Goal: Task Accomplishment & Management: Manage account settings

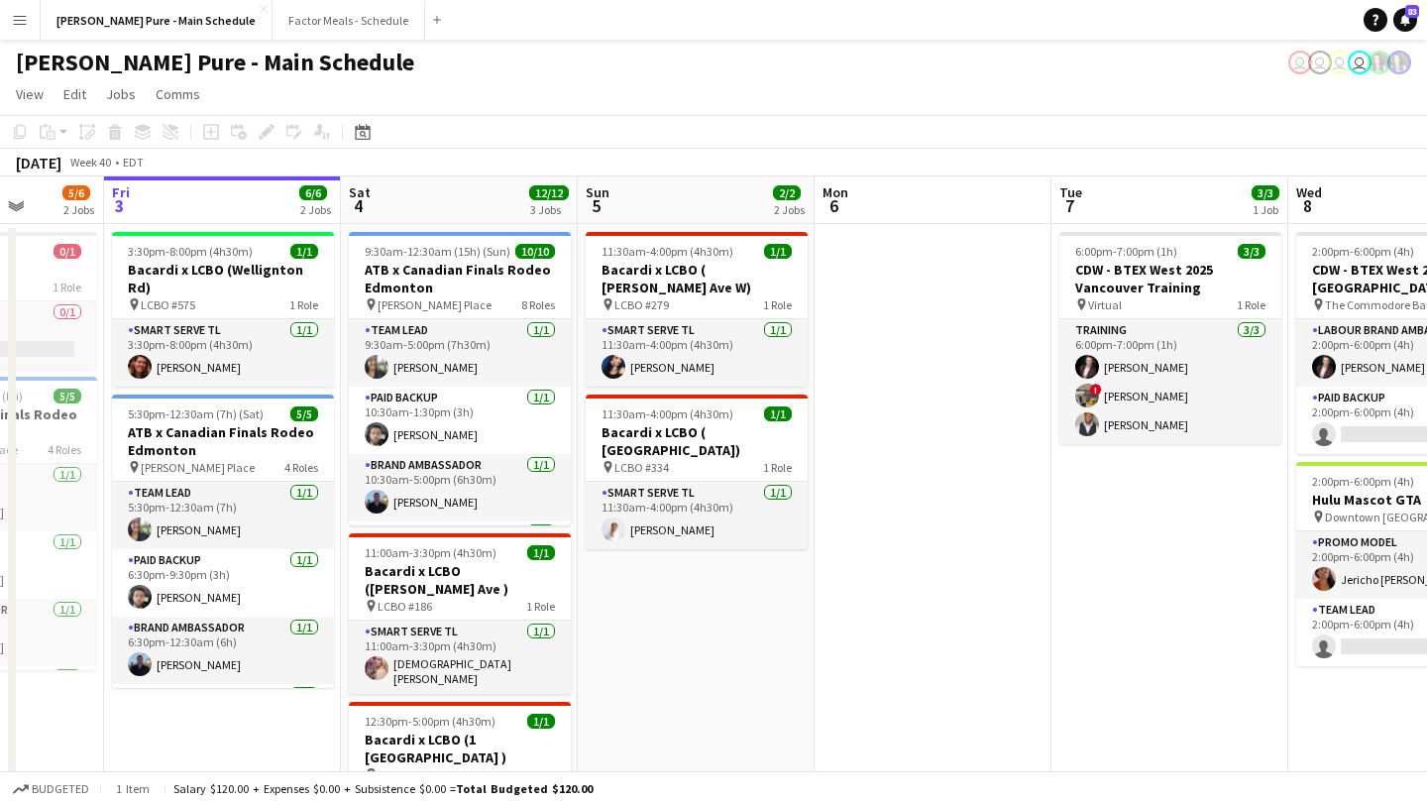
scroll to position [0, 874]
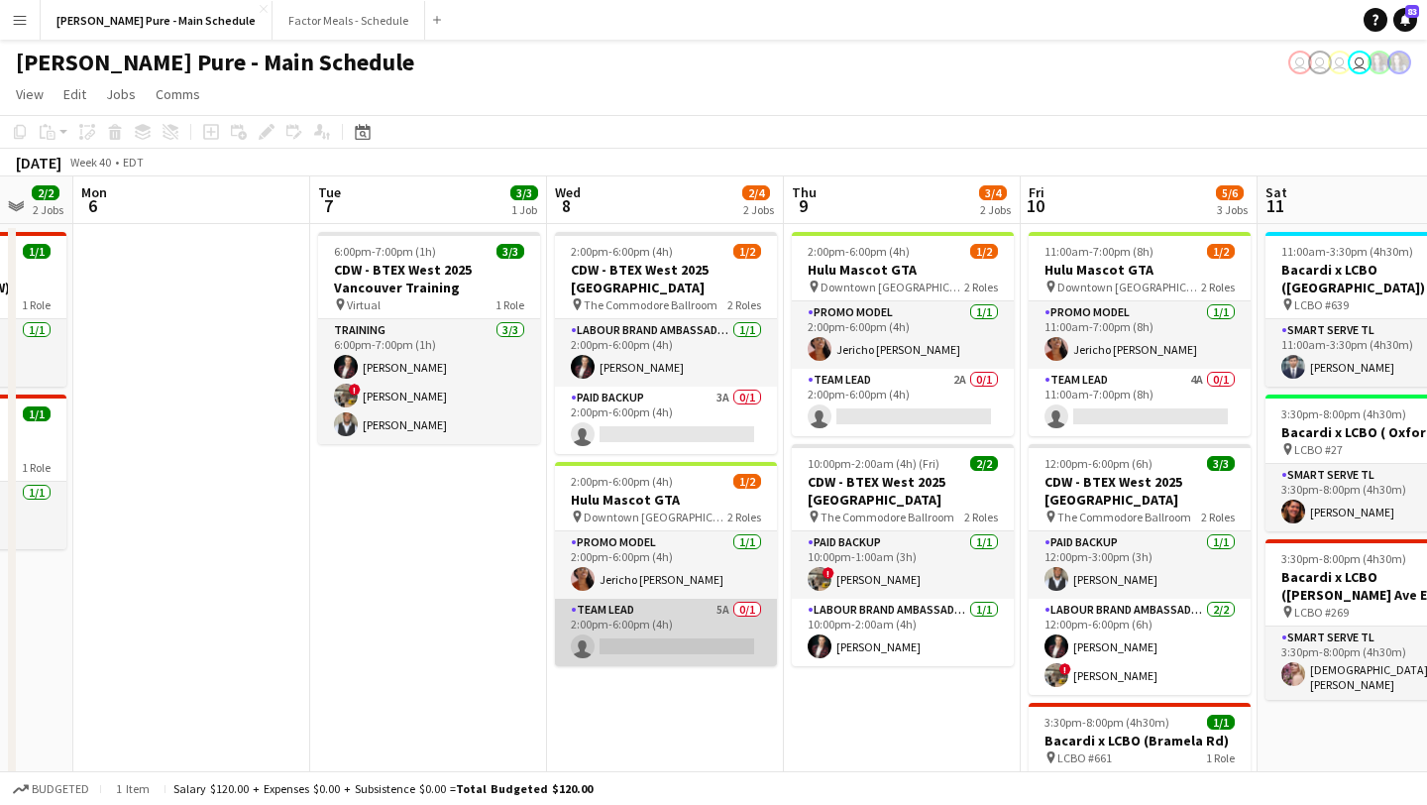
click at [652, 633] on app-card-role "Team Lead 5A 0/1 2:00pm-6:00pm (4h) single-neutral-actions" at bounding box center [666, 631] width 222 height 67
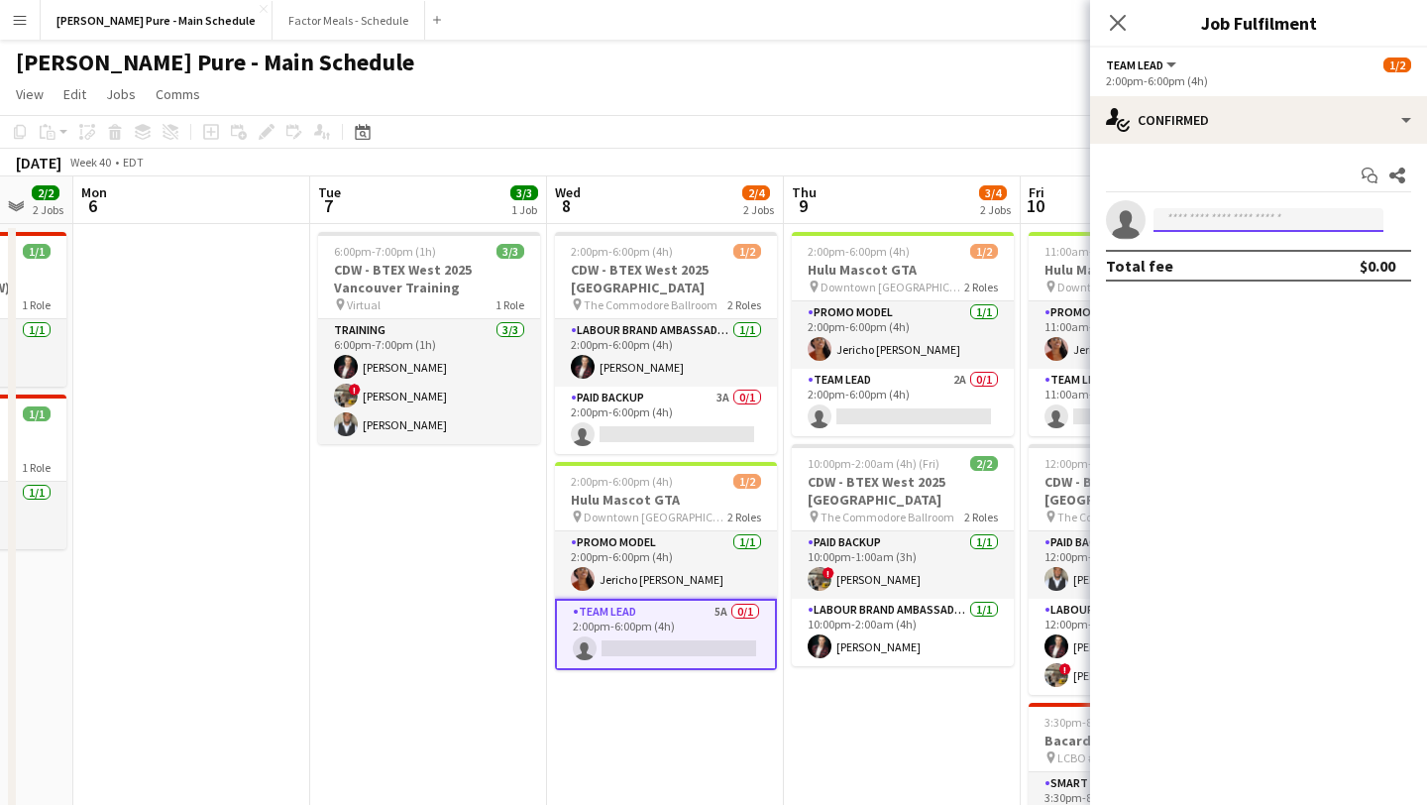
click at [1232, 220] on input at bounding box center [1268, 220] width 230 height 24
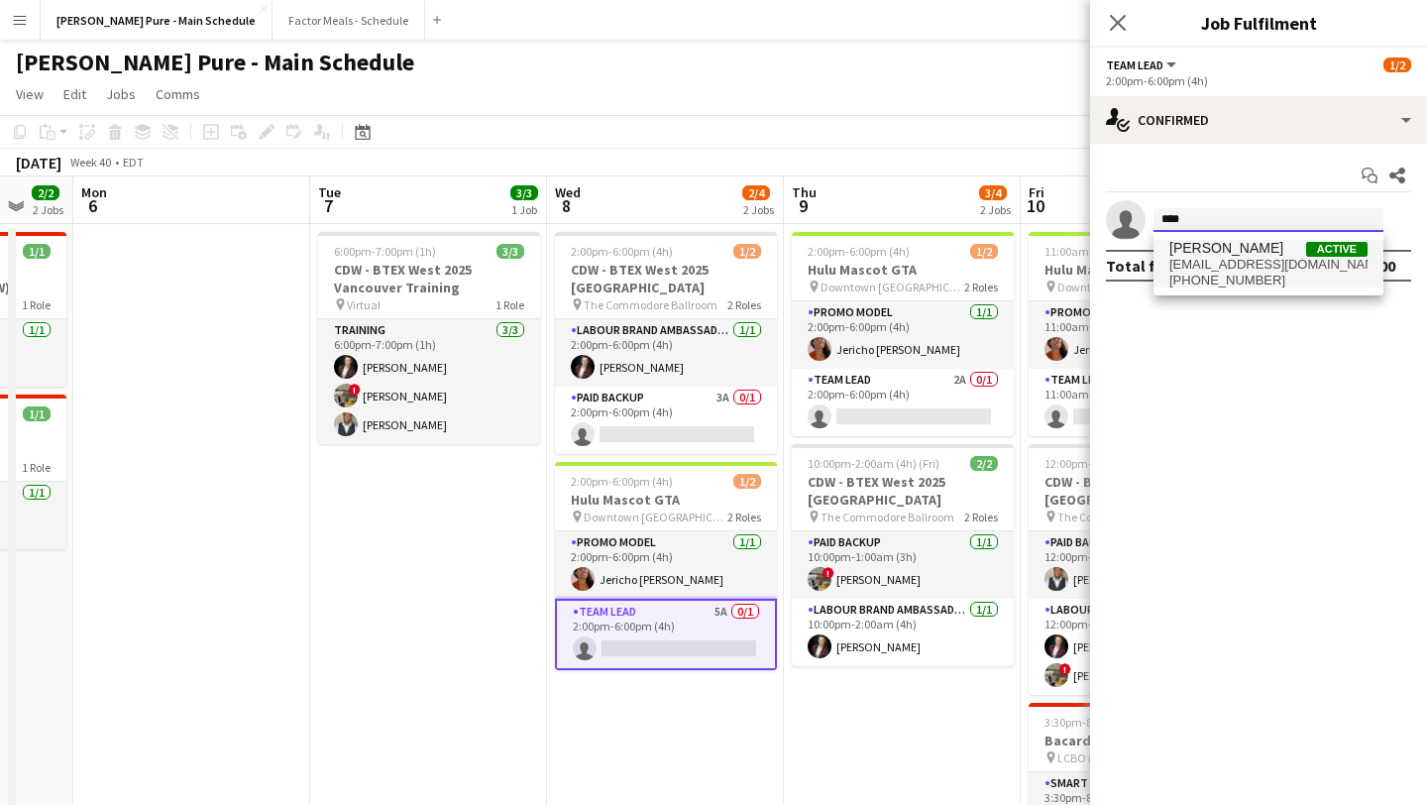
type input "****"
click at [1244, 266] on span "fady.zablouk2012@gmail.com" at bounding box center [1268, 265] width 198 height 16
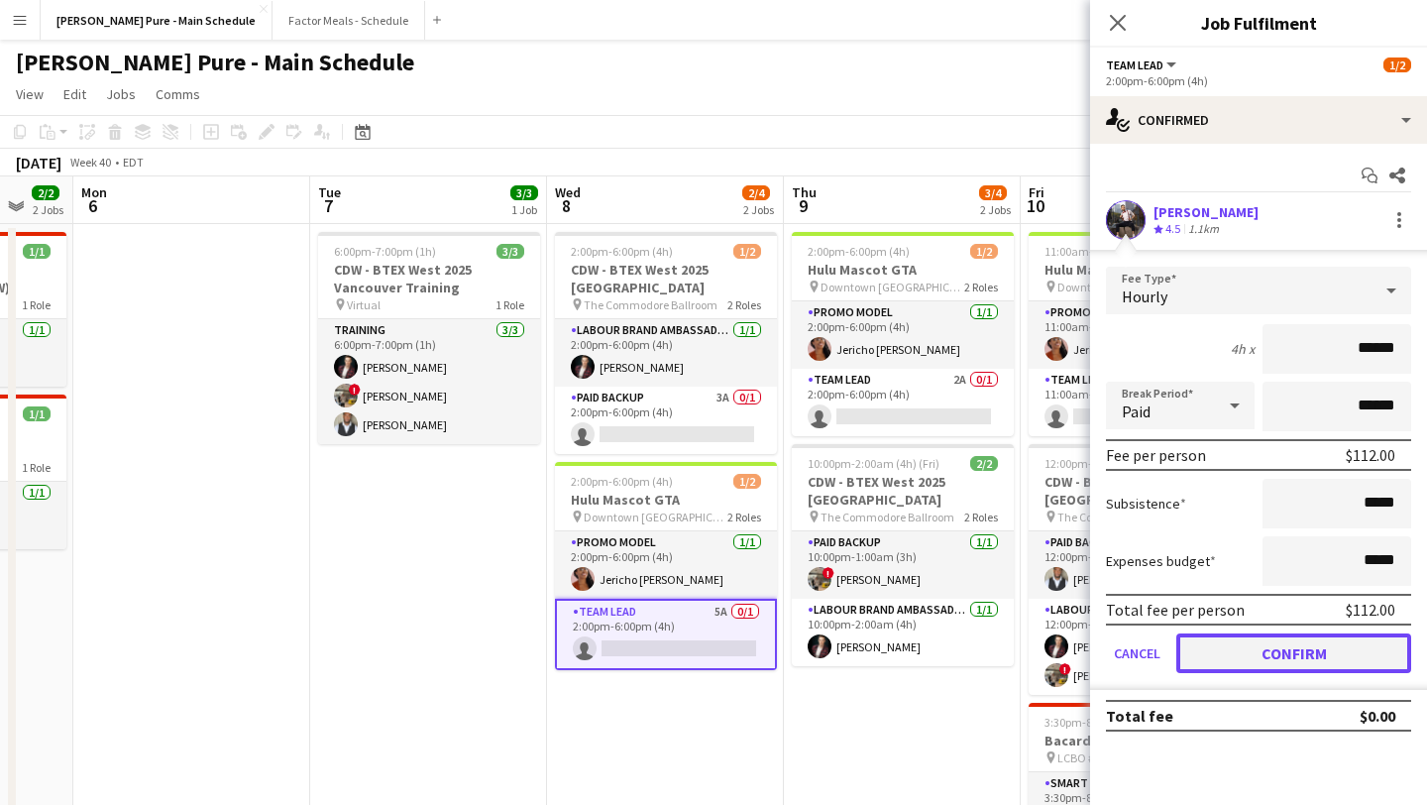
click at [1325, 635] on button "Confirm" at bounding box center [1293, 653] width 235 height 40
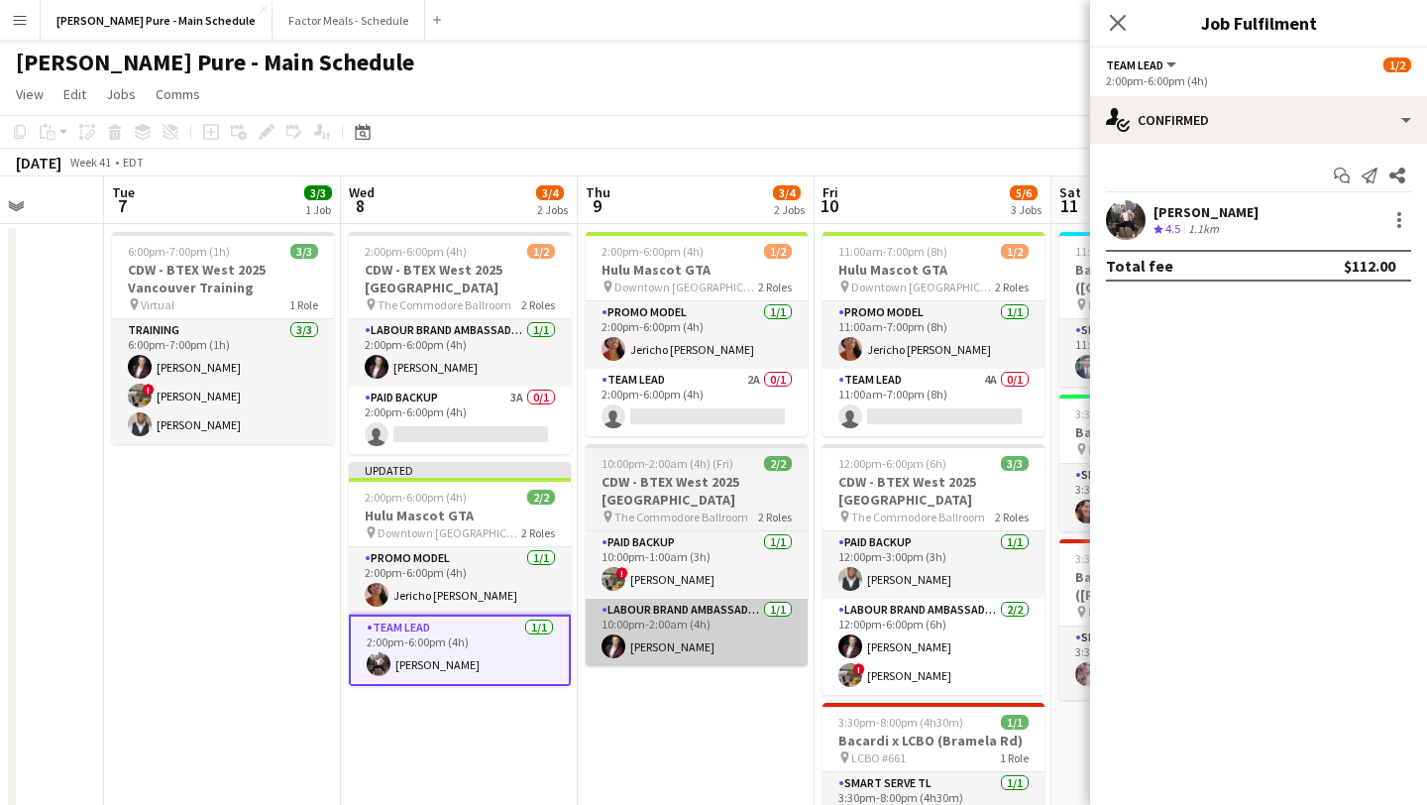
scroll to position [0, 613]
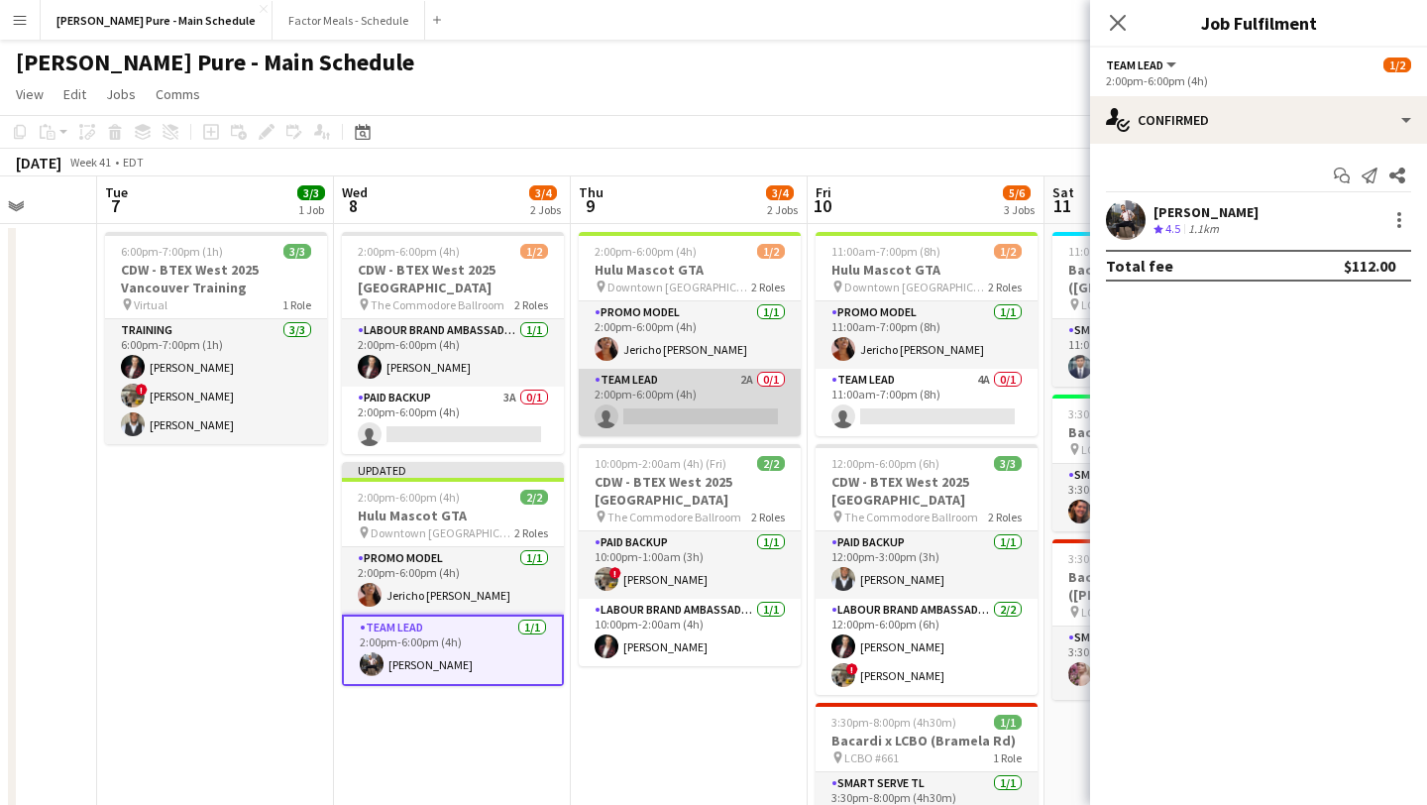
click at [703, 411] on app-card-role "Team Lead 2A 0/1 2:00pm-6:00pm (4h) single-neutral-actions" at bounding box center [690, 402] width 222 height 67
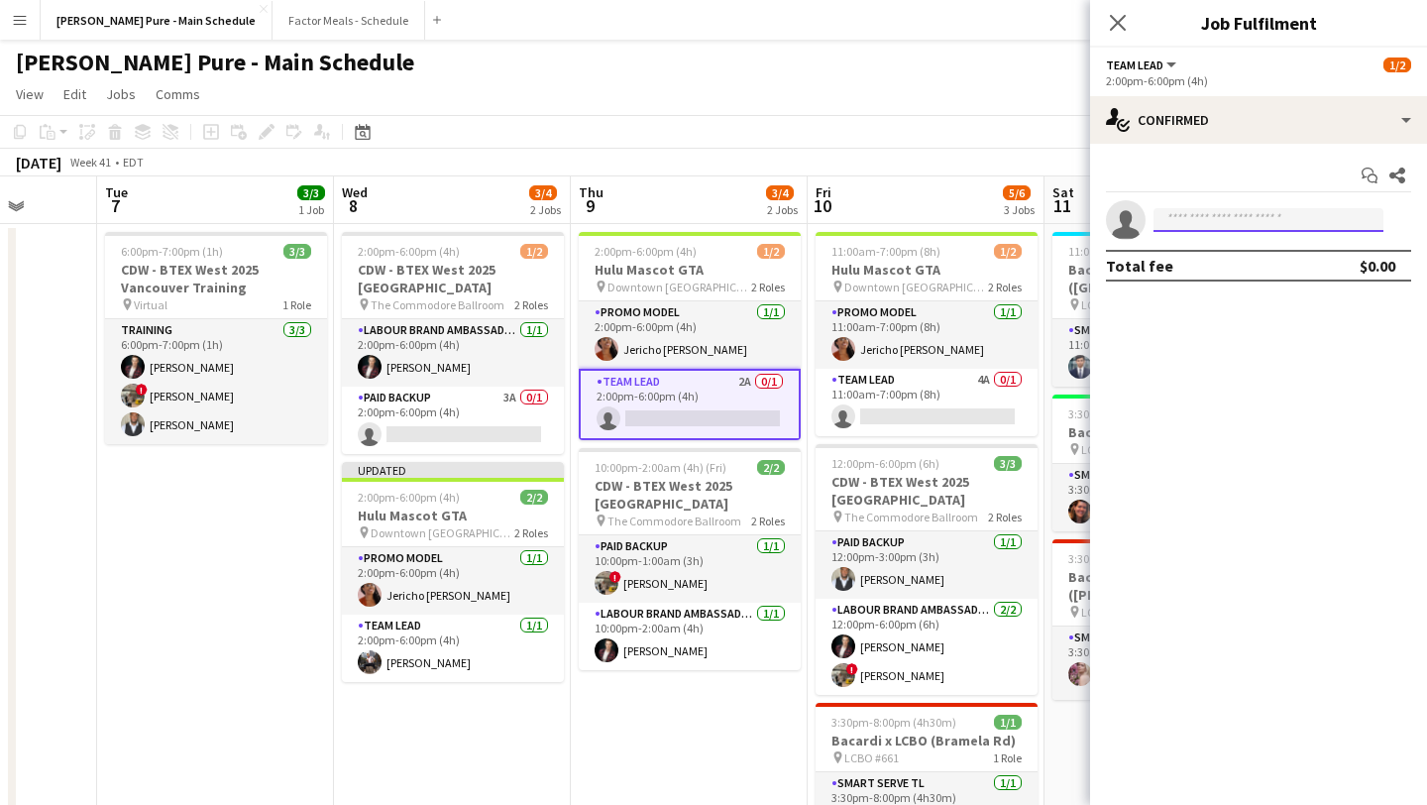
click at [1216, 229] on input at bounding box center [1268, 220] width 230 height 24
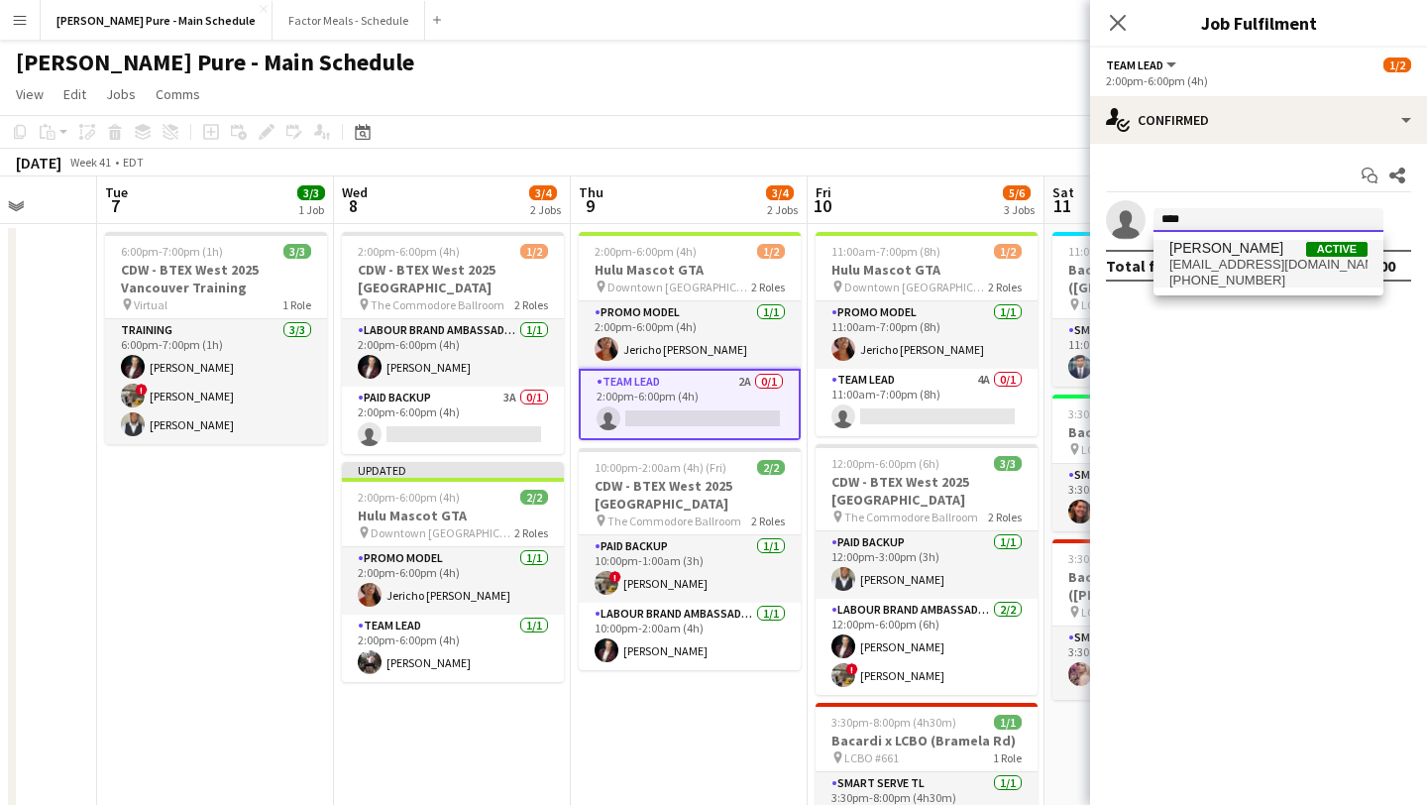
type input "****"
click at [1264, 259] on span "fady.zablouk2012@gmail.com" at bounding box center [1268, 265] width 198 height 16
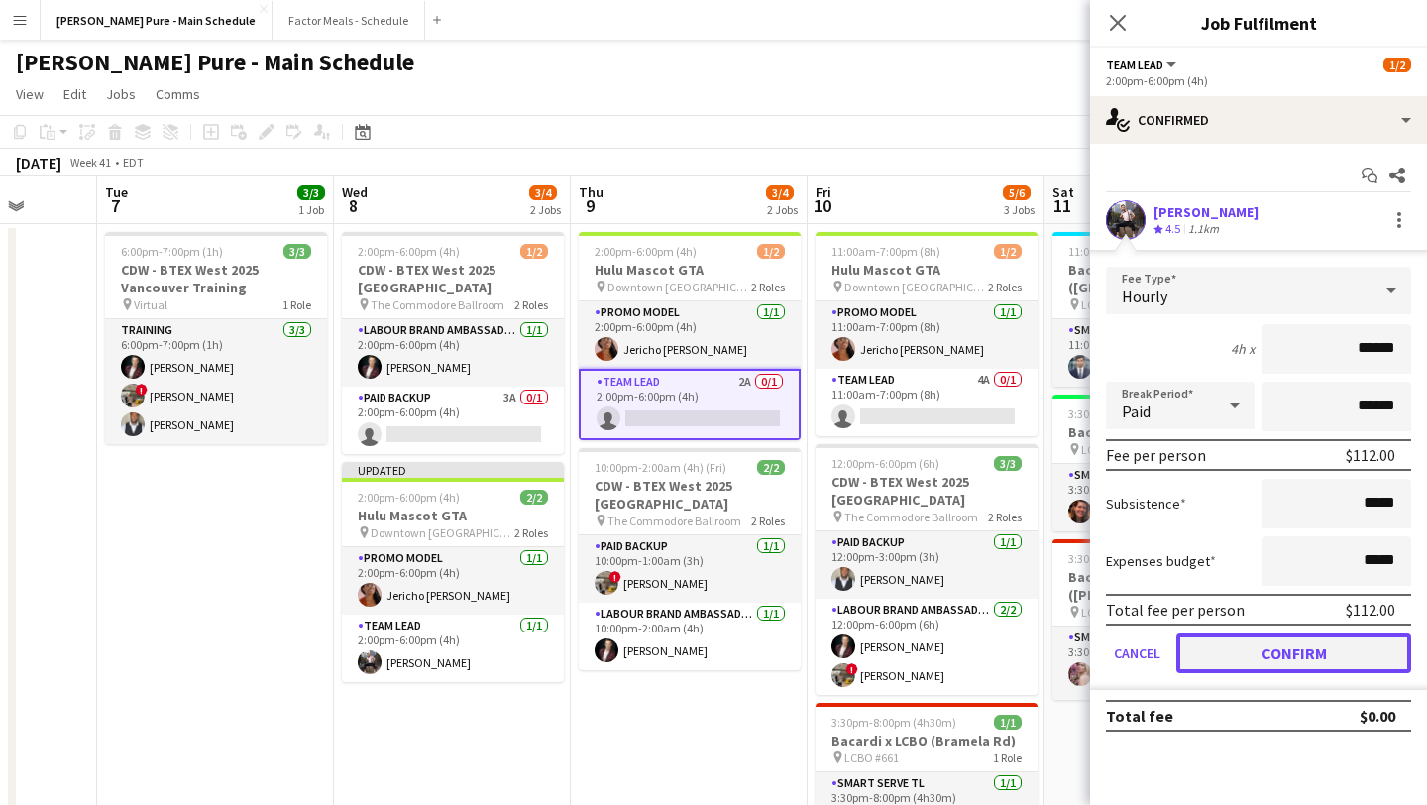
click at [1317, 636] on button "Confirm" at bounding box center [1293, 653] width 235 height 40
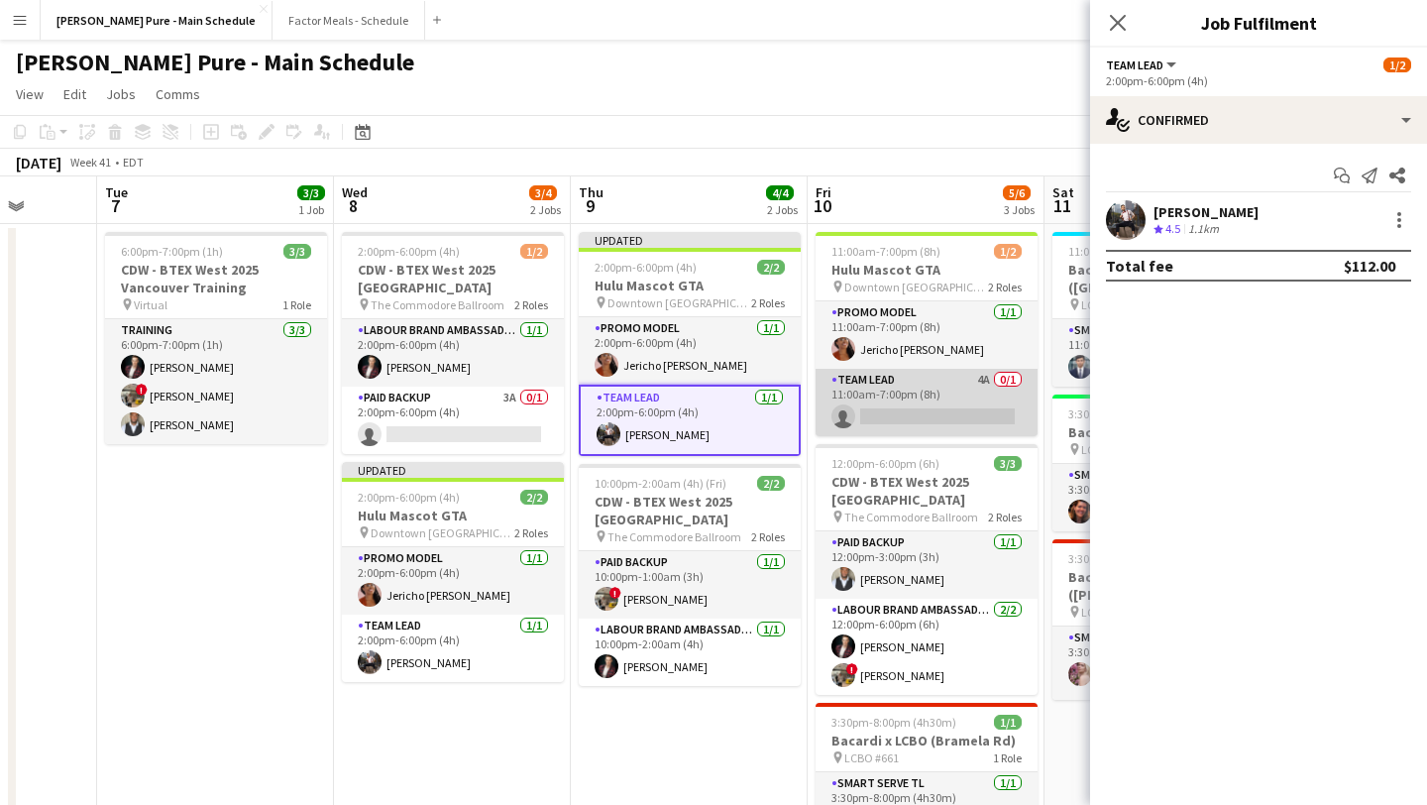
click at [874, 398] on app-card-role "Team Lead 4A 0/1 11:00am-7:00pm (8h) single-neutral-actions" at bounding box center [926, 402] width 222 height 67
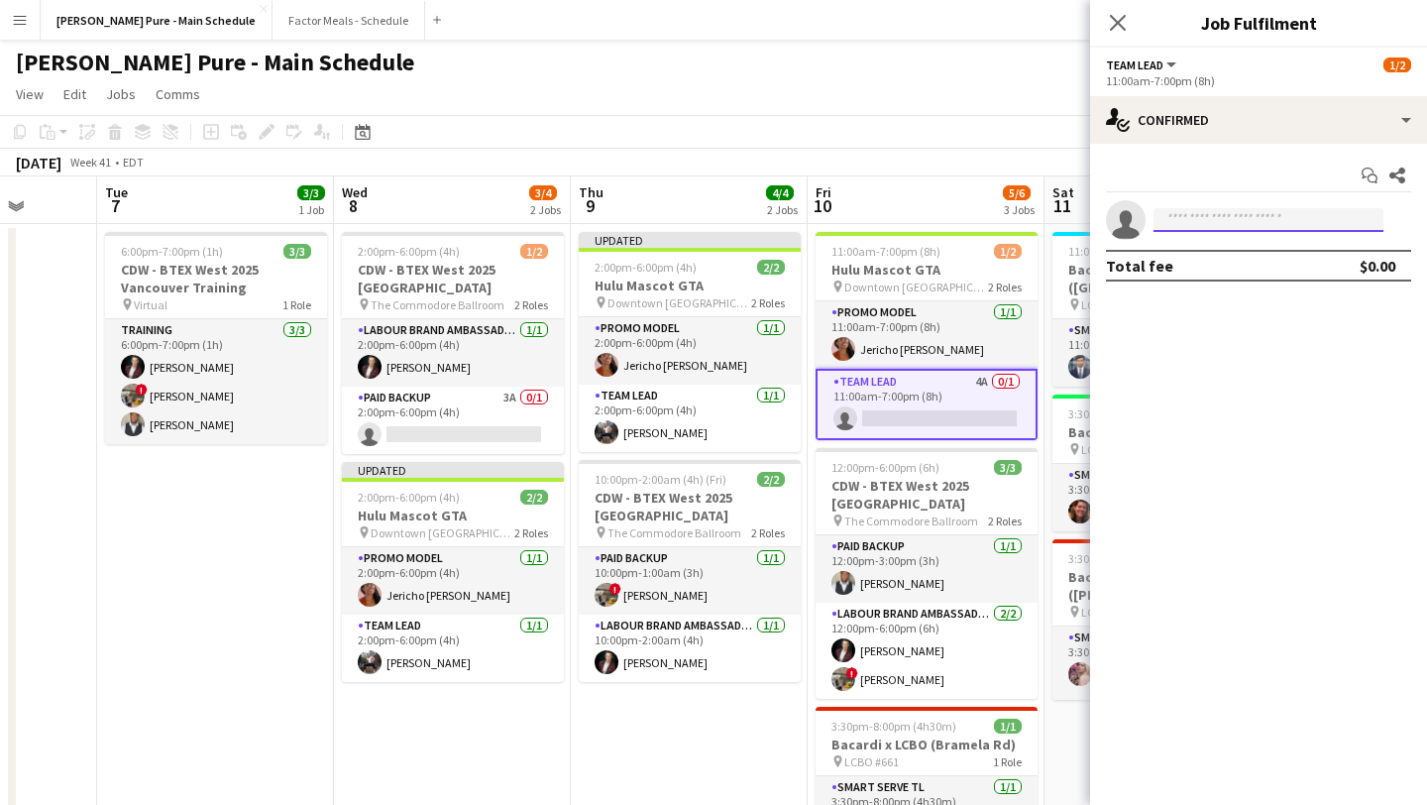
click at [1215, 211] on input at bounding box center [1268, 220] width 230 height 24
type input "****"
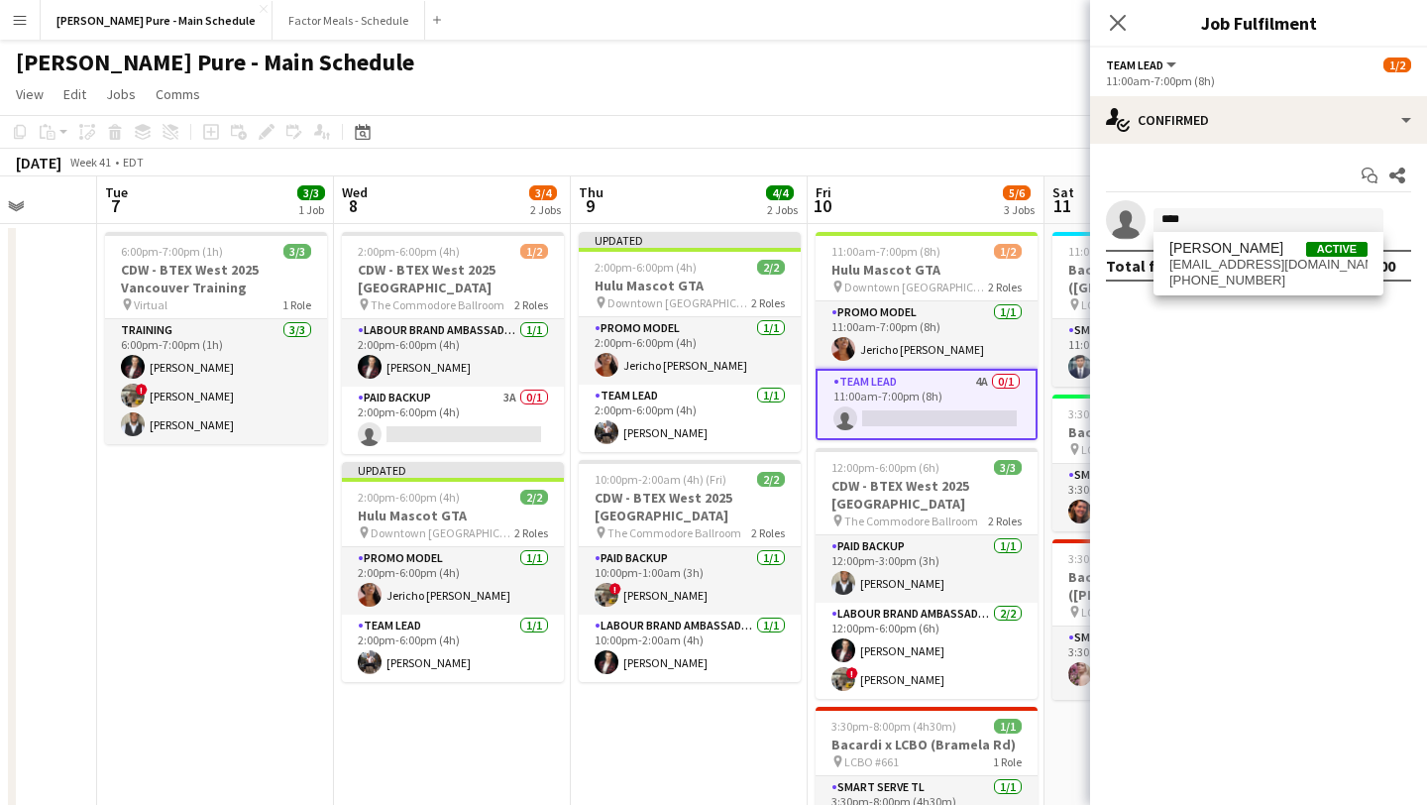
click at [1249, 290] on div "Fady Zablouk Active fady.zablouk2012@gmail.com +(416)464-2490" at bounding box center [1268, 263] width 230 height 63
click at [1251, 260] on span "fady.zablouk2012@gmail.com" at bounding box center [1268, 265] width 198 height 16
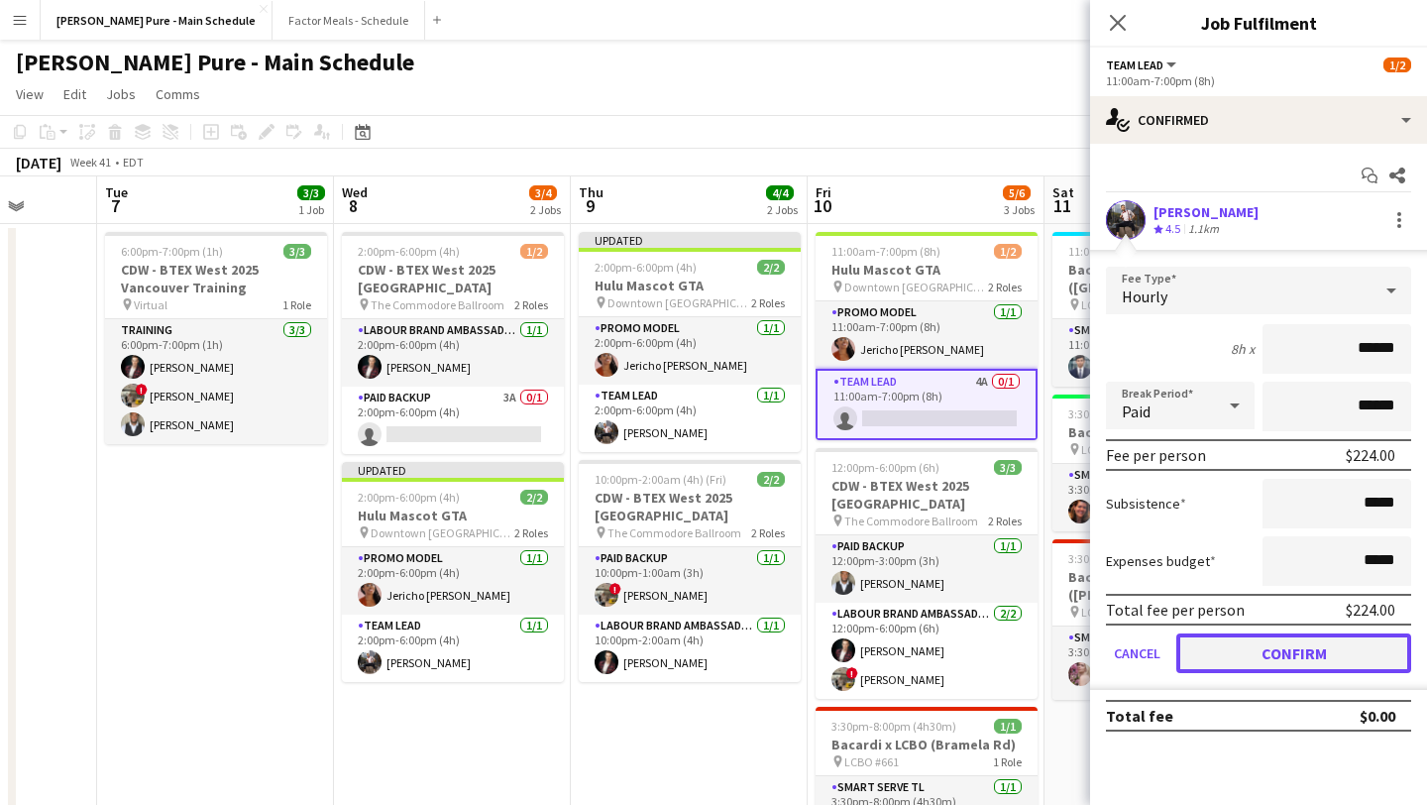
click at [1300, 662] on button "Confirm" at bounding box center [1293, 653] width 235 height 40
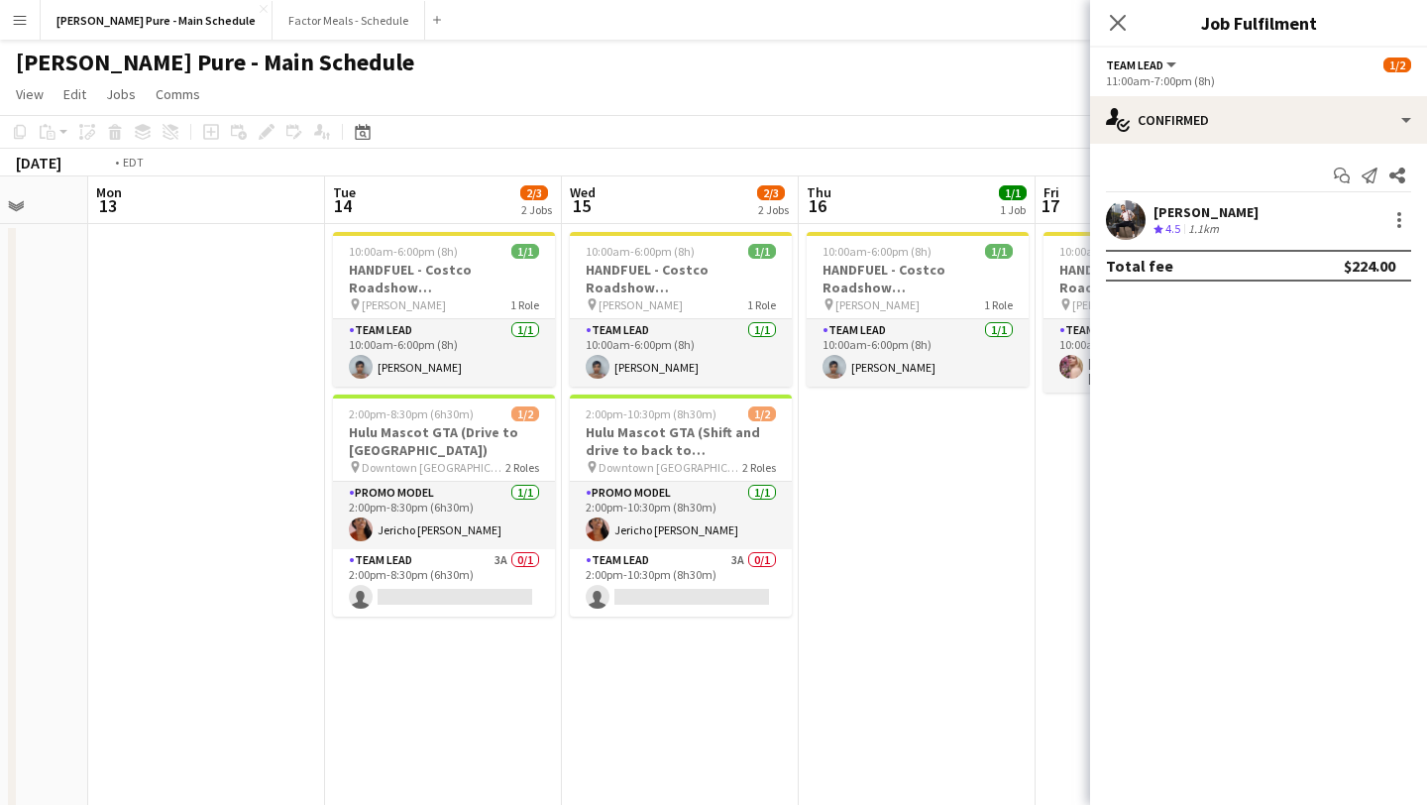
scroll to position [0, 719]
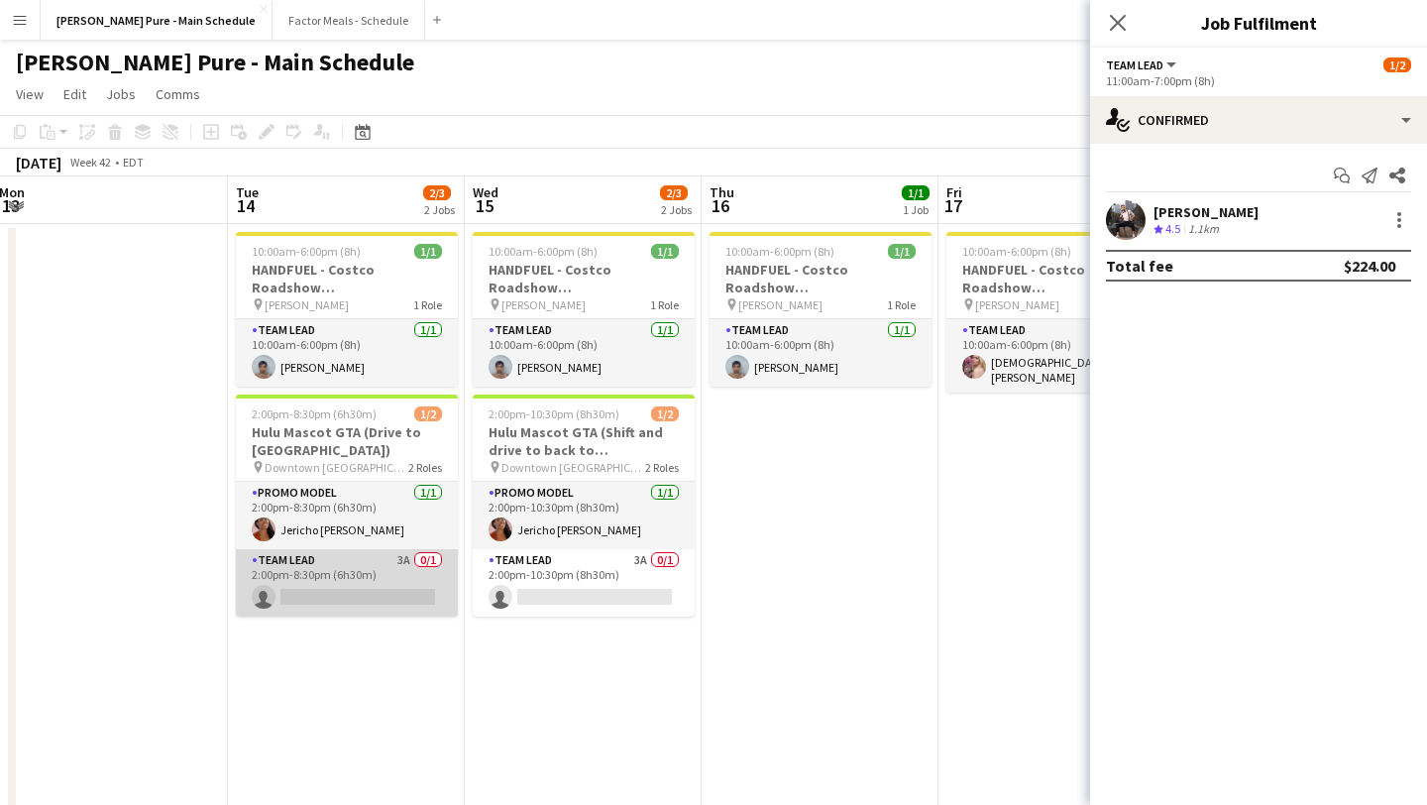
click at [378, 588] on app-card-role "Team Lead 3A 0/1 2:00pm-8:30pm (6h30m) single-neutral-actions" at bounding box center [347, 582] width 222 height 67
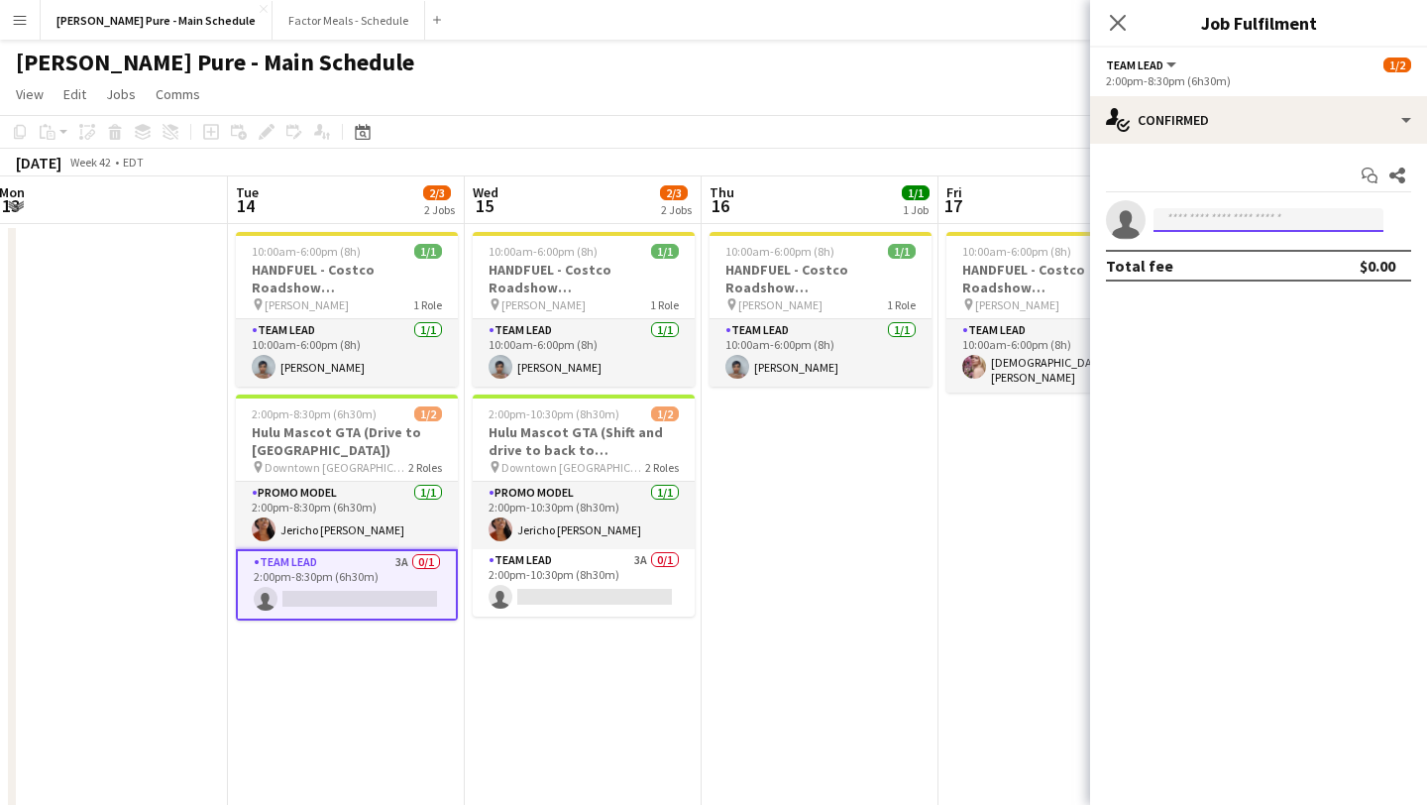
click at [1296, 220] on input at bounding box center [1268, 220] width 230 height 24
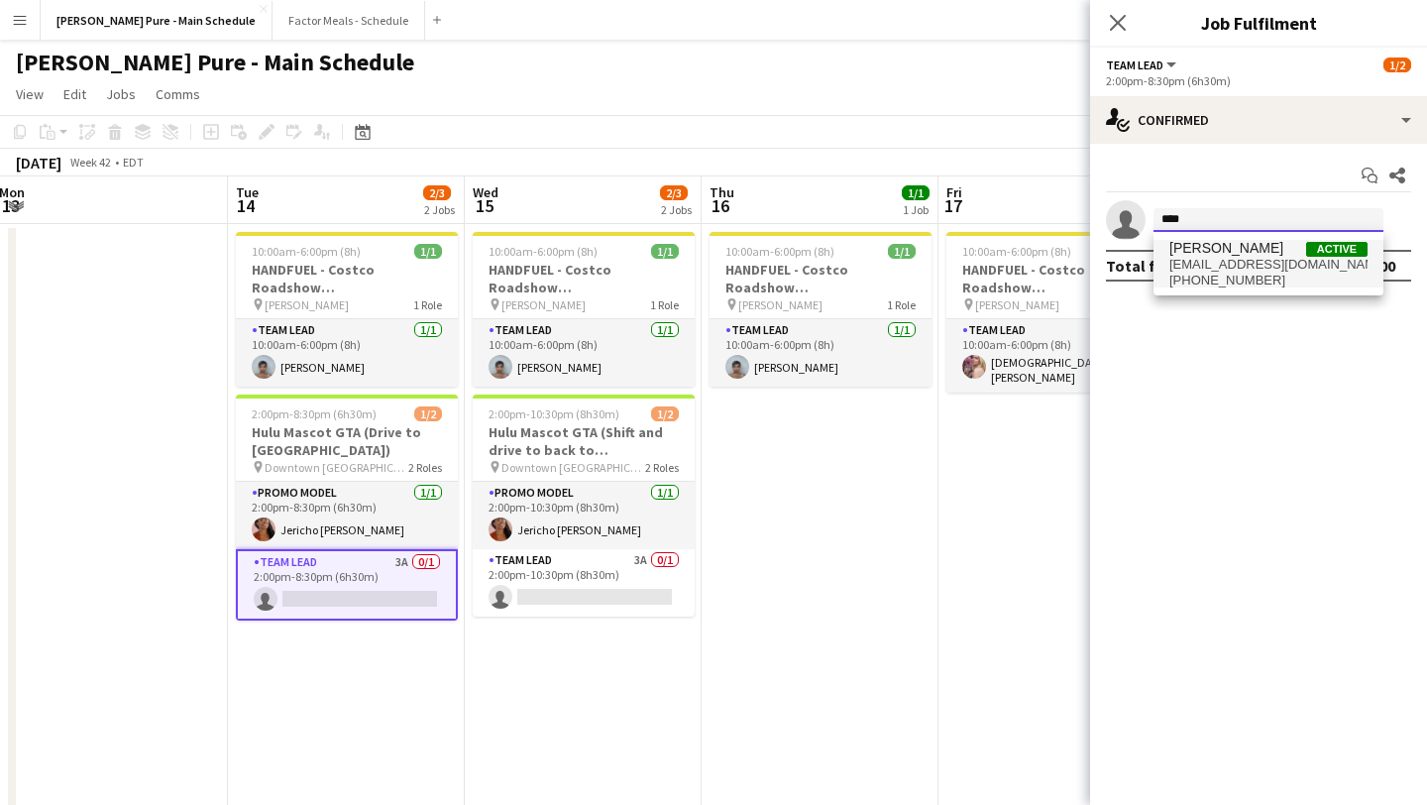
type input "****"
click at [1264, 259] on span "fady.zablouk2012@gmail.com" at bounding box center [1268, 265] width 198 height 16
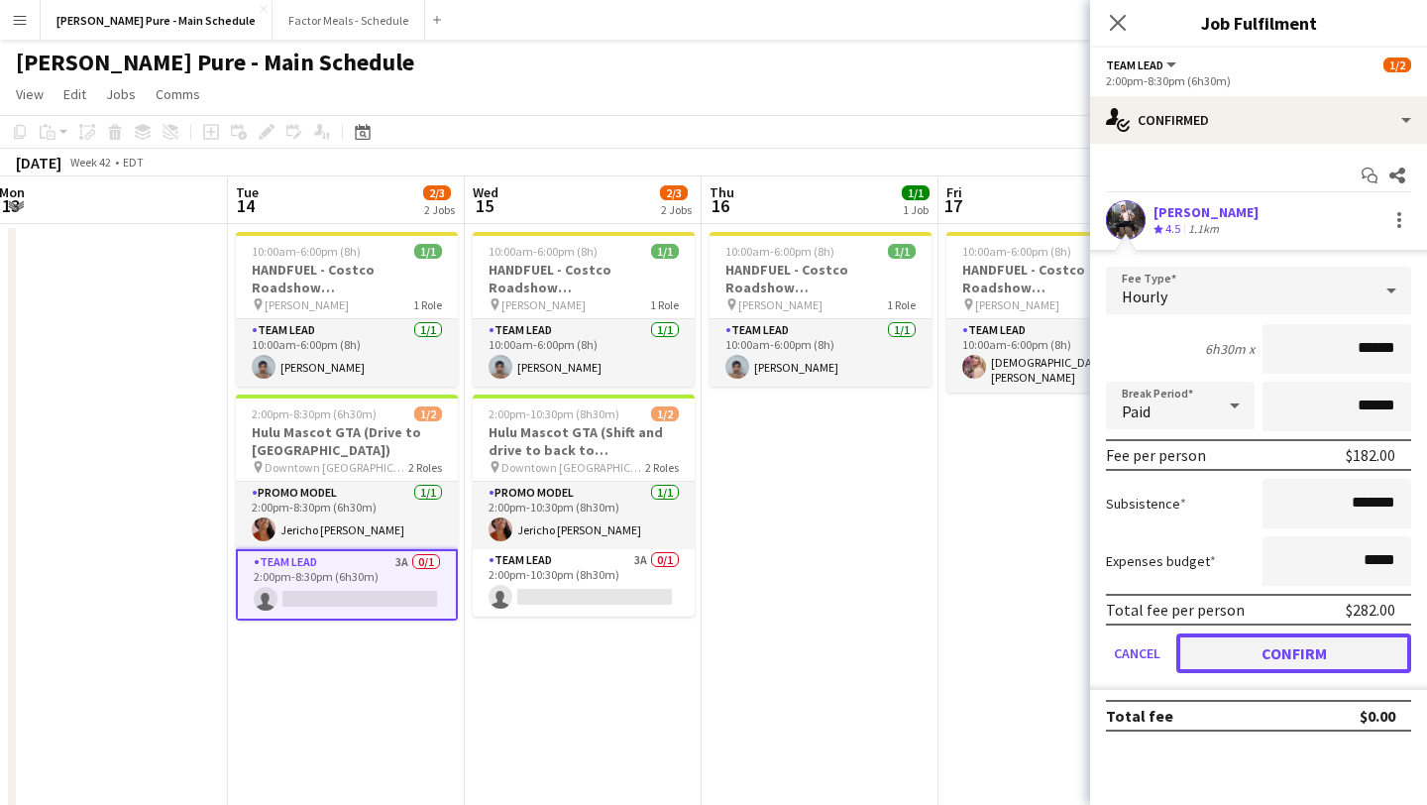
click at [1306, 662] on button "Confirm" at bounding box center [1293, 653] width 235 height 40
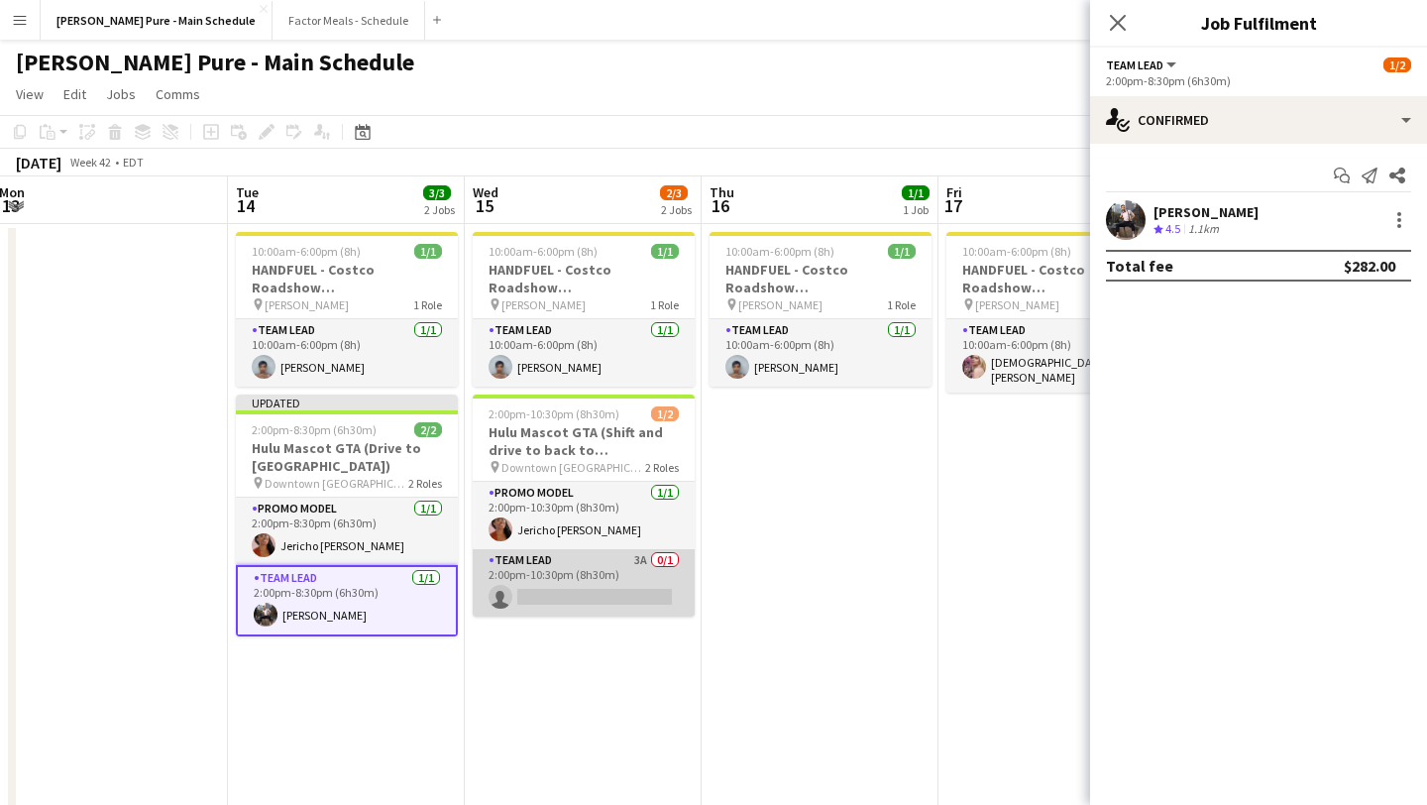
click at [581, 590] on app-card-role "Team Lead 3A 0/1 2:00pm-10:30pm (8h30m) single-neutral-actions" at bounding box center [584, 582] width 222 height 67
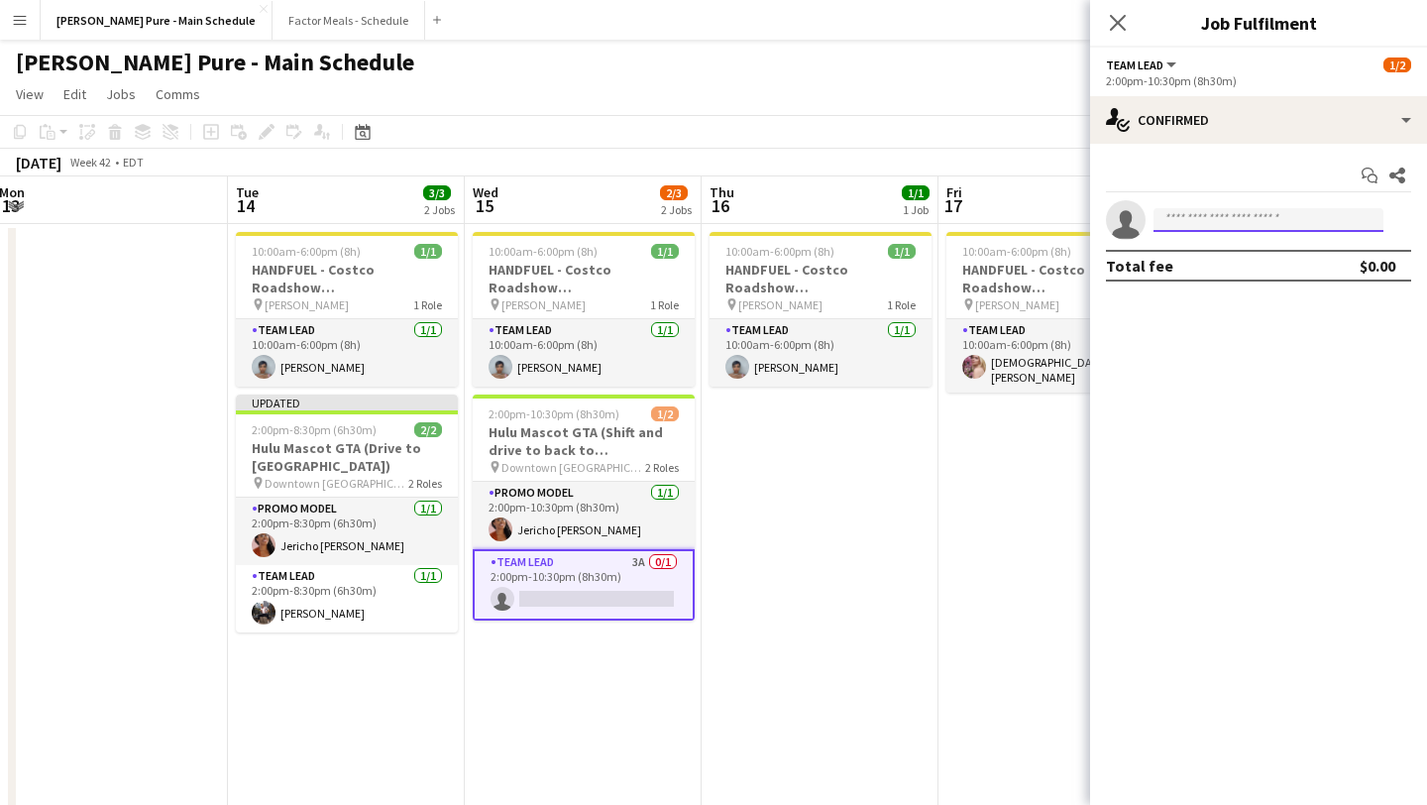
drag, startPoint x: 1258, startPoint y: 220, endPoint x: 1258, endPoint y: 205, distance: 14.9
click at [1258, 220] on input at bounding box center [1268, 220] width 230 height 24
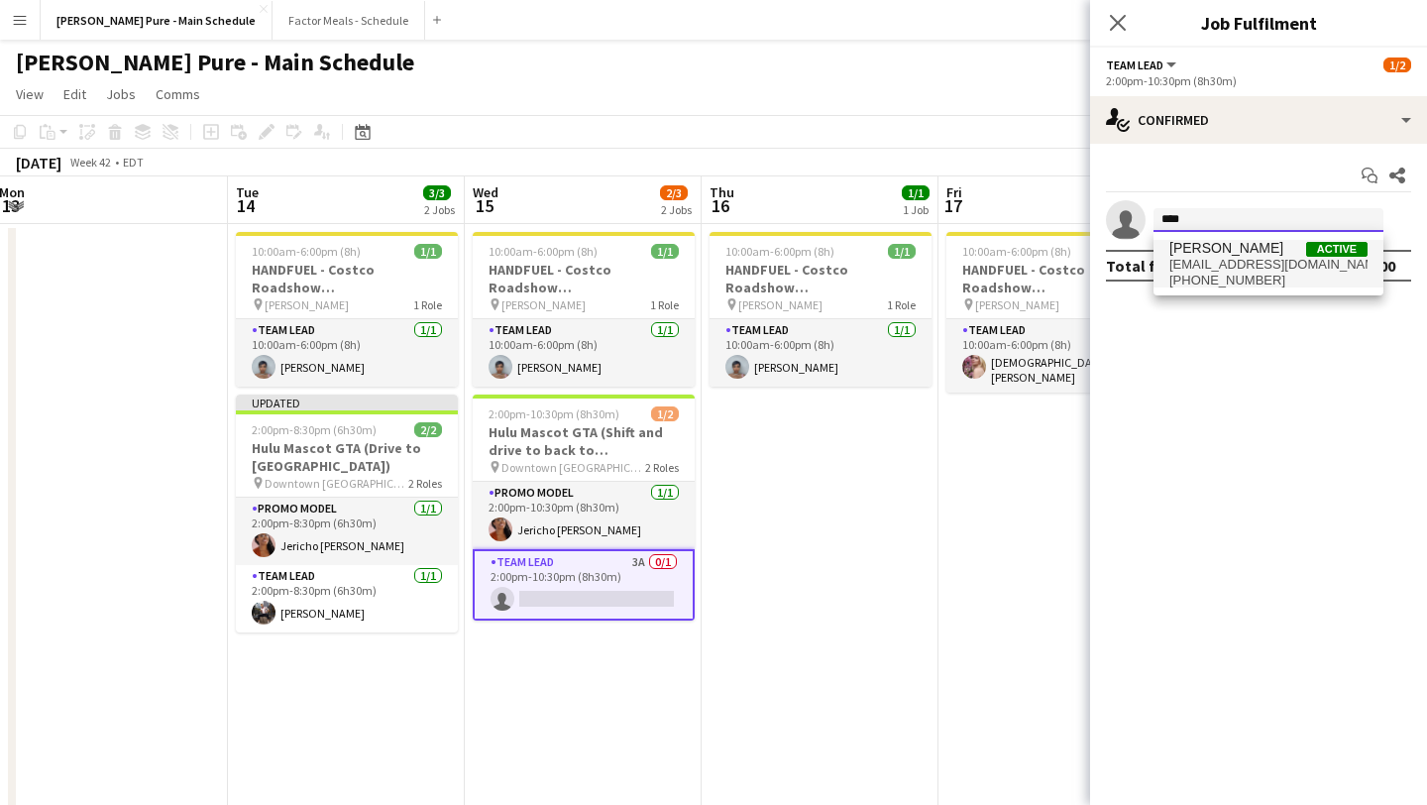
type input "****"
click at [1257, 254] on span "Fady Zablouk Active" at bounding box center [1268, 248] width 198 height 17
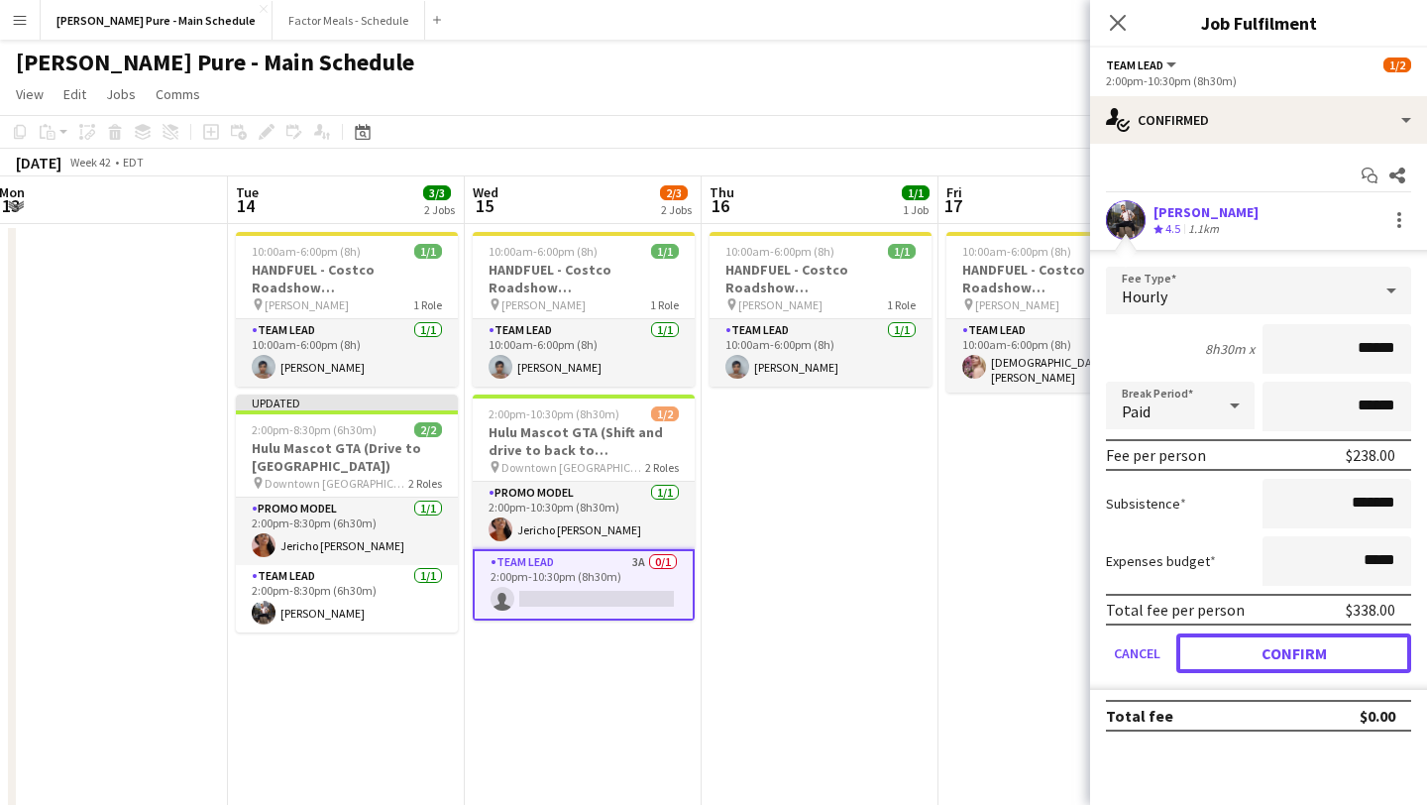
click at [1306, 657] on button "Confirm" at bounding box center [1293, 653] width 235 height 40
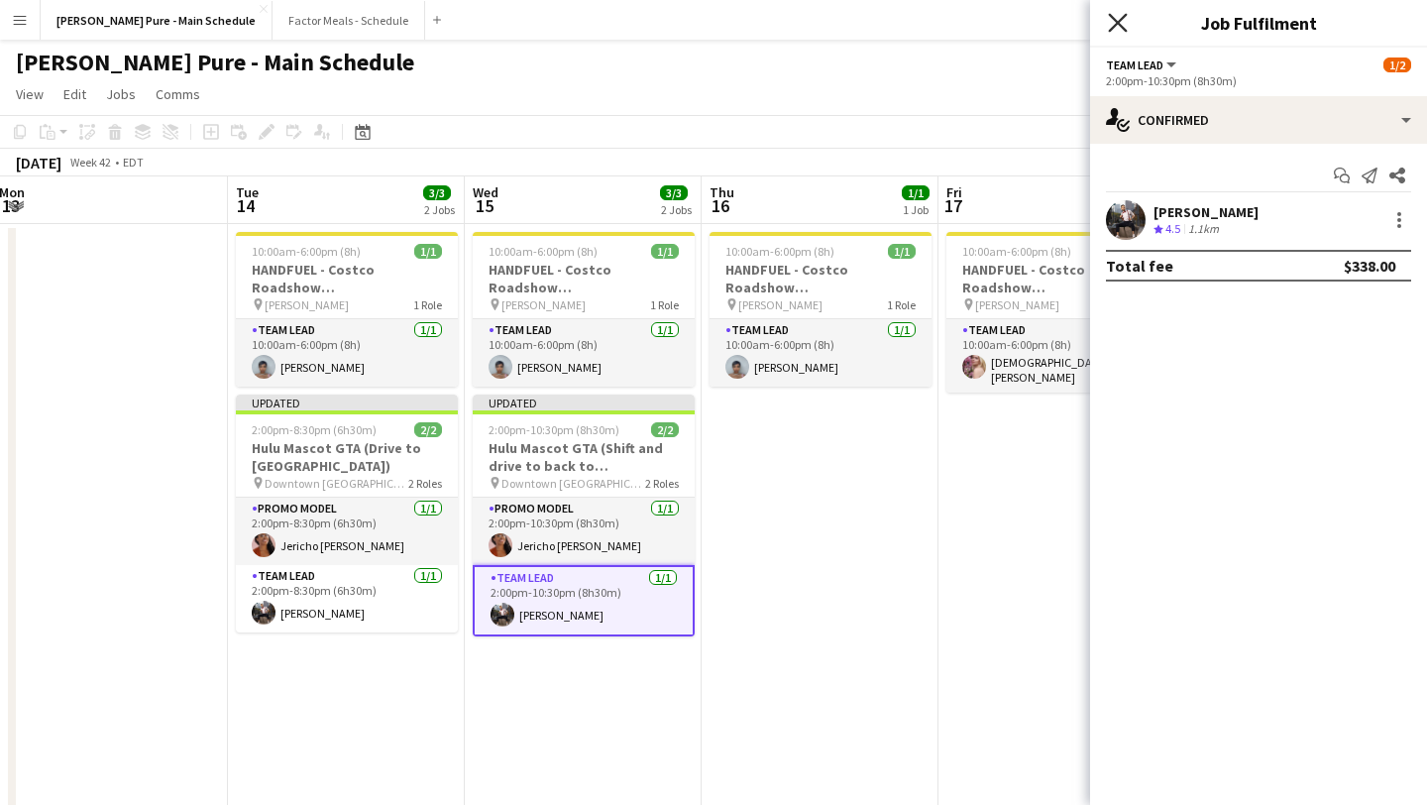
click at [1121, 16] on icon "Close pop-in" at bounding box center [1117, 22] width 19 height 19
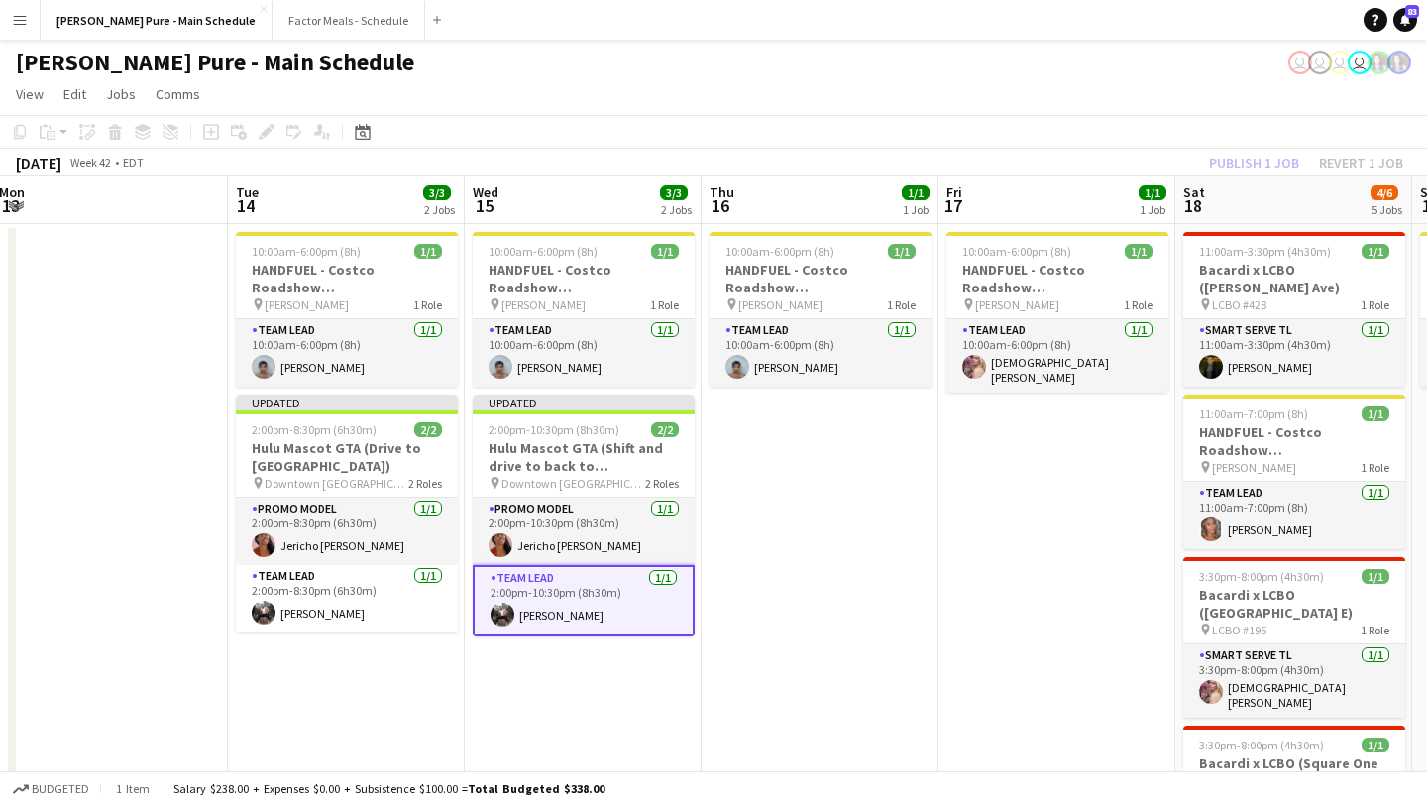
click at [920, 524] on app-date-cell "10:00am-6:00pm (8h) 1/1 HANDFUEL - Costco Roadshow Oshawa pin Costco Oshawa 1 R…" at bounding box center [819, 687] width 237 height 927
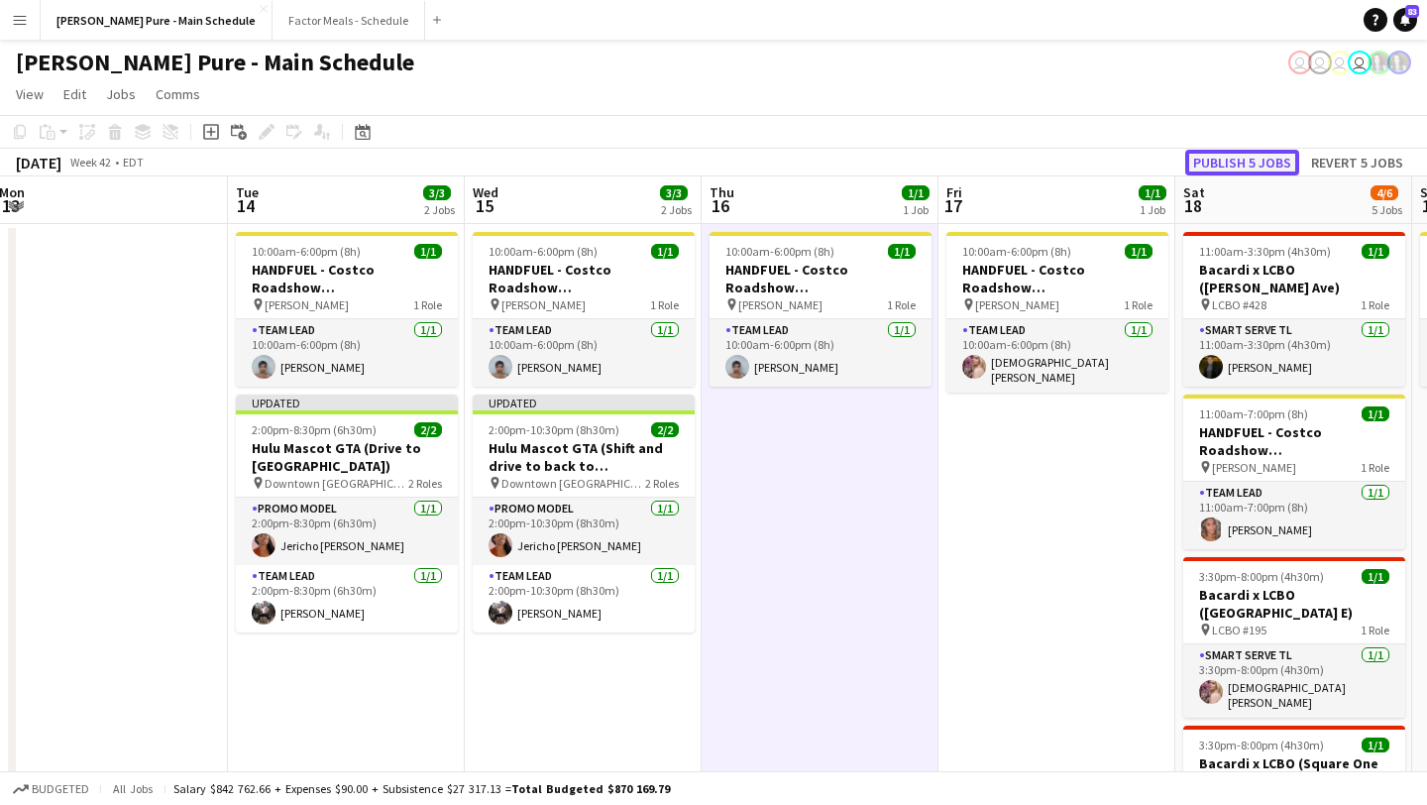
click at [1273, 158] on button "Publish 5 jobs" at bounding box center [1242, 163] width 114 height 26
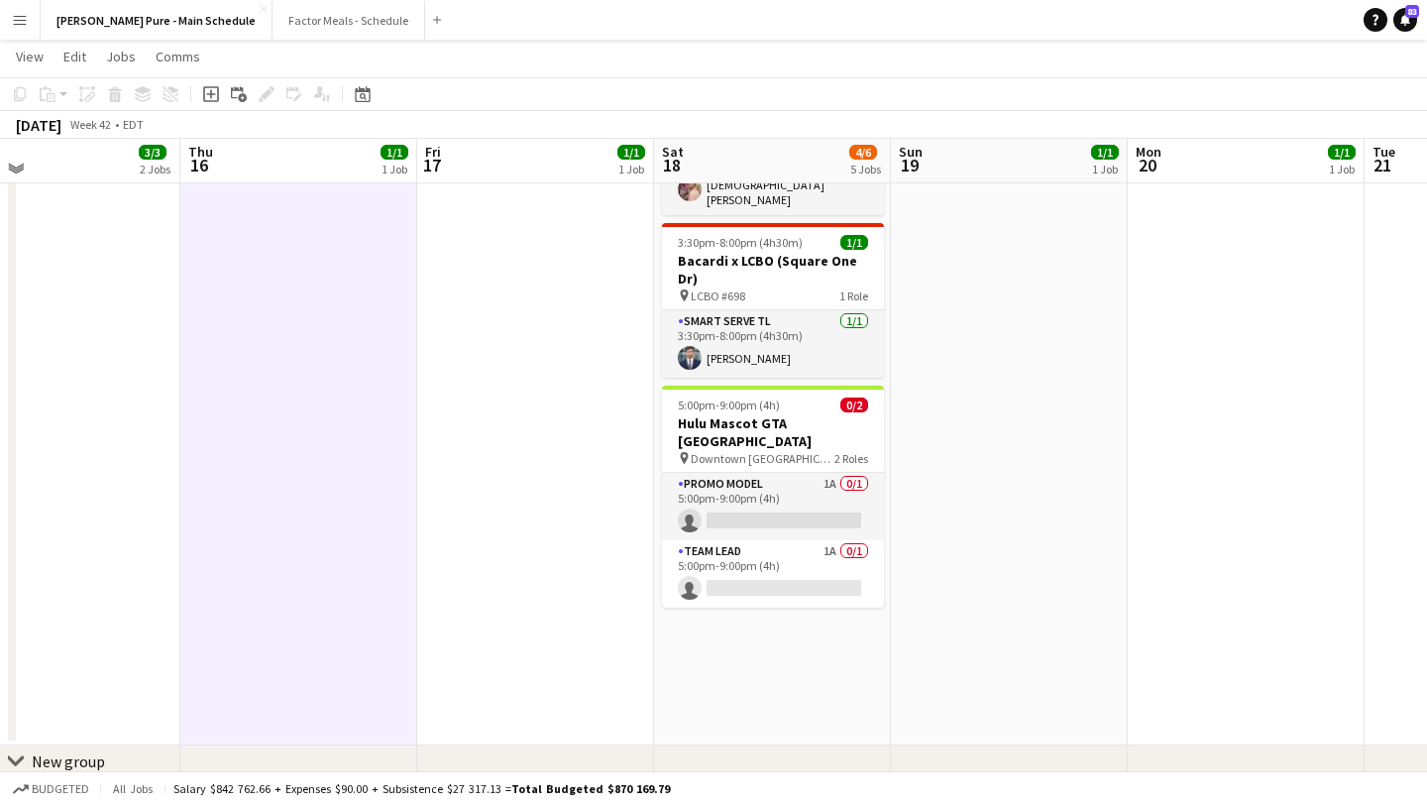
scroll to position [525, 0]
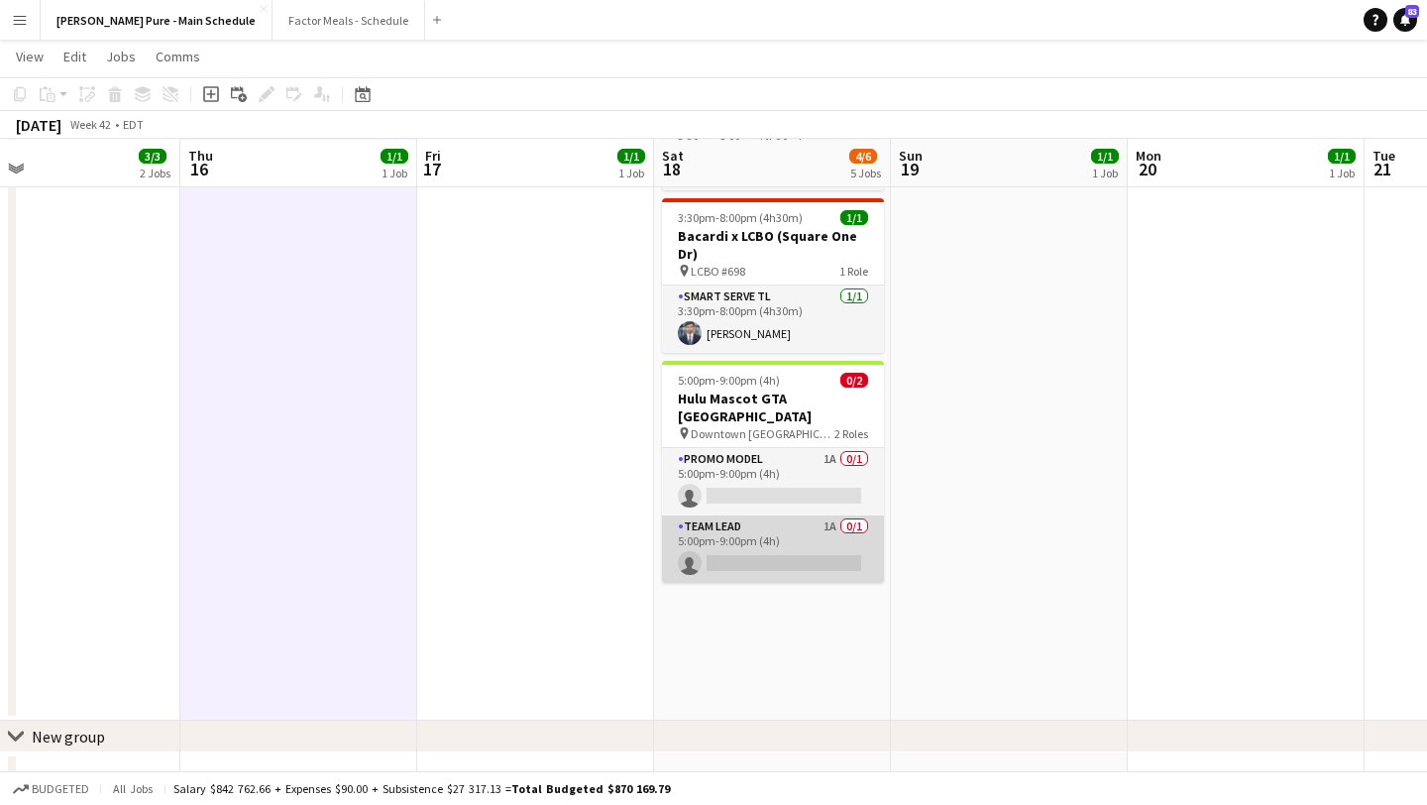
click at [745, 516] on app-card-role "Team Lead 1A 0/1 5:00pm-9:00pm (4h) single-neutral-actions" at bounding box center [773, 548] width 222 height 67
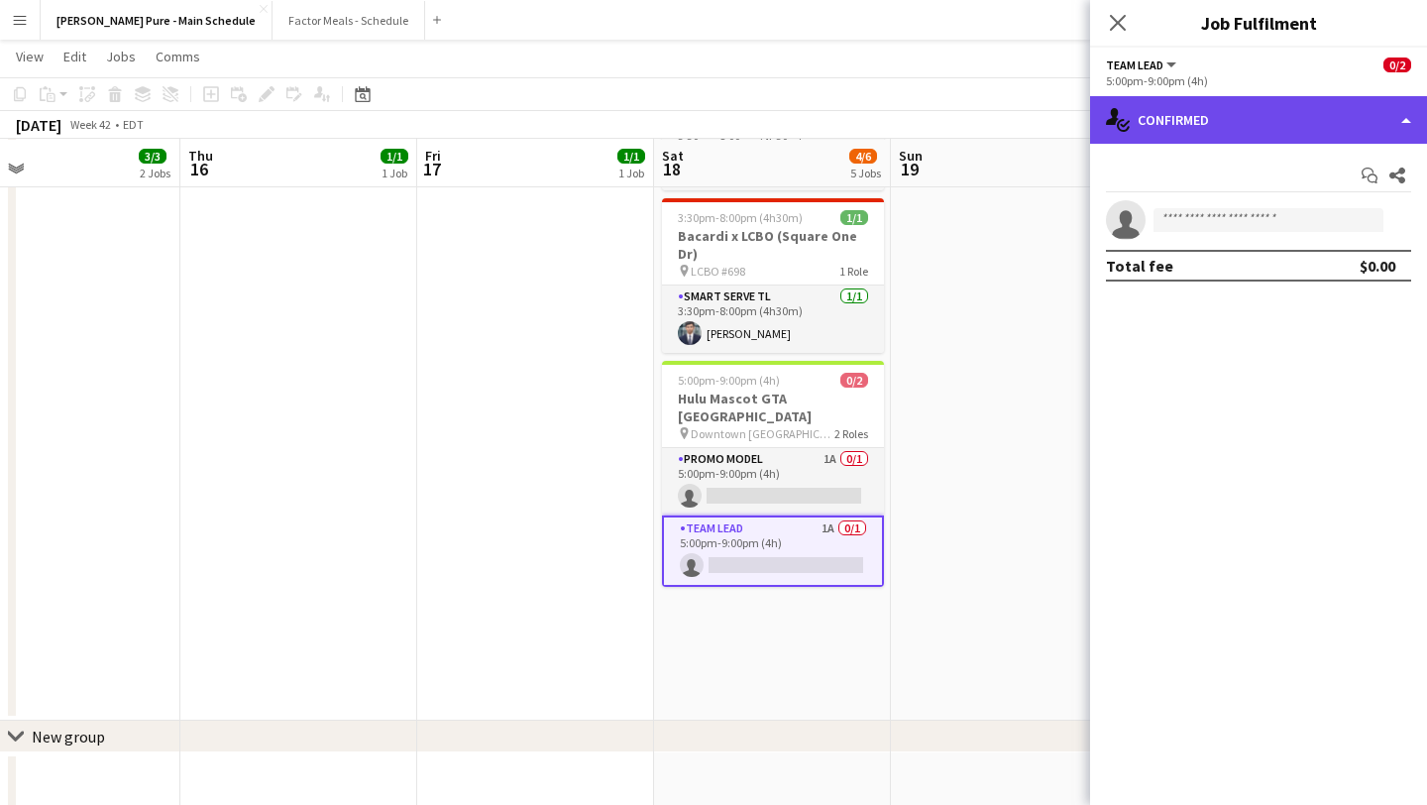
click at [1400, 104] on div "single-neutral-actions-check-2 Confirmed" at bounding box center [1258, 120] width 337 height 48
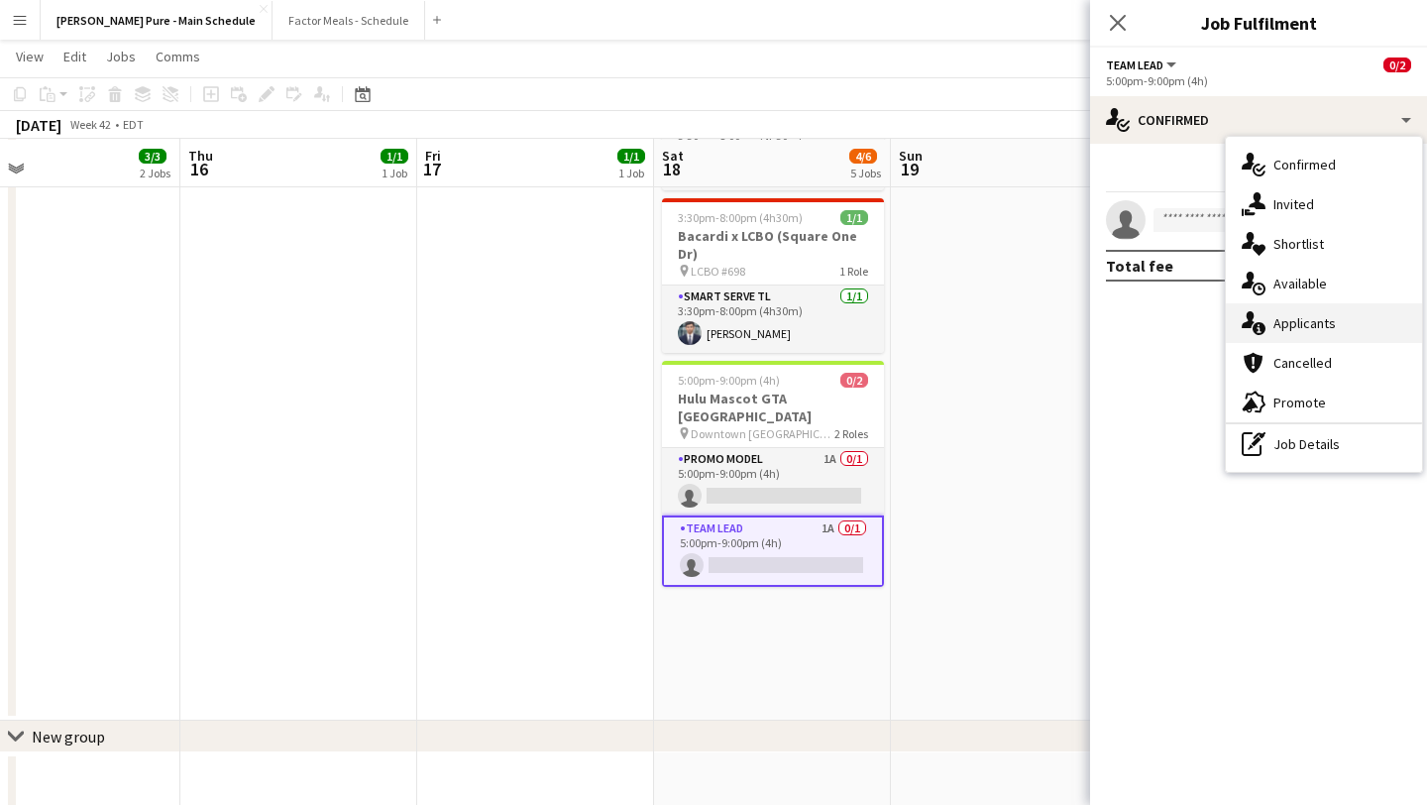
click at [1332, 321] on span "Applicants" at bounding box center [1304, 323] width 62 height 18
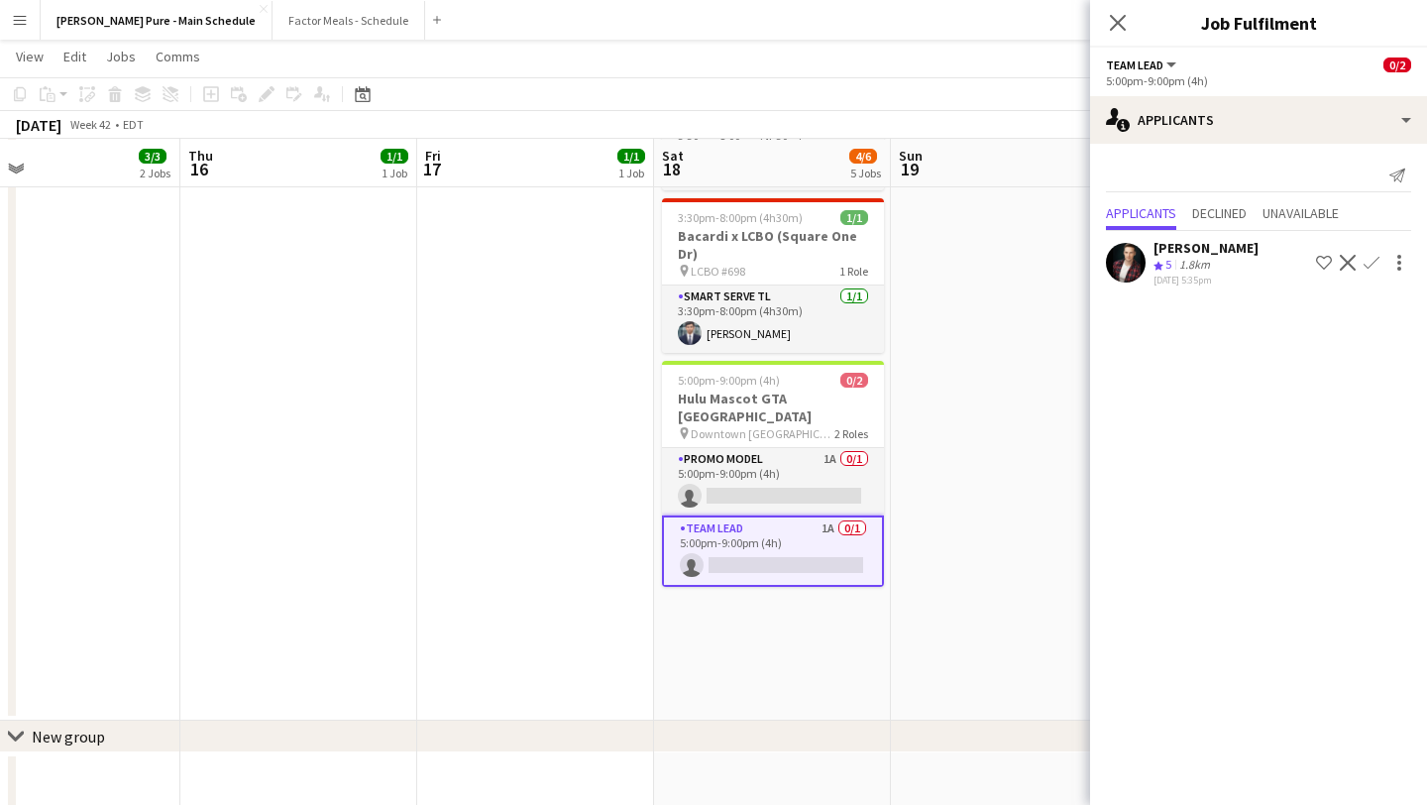
click at [1367, 257] on app-icon "Confirm" at bounding box center [1371, 263] width 16 height 16
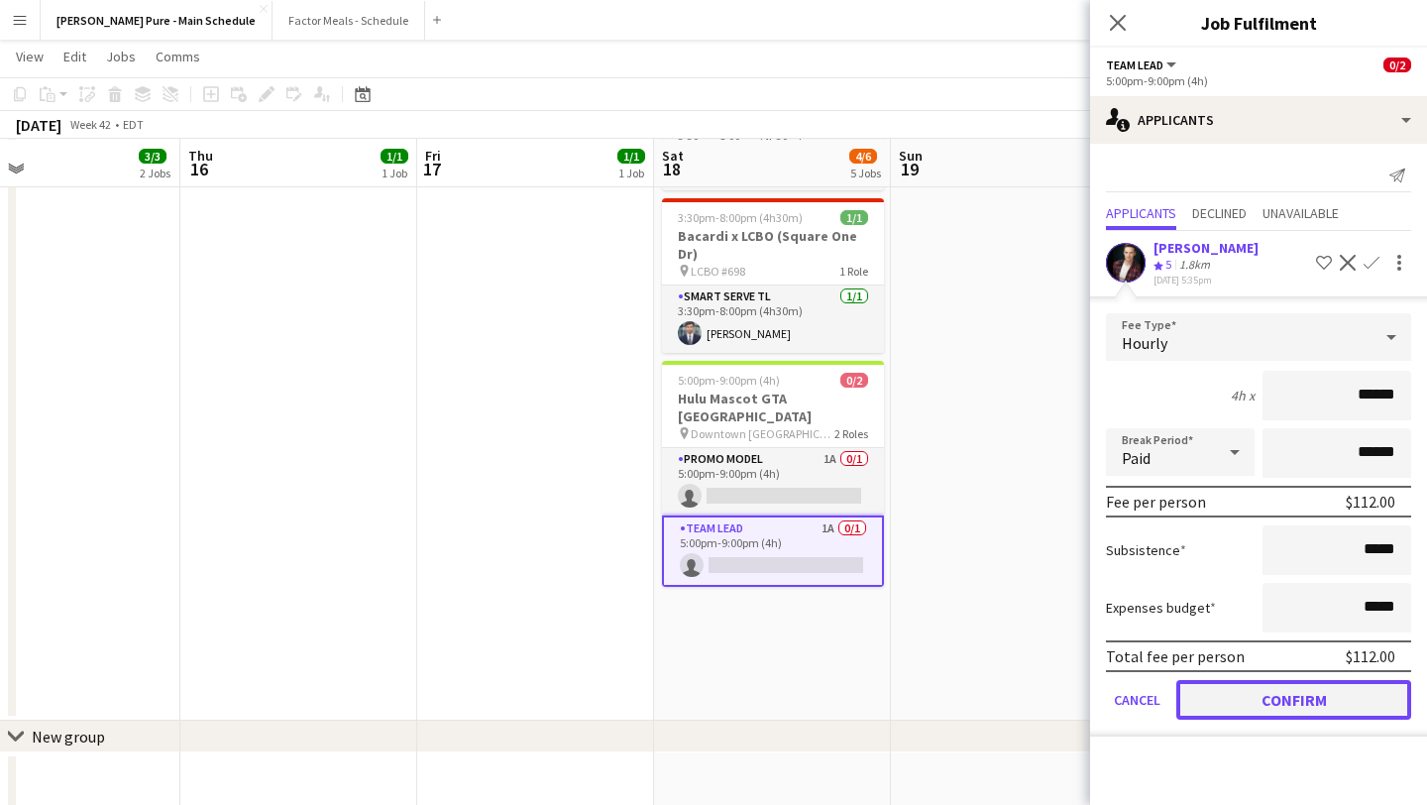
click at [1273, 693] on button "Confirm" at bounding box center [1293, 700] width 235 height 40
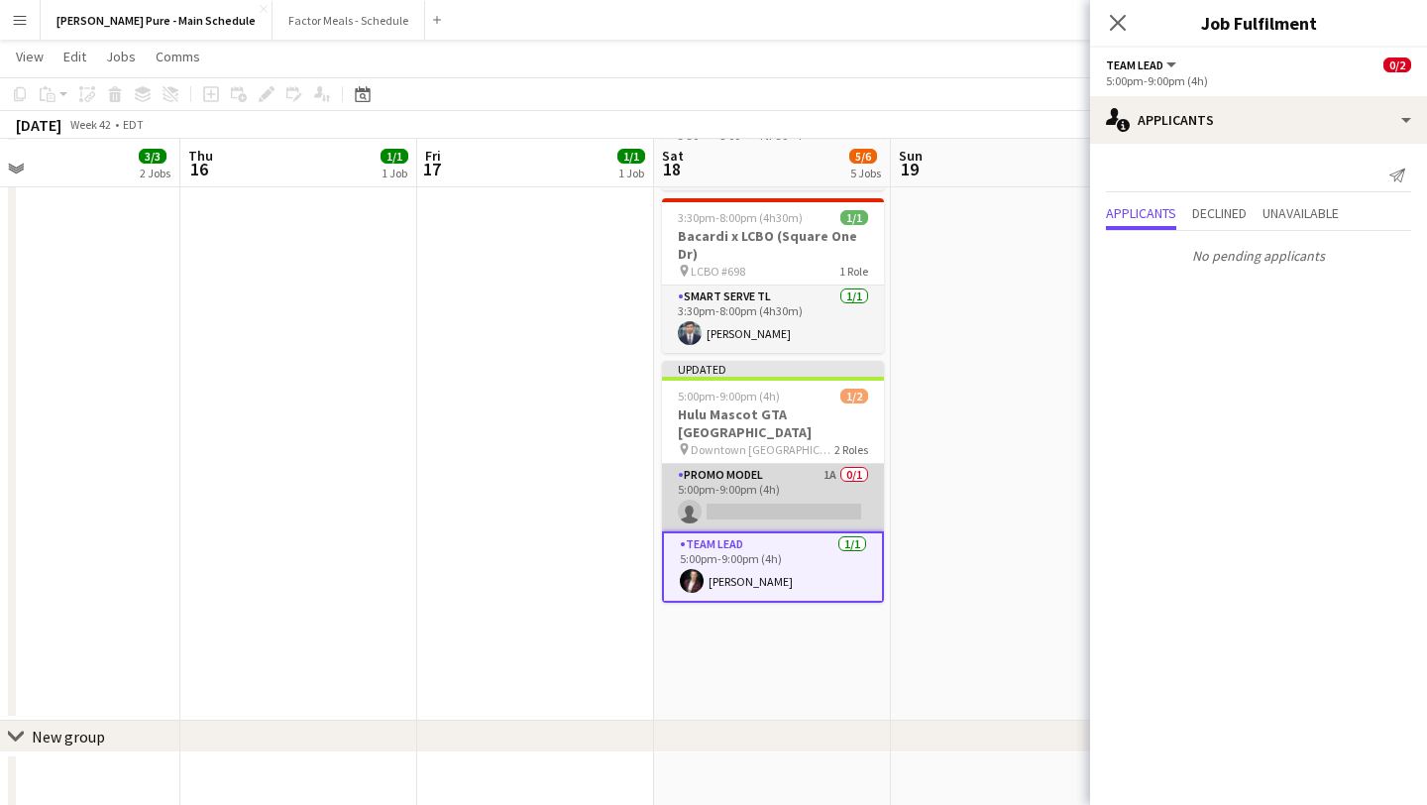
click at [805, 475] on app-card-role "Promo model 1A 0/1 5:00pm-9:00pm (4h) single-neutral-actions" at bounding box center [773, 497] width 222 height 67
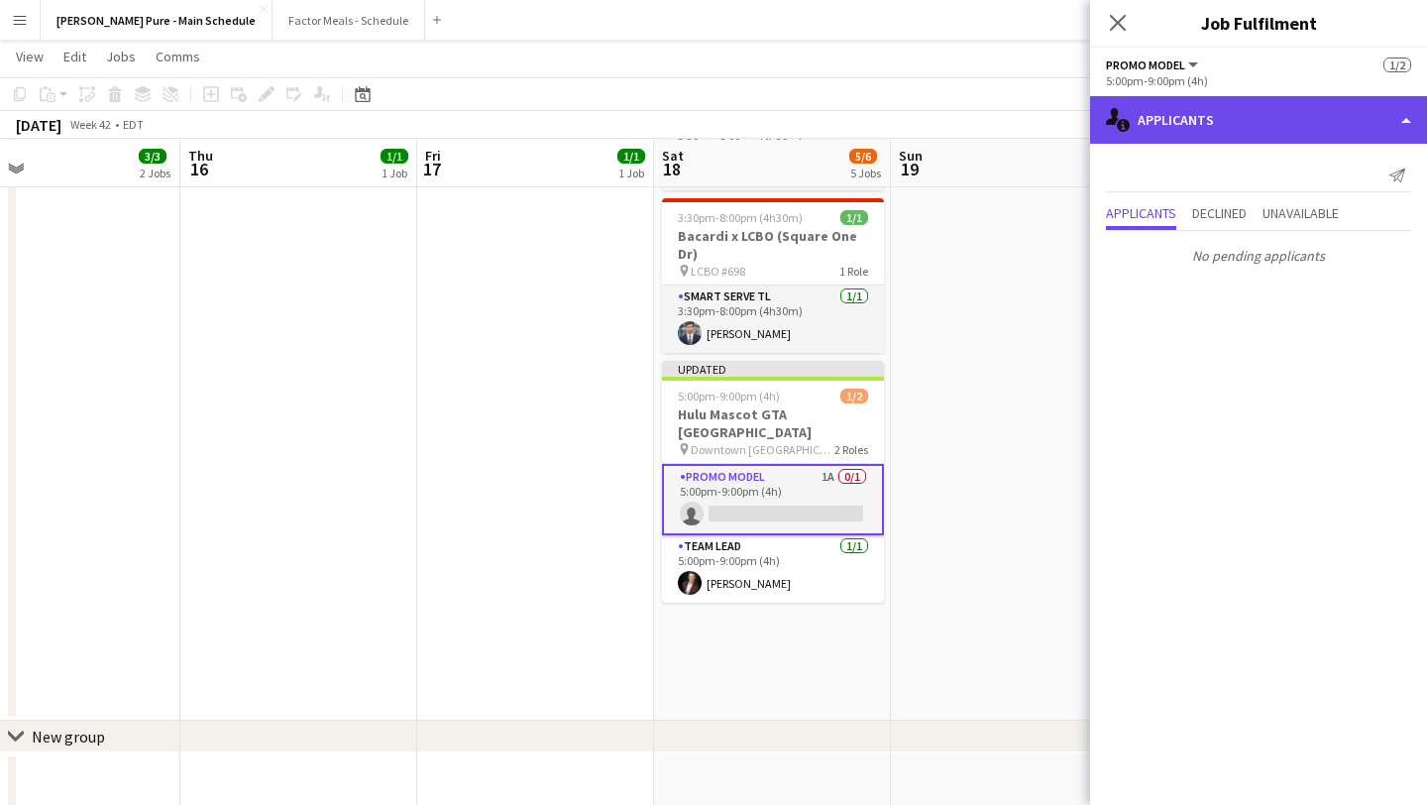
click at [1374, 107] on div "single-neutral-actions-information Applicants" at bounding box center [1258, 120] width 337 height 48
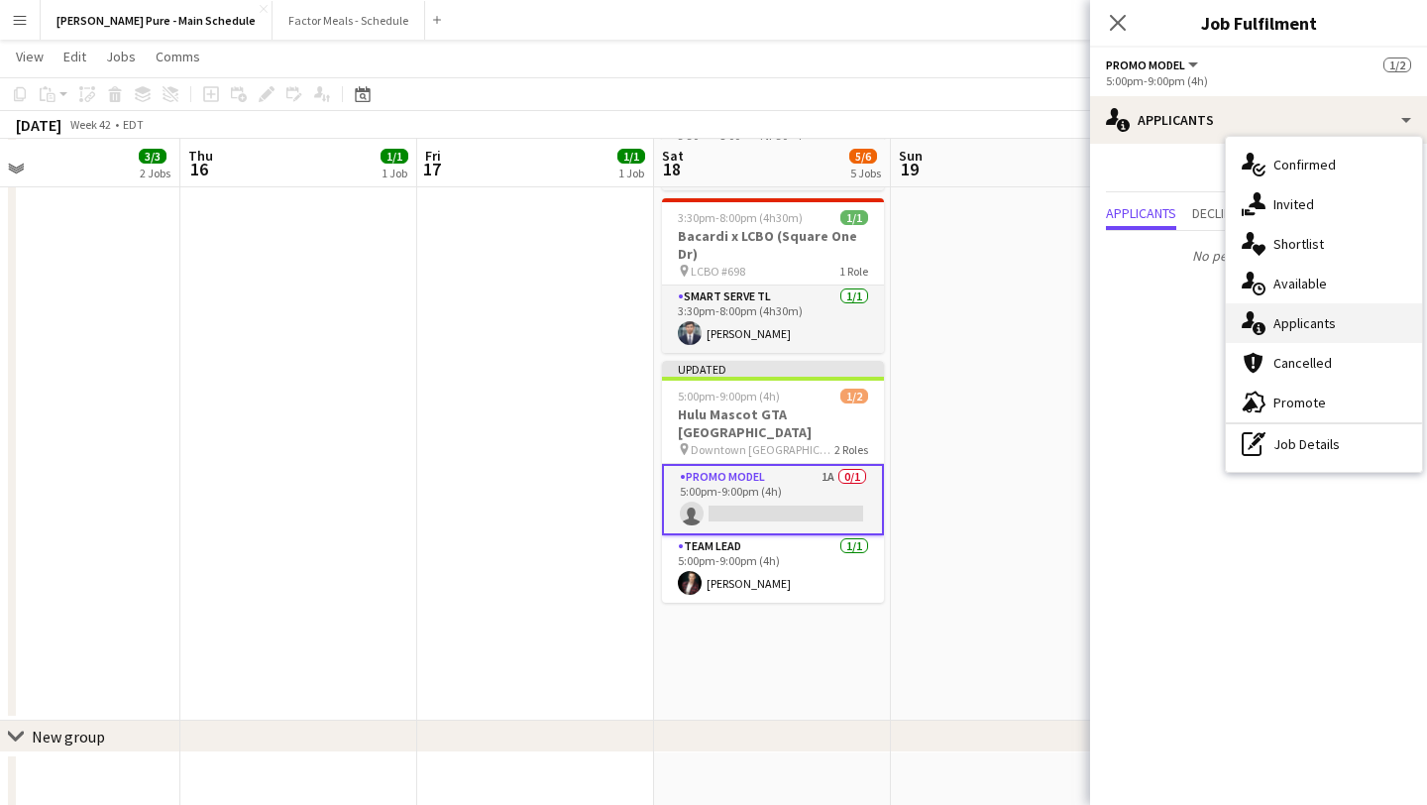
click at [1341, 324] on div "single-neutral-actions-information Applicants" at bounding box center [1324, 323] width 196 height 40
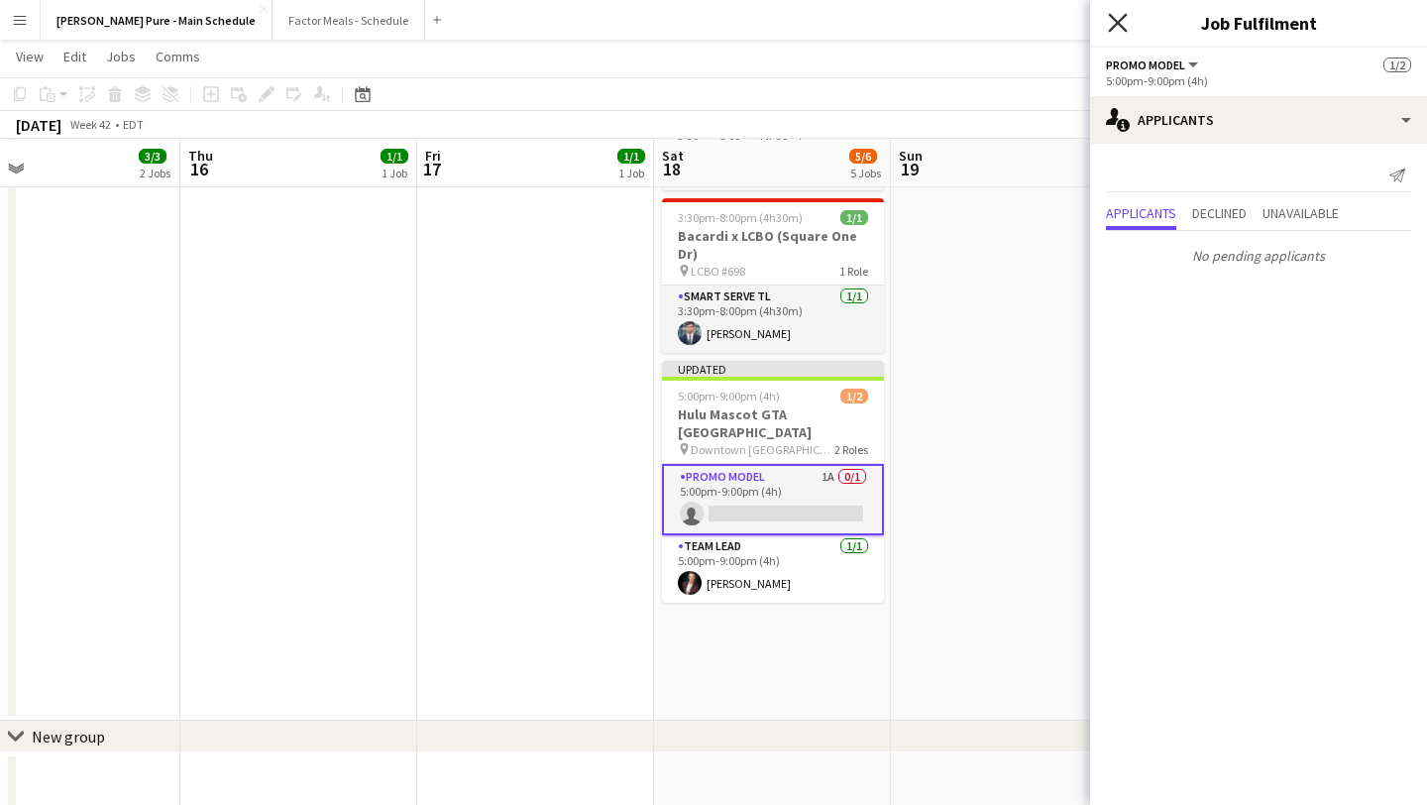
click at [1114, 25] on icon at bounding box center [1117, 22] width 19 height 19
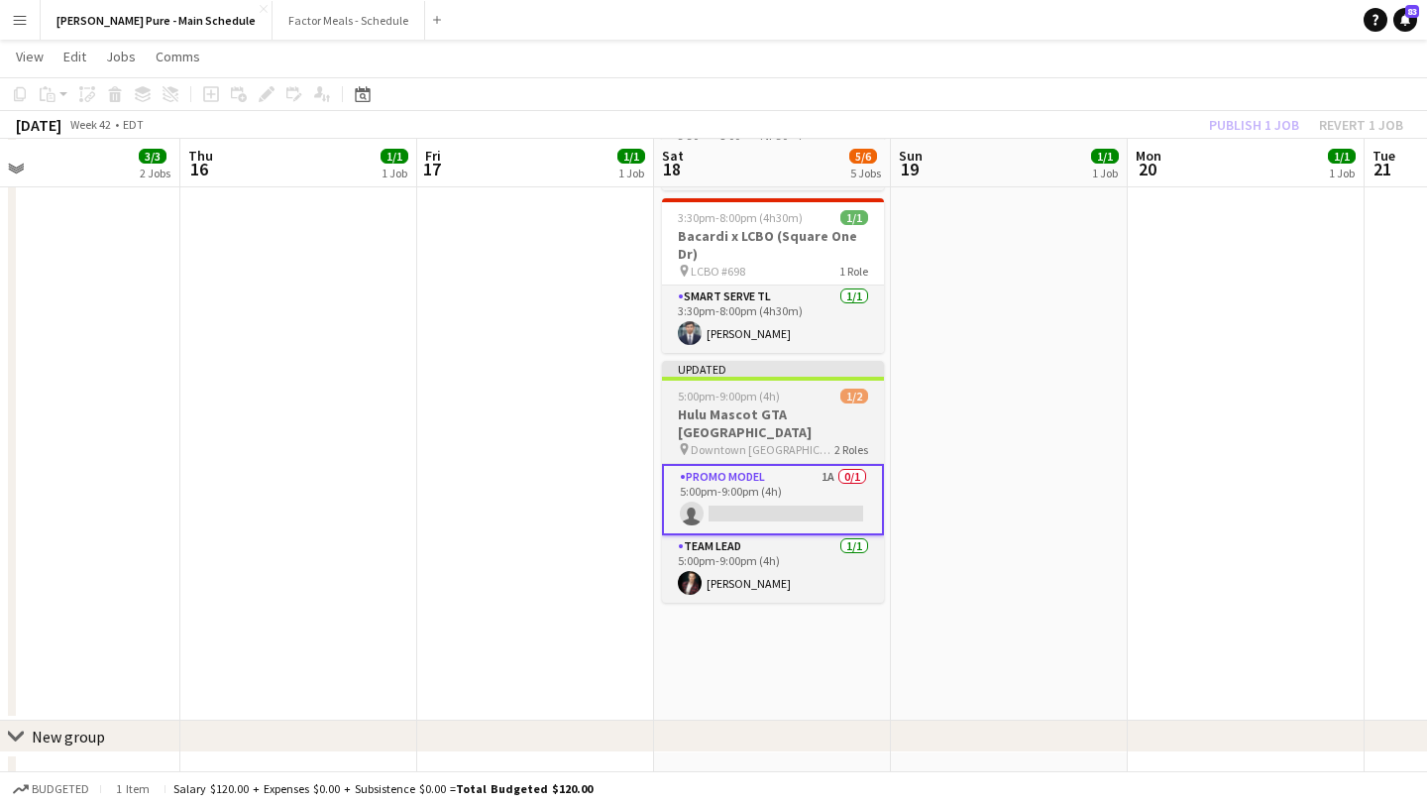
click at [771, 388] on span "5:00pm-9:00pm (4h)" at bounding box center [729, 395] width 102 height 15
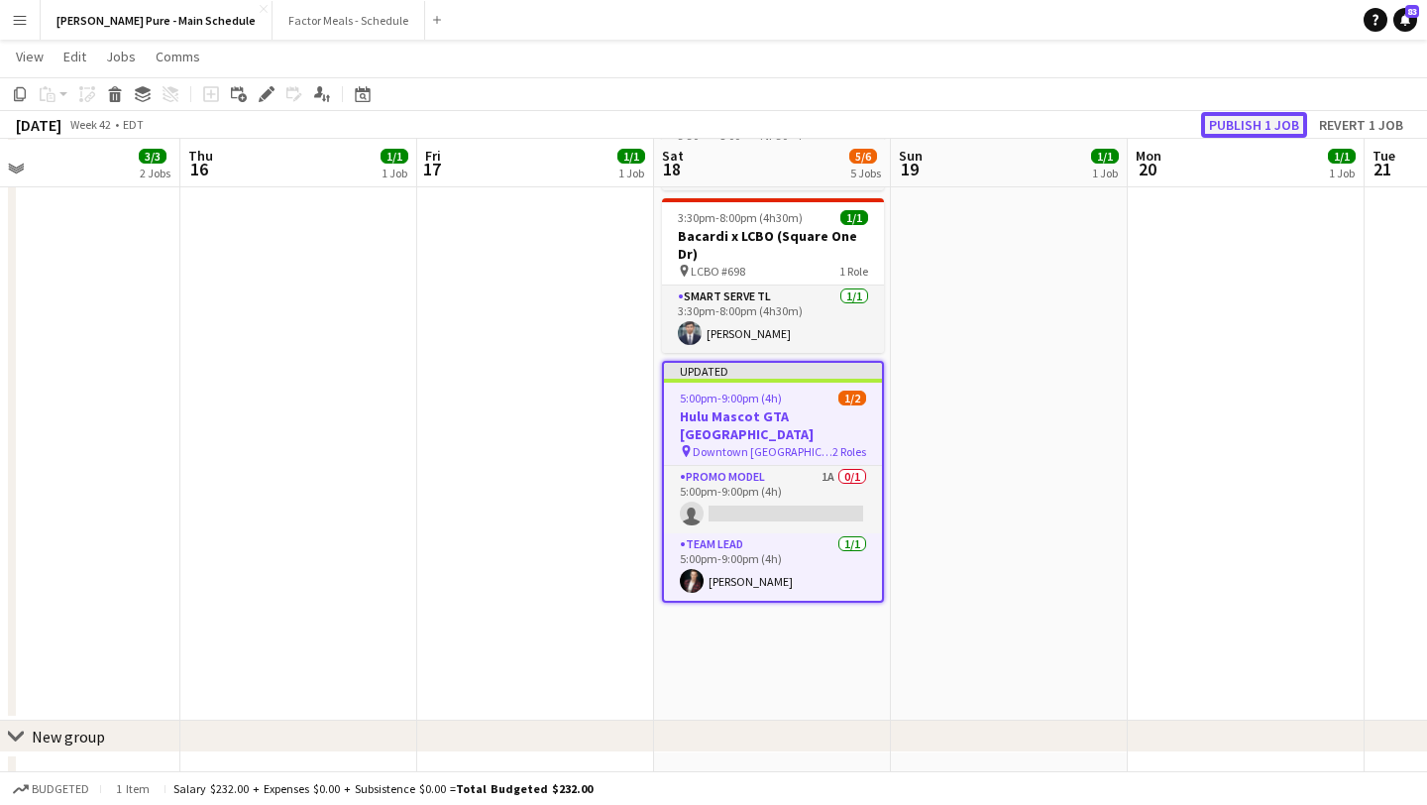
click at [1261, 124] on button "Publish 1 job" at bounding box center [1254, 125] width 106 height 26
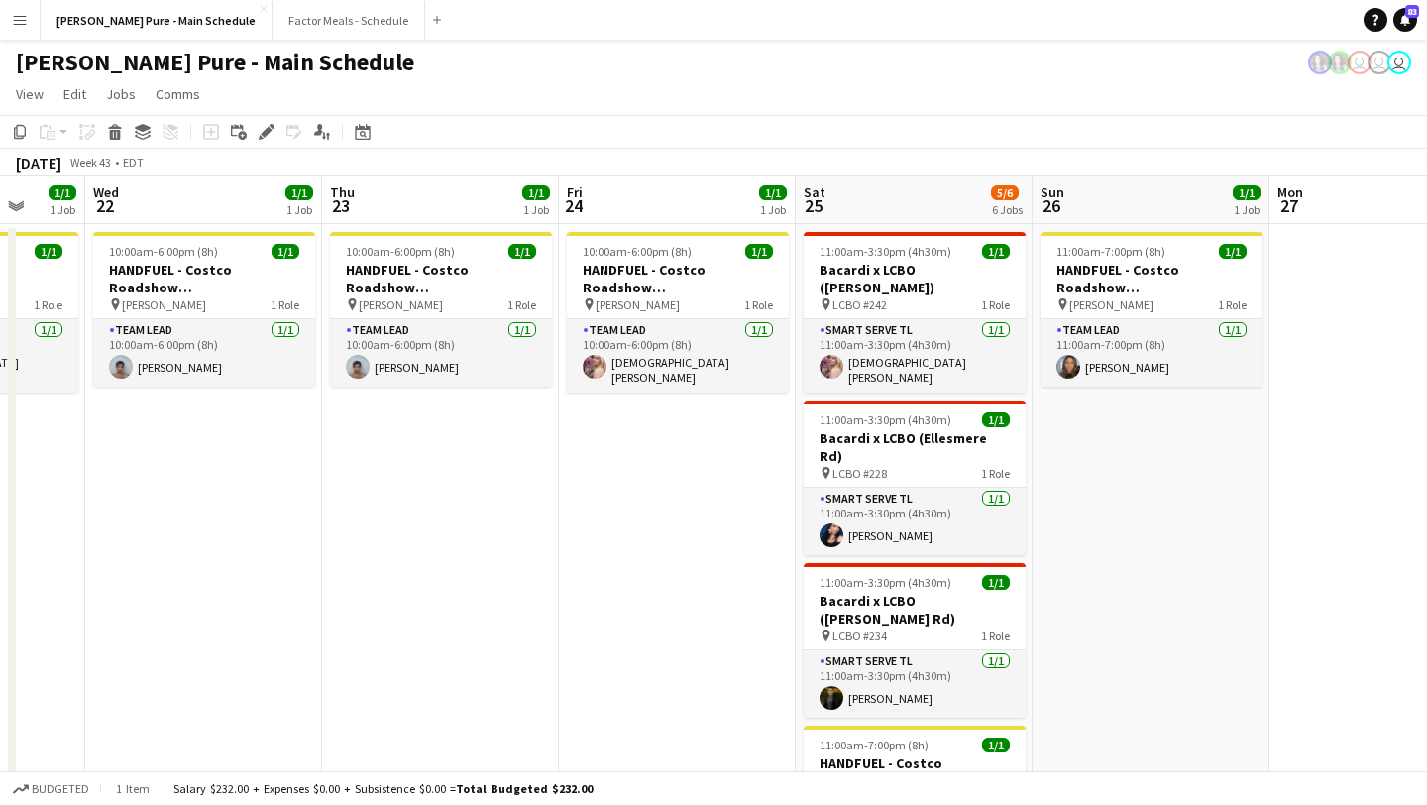
scroll to position [0, 954]
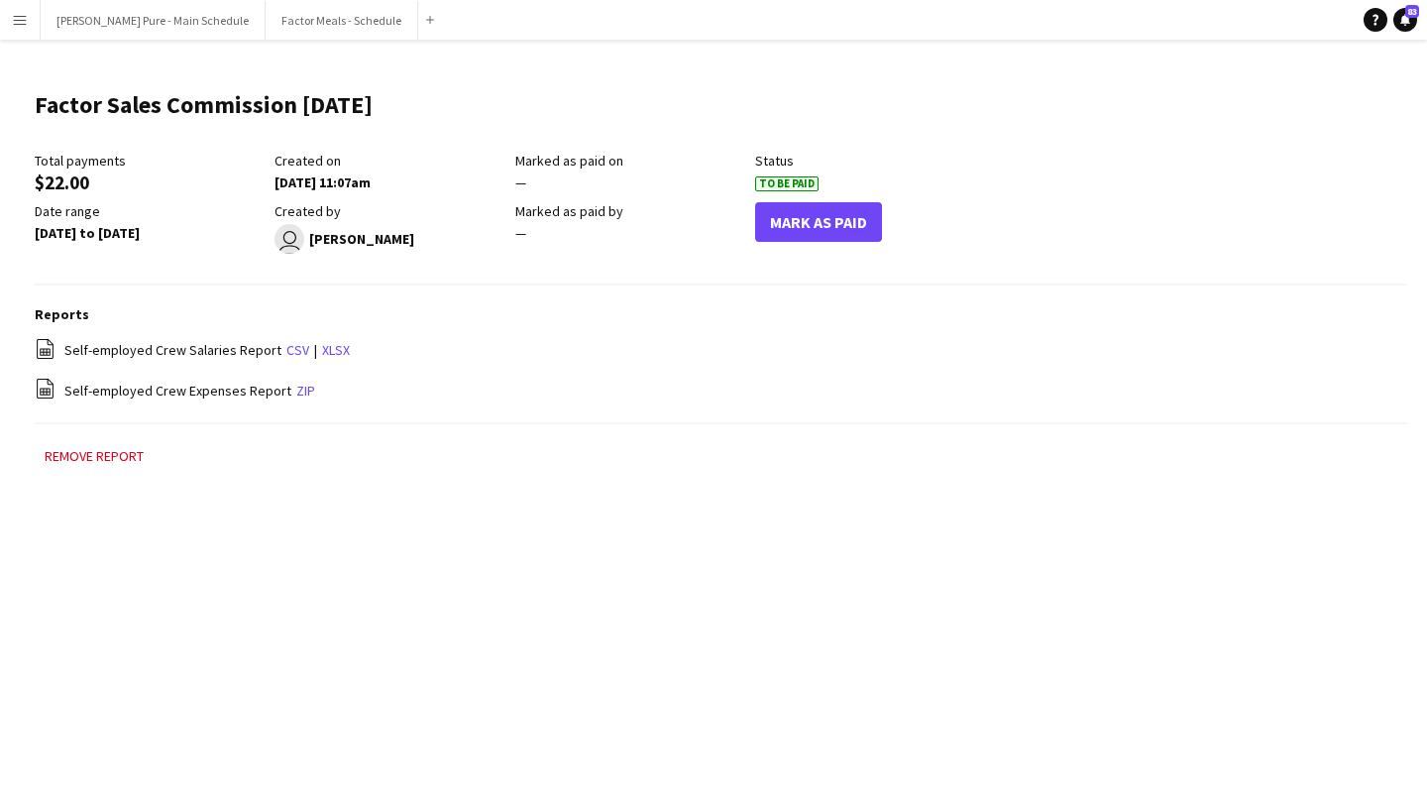
click at [29, 20] on button "Menu" at bounding box center [20, 20] width 40 height 40
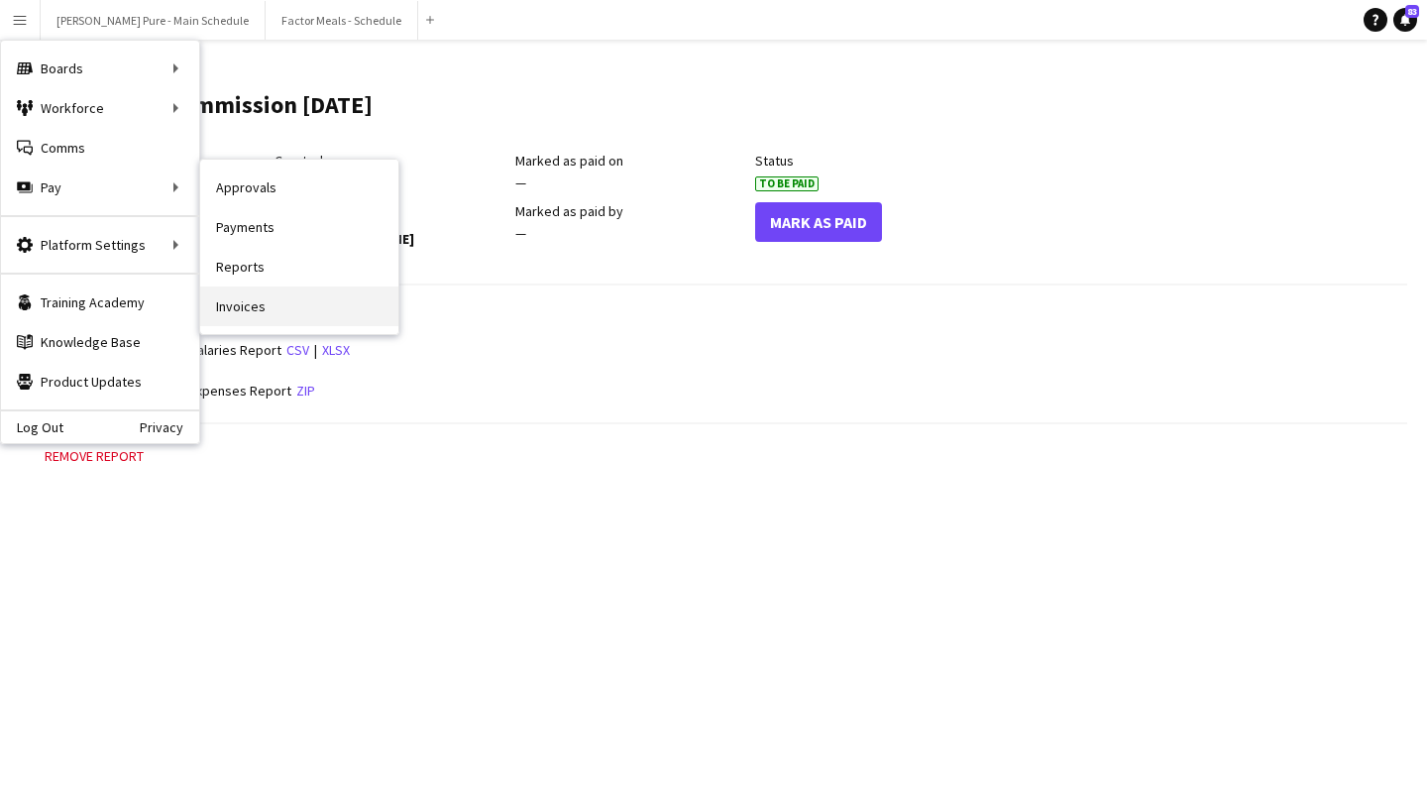
click at [262, 316] on link "Invoices" at bounding box center [299, 306] width 198 height 40
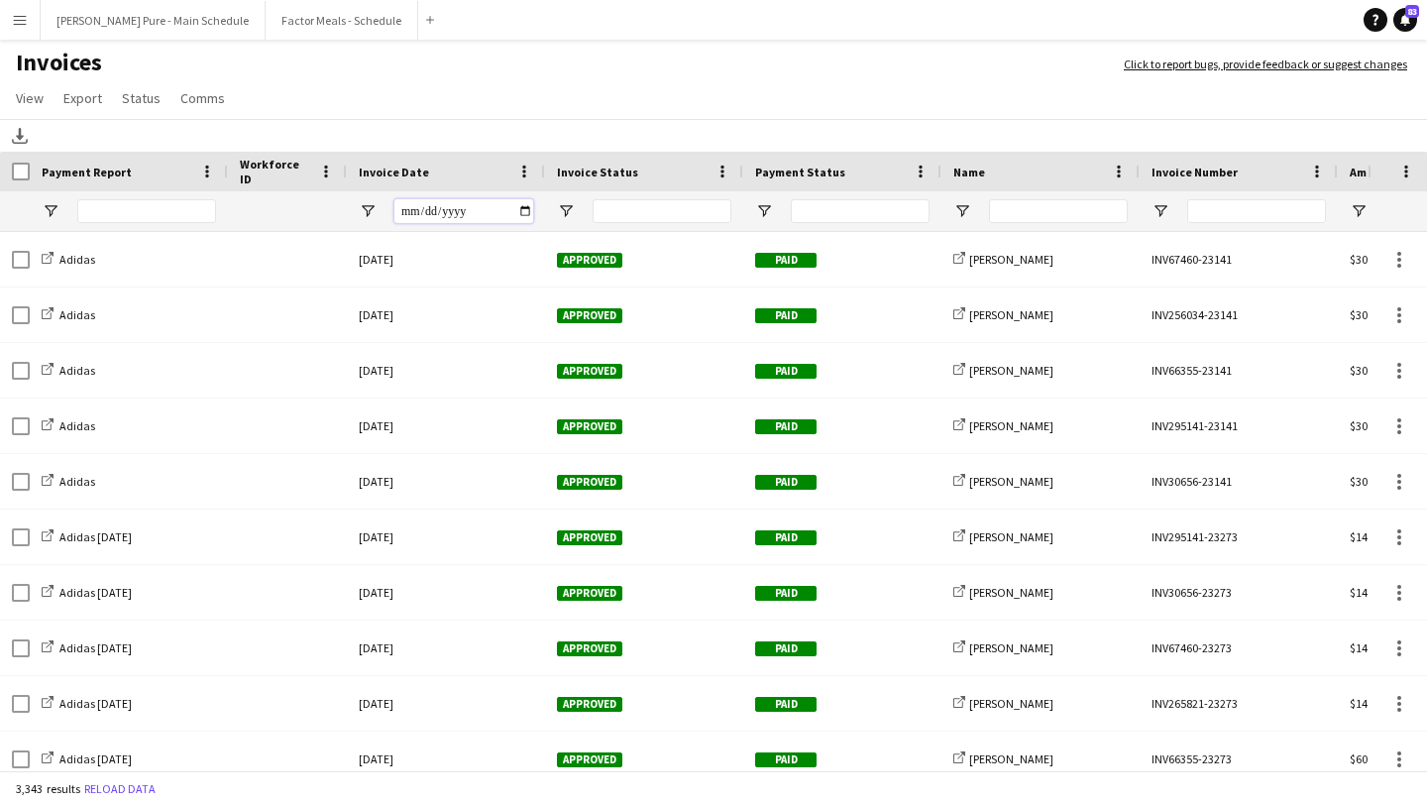
click at [521, 216] on input "Invoice Date Filter Input" at bounding box center [463, 211] width 139 height 24
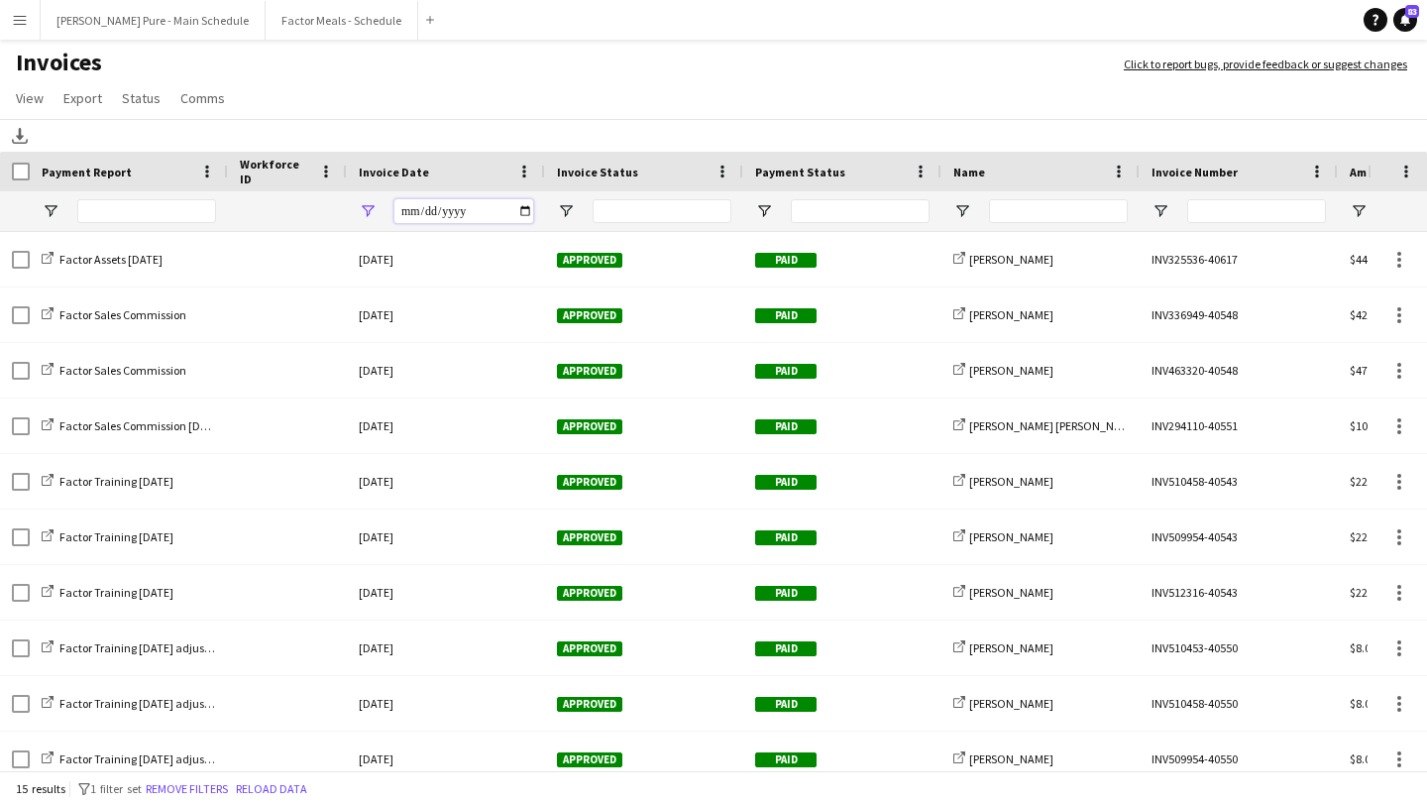
click at [527, 217] on input "**********" at bounding box center [463, 211] width 139 height 24
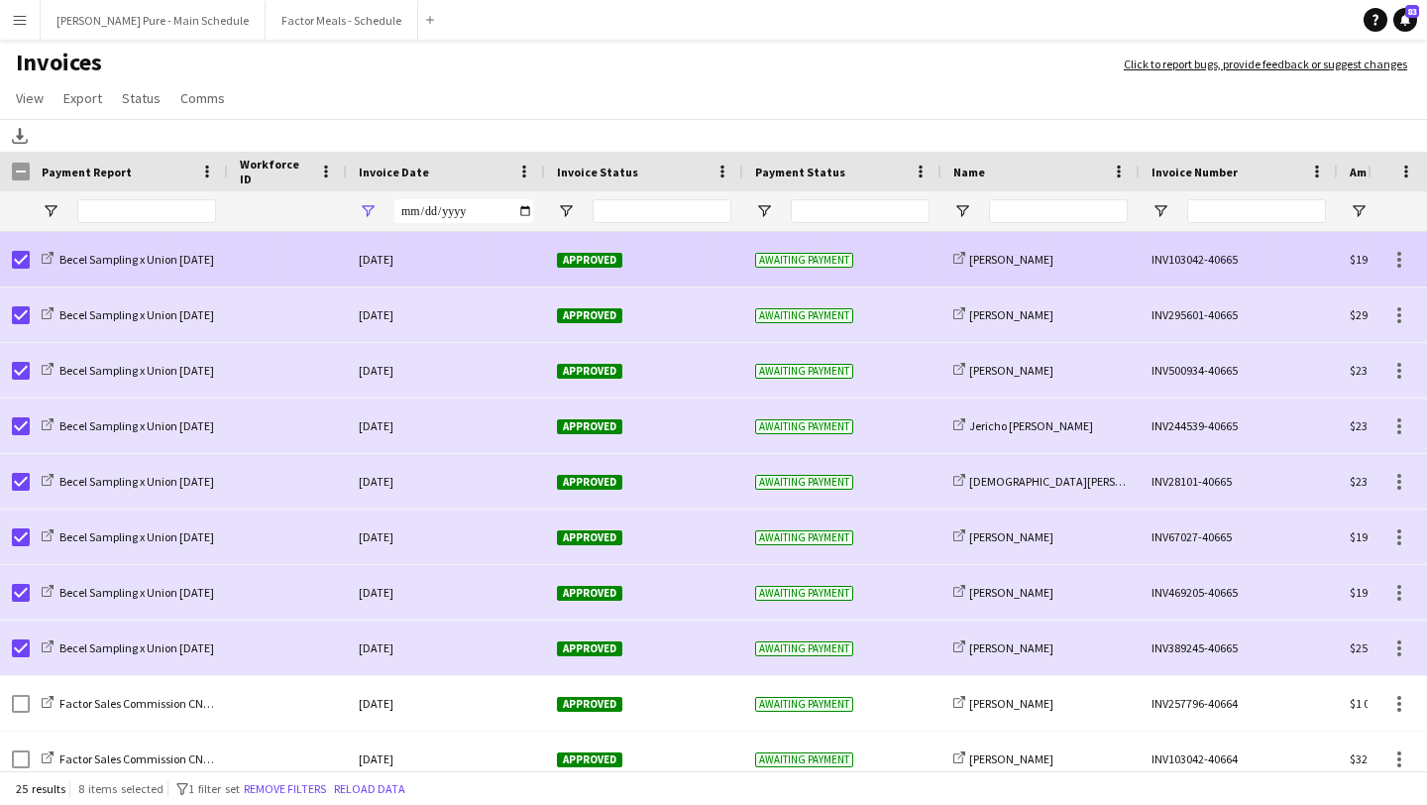
click at [591, 268] on div "Approved" at bounding box center [644, 259] width 198 height 54
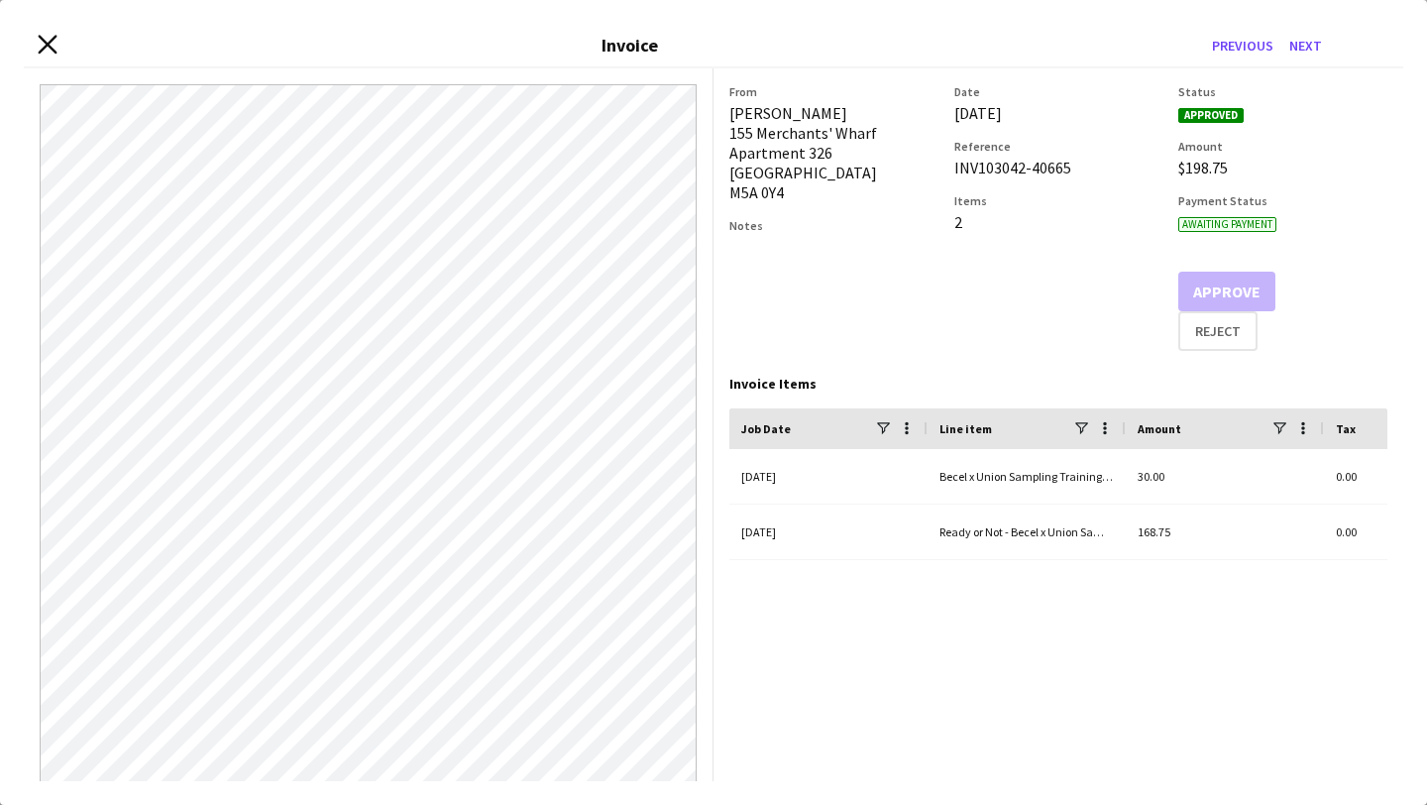
click at [48, 50] on icon "Close invoice dialog" at bounding box center [47, 44] width 19 height 19
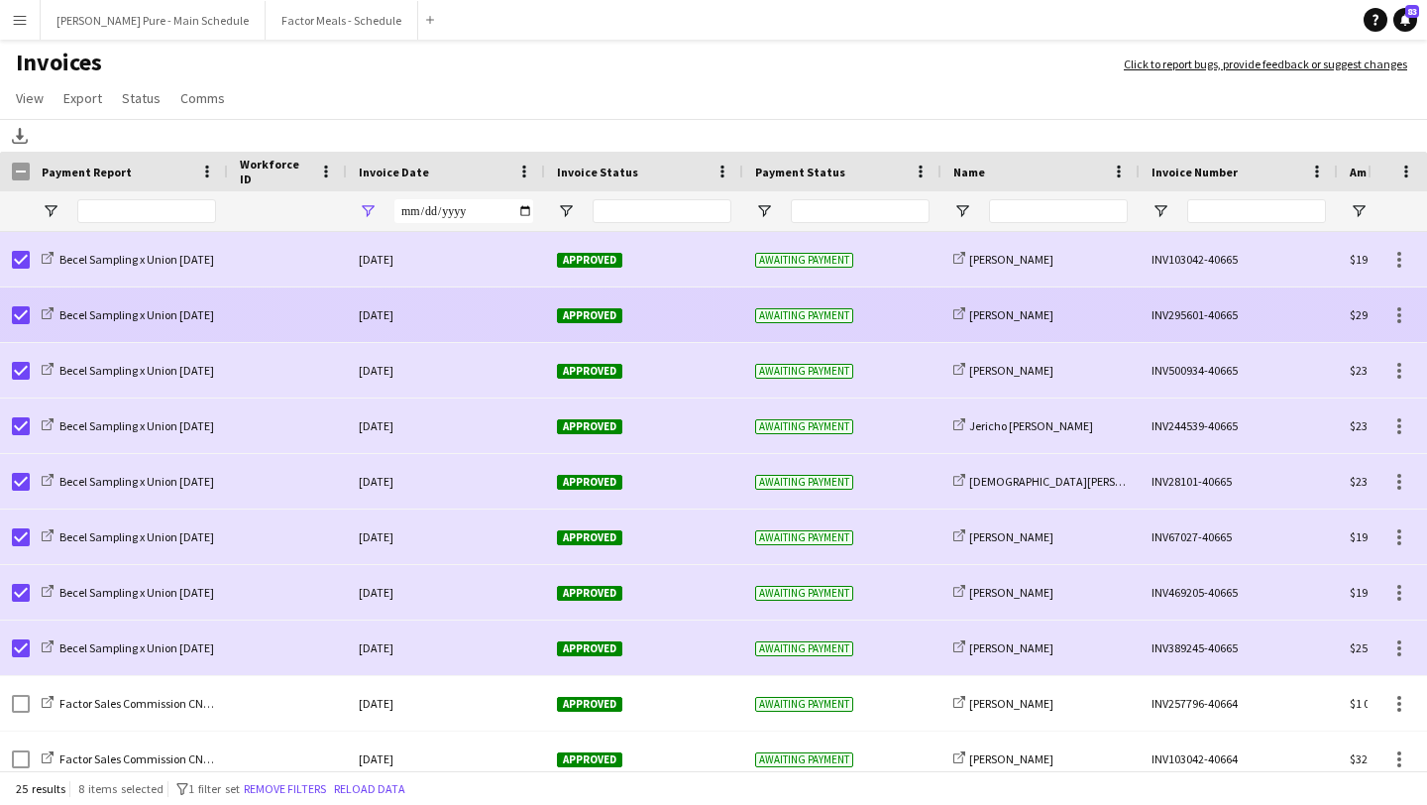
click at [595, 310] on span "Approved" at bounding box center [589, 315] width 65 height 15
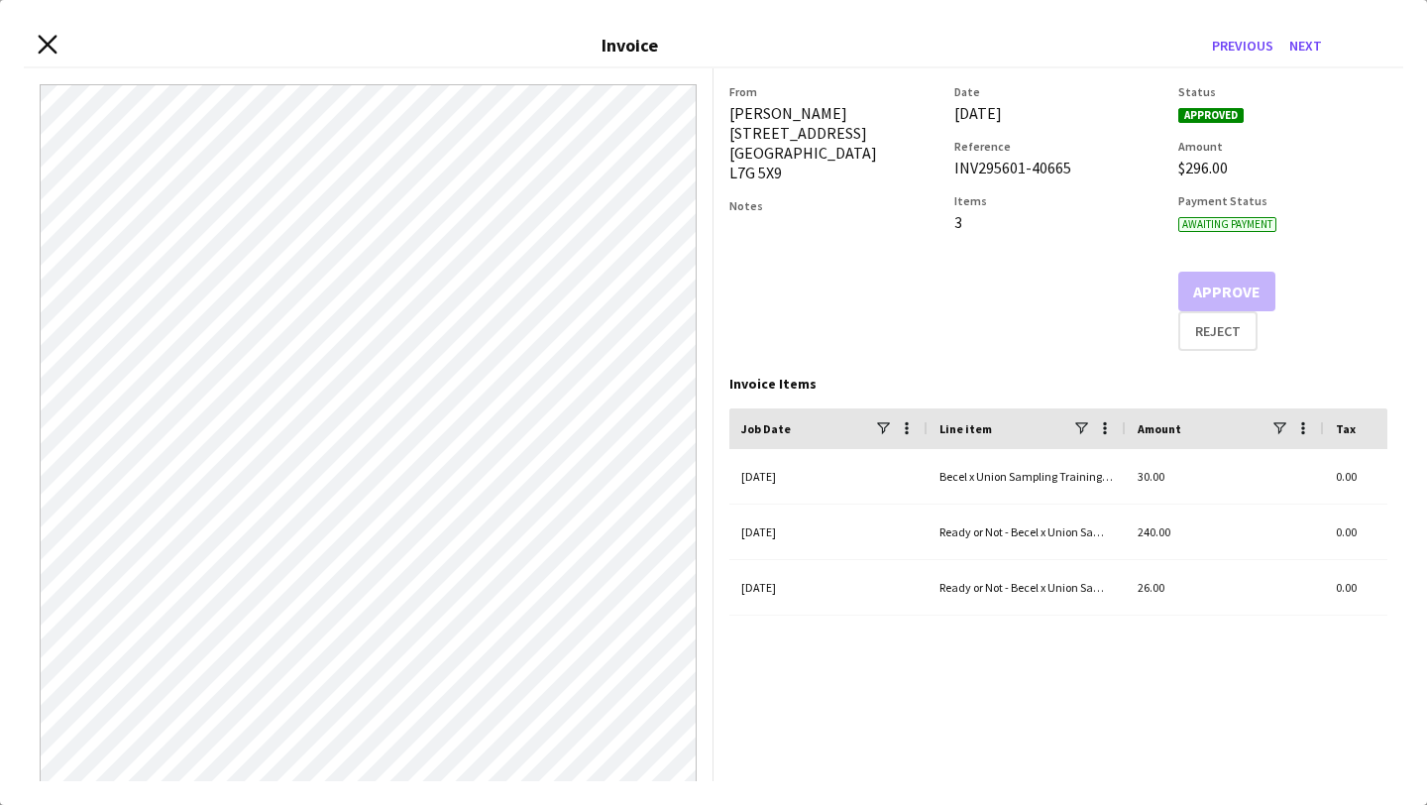
click at [48, 39] on icon "Close invoice dialog" at bounding box center [47, 44] width 19 height 19
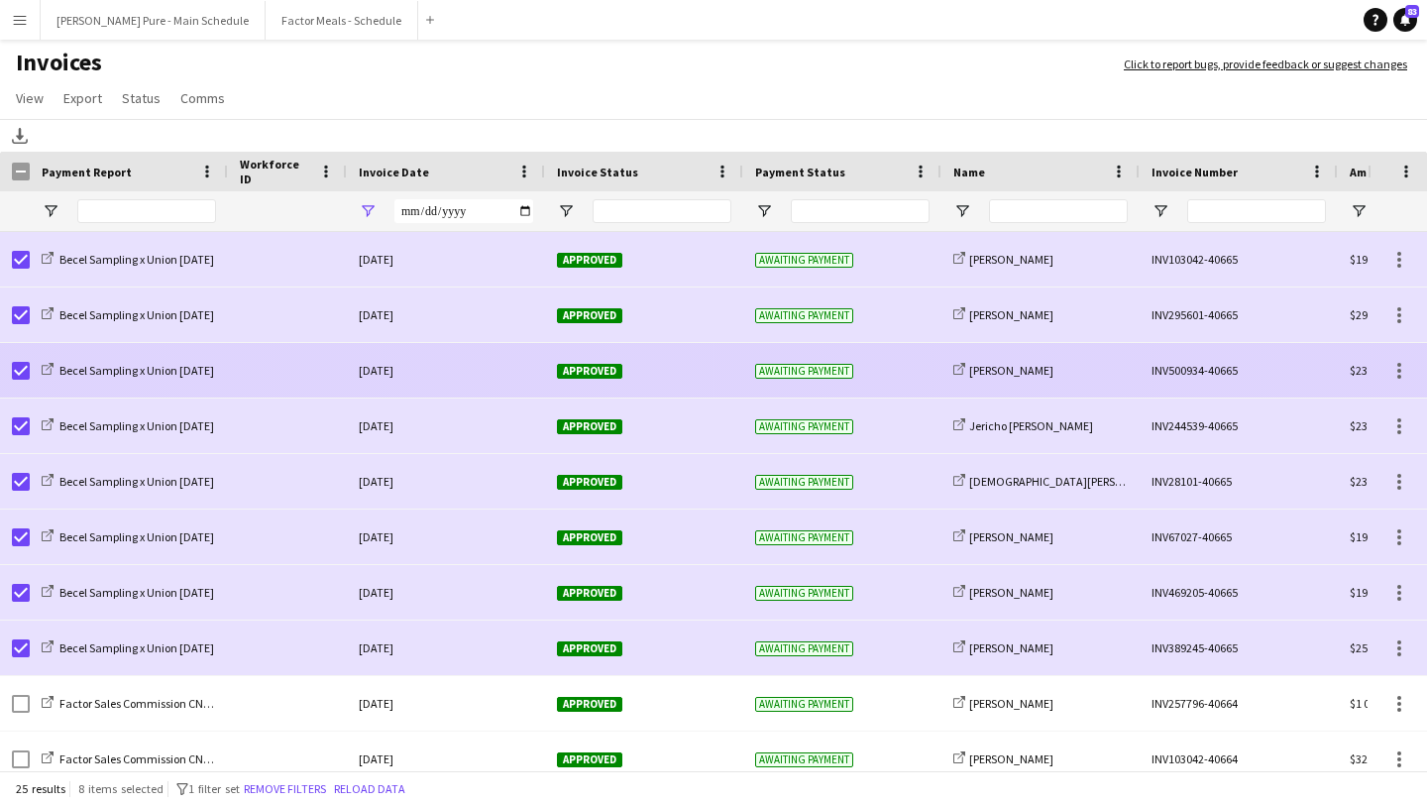
click at [592, 384] on div "Approved" at bounding box center [644, 370] width 198 height 54
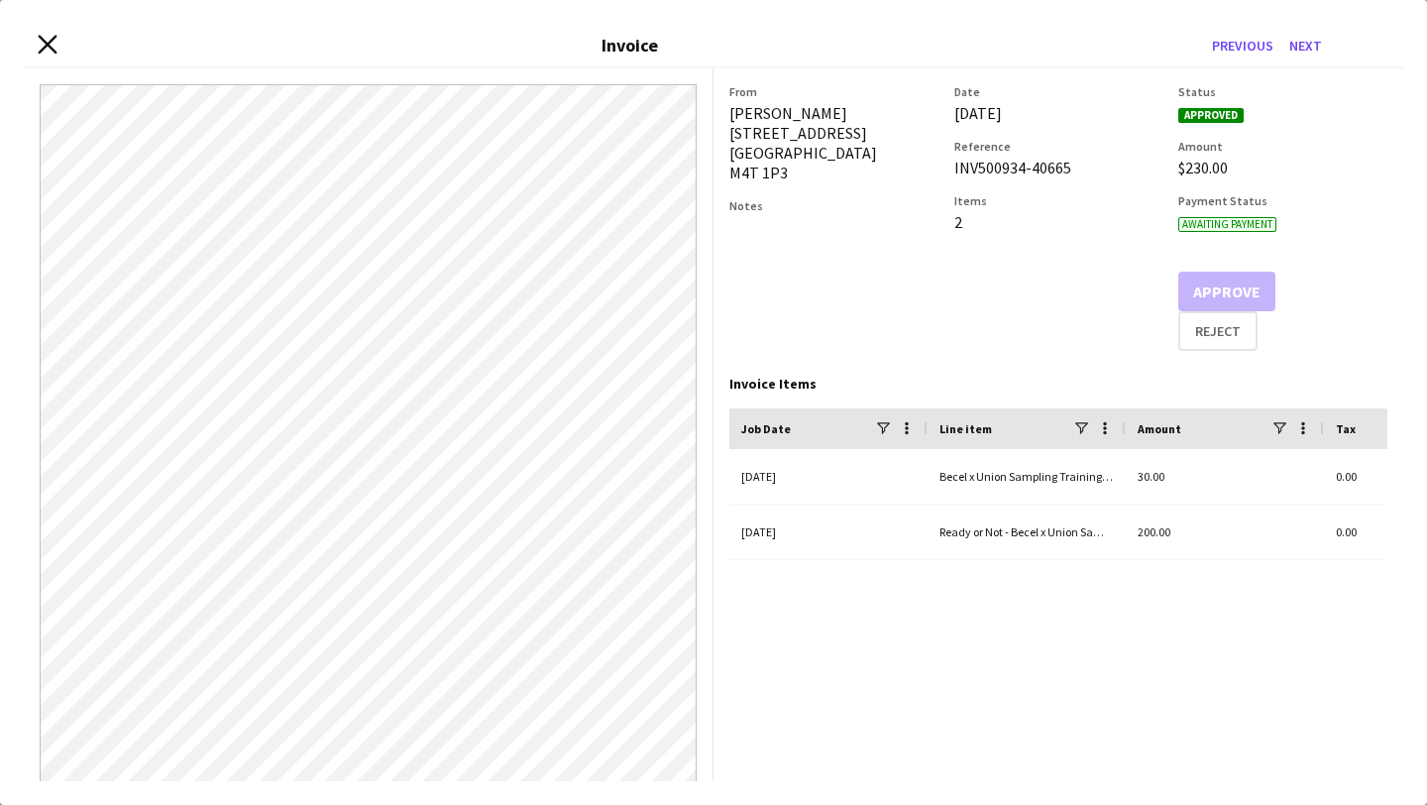
click at [47, 43] on icon at bounding box center [47, 44] width 19 height 19
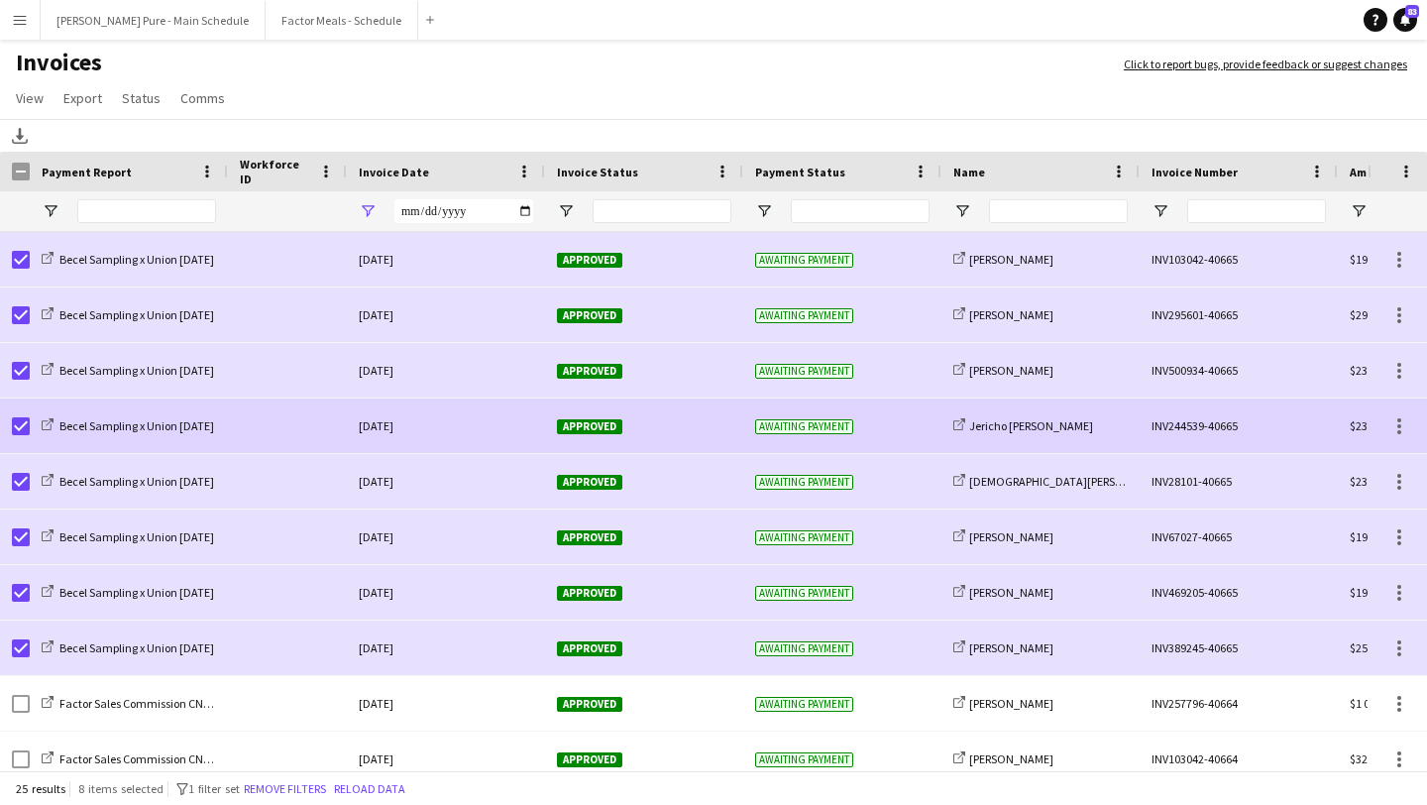
click at [578, 424] on span "Approved" at bounding box center [589, 426] width 65 height 15
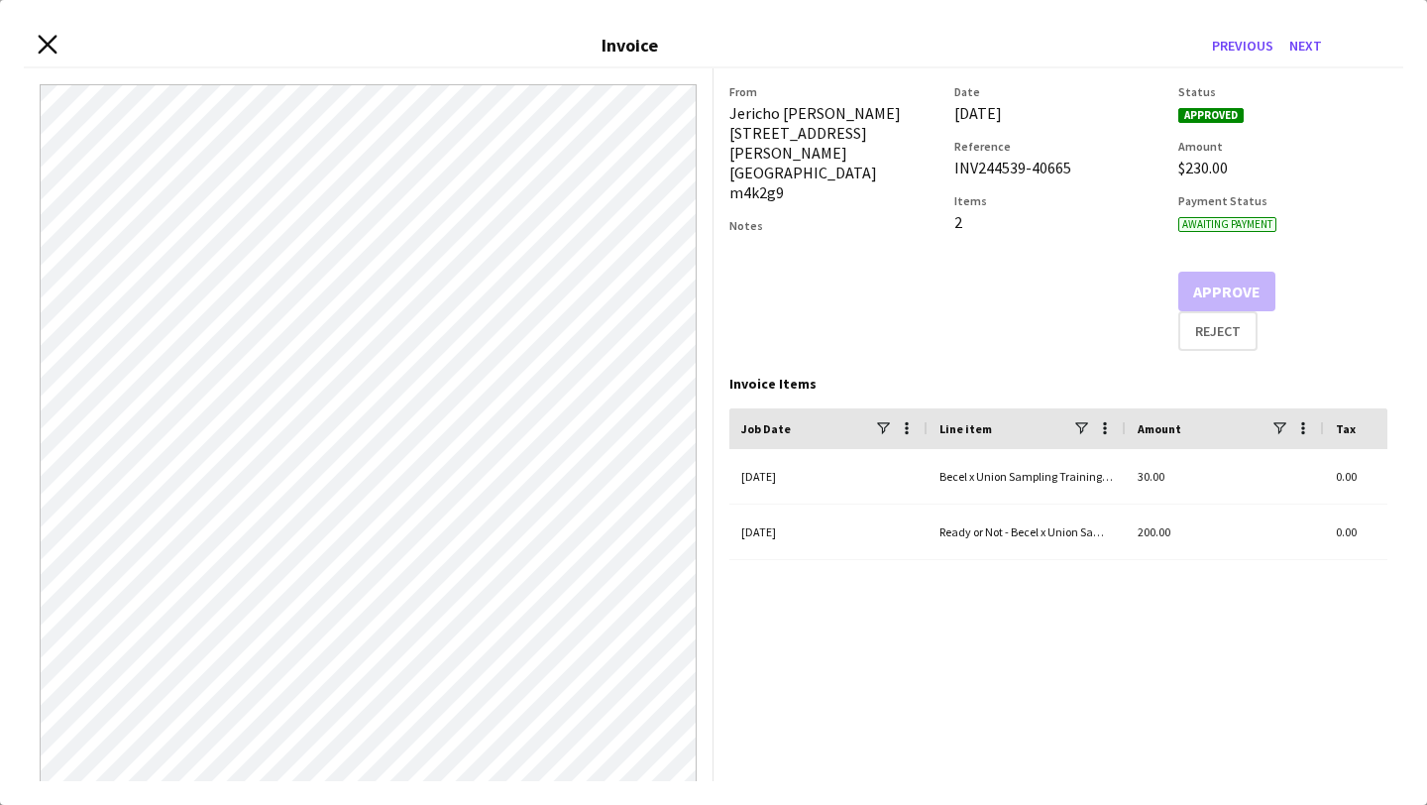
click at [40, 42] on icon "Close invoice dialog" at bounding box center [47, 44] width 19 height 19
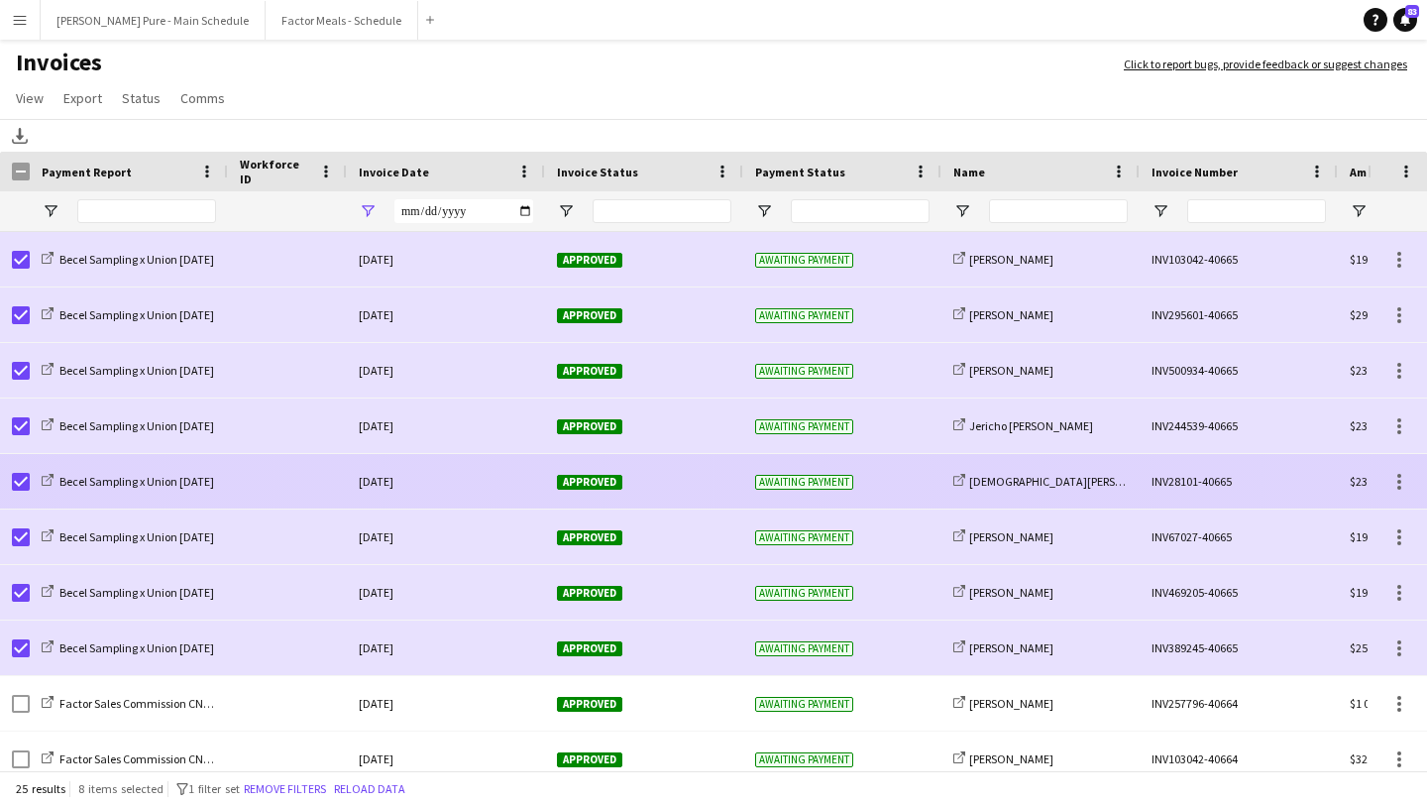
click at [583, 493] on div "Approved" at bounding box center [644, 481] width 198 height 54
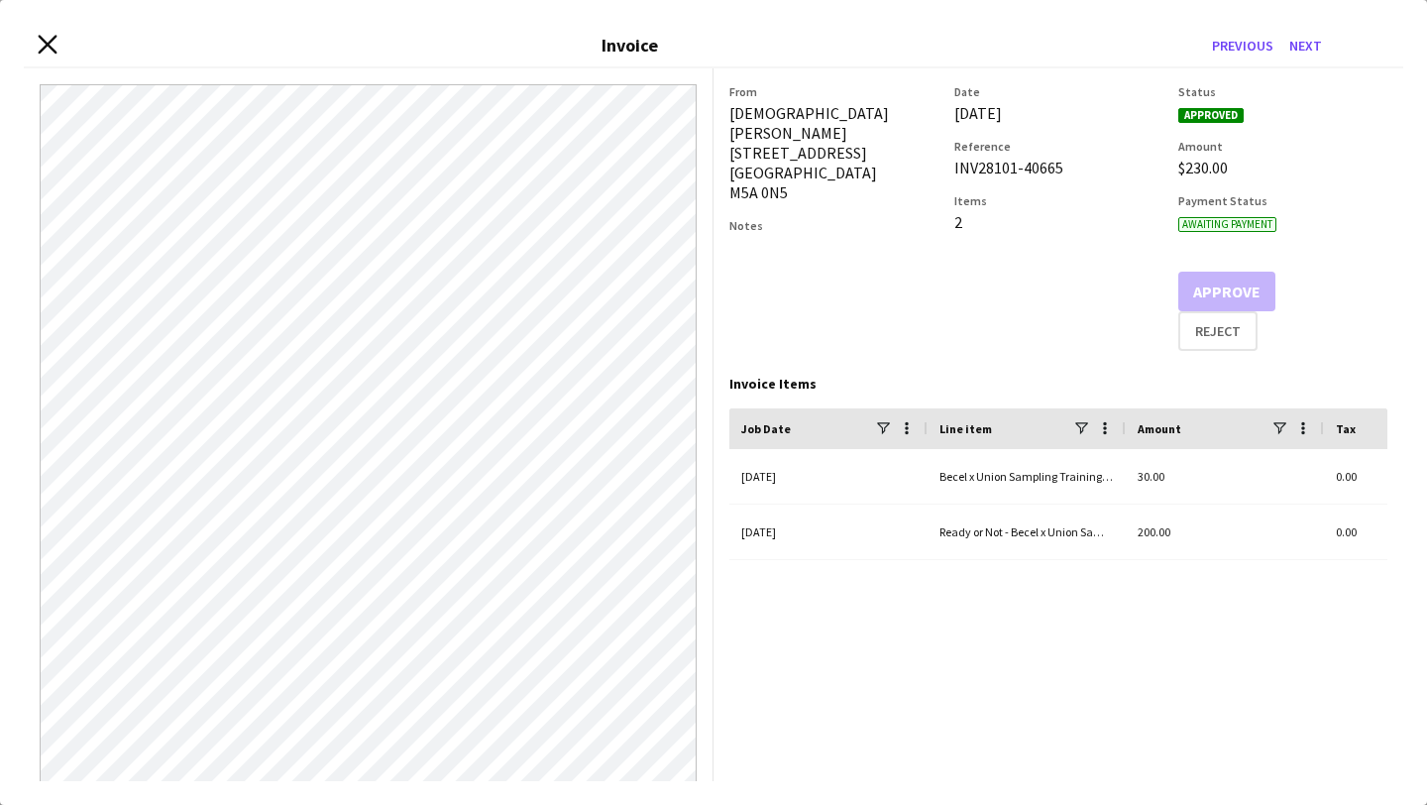
click at [44, 35] on icon "Close invoice dialog" at bounding box center [47, 44] width 19 height 19
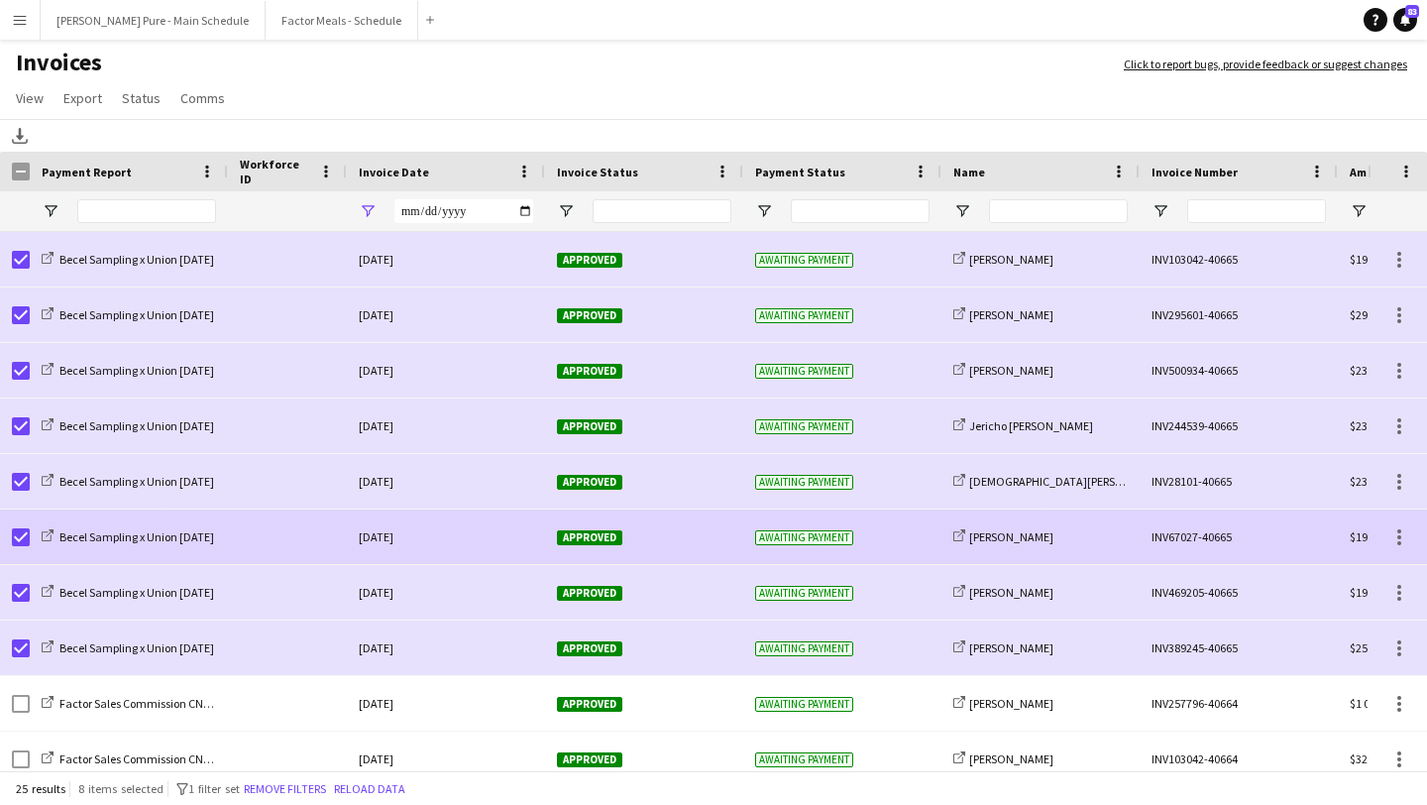
click at [586, 545] on div "Approved" at bounding box center [644, 536] width 198 height 54
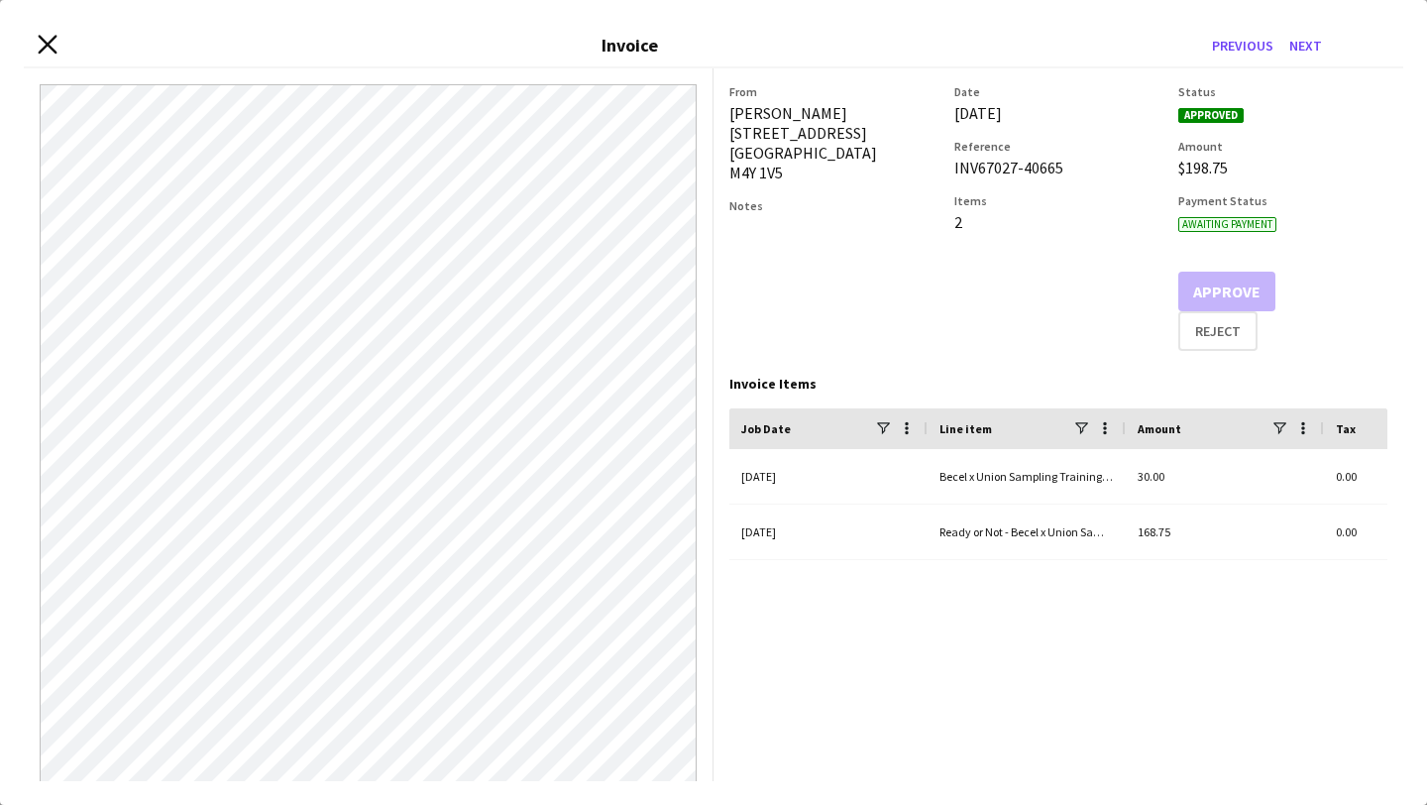
click at [39, 39] on icon "Close invoice dialog" at bounding box center [47, 44] width 19 height 19
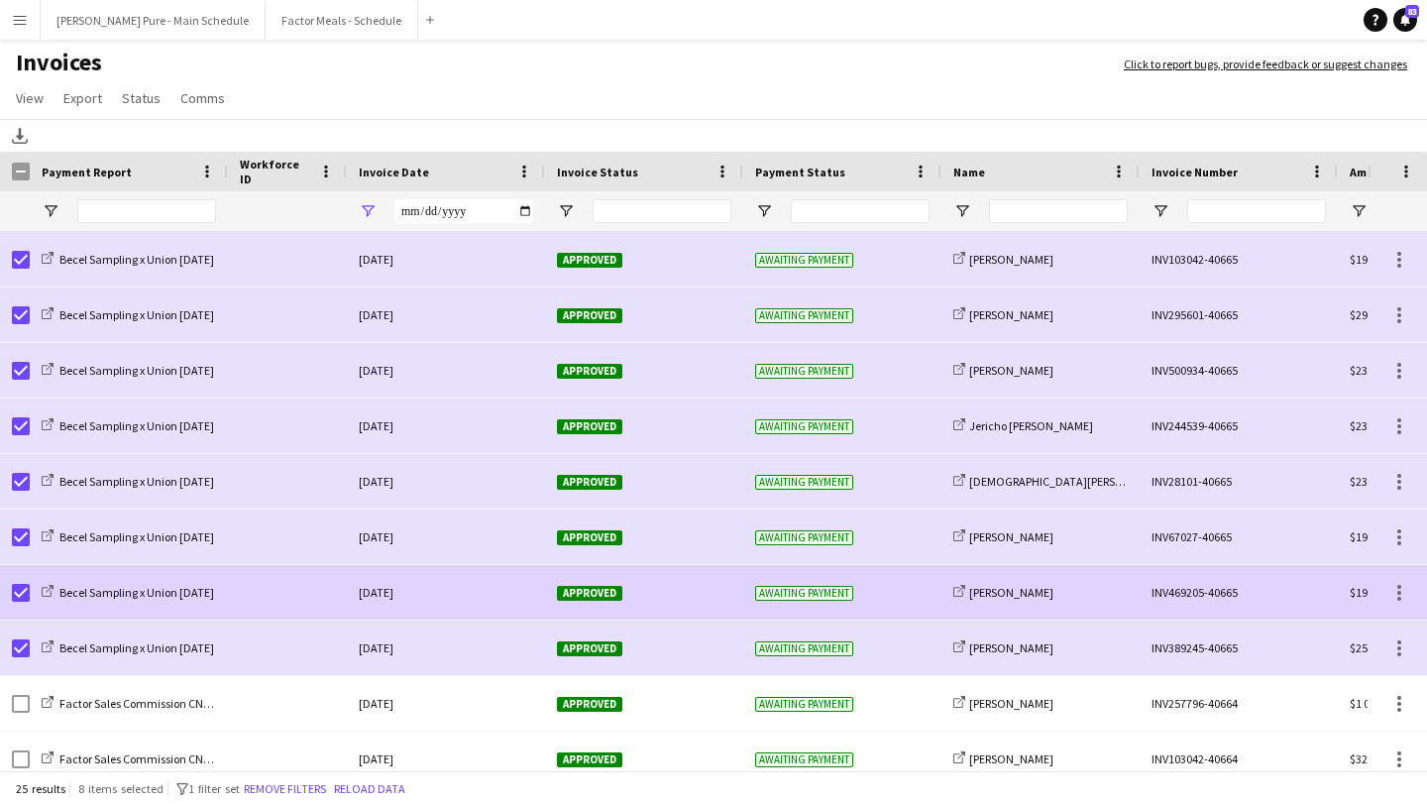
click at [571, 584] on div "Approved" at bounding box center [644, 592] width 198 height 54
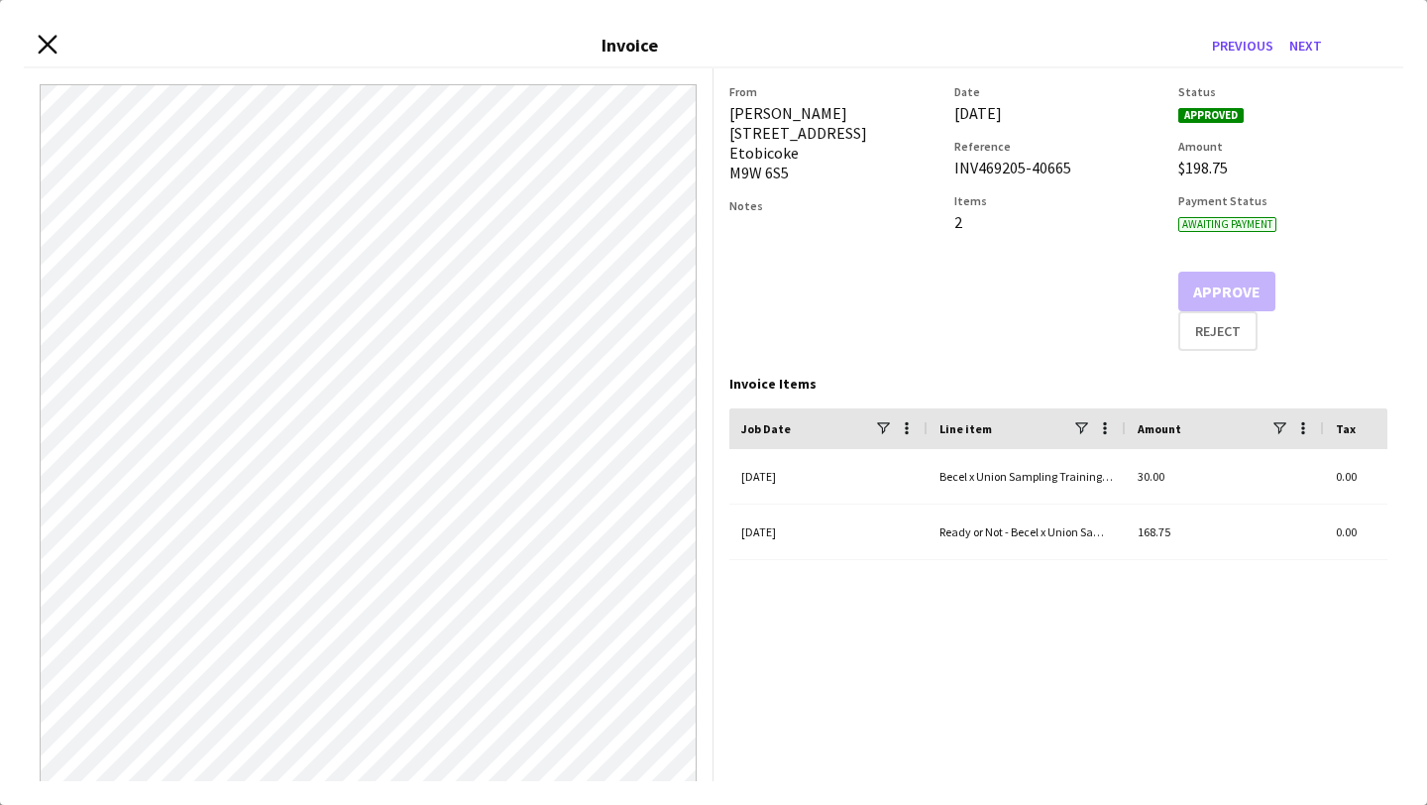
click at [44, 45] on icon "Close invoice dialog" at bounding box center [47, 44] width 19 height 19
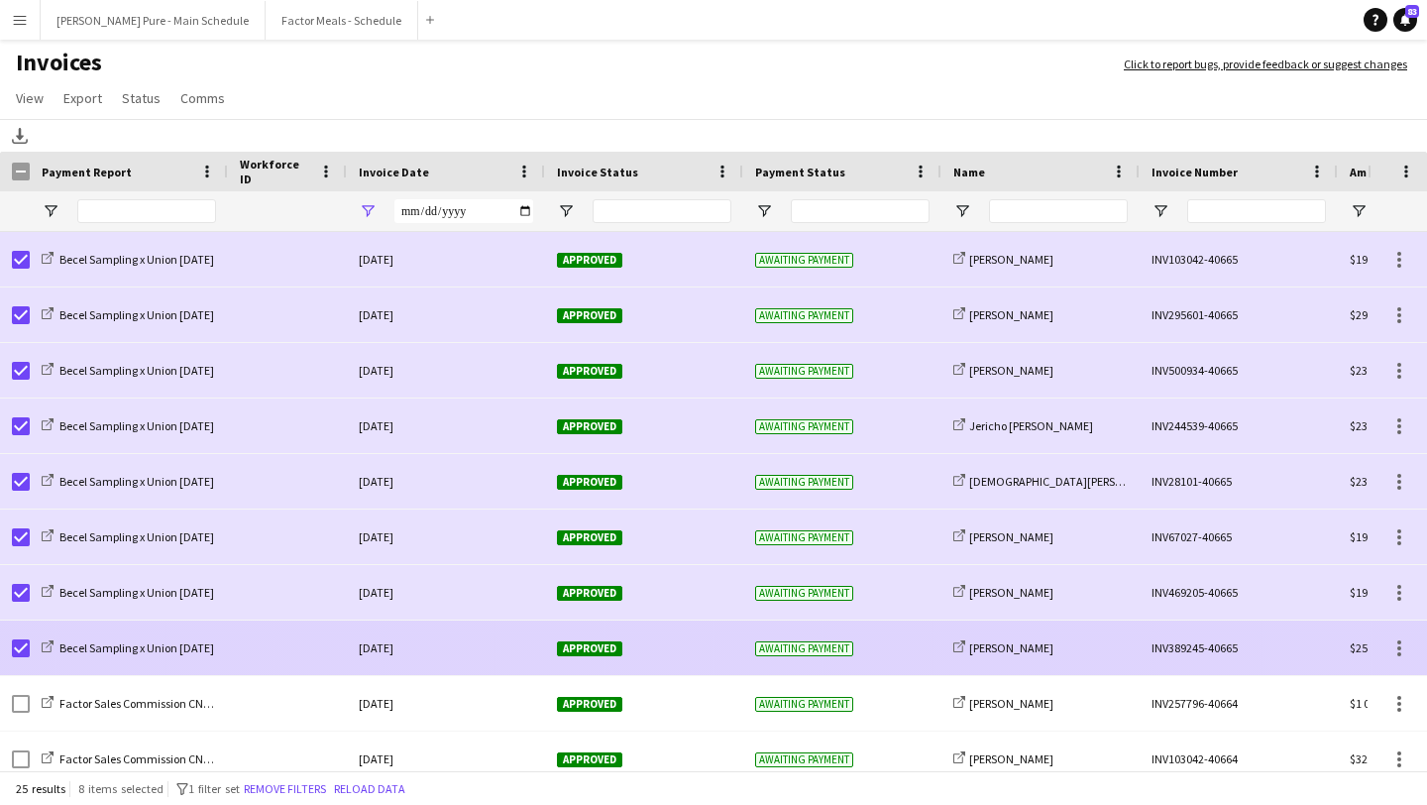
click at [583, 638] on div "Approved" at bounding box center [644, 647] width 198 height 54
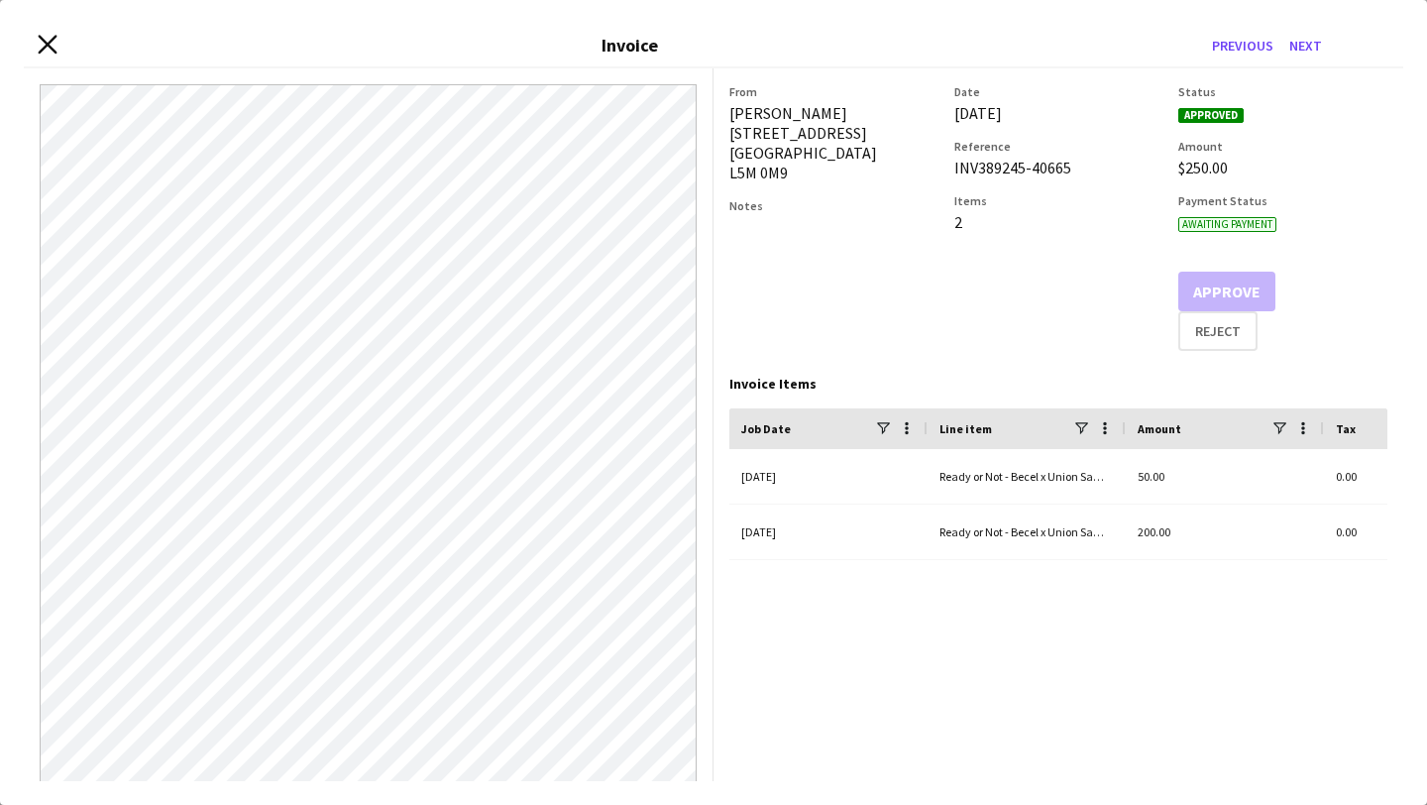
click at [43, 46] on icon "Close invoice dialog" at bounding box center [47, 44] width 19 height 19
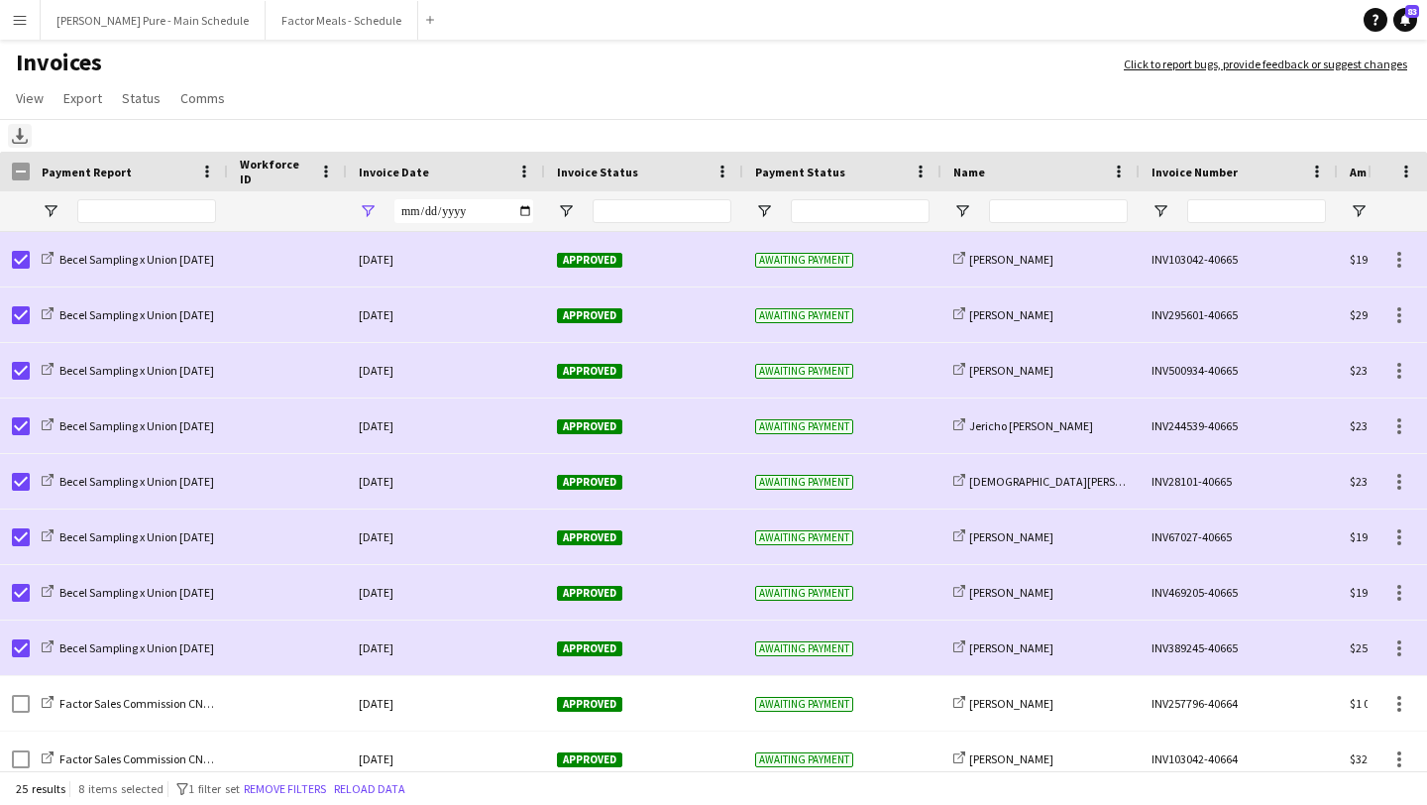
click at [21, 130] on icon "Download" at bounding box center [20, 136] width 16 height 16
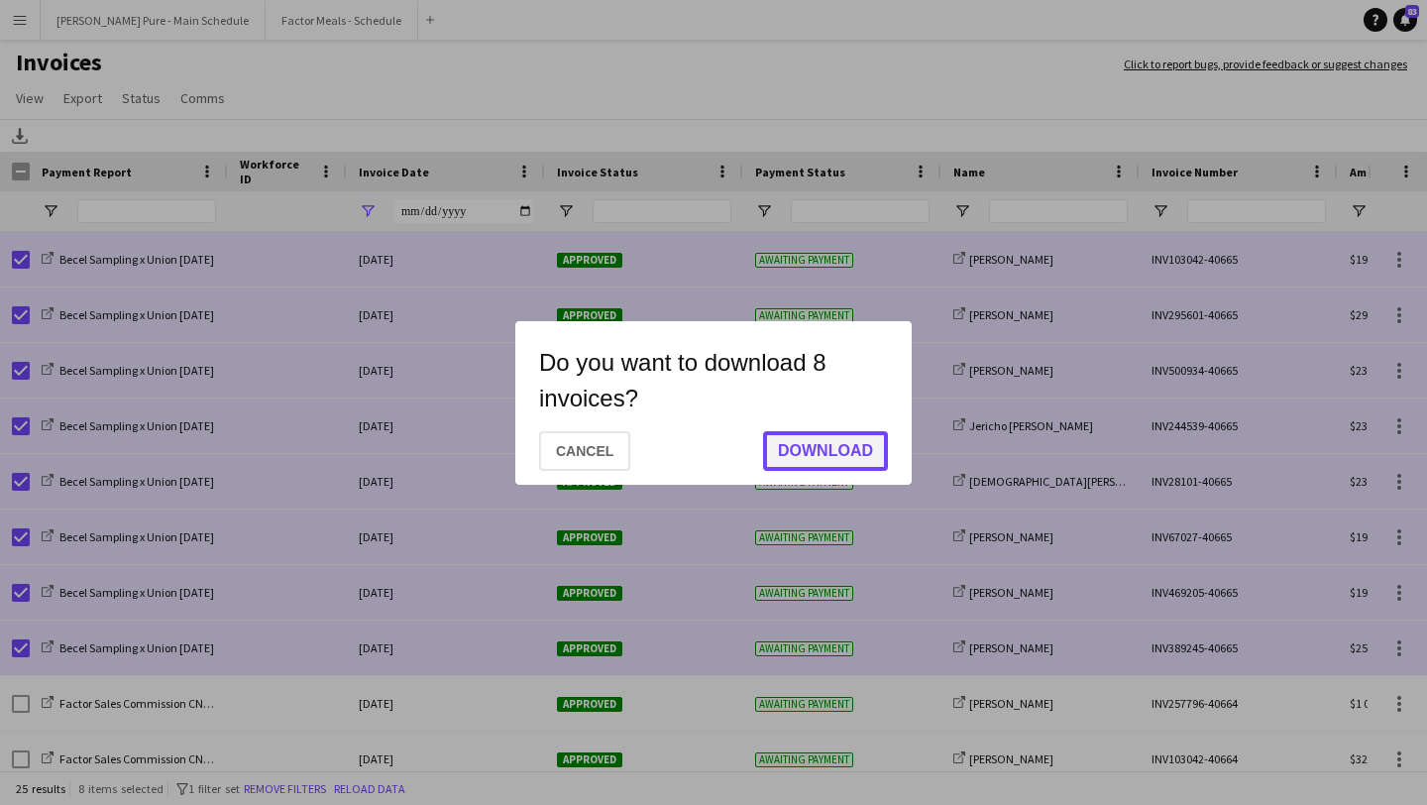
click at [858, 469] on button "Download" at bounding box center [825, 451] width 125 height 40
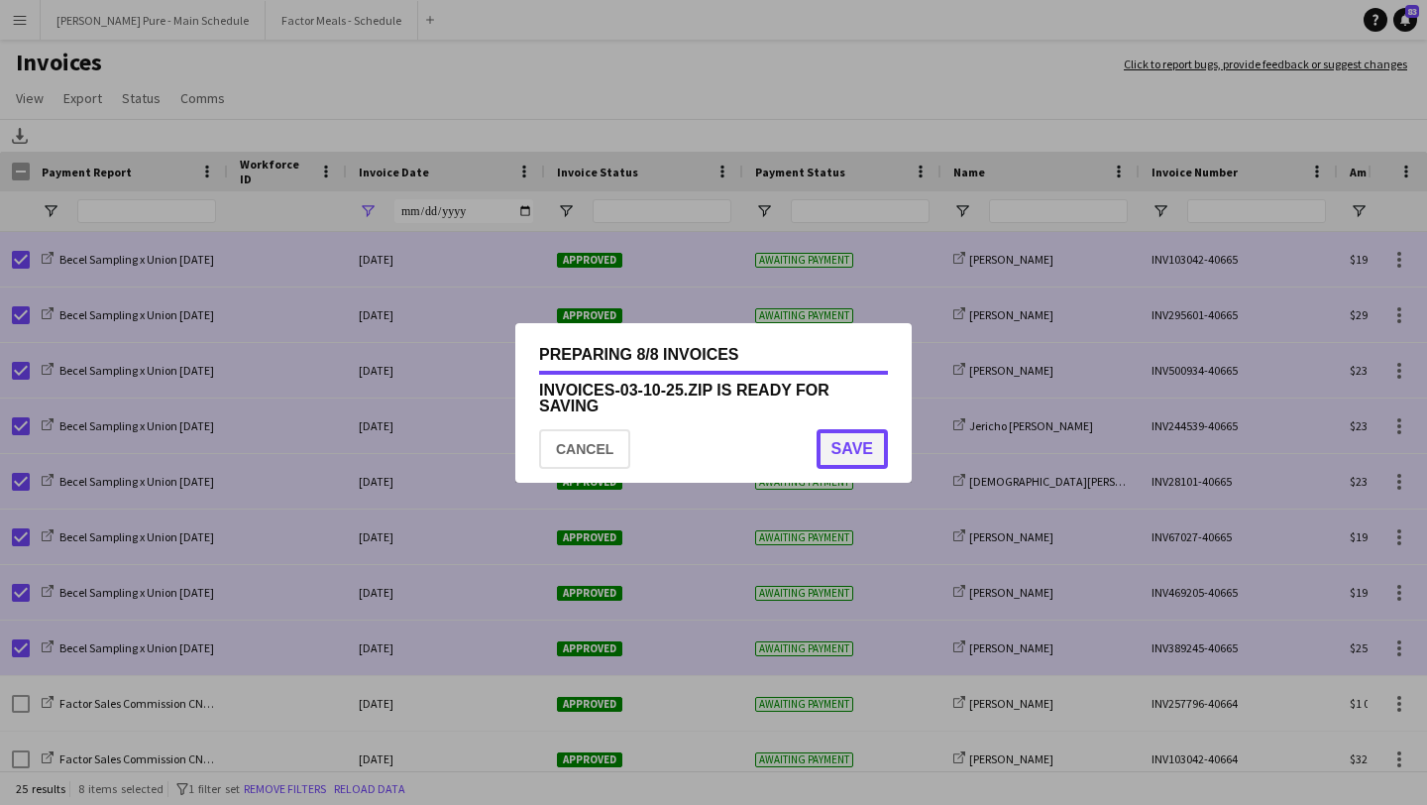
click at [850, 441] on button "Save" at bounding box center [851, 449] width 71 height 40
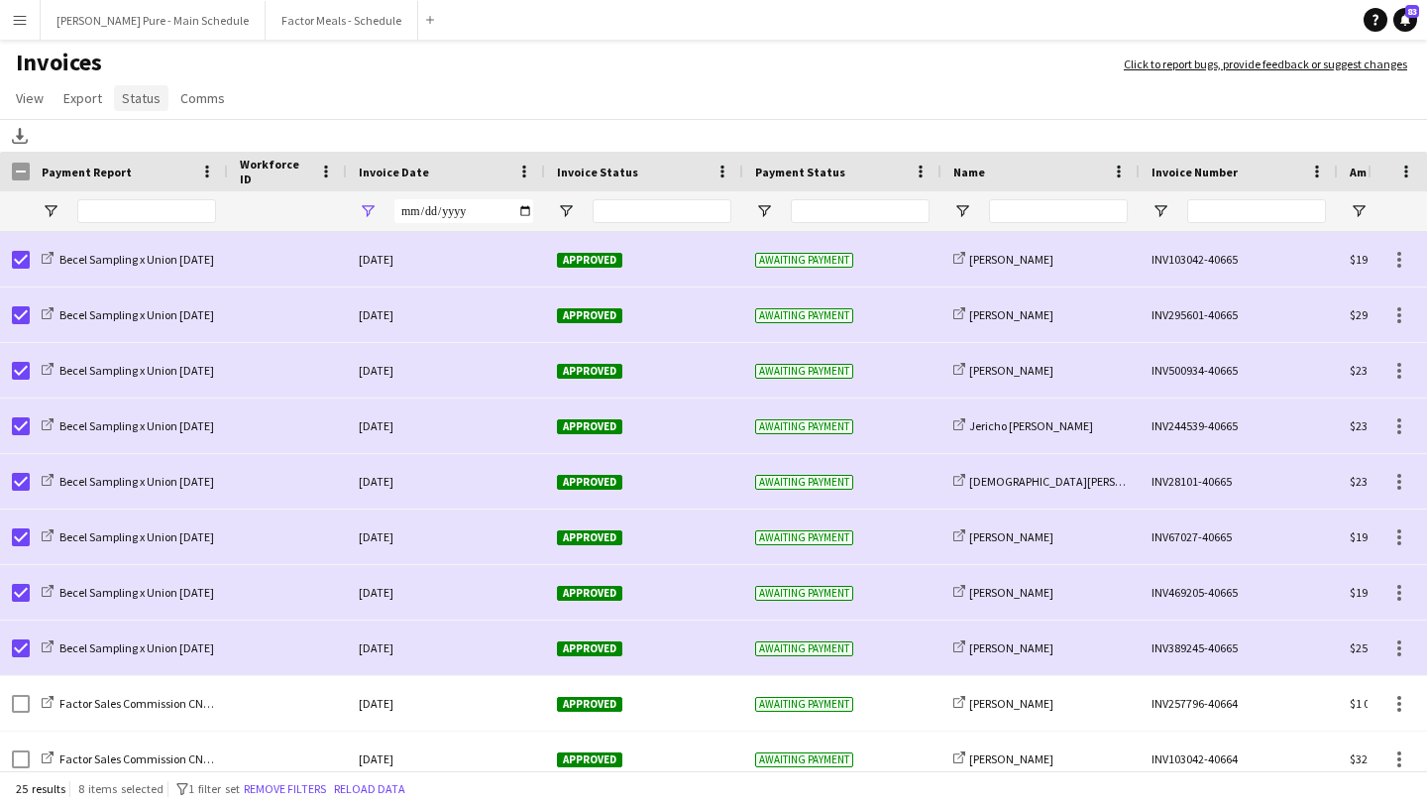
click at [144, 95] on span "Status" at bounding box center [141, 98] width 39 height 18
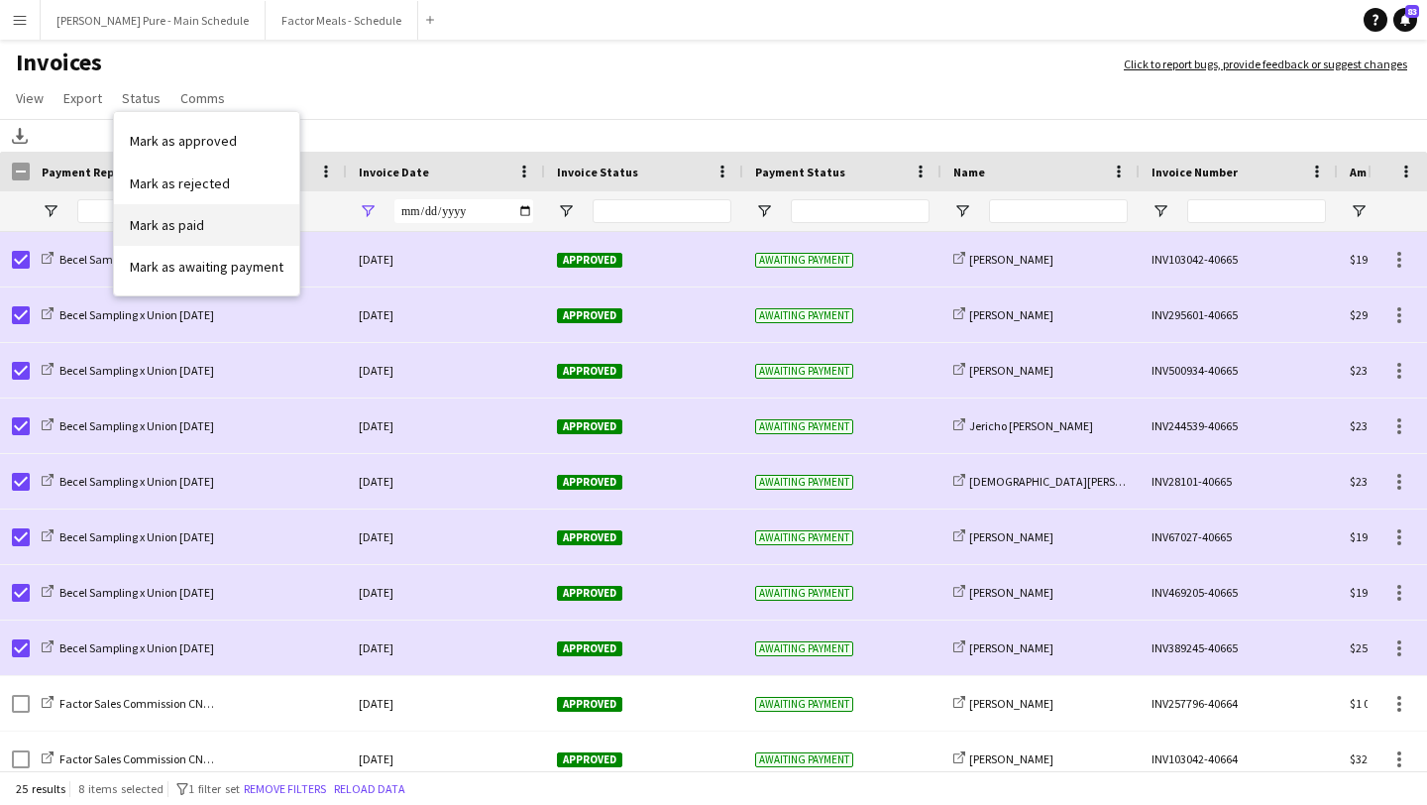
click at [237, 217] on link "Mark as paid" at bounding box center [206, 225] width 185 height 42
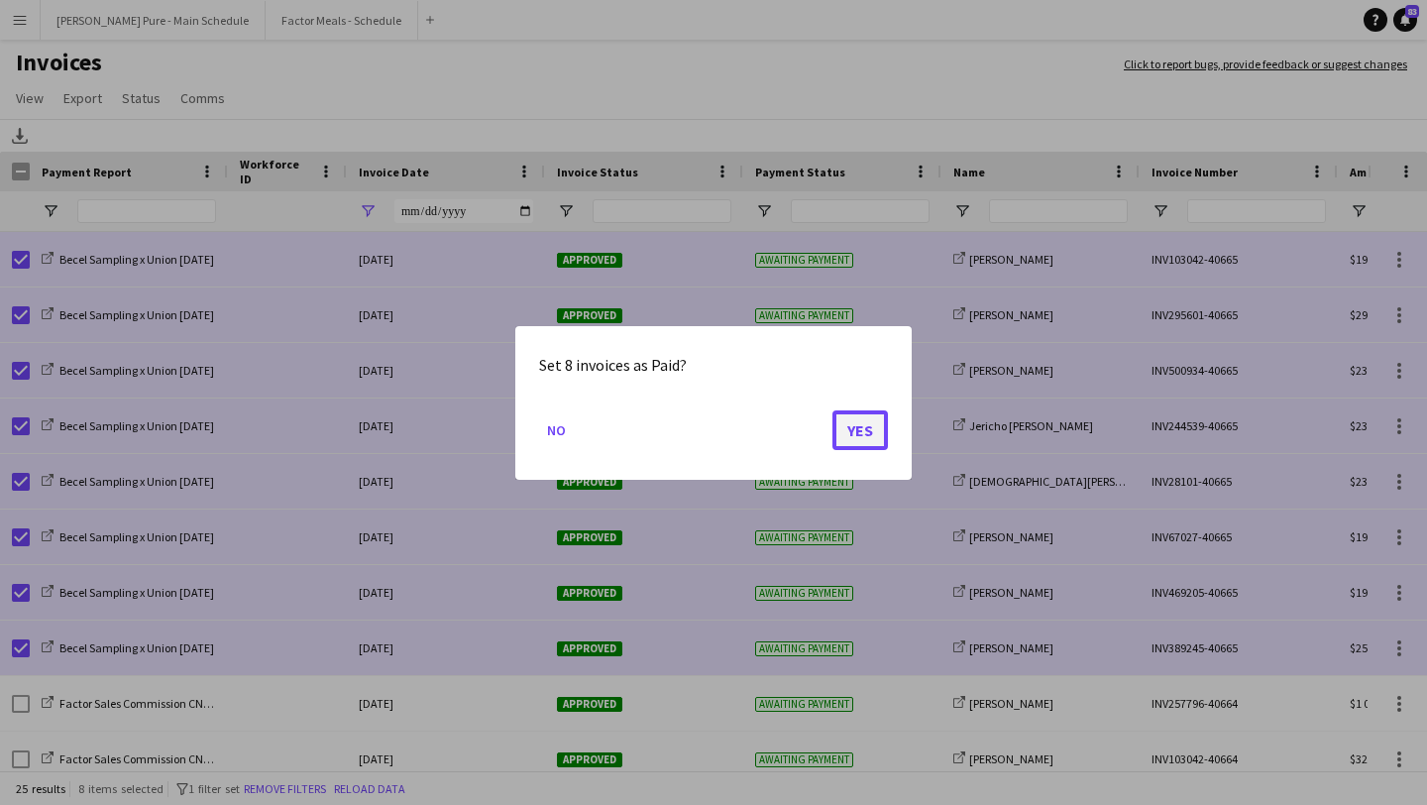
click at [870, 432] on button "Yes" at bounding box center [859, 429] width 55 height 40
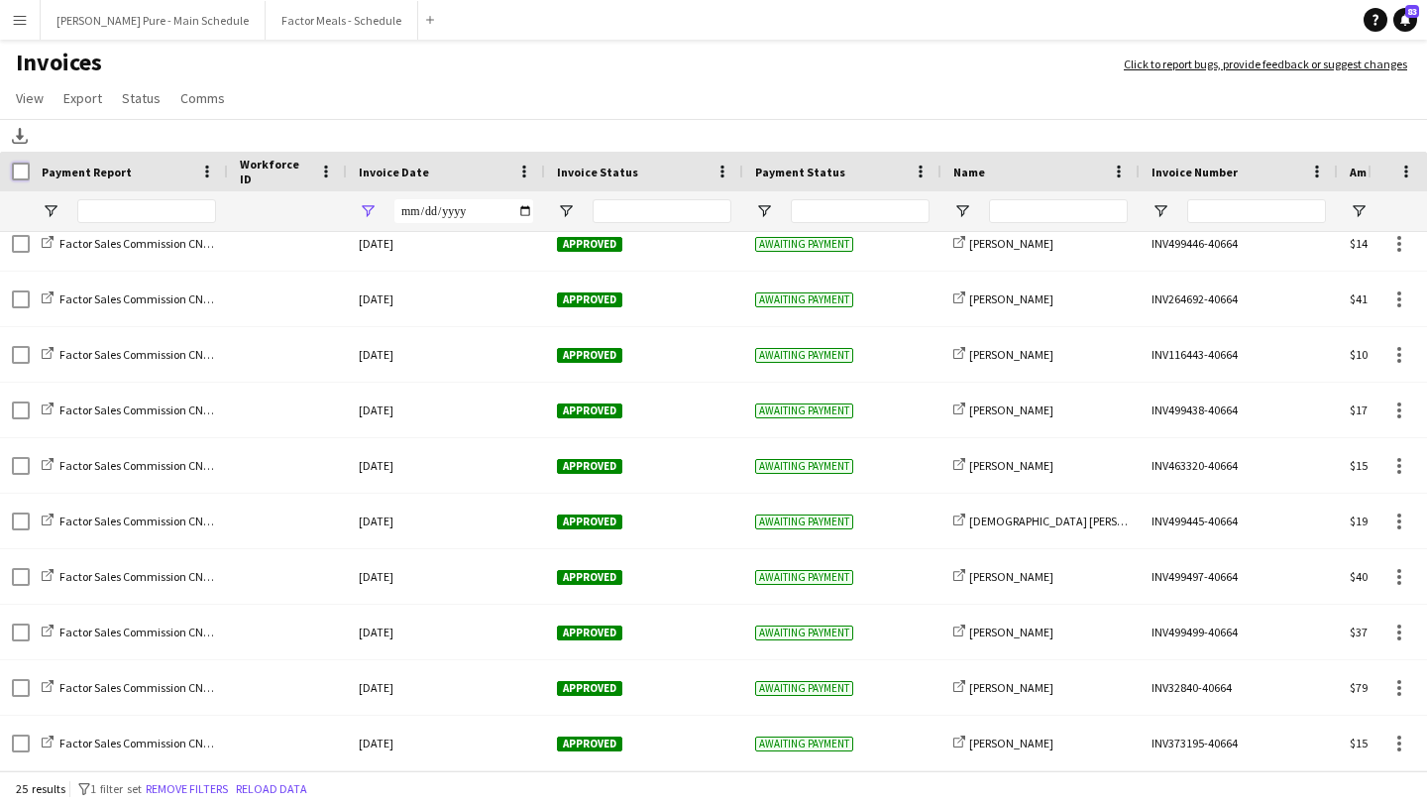
scroll to position [845, 0]
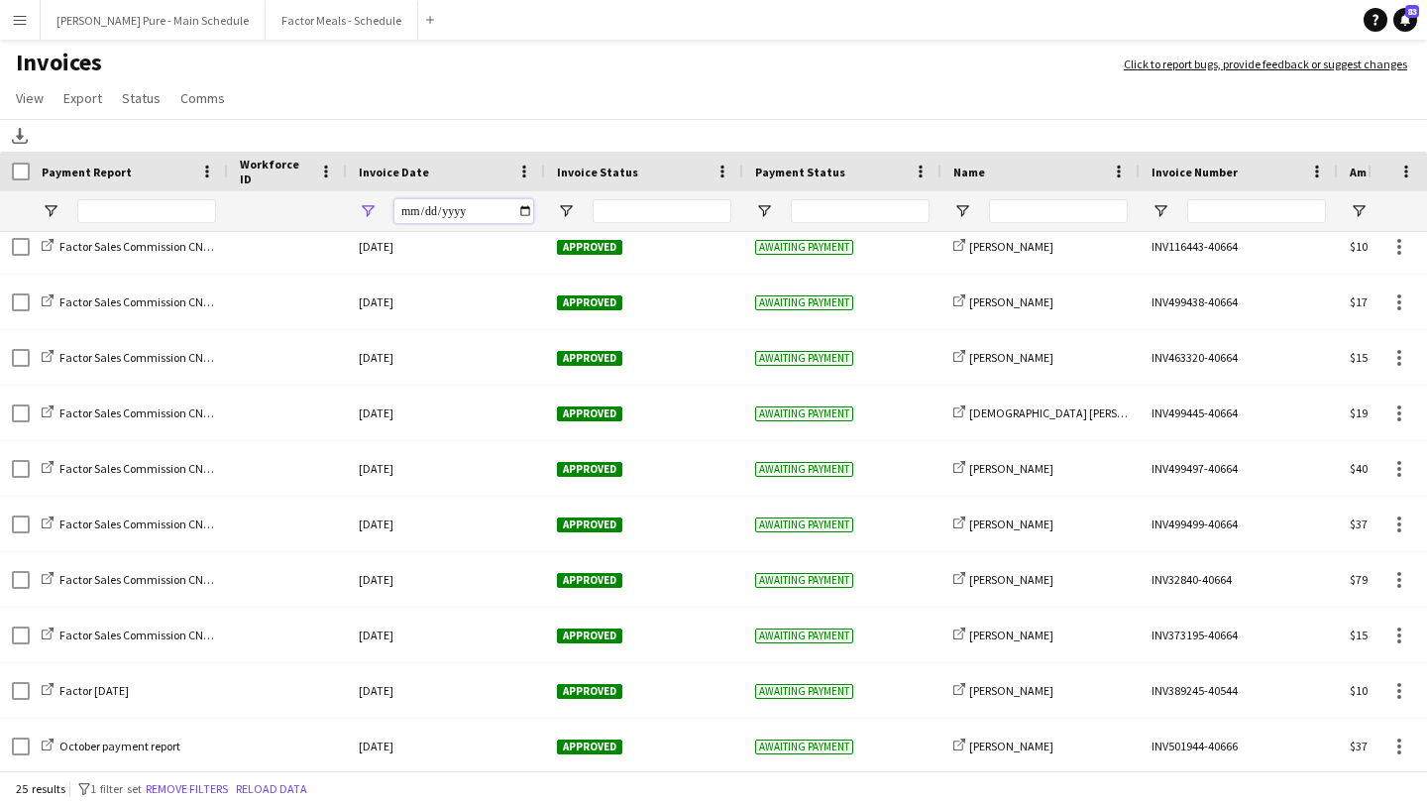
click at [516, 201] on input "**********" at bounding box center [463, 211] width 139 height 24
click at [527, 212] on input "**********" at bounding box center [463, 211] width 139 height 24
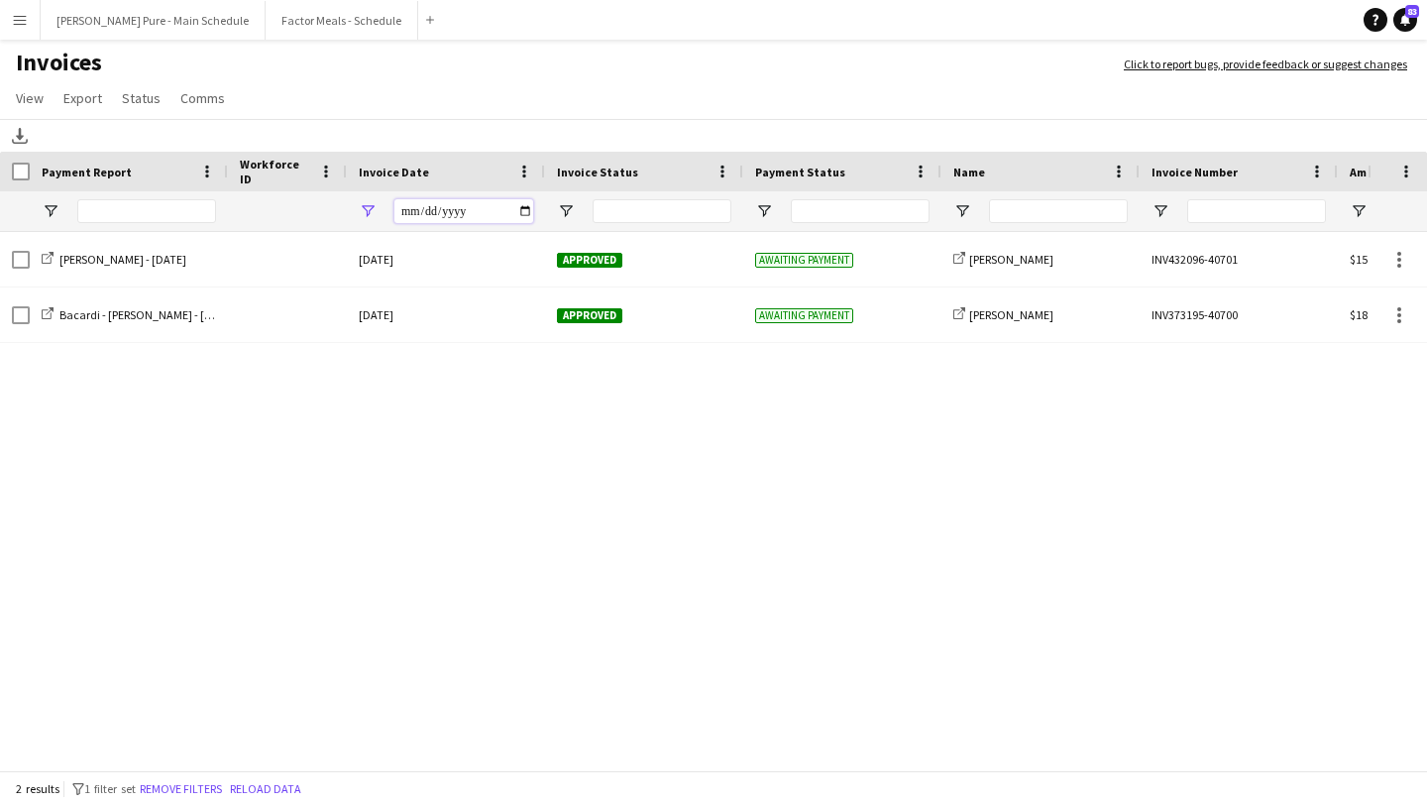
click at [526, 210] on input "**********" at bounding box center [463, 211] width 139 height 24
type input "**********"
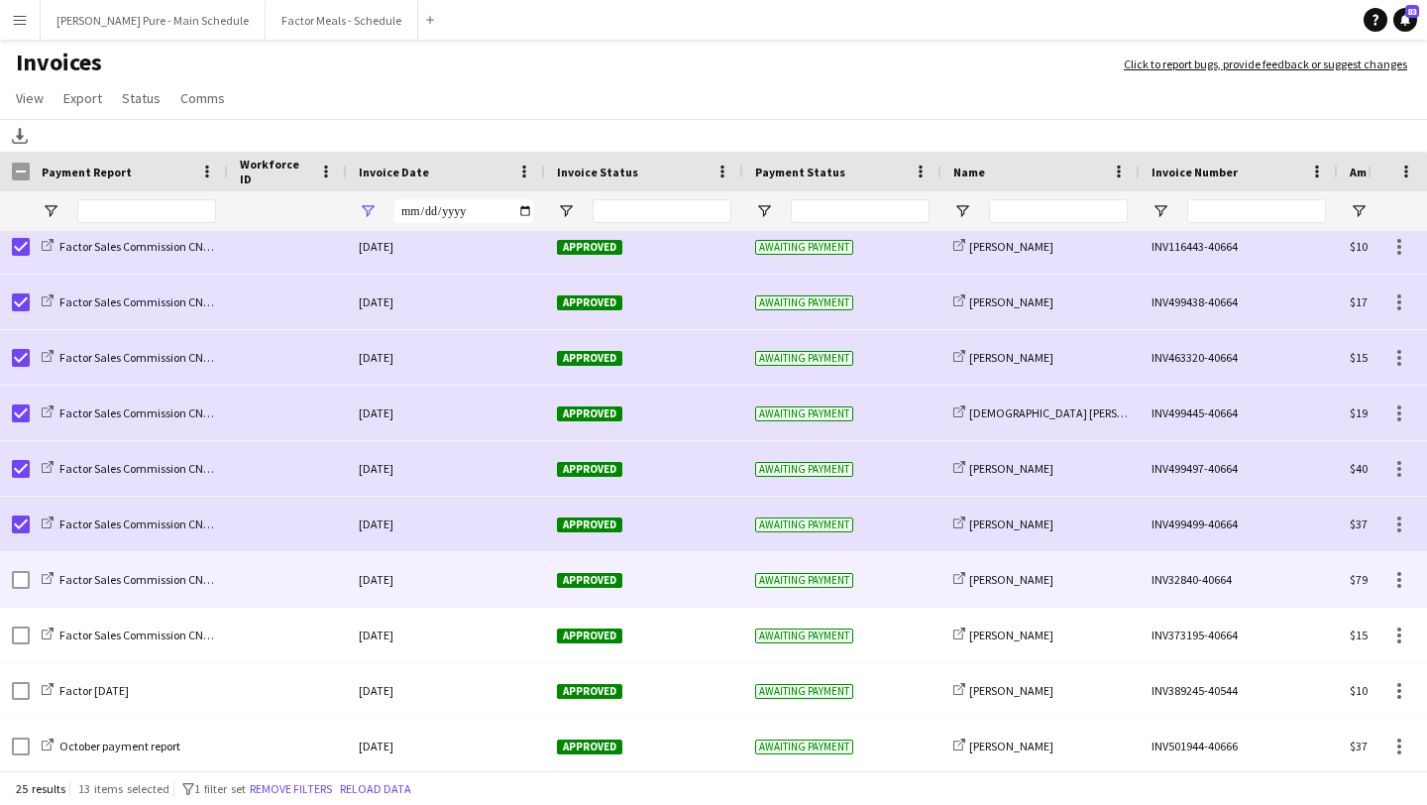
click at [24, 591] on div at bounding box center [21, 579] width 18 height 55
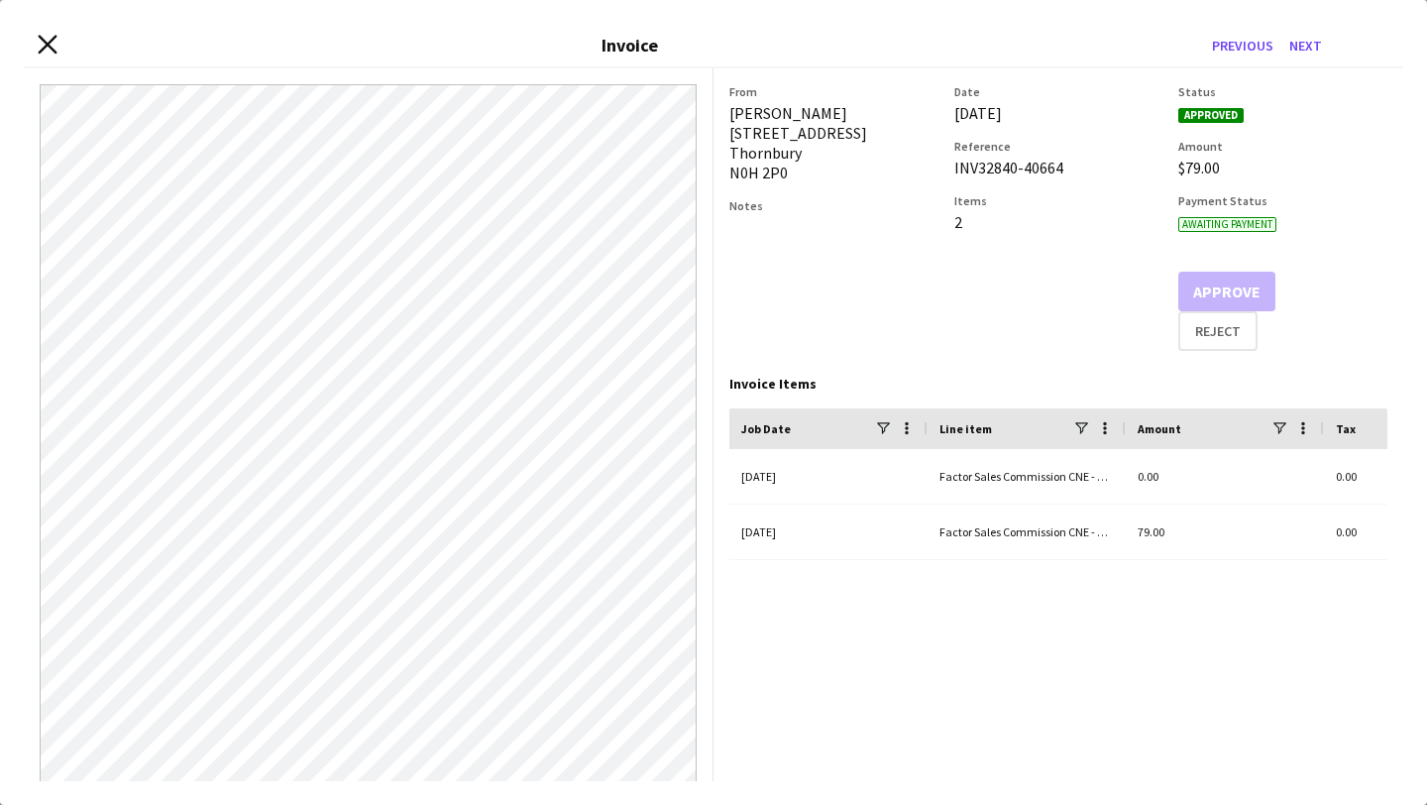
click at [39, 44] on div "Close invoice dialog Invoice Previous Next" at bounding box center [713, 46] width 1379 height 45
click at [52, 44] on icon "Close invoice dialog" at bounding box center [47, 44] width 19 height 19
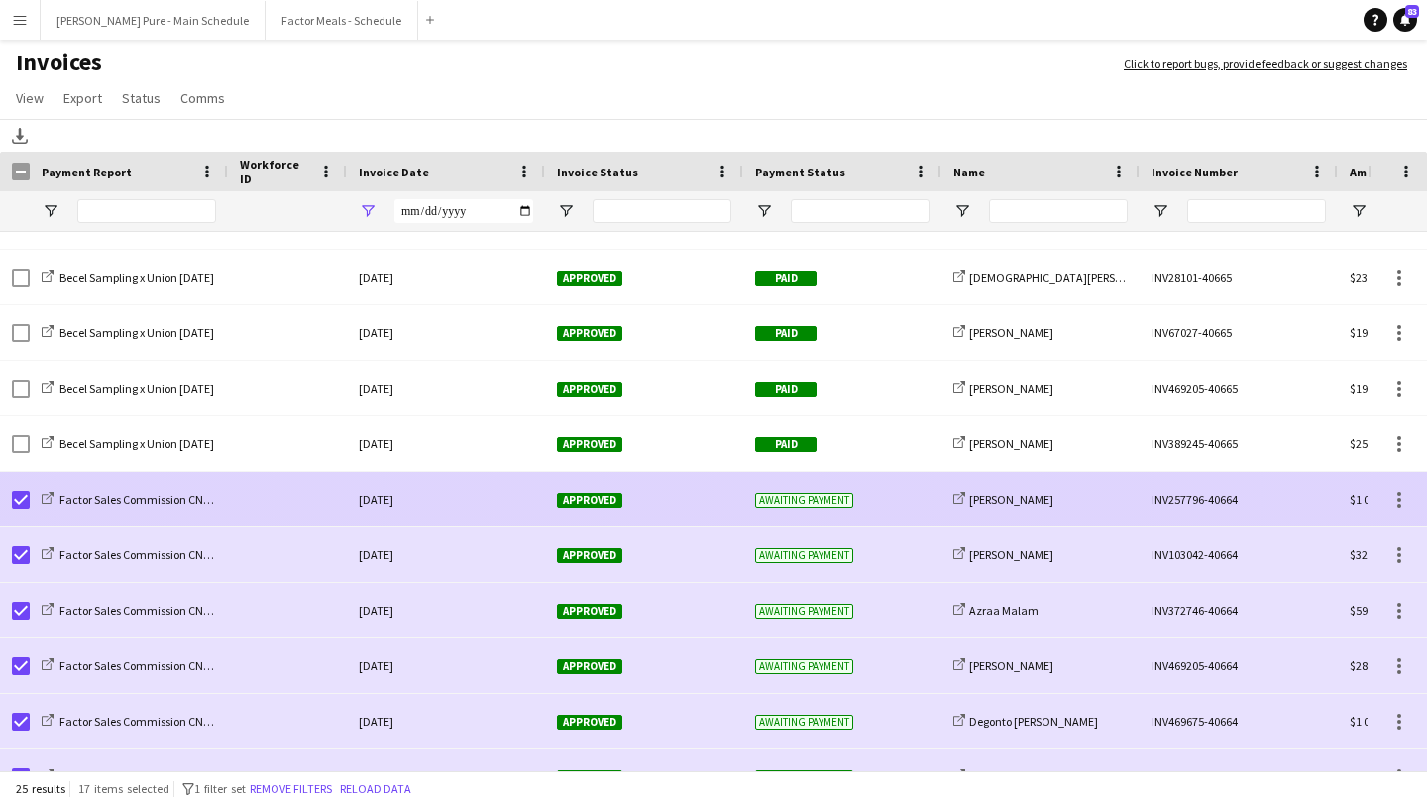
click at [589, 492] on span "Approved" at bounding box center [589, 499] width 65 height 15
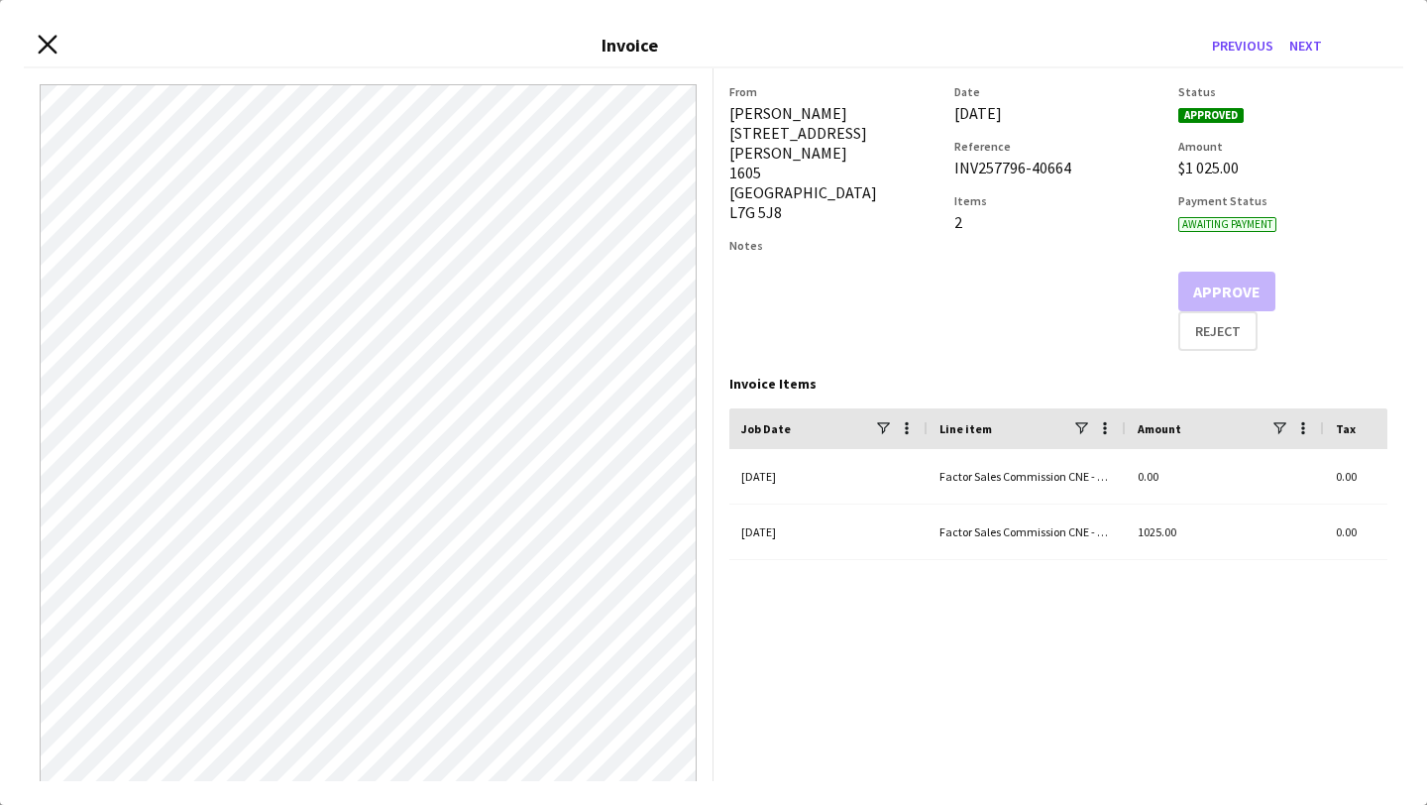
click at [52, 46] on icon "Close invoice dialog" at bounding box center [47, 44] width 19 height 19
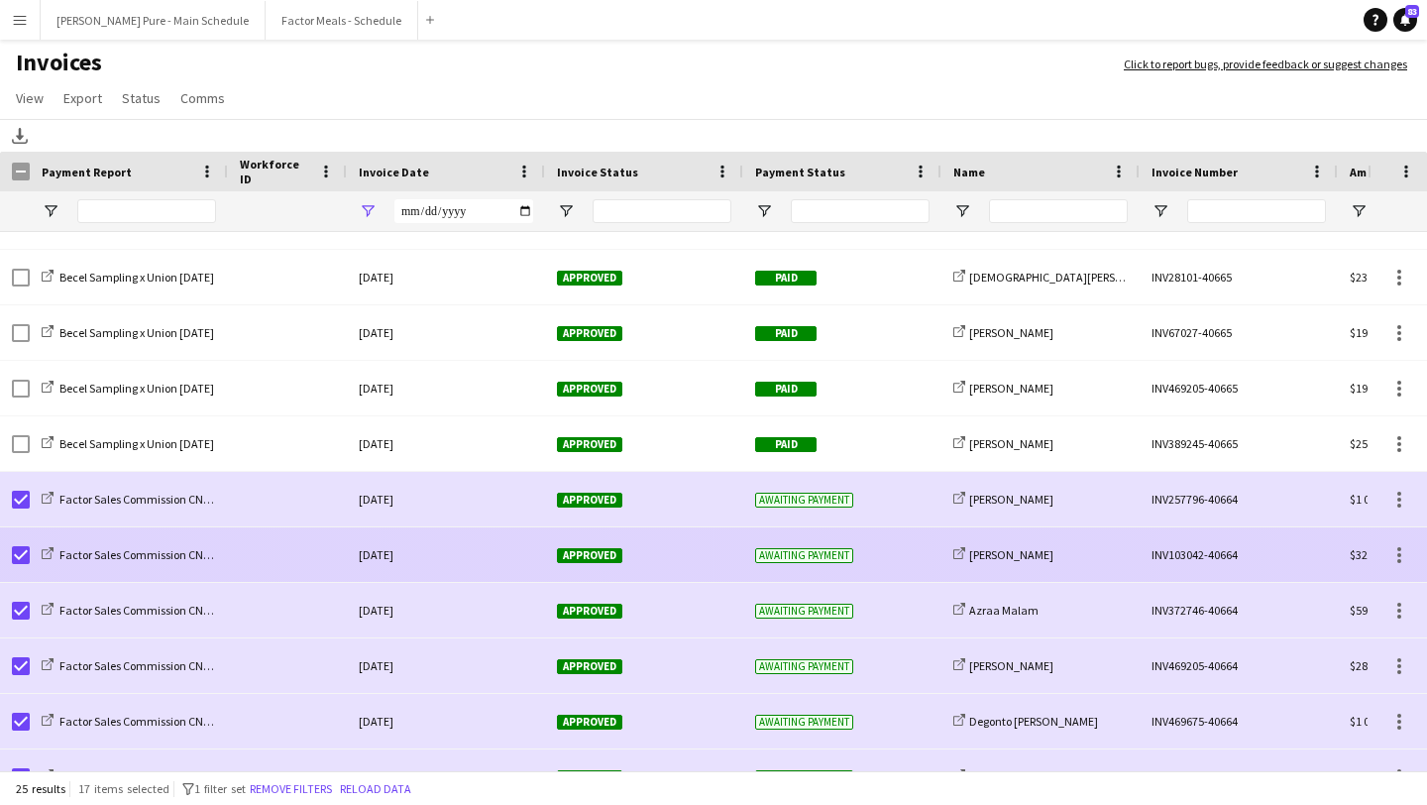
click at [594, 558] on span "Approved" at bounding box center [589, 555] width 65 height 15
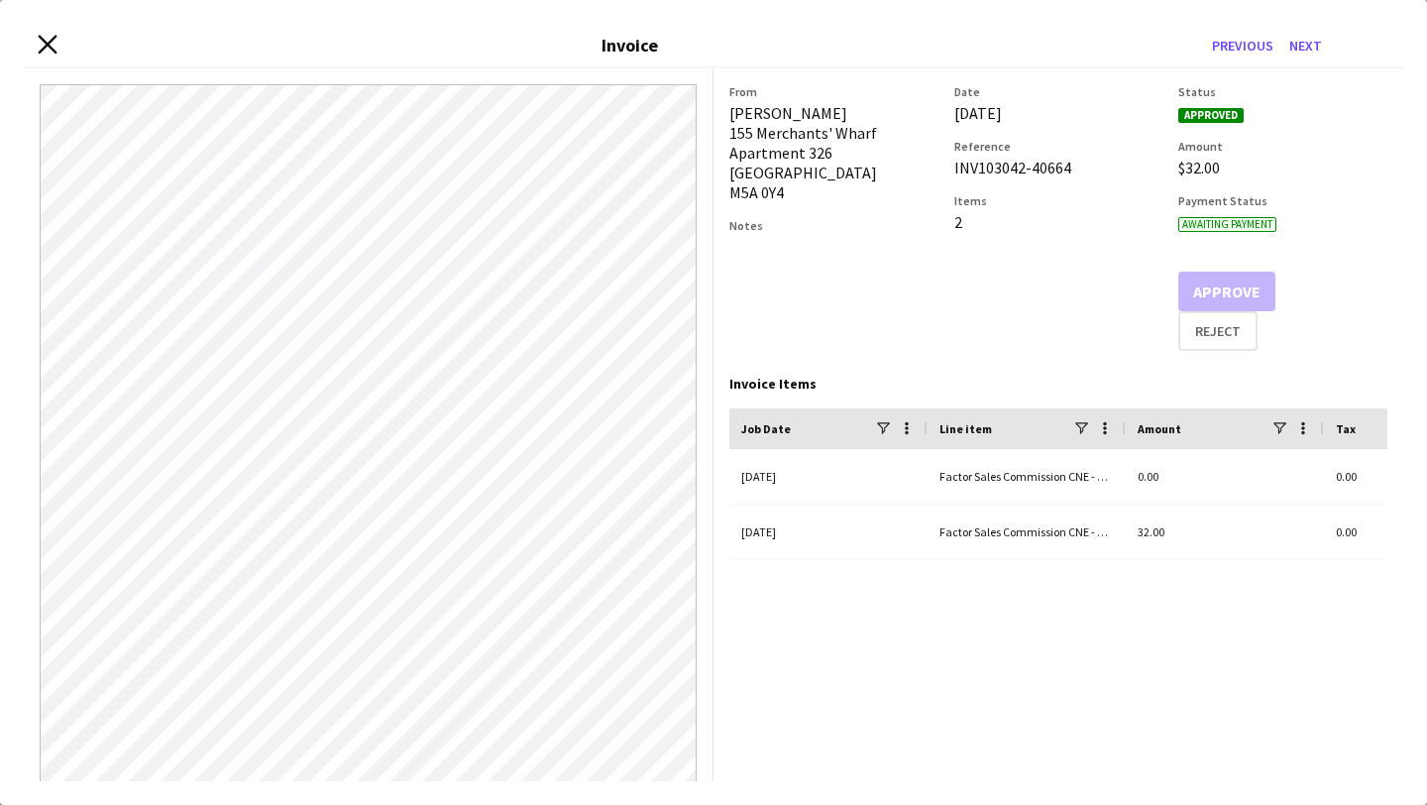
click at [51, 41] on icon at bounding box center [47, 44] width 19 height 19
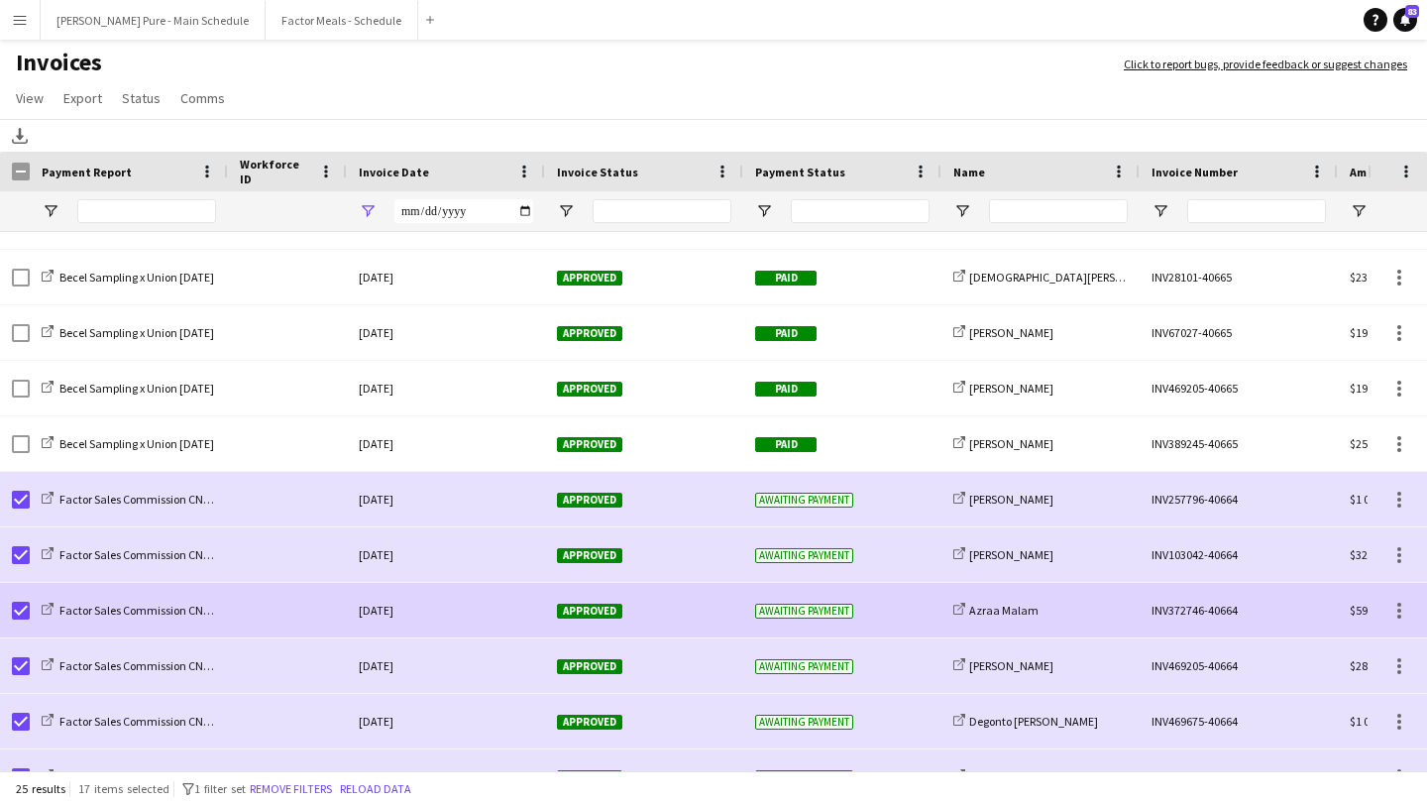
click at [614, 607] on span "Approved" at bounding box center [589, 610] width 65 height 15
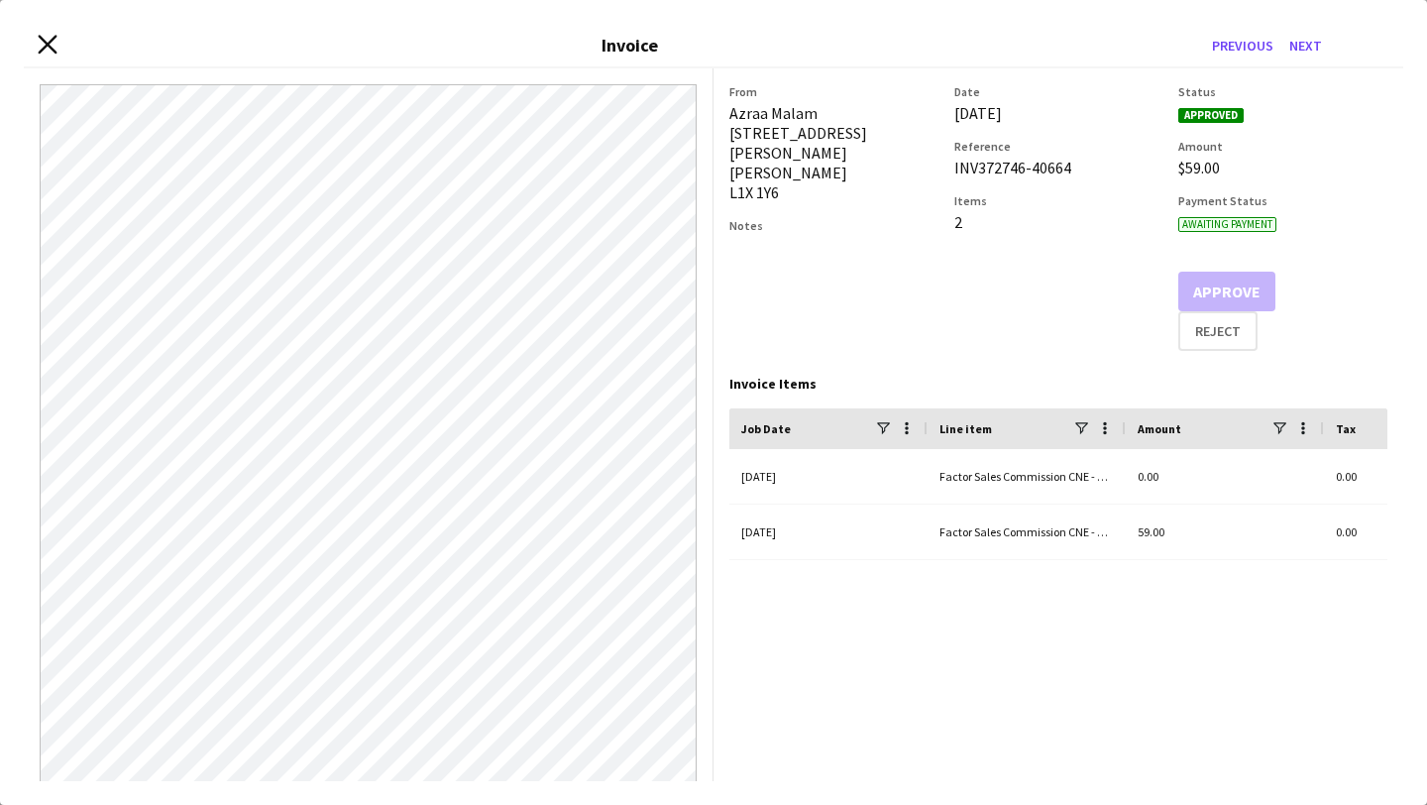
click at [51, 42] on icon at bounding box center [47, 44] width 19 height 19
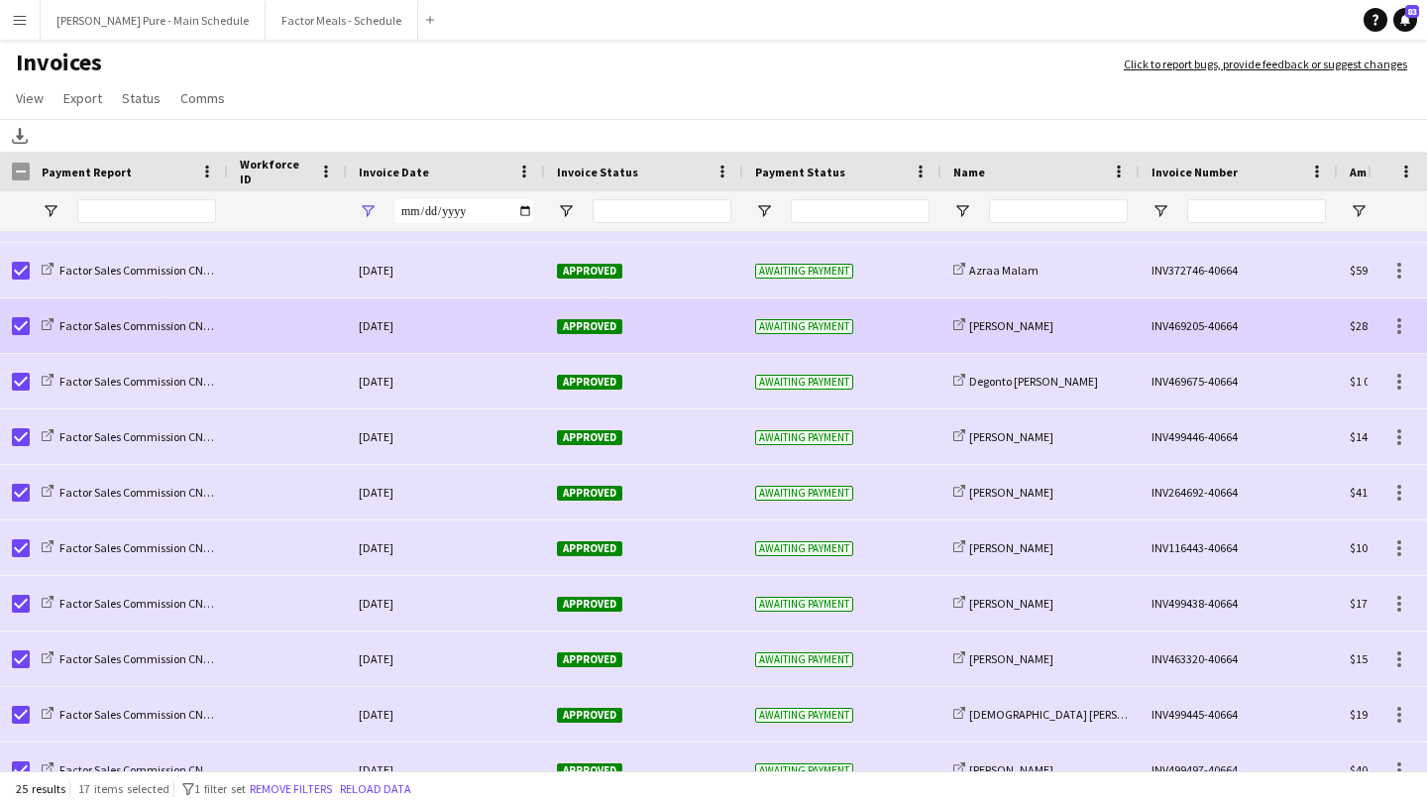
click at [591, 328] on span "Approved" at bounding box center [589, 326] width 65 height 15
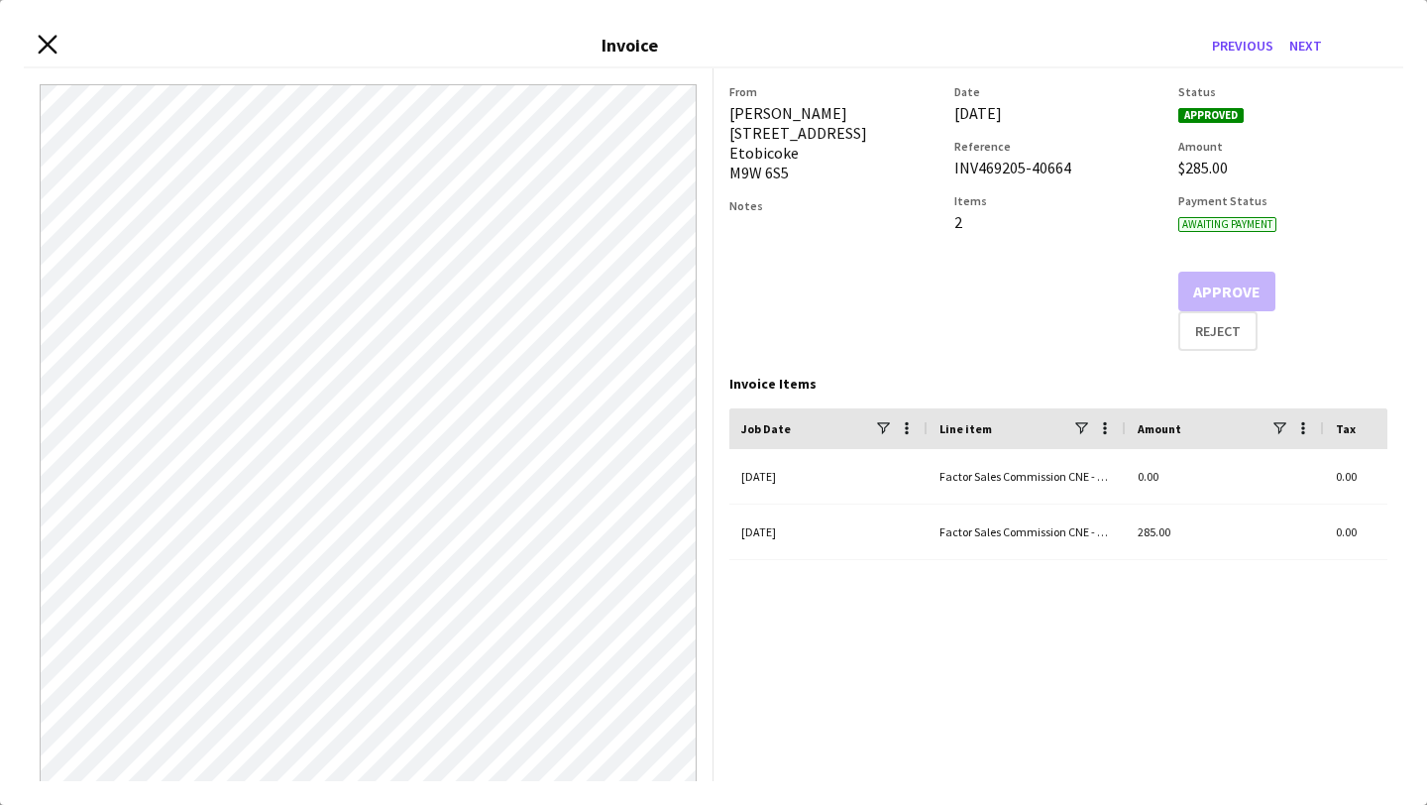
click at [53, 48] on icon at bounding box center [47, 44] width 19 height 19
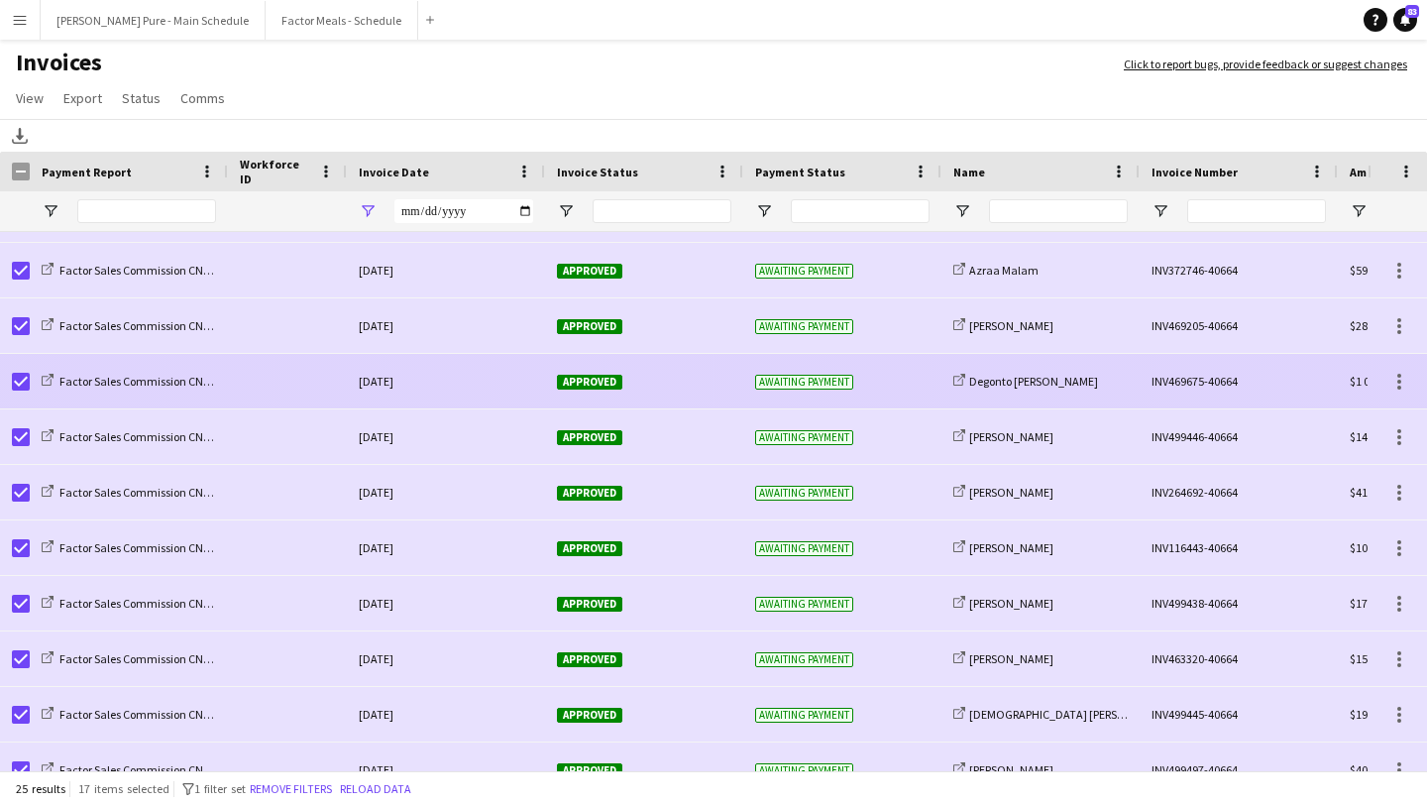
click at [587, 383] on span "Approved" at bounding box center [589, 382] width 65 height 15
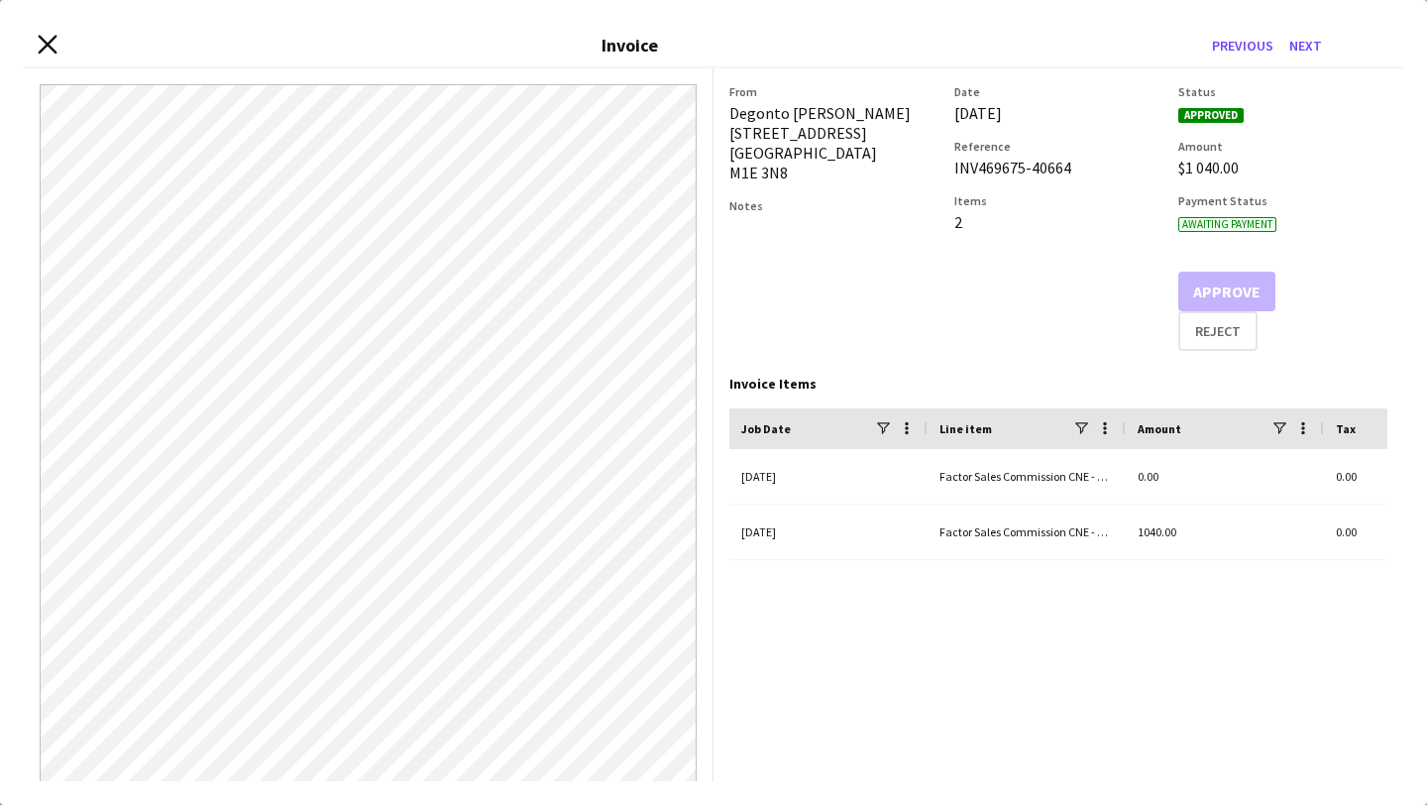
click at [53, 41] on icon "Close invoice dialog" at bounding box center [47, 44] width 19 height 19
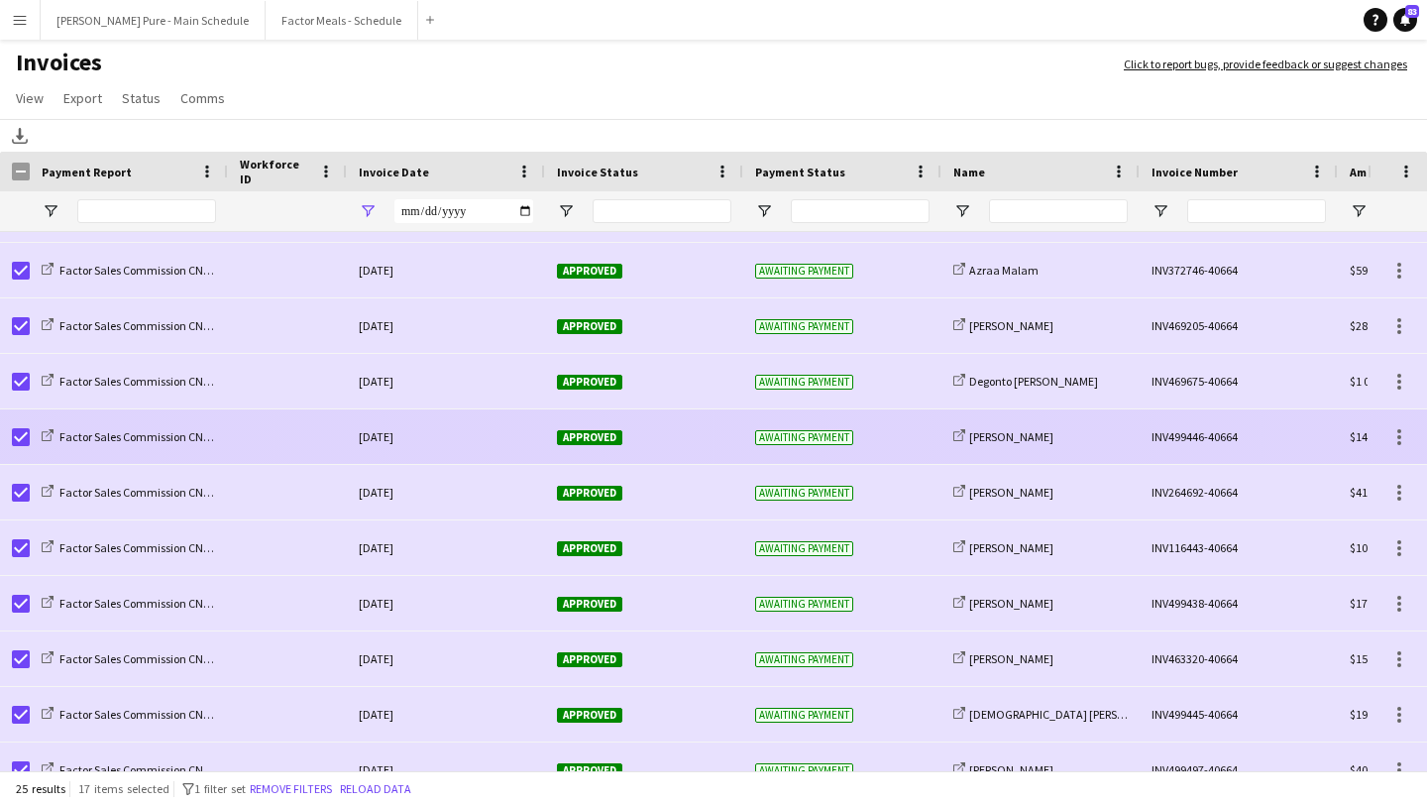
click at [593, 429] on span "Approved" at bounding box center [589, 436] width 65 height 15
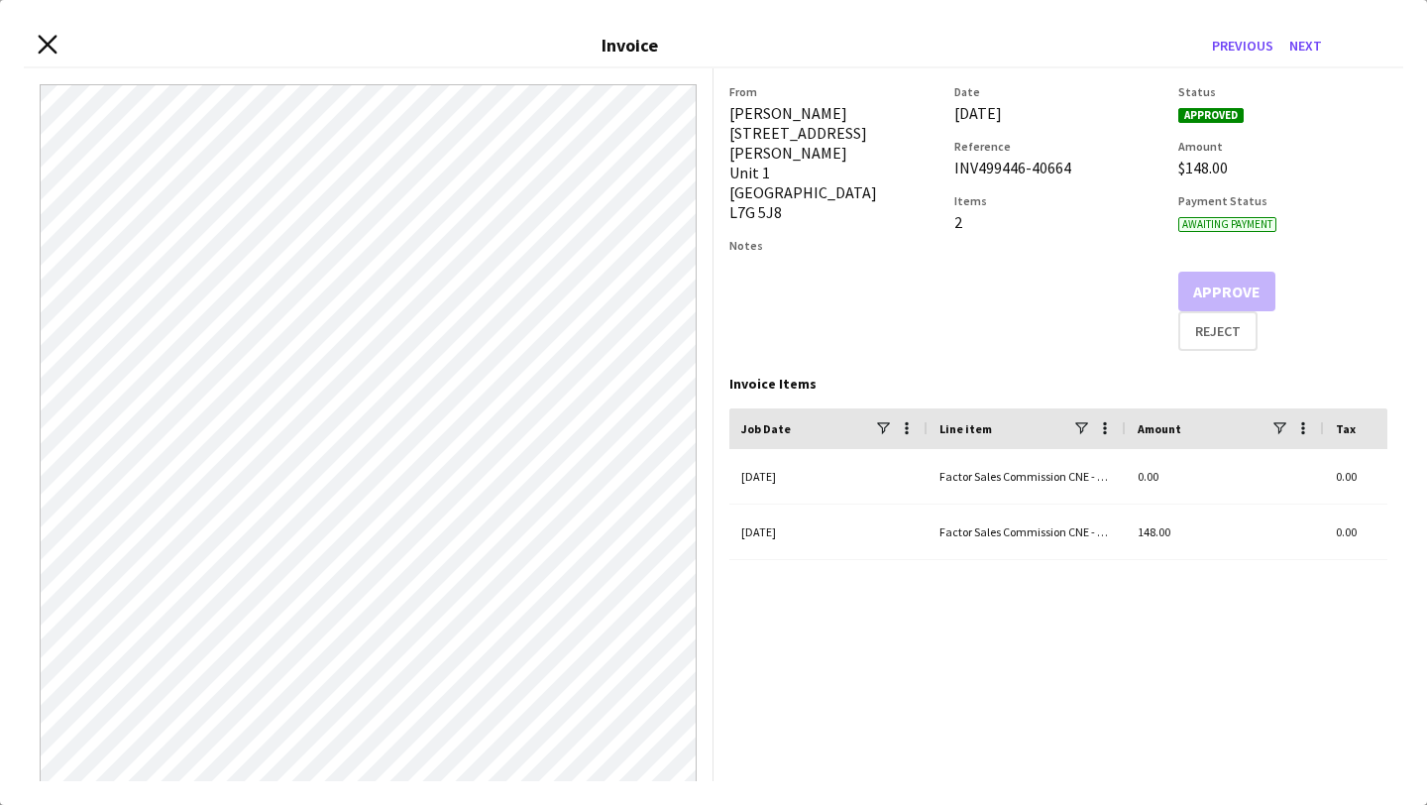
click at [47, 47] on icon "Close invoice dialog" at bounding box center [47, 44] width 19 height 19
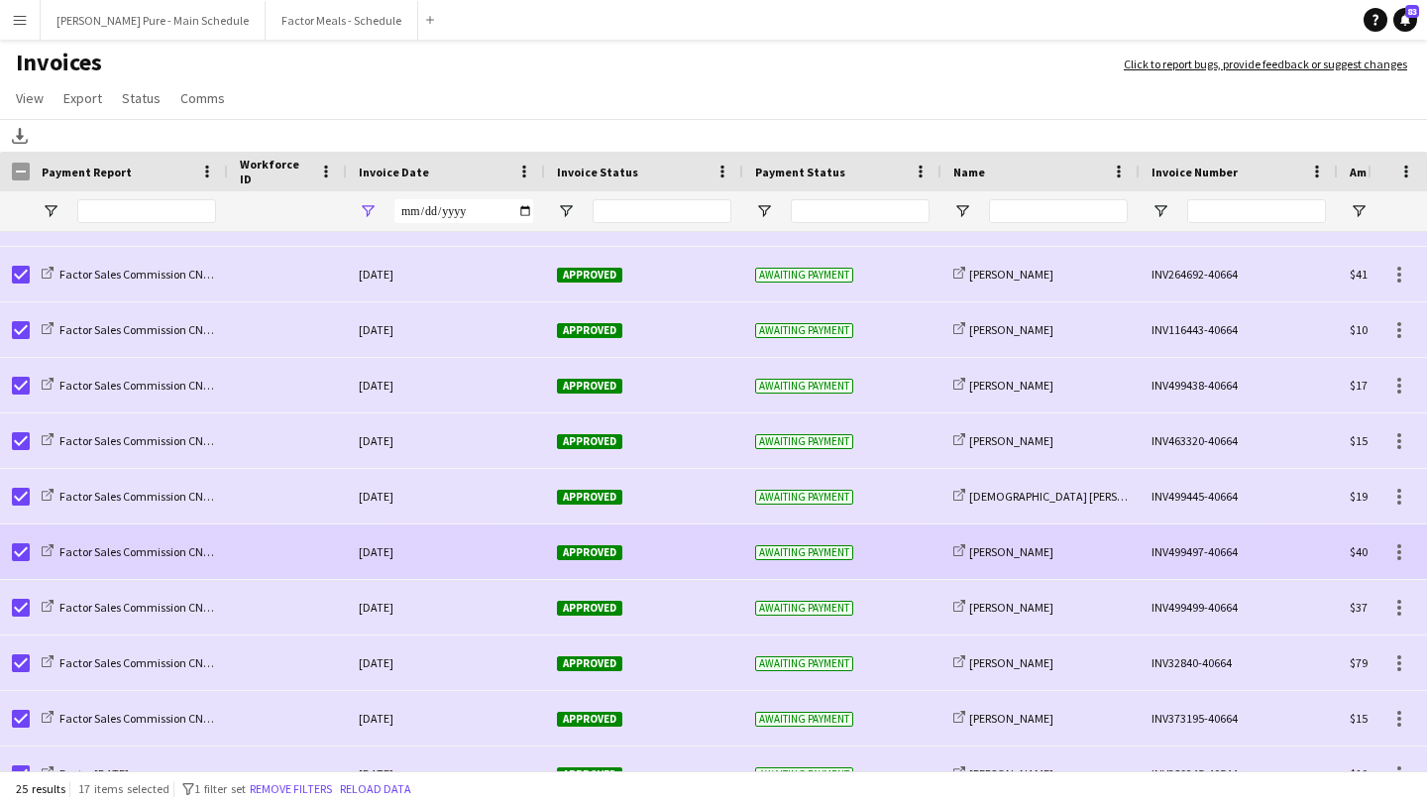
scroll to position [773, 0]
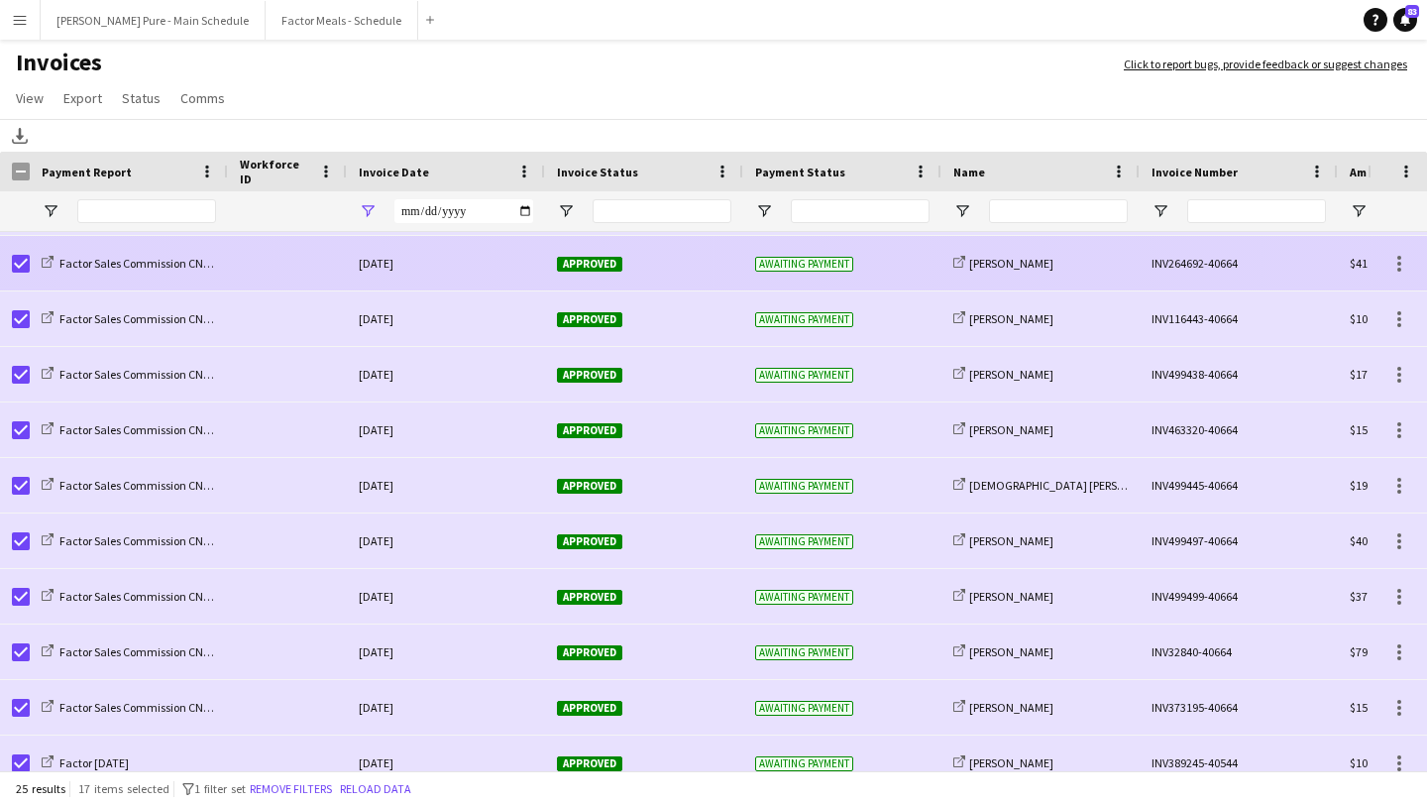
click at [590, 276] on div "Approved" at bounding box center [644, 263] width 198 height 54
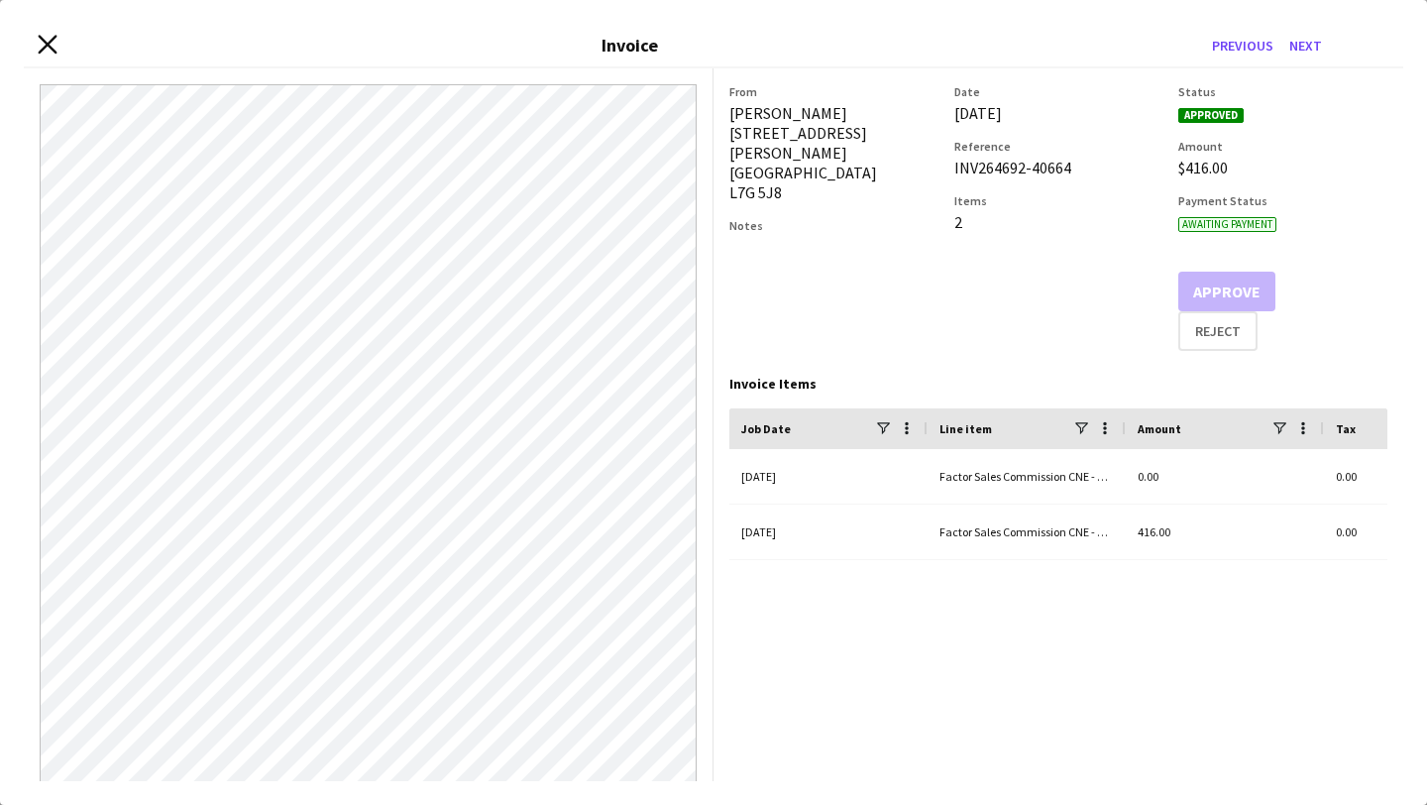
click at [48, 39] on icon "Close invoice dialog" at bounding box center [47, 44] width 19 height 19
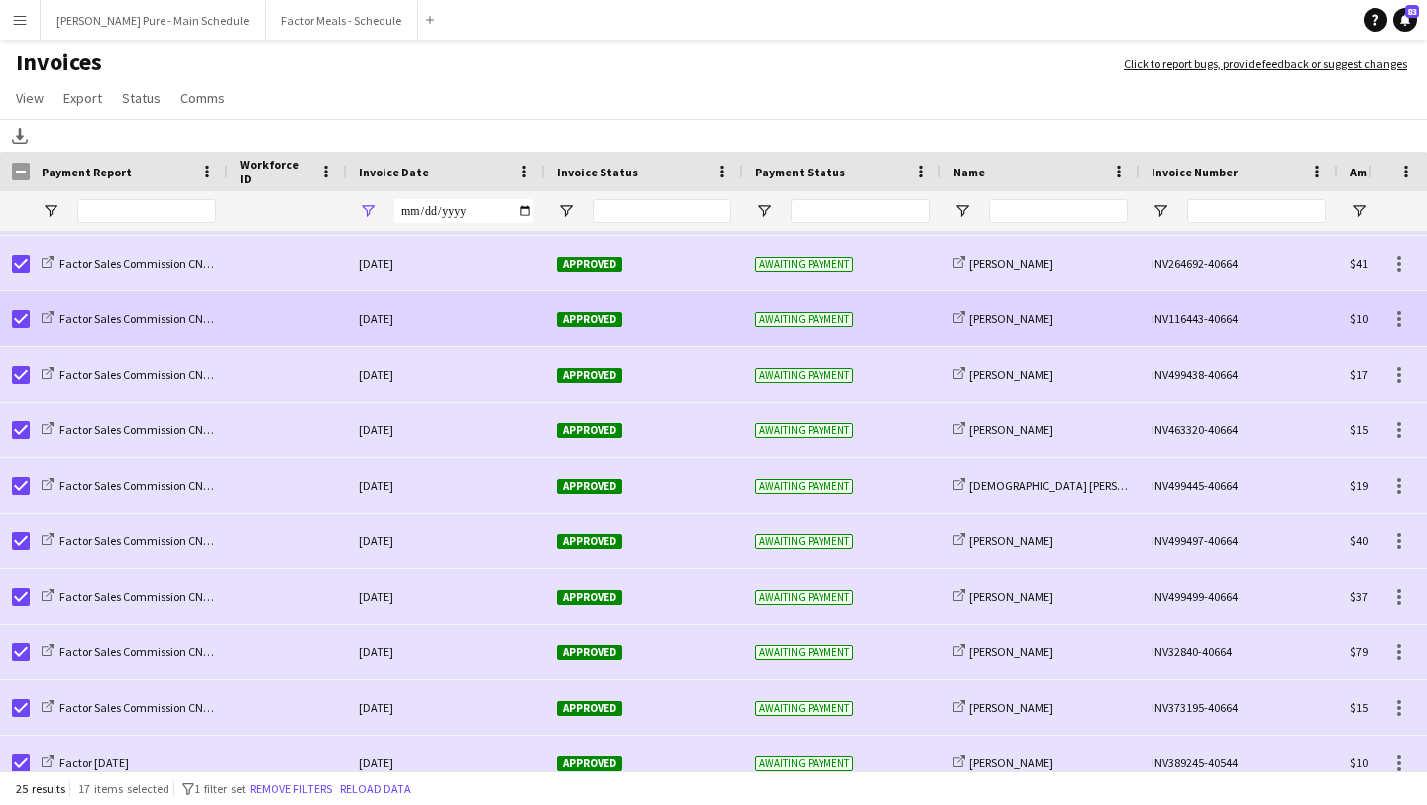
click at [607, 319] on span "Approved" at bounding box center [589, 319] width 65 height 15
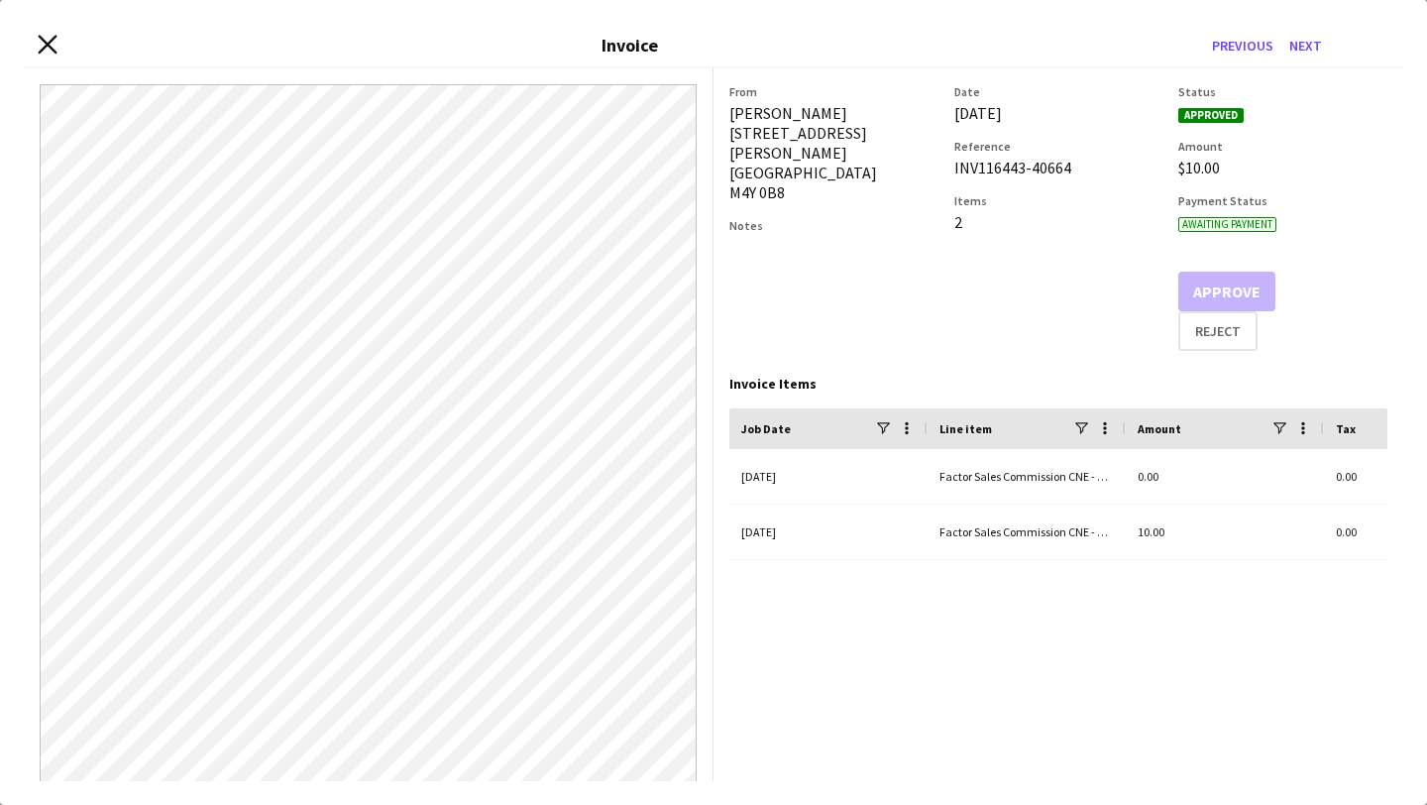
click at [50, 44] on icon "Close invoice dialog" at bounding box center [47, 44] width 19 height 19
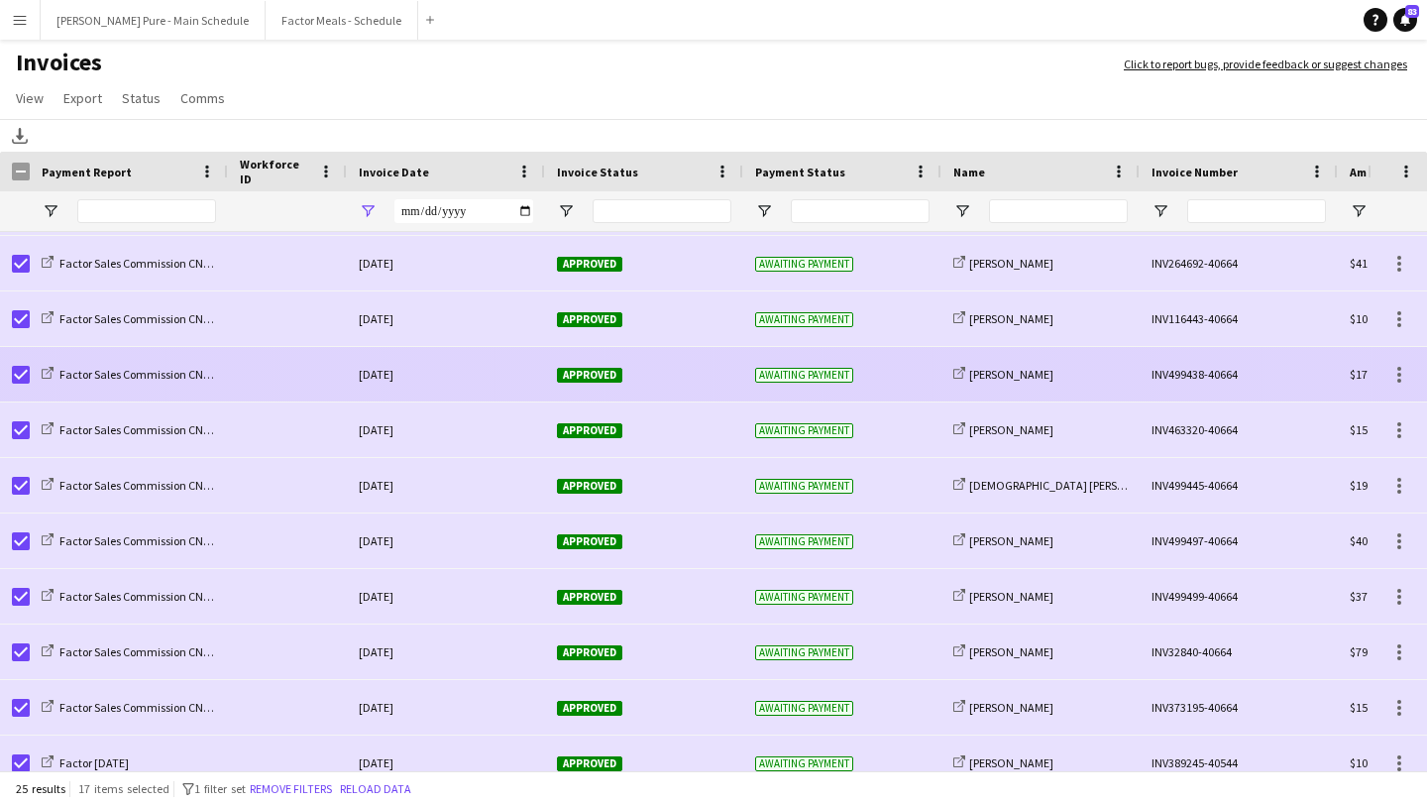
click at [580, 376] on span "Approved" at bounding box center [589, 375] width 65 height 15
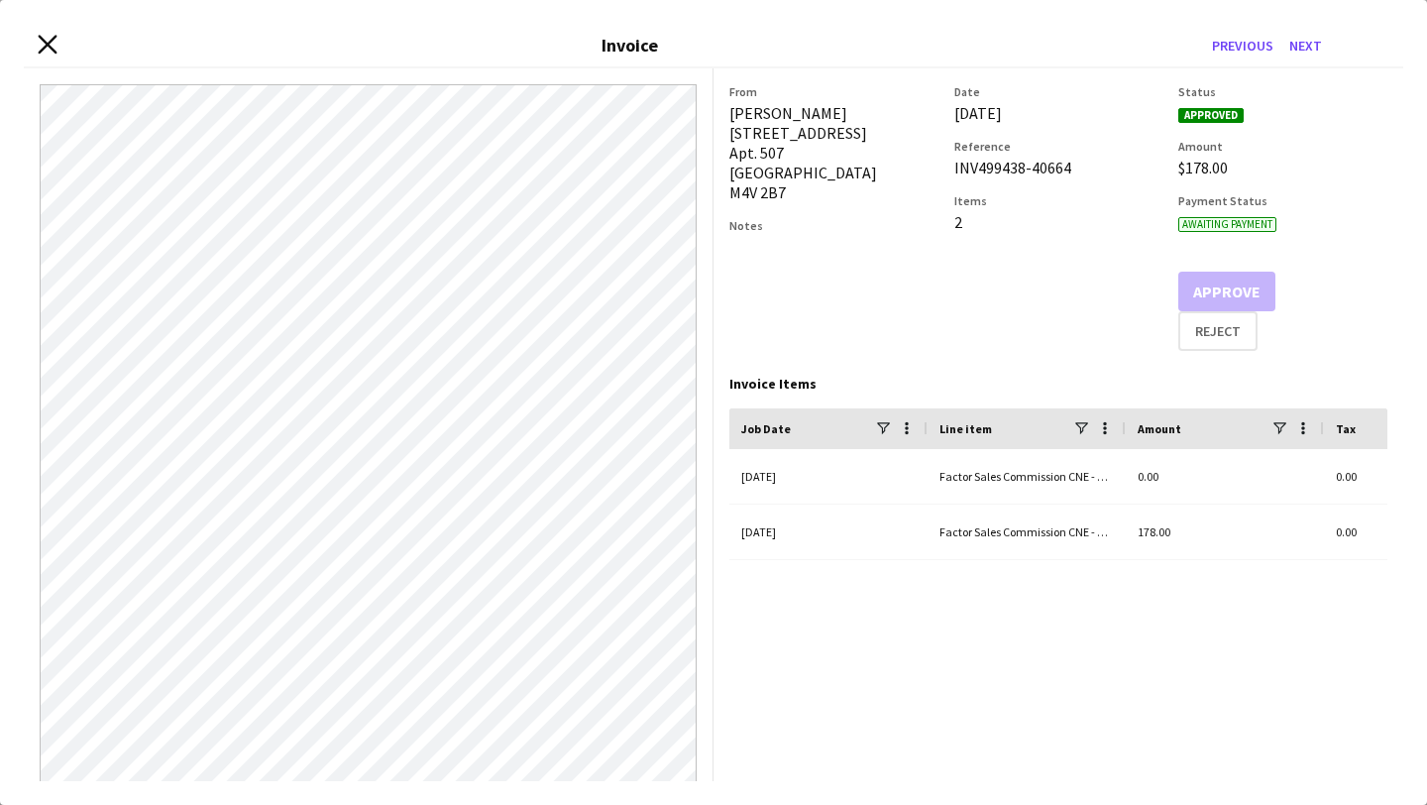
click at [48, 46] on icon at bounding box center [47, 44] width 19 height 19
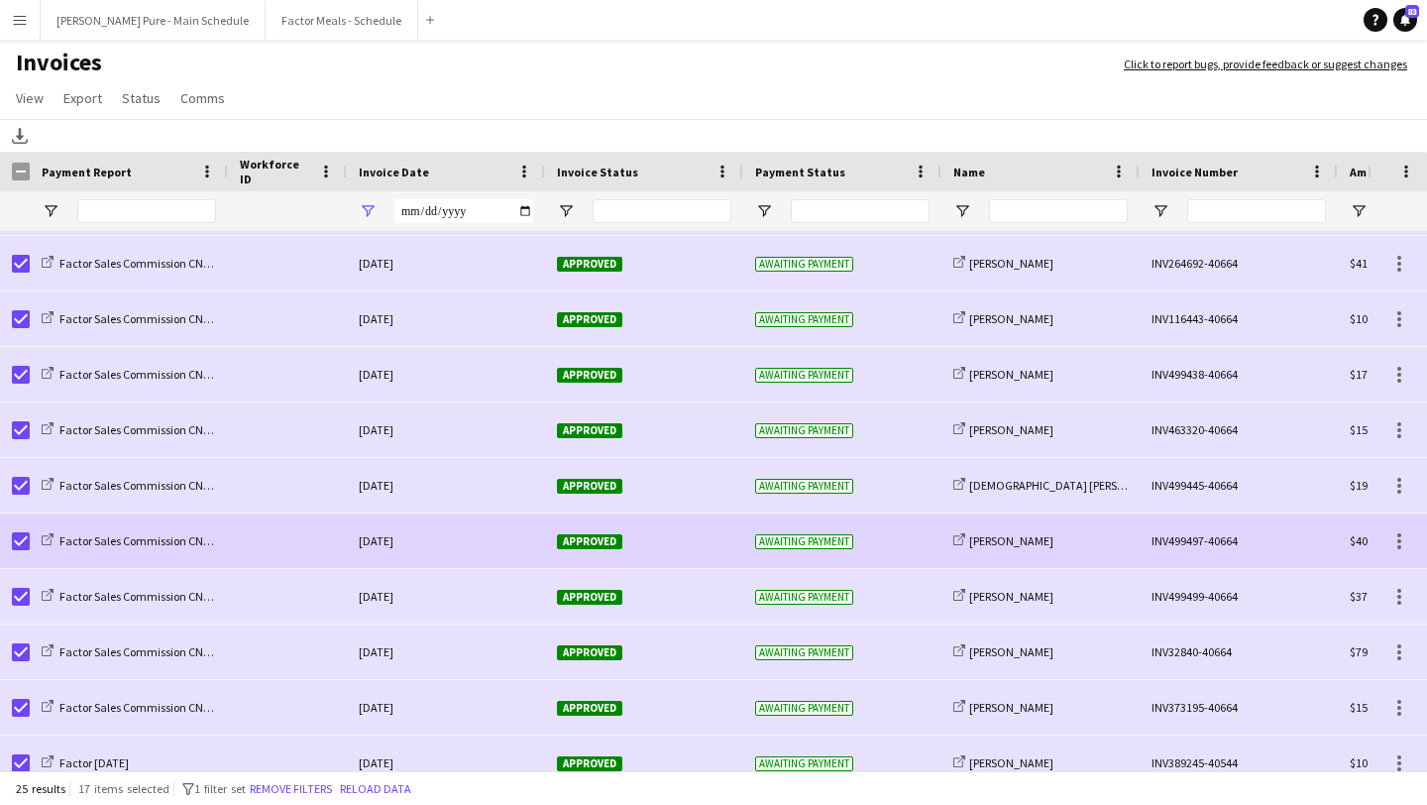
scroll to position [845, 0]
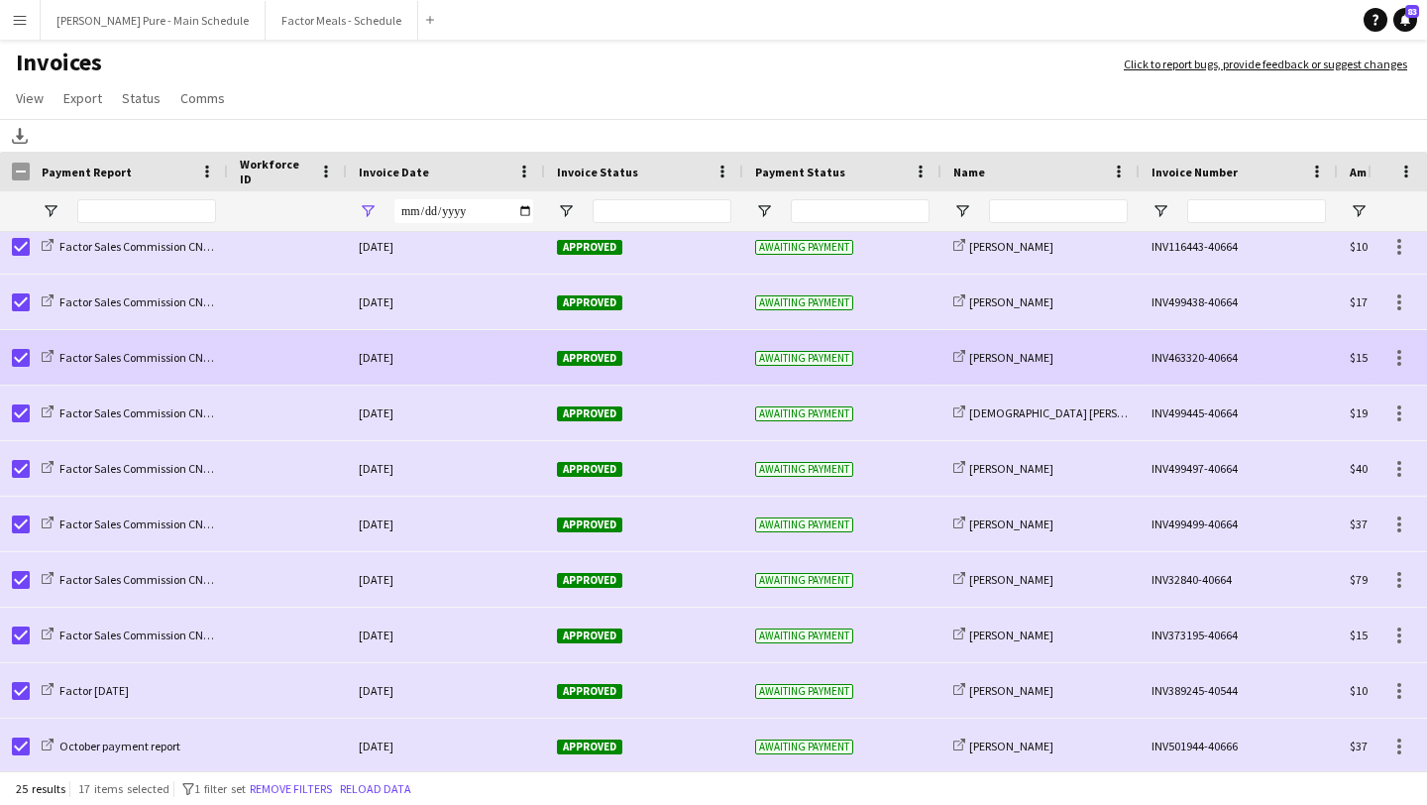
click at [574, 365] on span "Approved" at bounding box center [589, 358] width 65 height 15
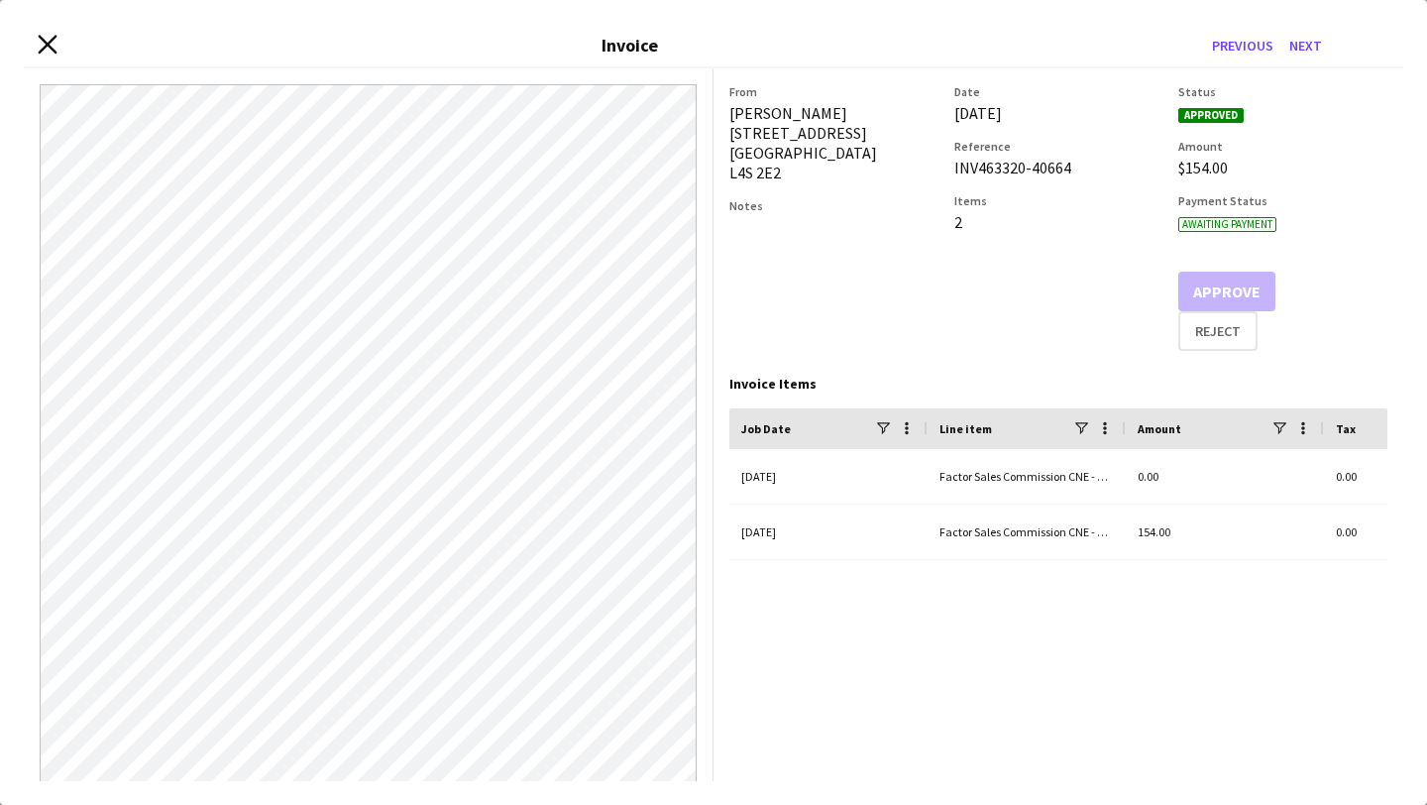
click at [43, 46] on icon "Close invoice dialog" at bounding box center [47, 44] width 19 height 19
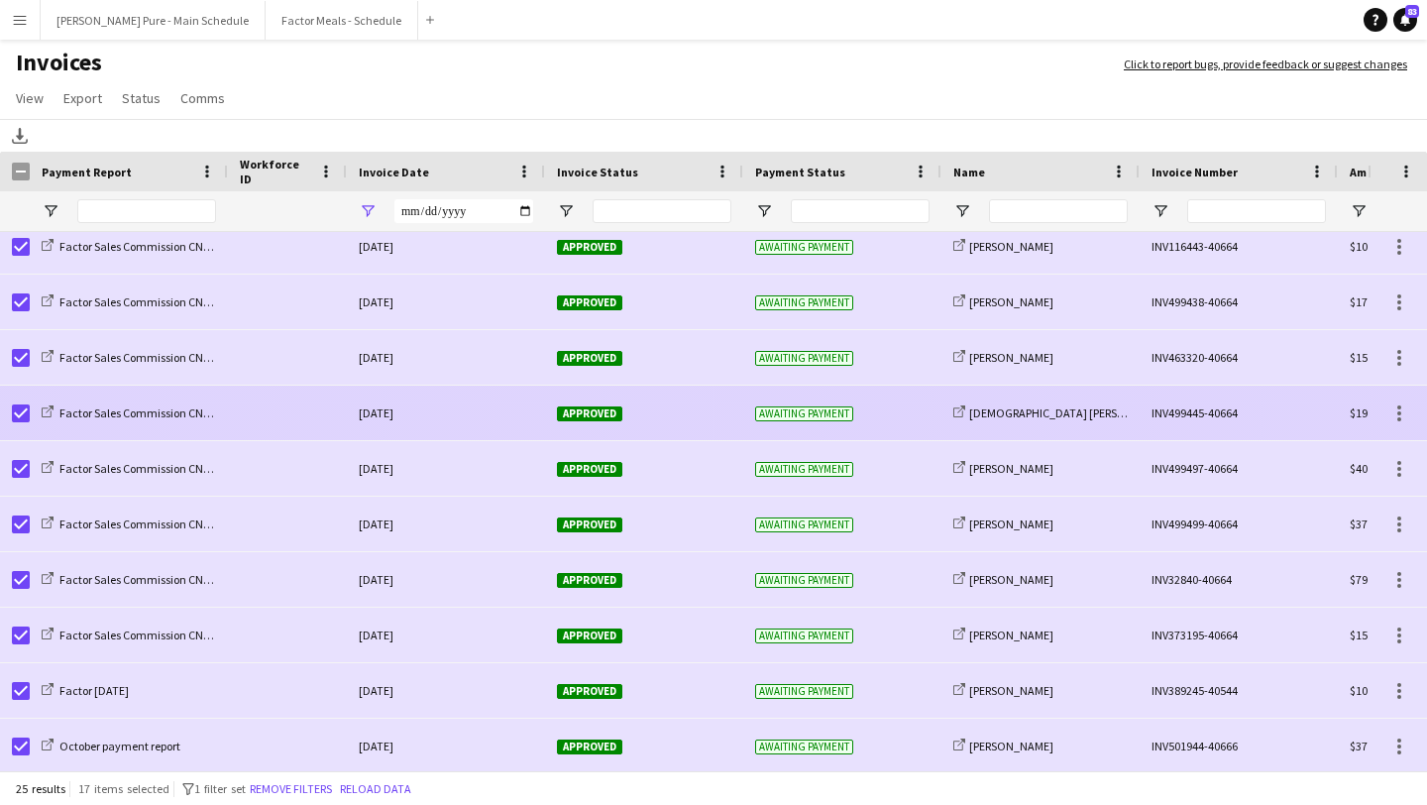
click at [599, 418] on span "Approved" at bounding box center [589, 413] width 65 height 15
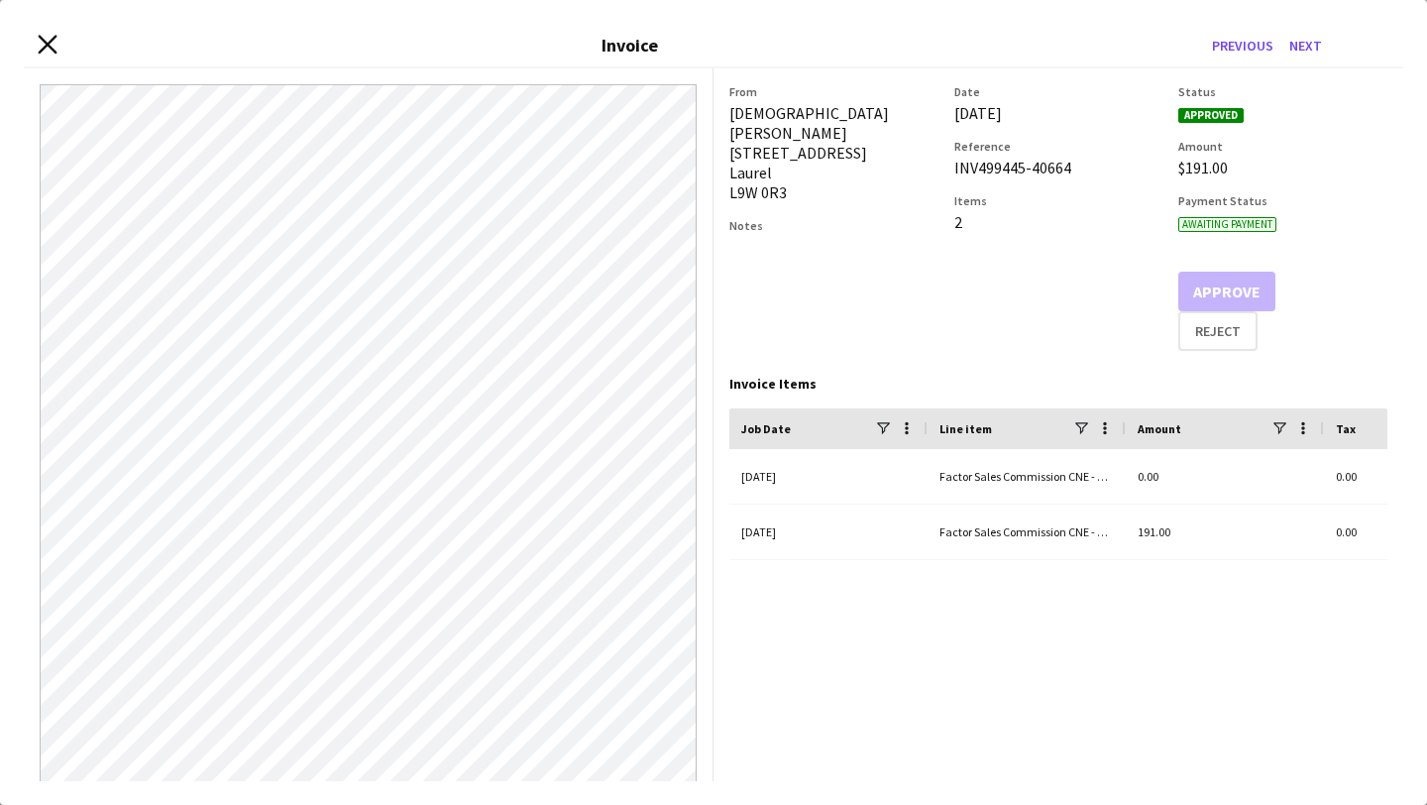
click at [52, 41] on icon at bounding box center [47, 44] width 19 height 19
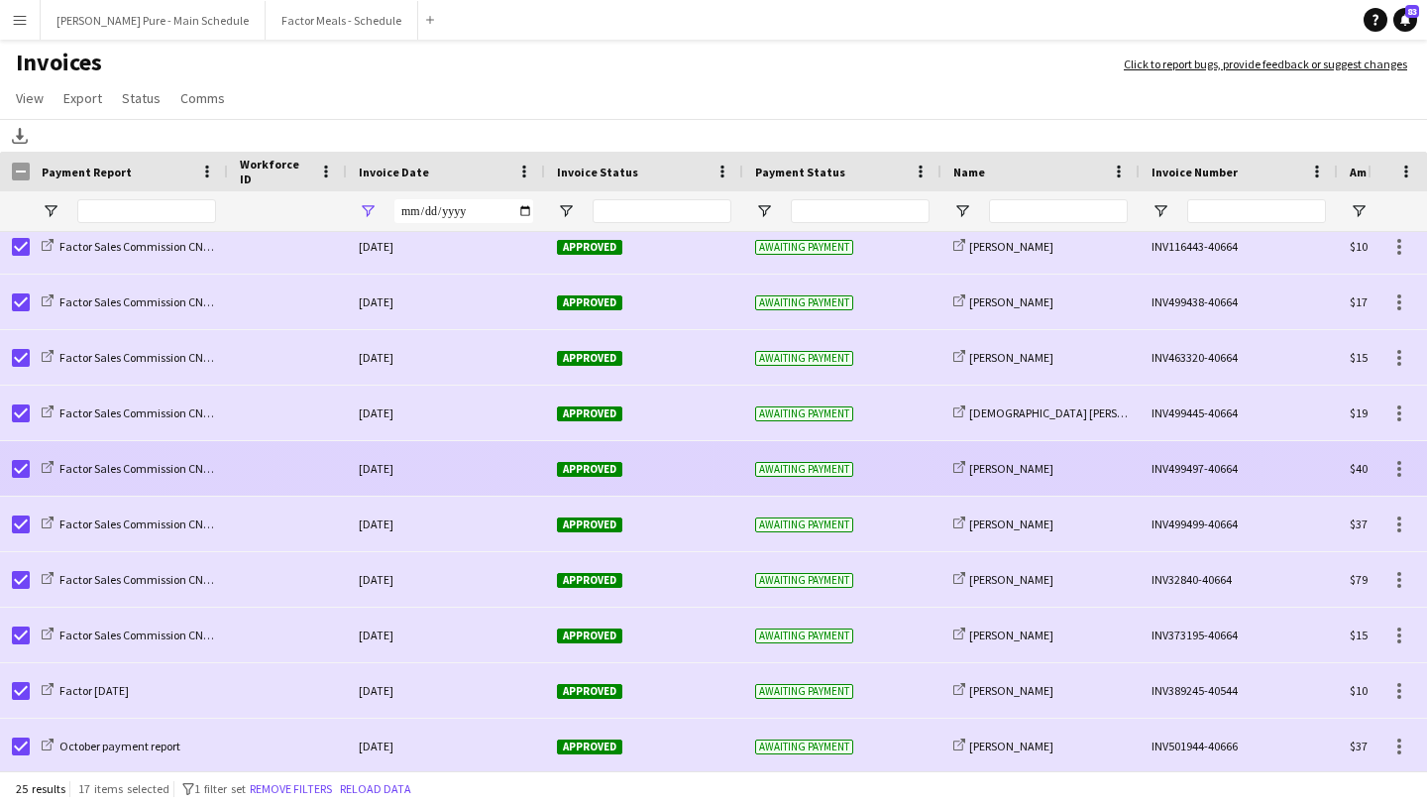
click at [605, 469] on span "Approved" at bounding box center [589, 469] width 65 height 15
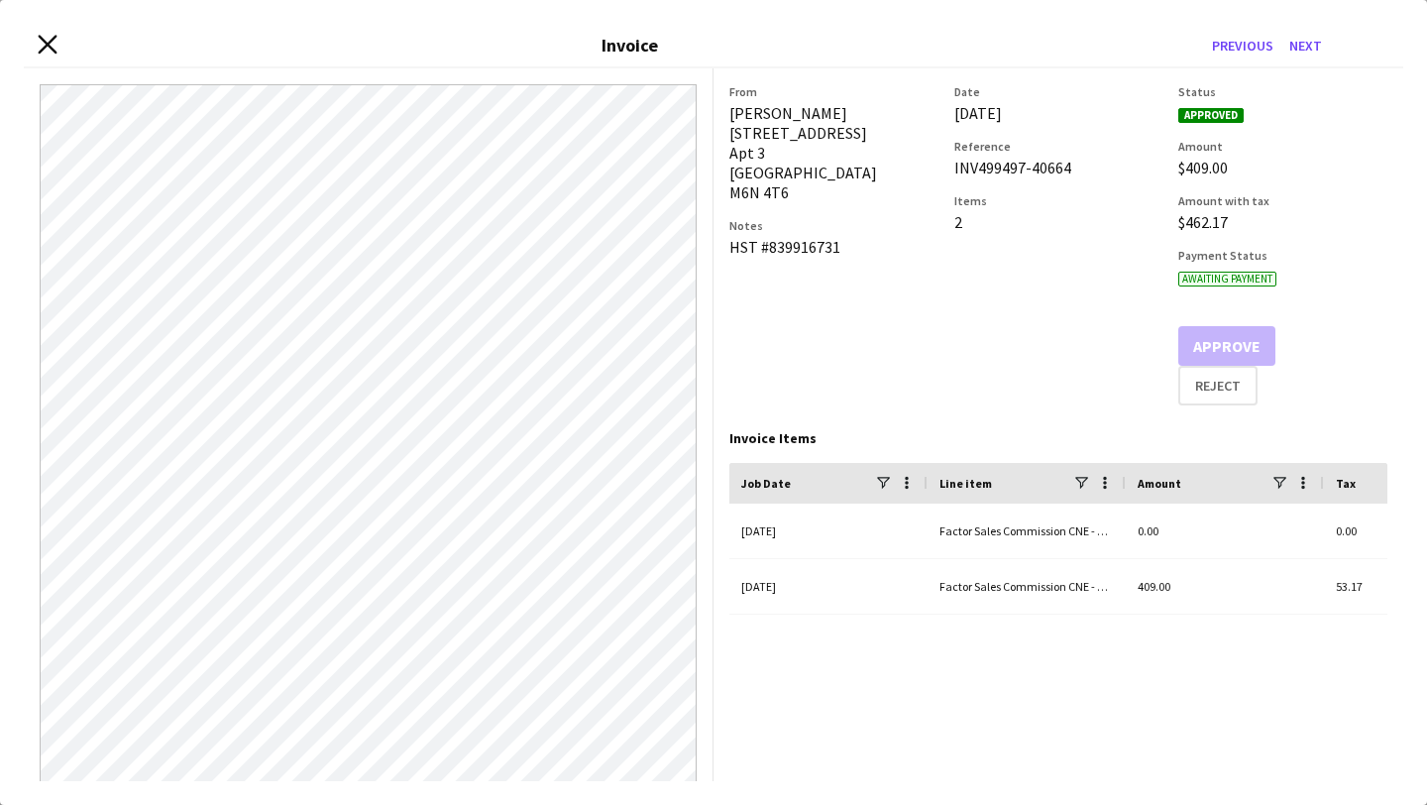
click at [47, 46] on icon at bounding box center [47, 44] width 19 height 19
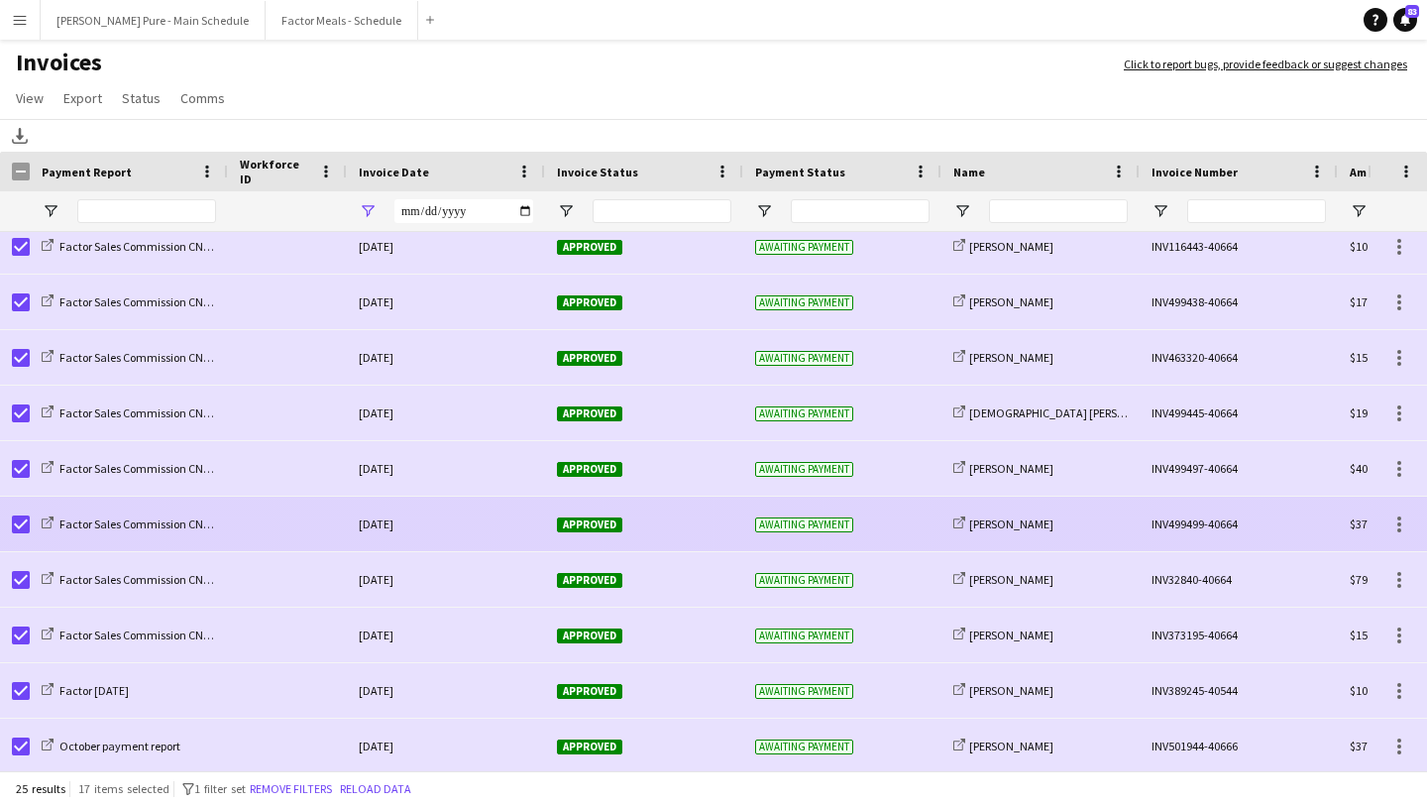
click at [623, 515] on div "Approved" at bounding box center [644, 523] width 198 height 54
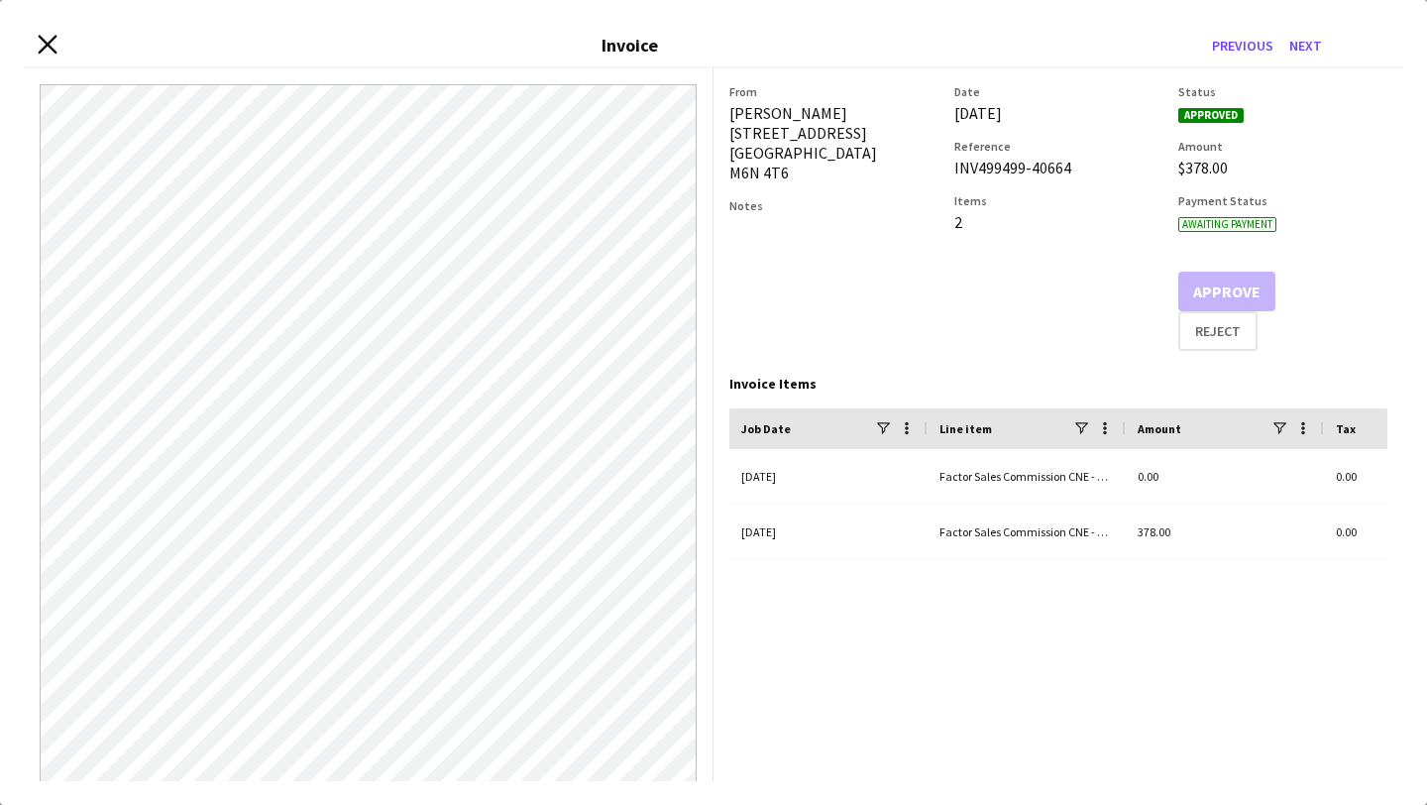
click at [45, 47] on icon at bounding box center [47, 44] width 19 height 19
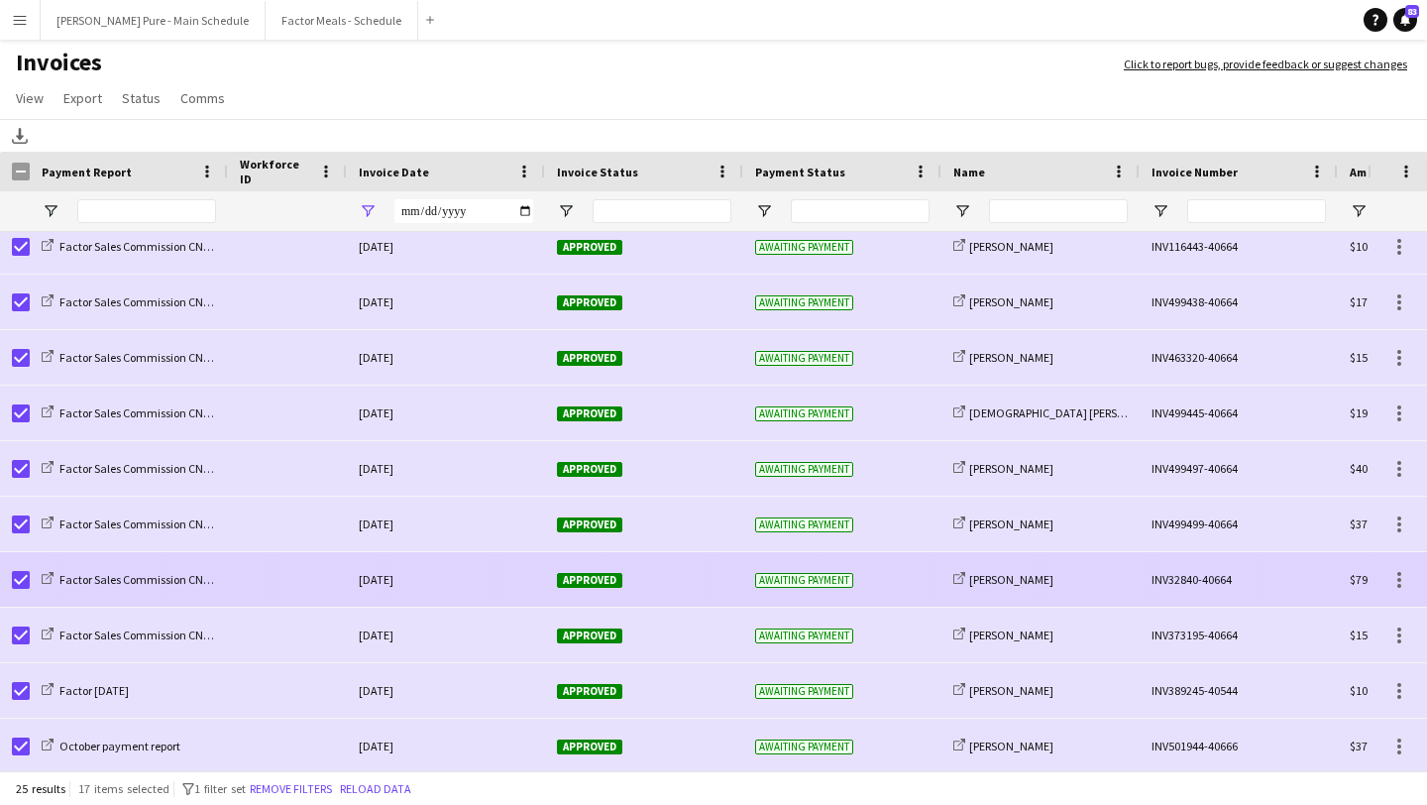
click at [573, 571] on div "Approved" at bounding box center [644, 579] width 198 height 54
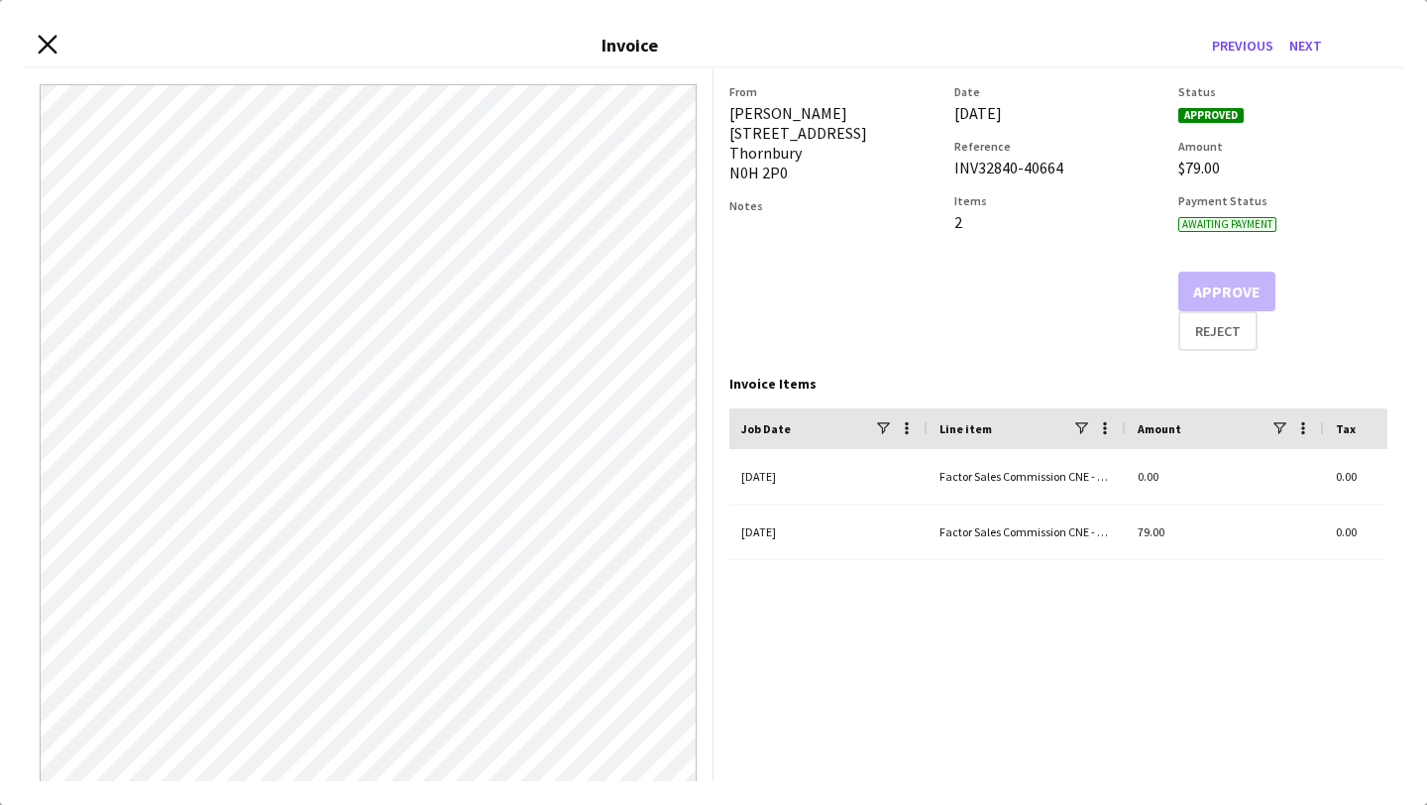
click at [43, 47] on icon at bounding box center [47, 44] width 19 height 19
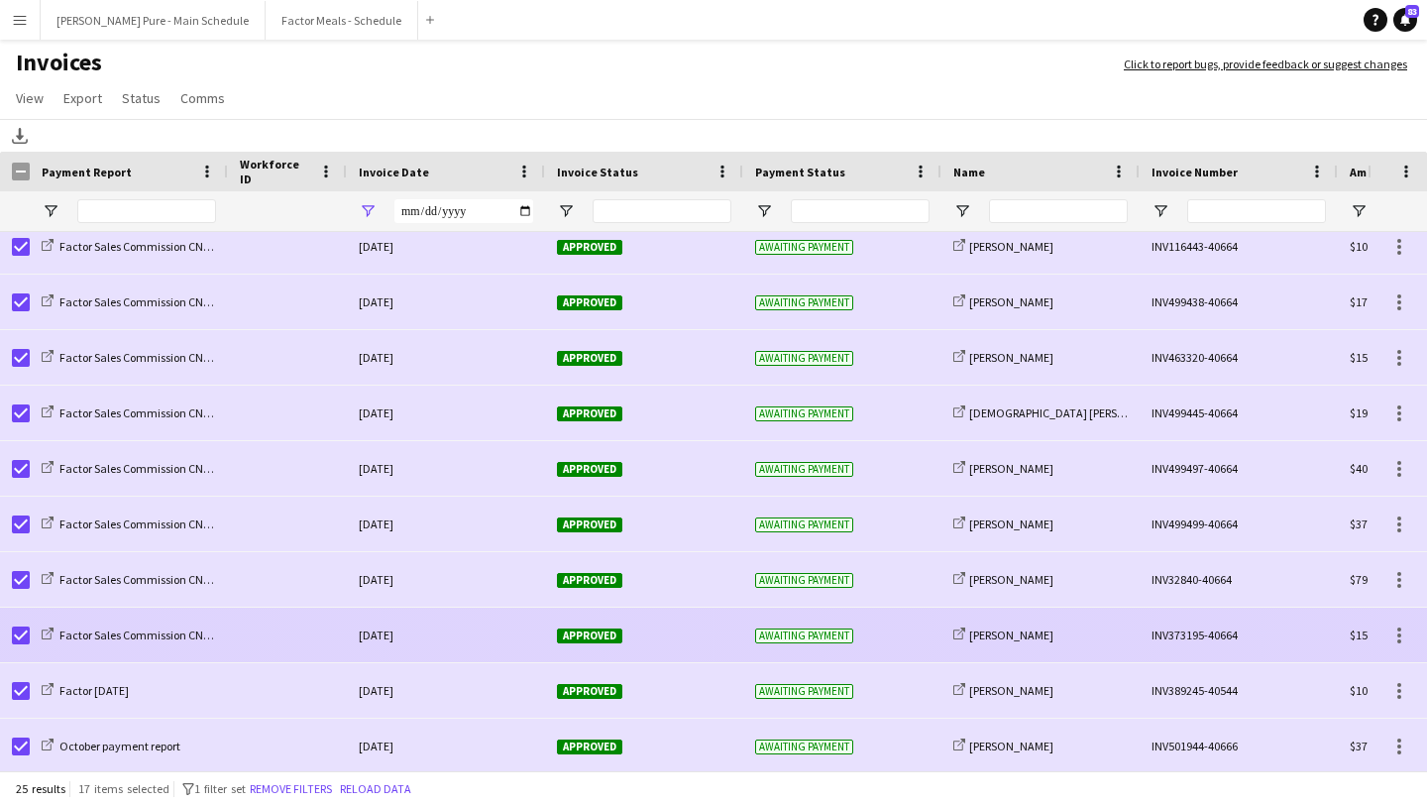
click at [574, 636] on span "Approved" at bounding box center [589, 635] width 65 height 15
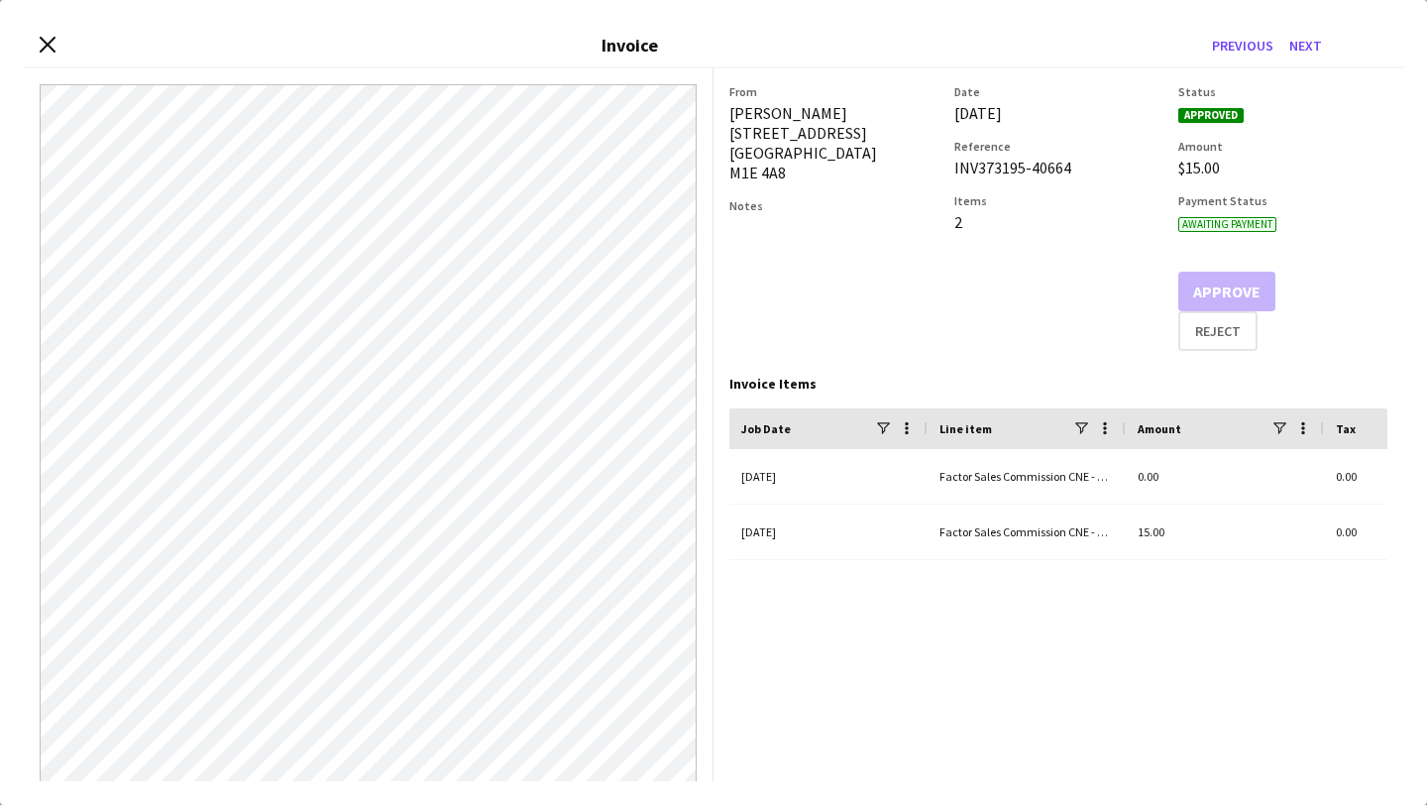
click at [36, 42] on div "Close invoice dialog Invoice Previous Next" at bounding box center [713, 46] width 1379 height 45
click at [48, 39] on icon "Close invoice dialog" at bounding box center [47, 44] width 19 height 19
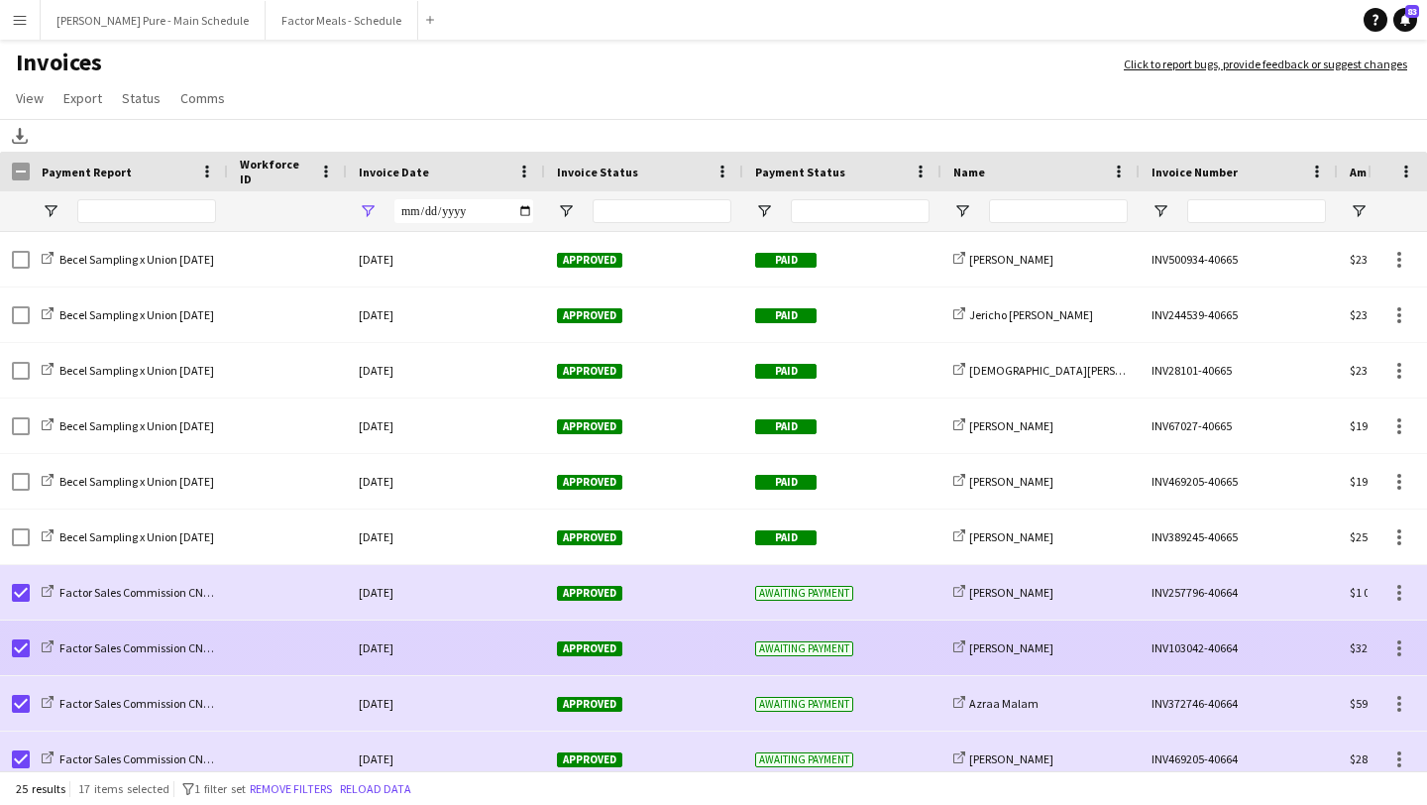
scroll to position [844, 0]
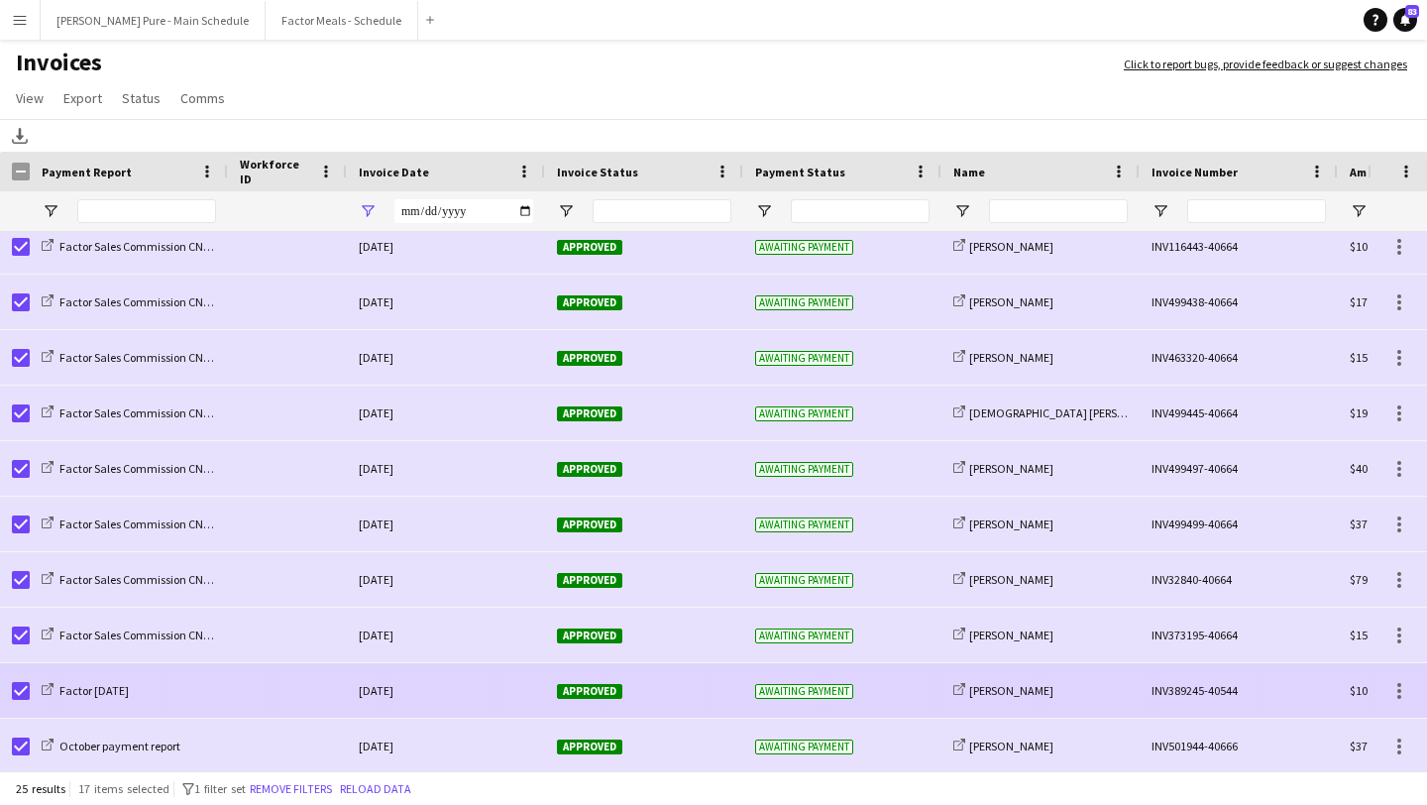
click at [581, 690] on span "Approved" at bounding box center [589, 691] width 65 height 15
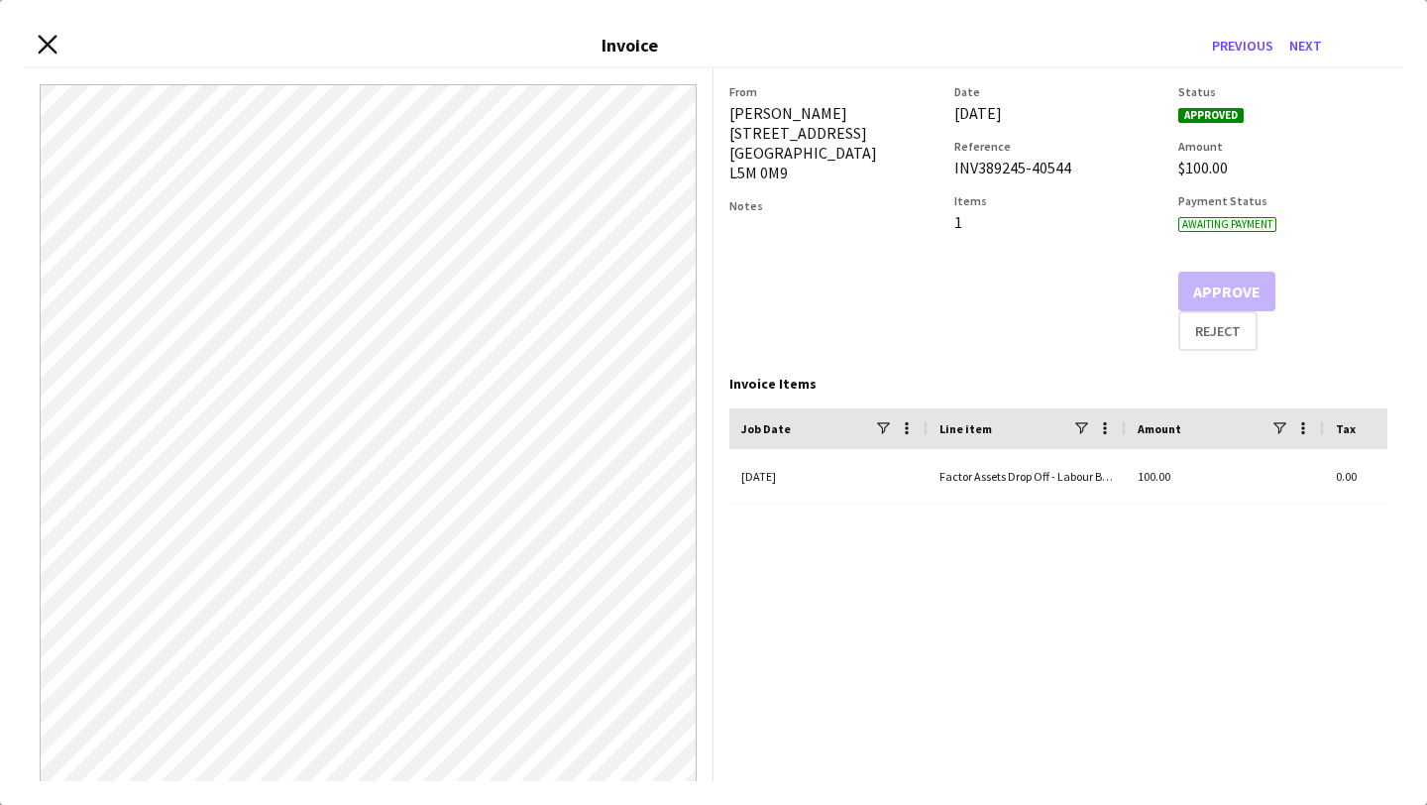
click at [53, 44] on icon "Close invoice dialog" at bounding box center [47, 44] width 19 height 19
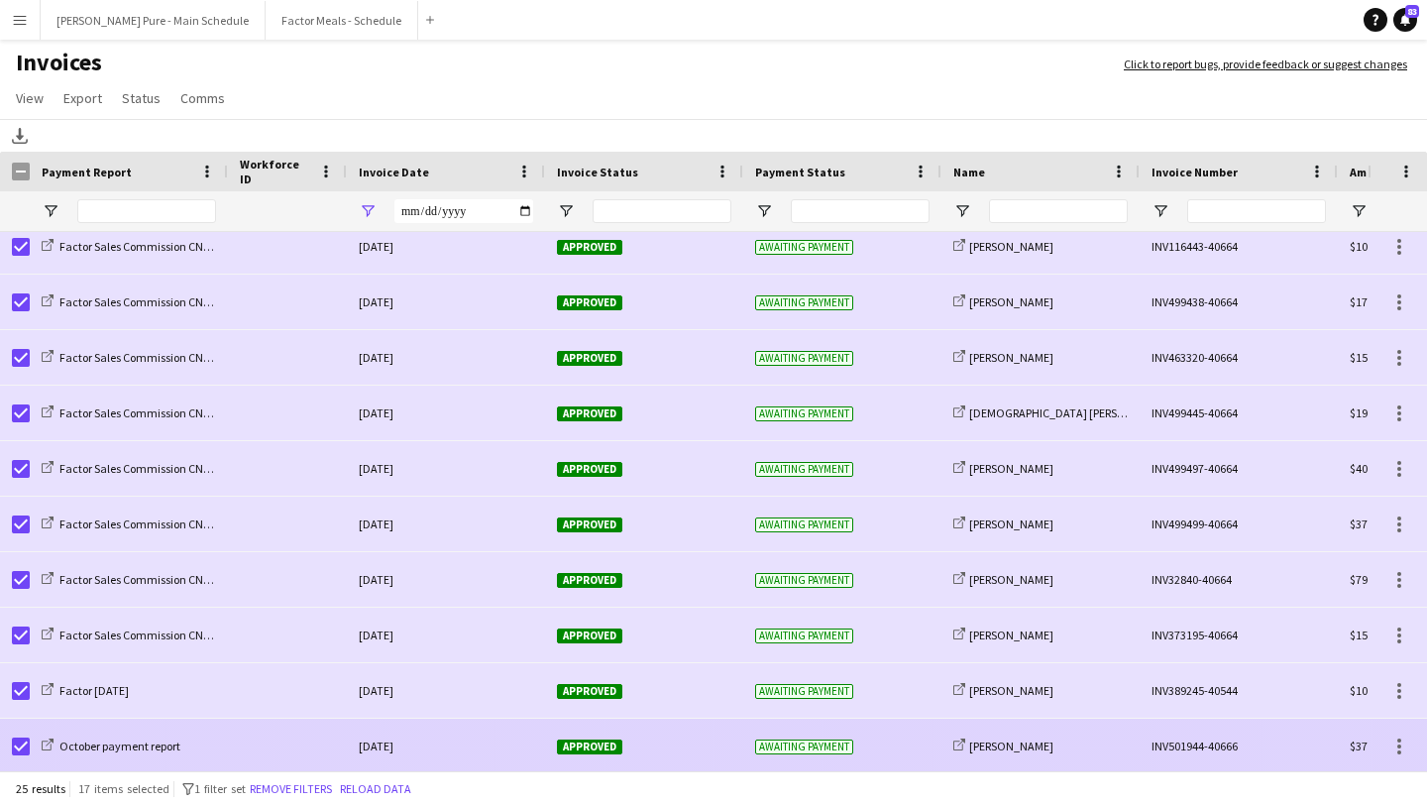
click at [593, 729] on div "Approved" at bounding box center [644, 745] width 198 height 54
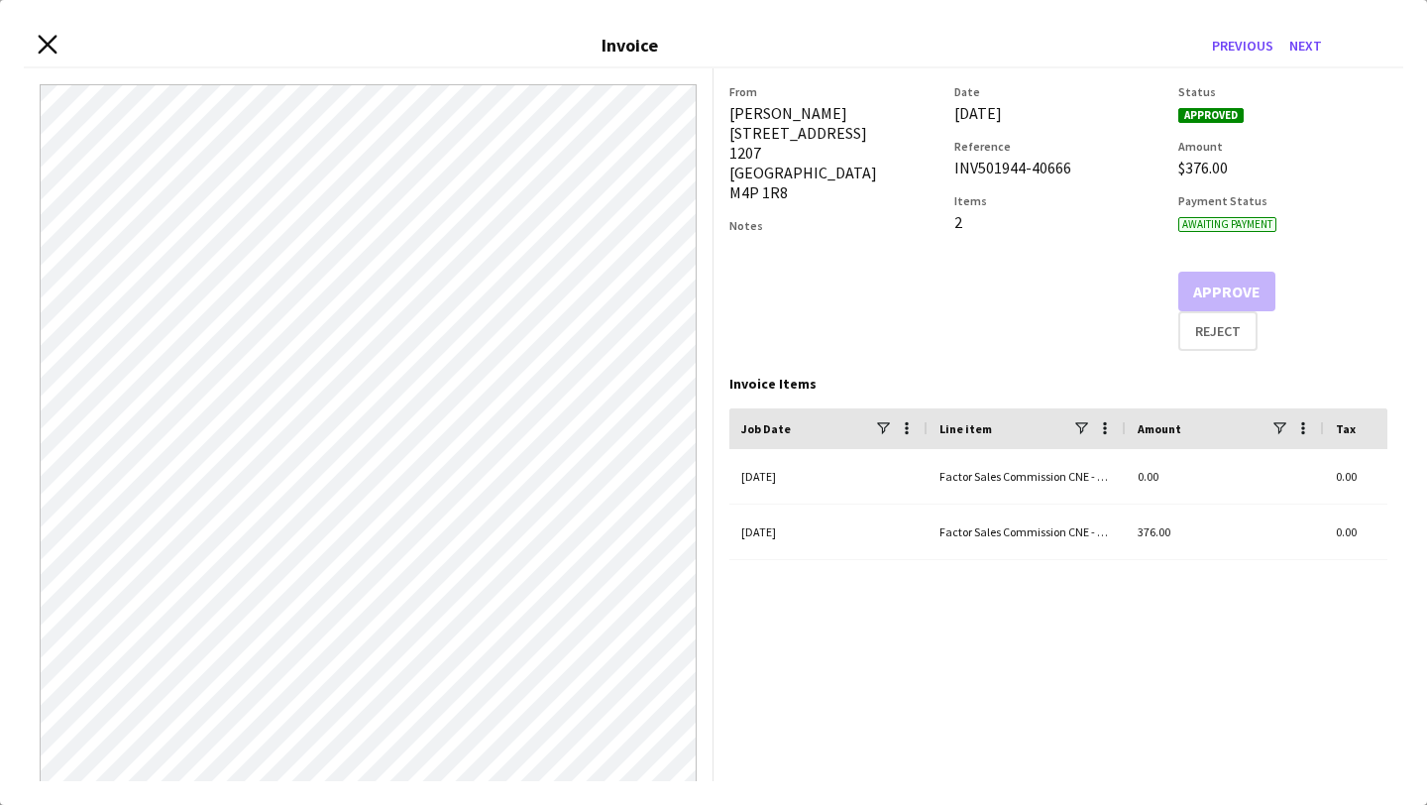
click at [53, 48] on icon at bounding box center [47, 44] width 19 height 19
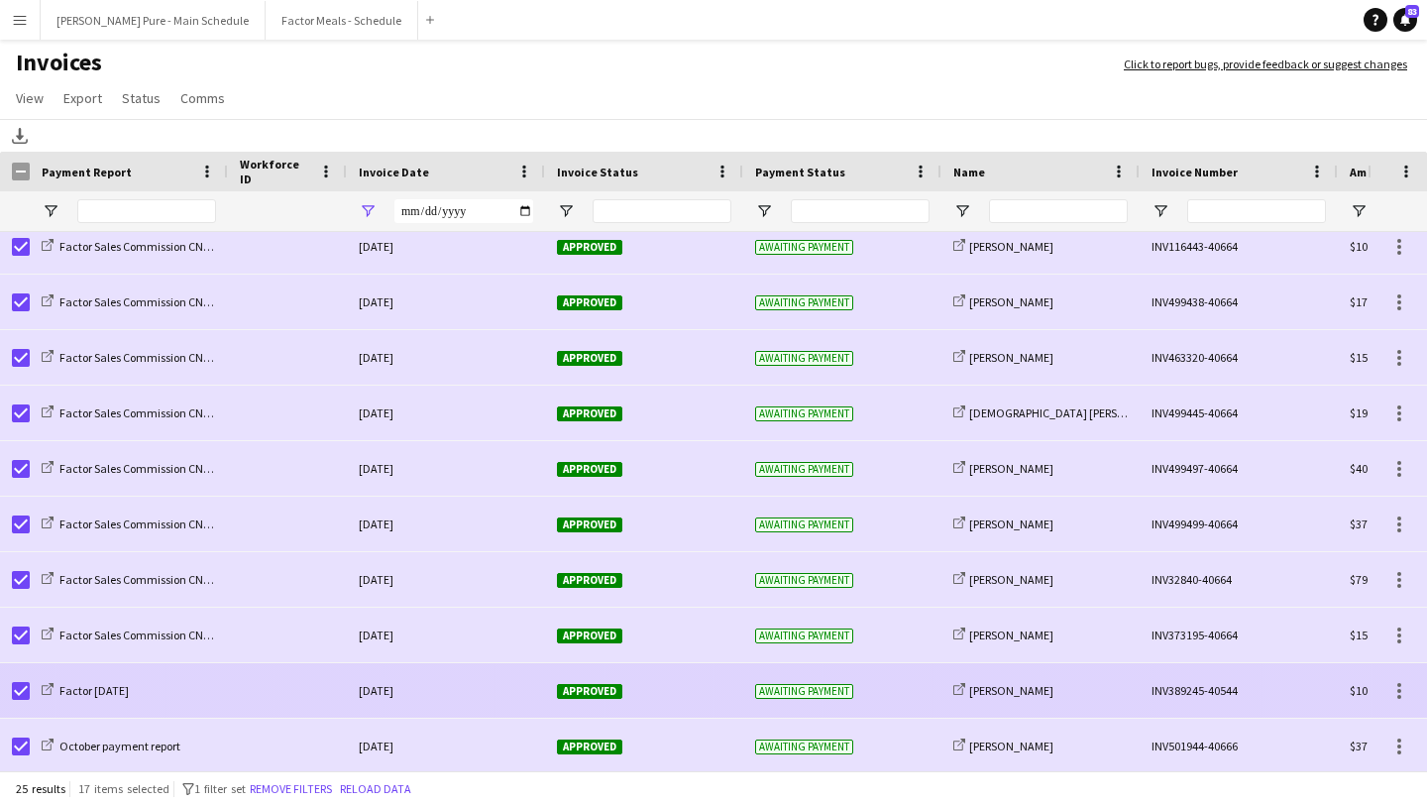
scroll to position [716, 0]
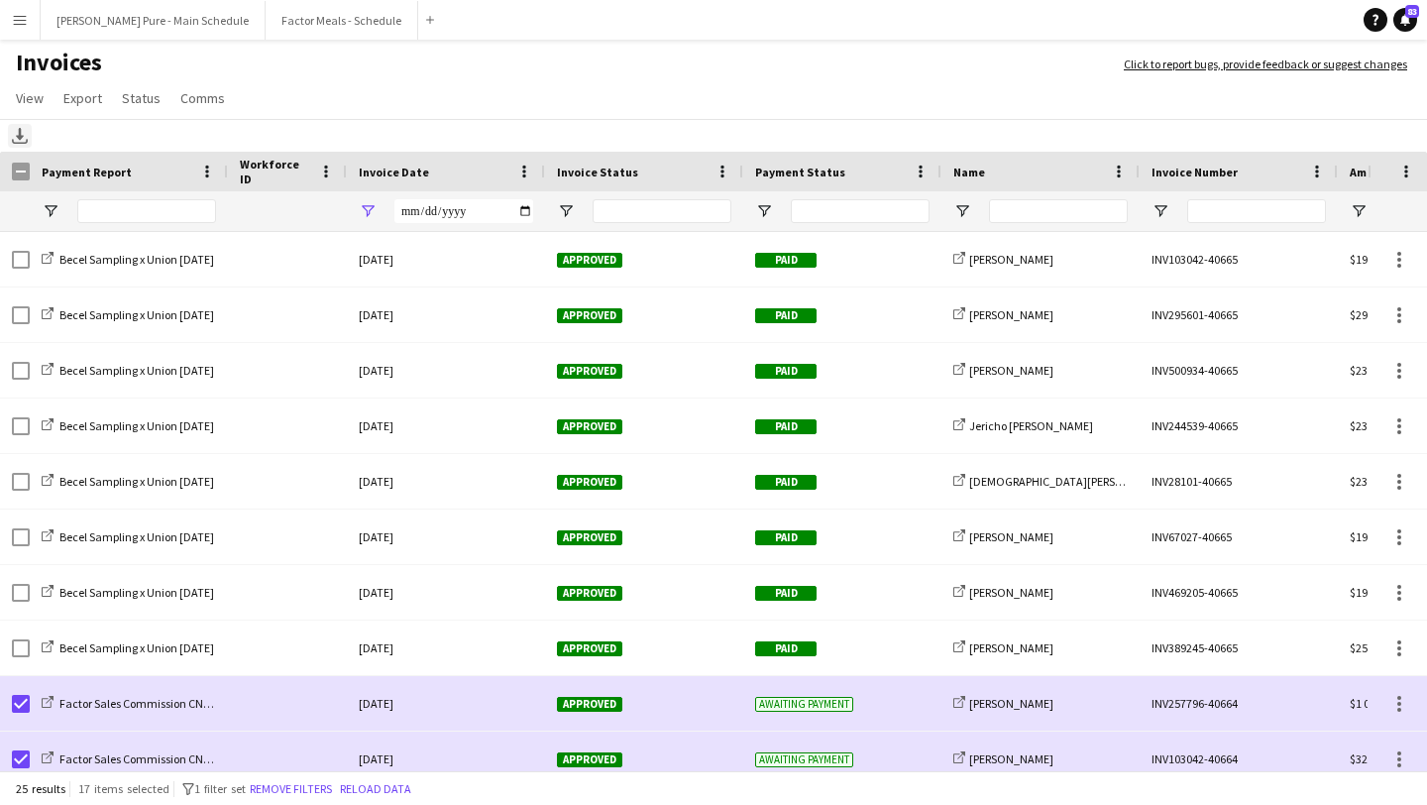
click at [15, 131] on icon "Download" at bounding box center [20, 136] width 16 height 16
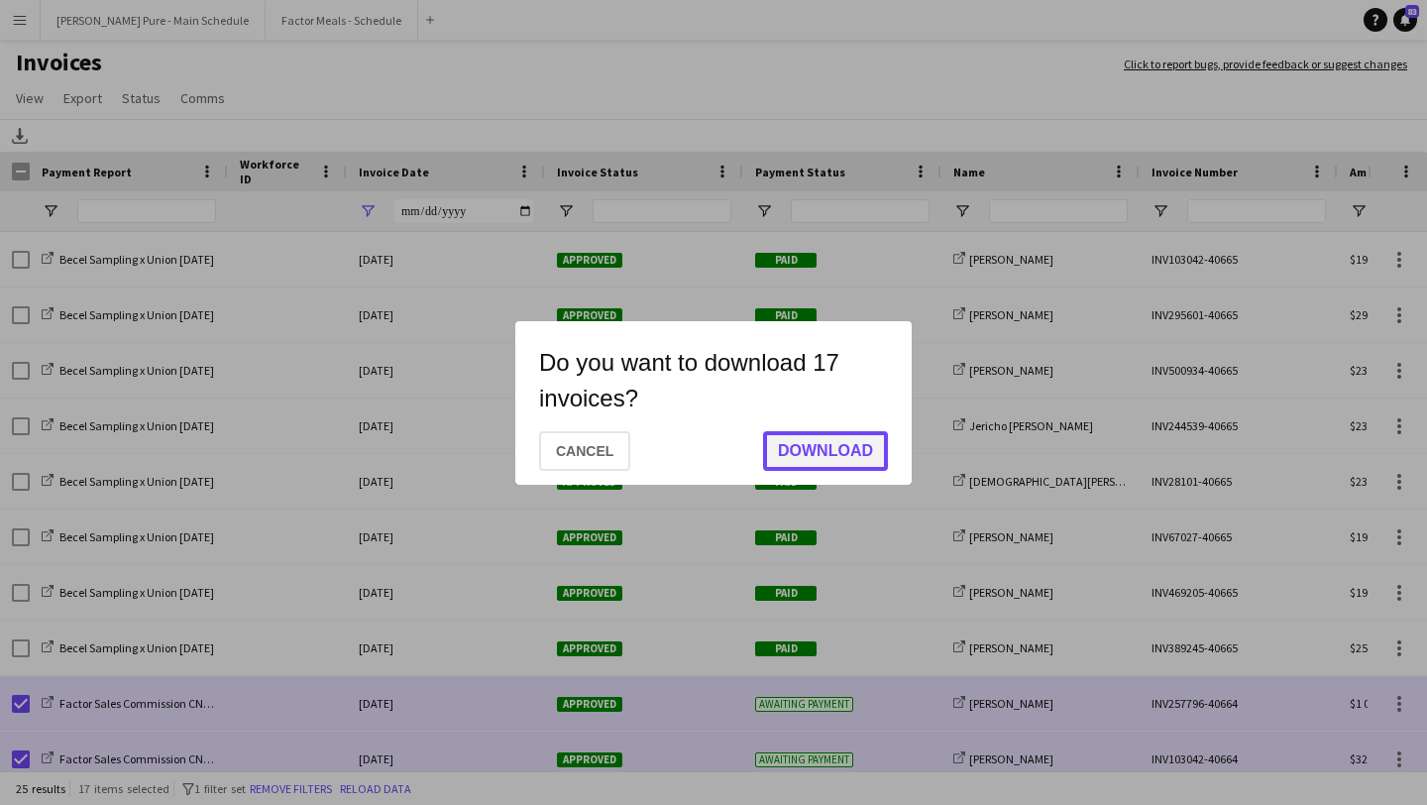
click at [805, 448] on button "Download" at bounding box center [825, 451] width 125 height 40
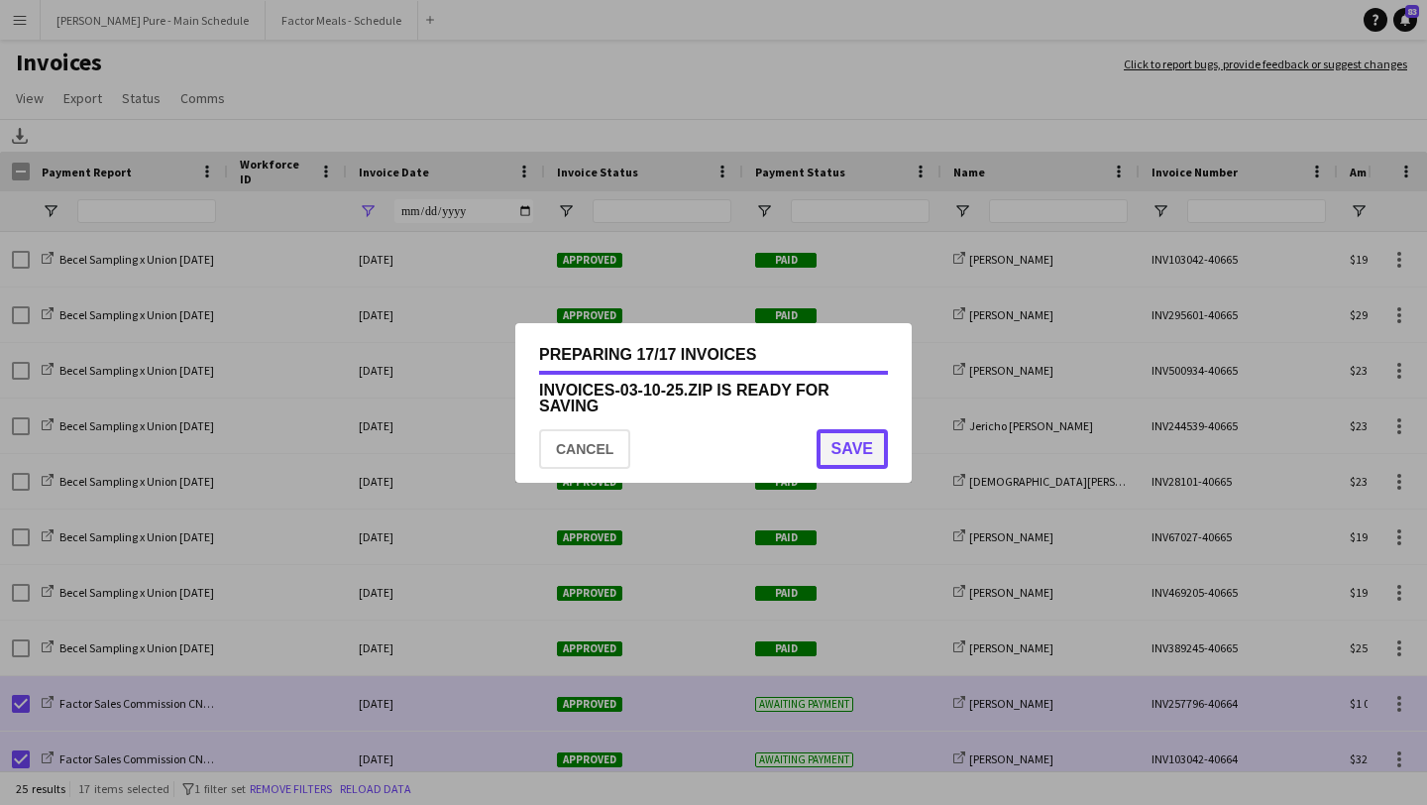
click at [856, 434] on button "Save" at bounding box center [851, 449] width 71 height 40
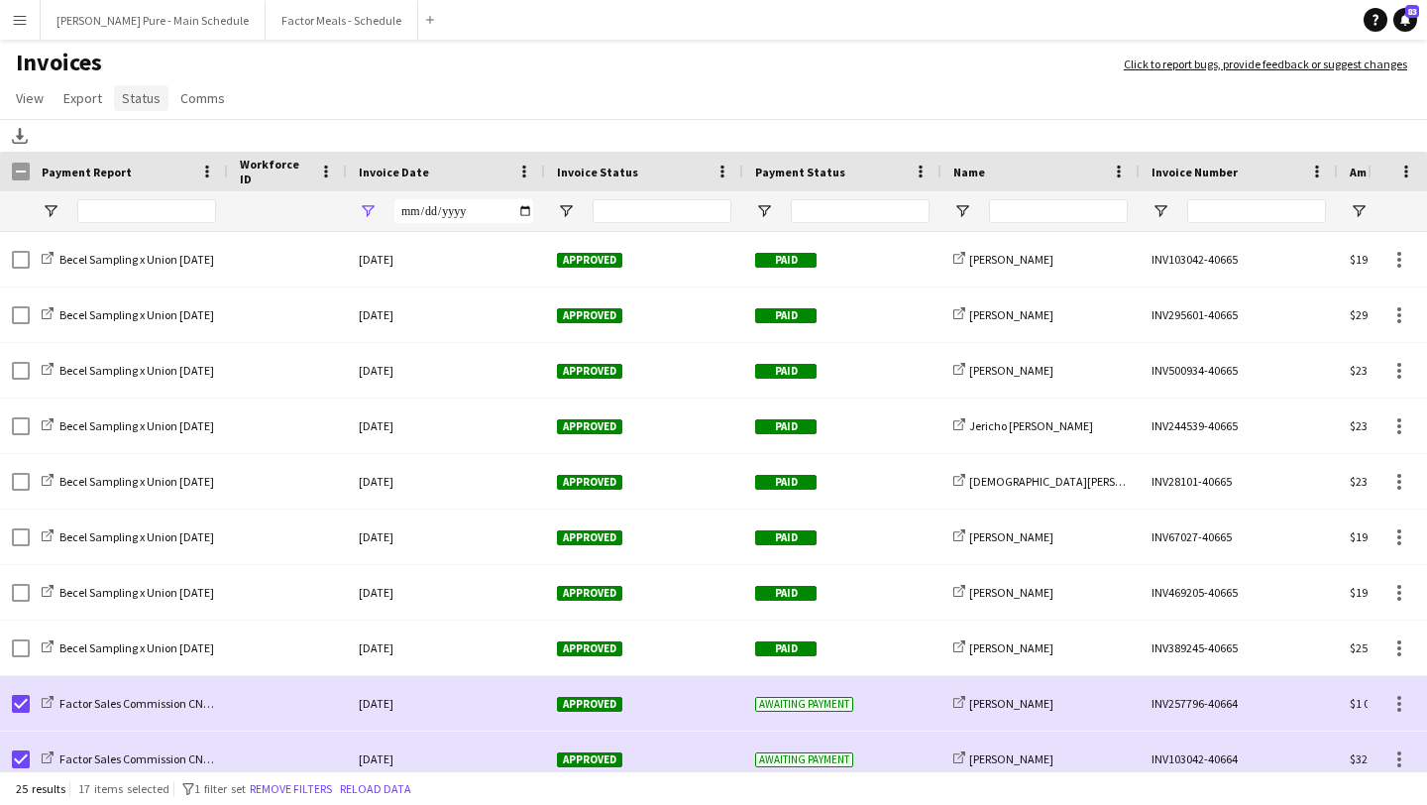
click at [153, 94] on span "Status" at bounding box center [141, 98] width 39 height 18
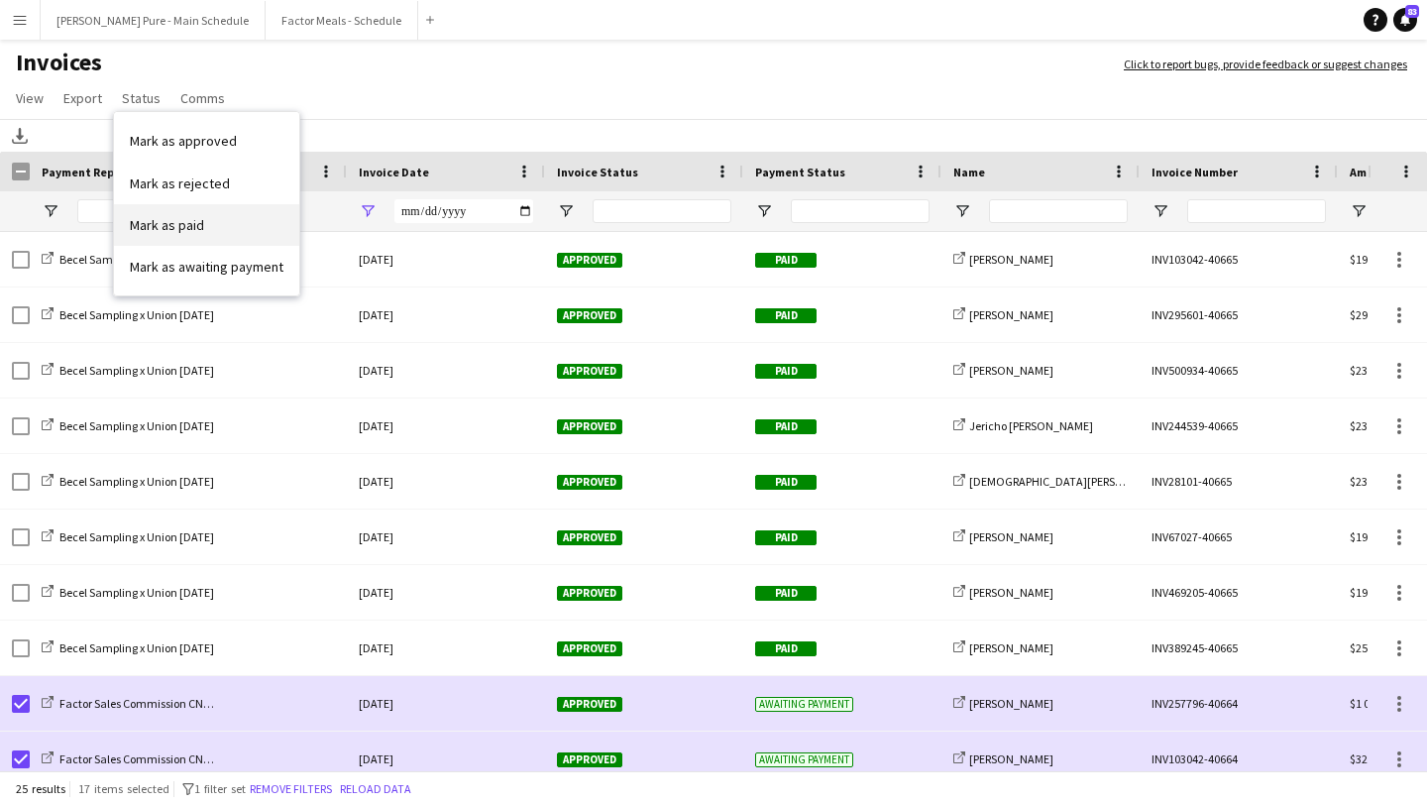
click at [209, 225] on link "Mark as paid" at bounding box center [206, 225] width 185 height 42
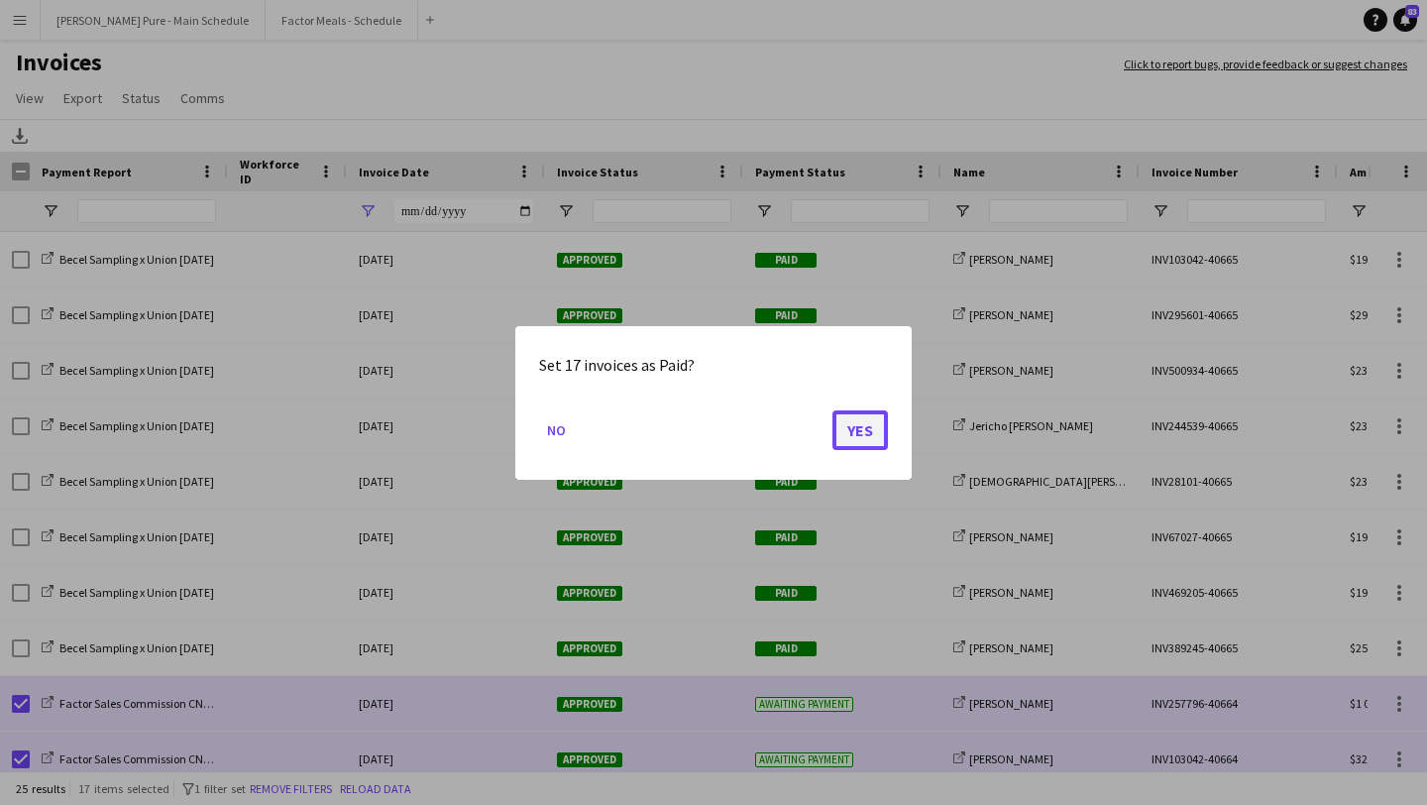
click at [876, 431] on button "Yes" at bounding box center [859, 429] width 55 height 40
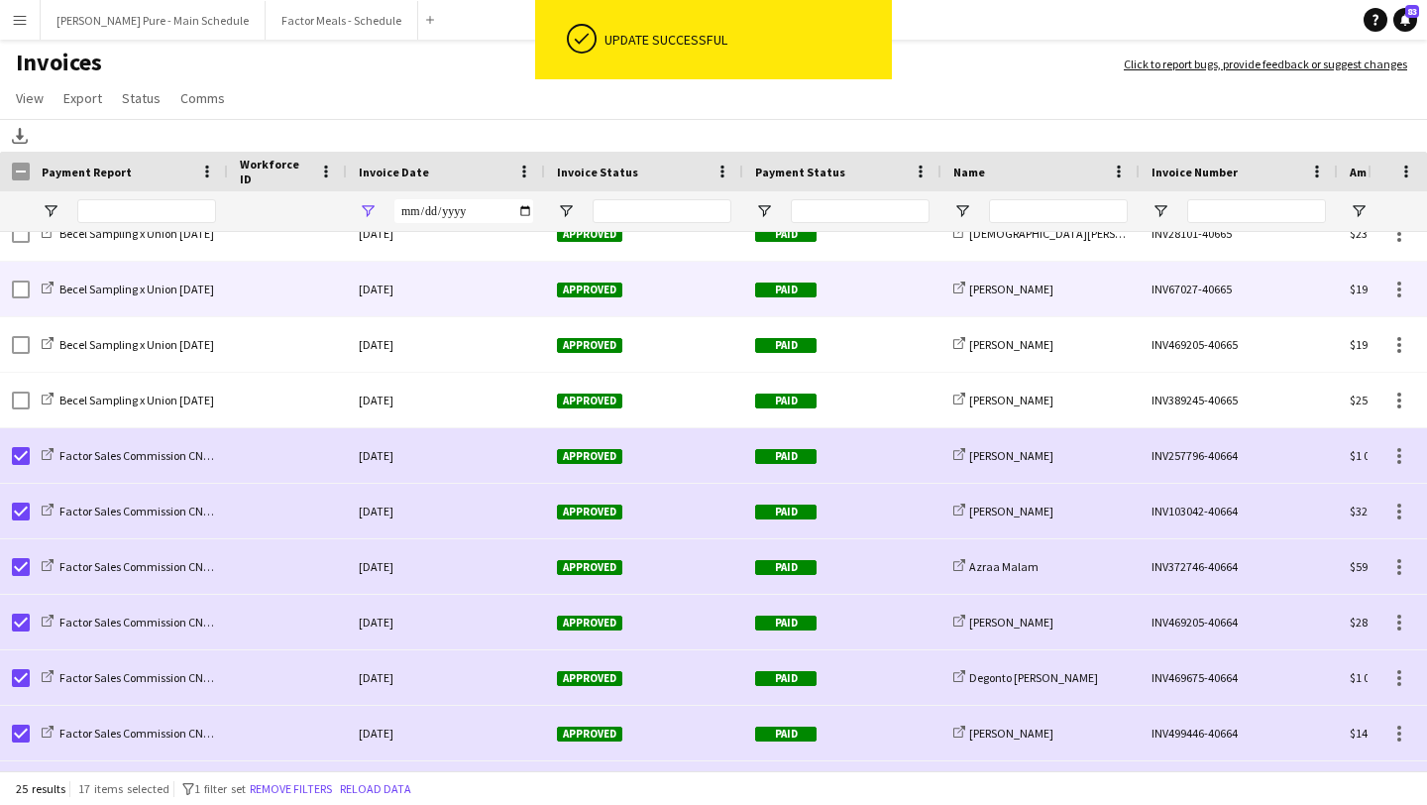
scroll to position [0, 0]
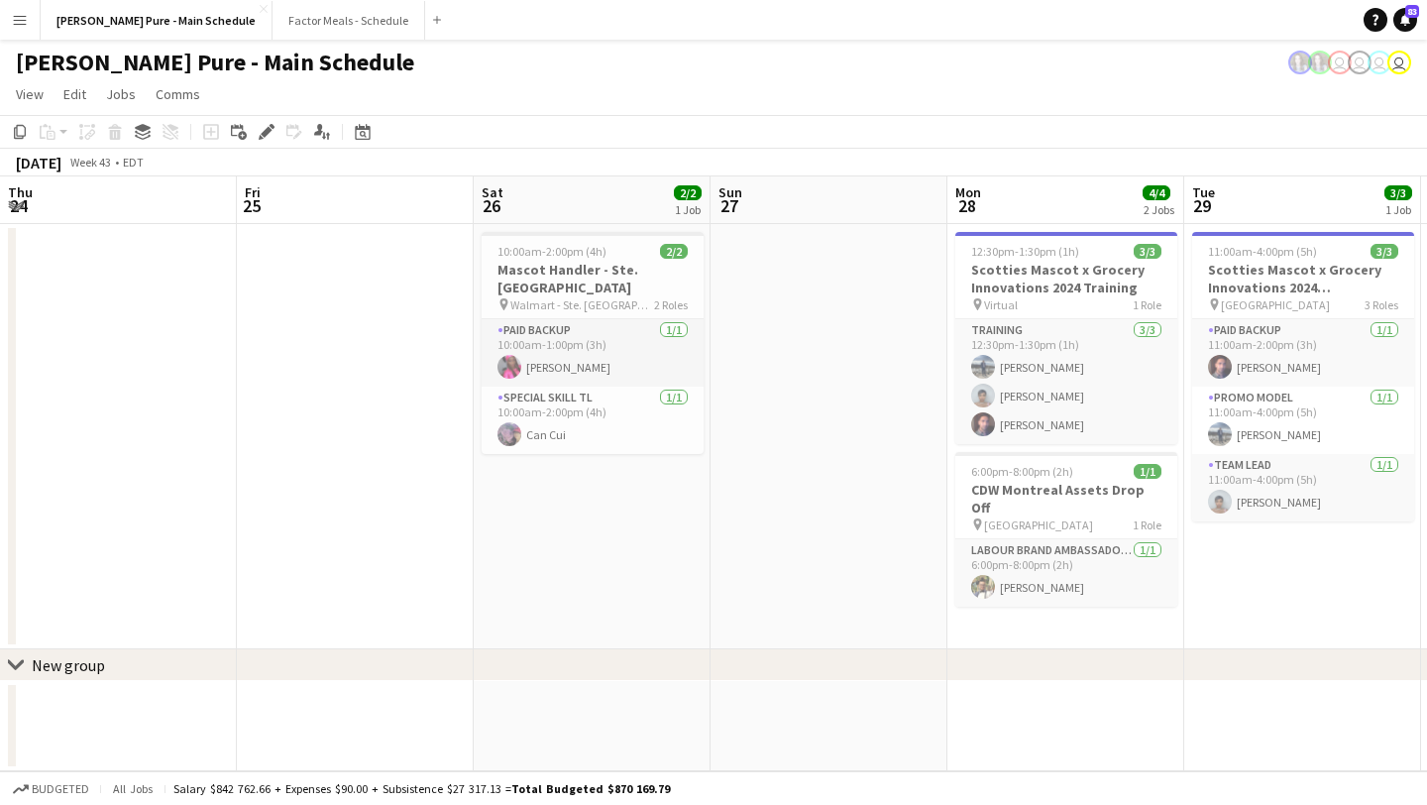
scroll to position [0, 682]
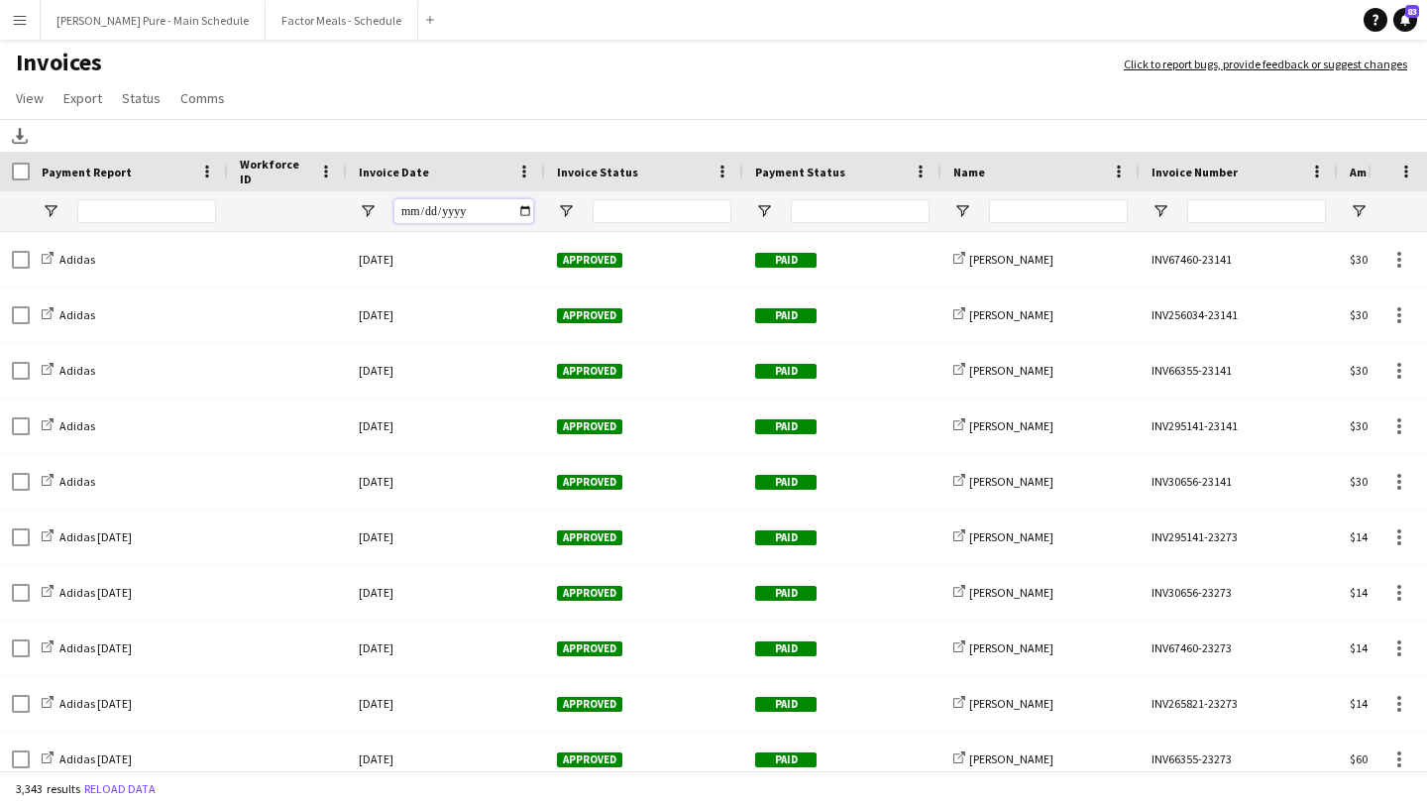
click at [517, 213] on input "Invoice Date Filter Input" at bounding box center [463, 211] width 139 height 24
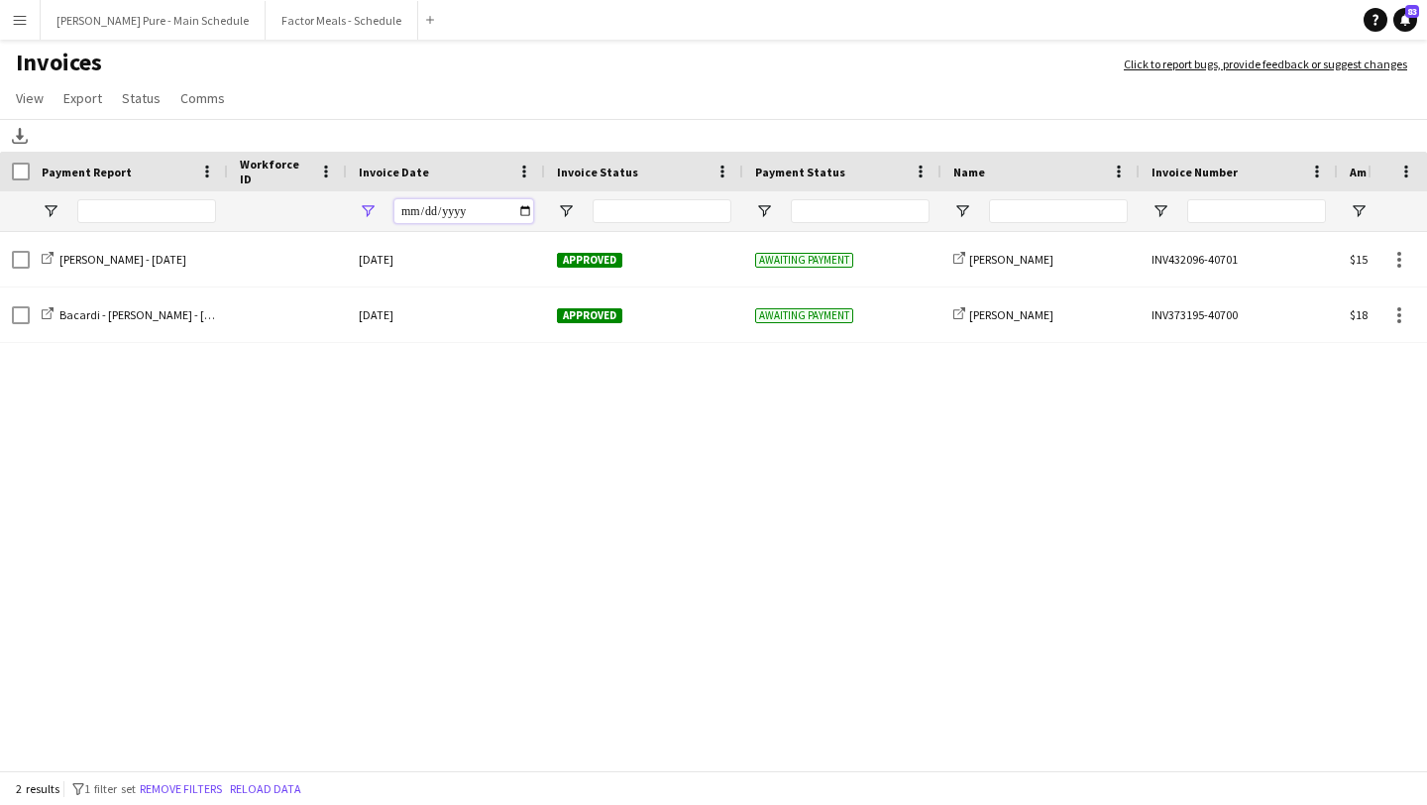
click at [526, 213] on input "**********" at bounding box center [463, 211] width 139 height 24
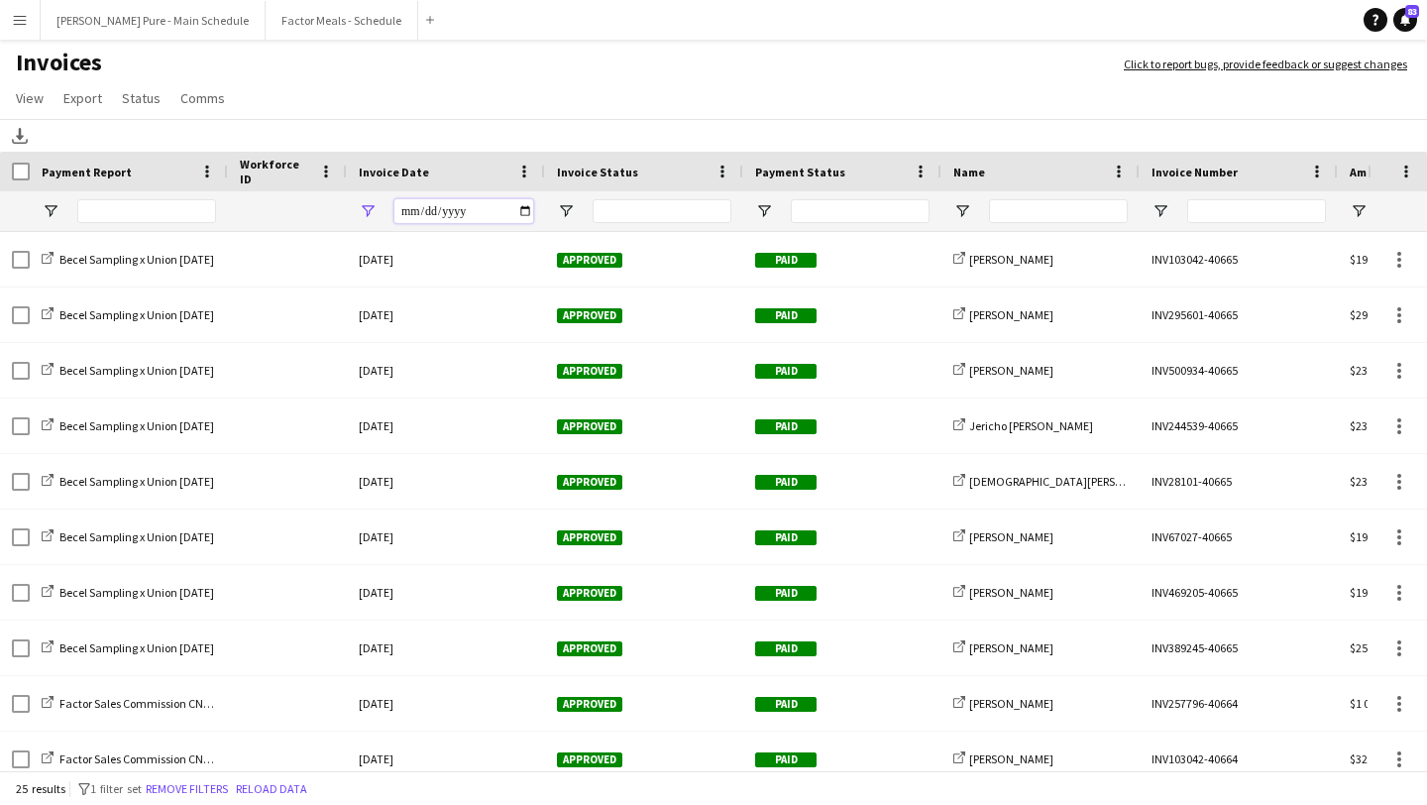
click at [520, 206] on input "**********" at bounding box center [463, 211] width 139 height 24
click at [530, 214] on input "**********" at bounding box center [463, 211] width 139 height 24
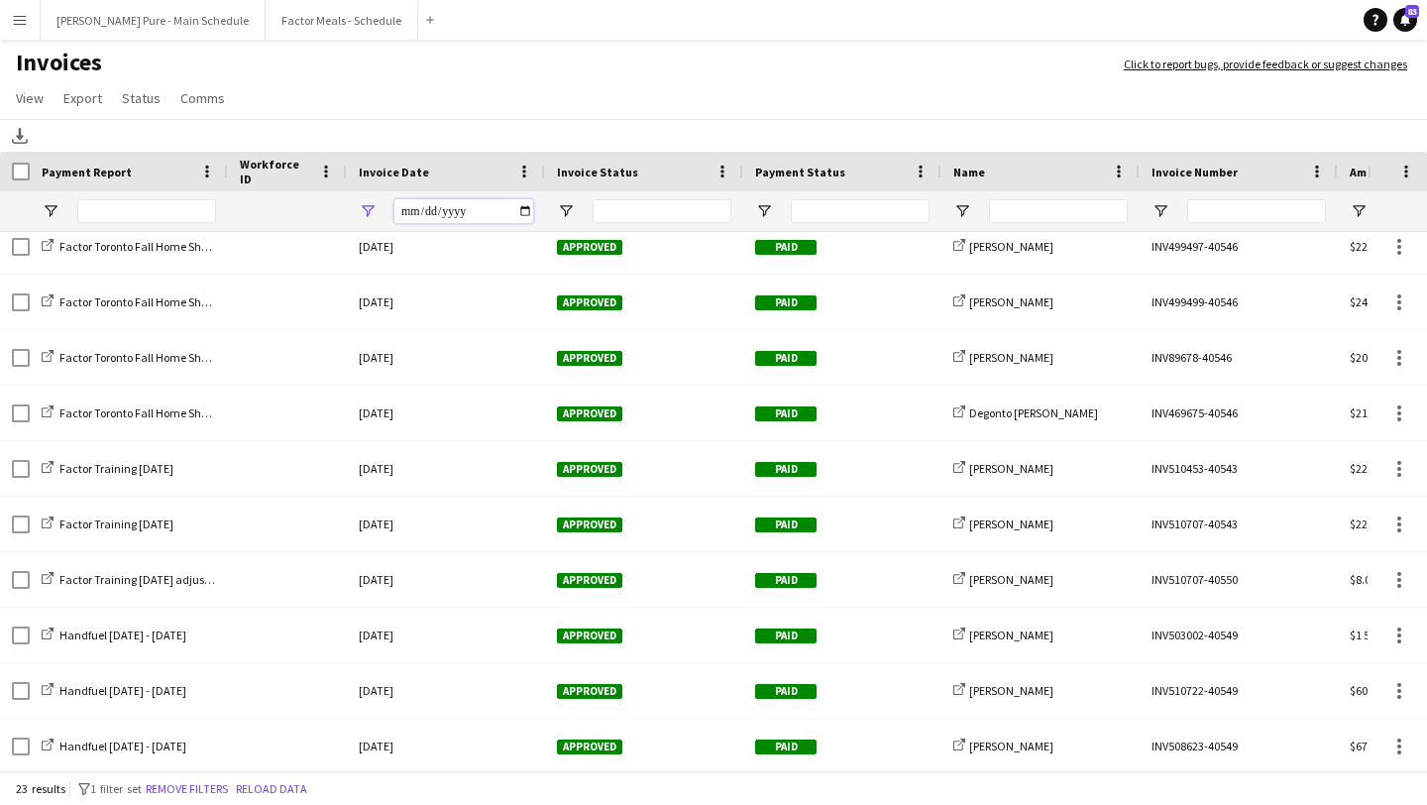
click at [524, 209] on input "**********" at bounding box center [463, 211] width 139 height 24
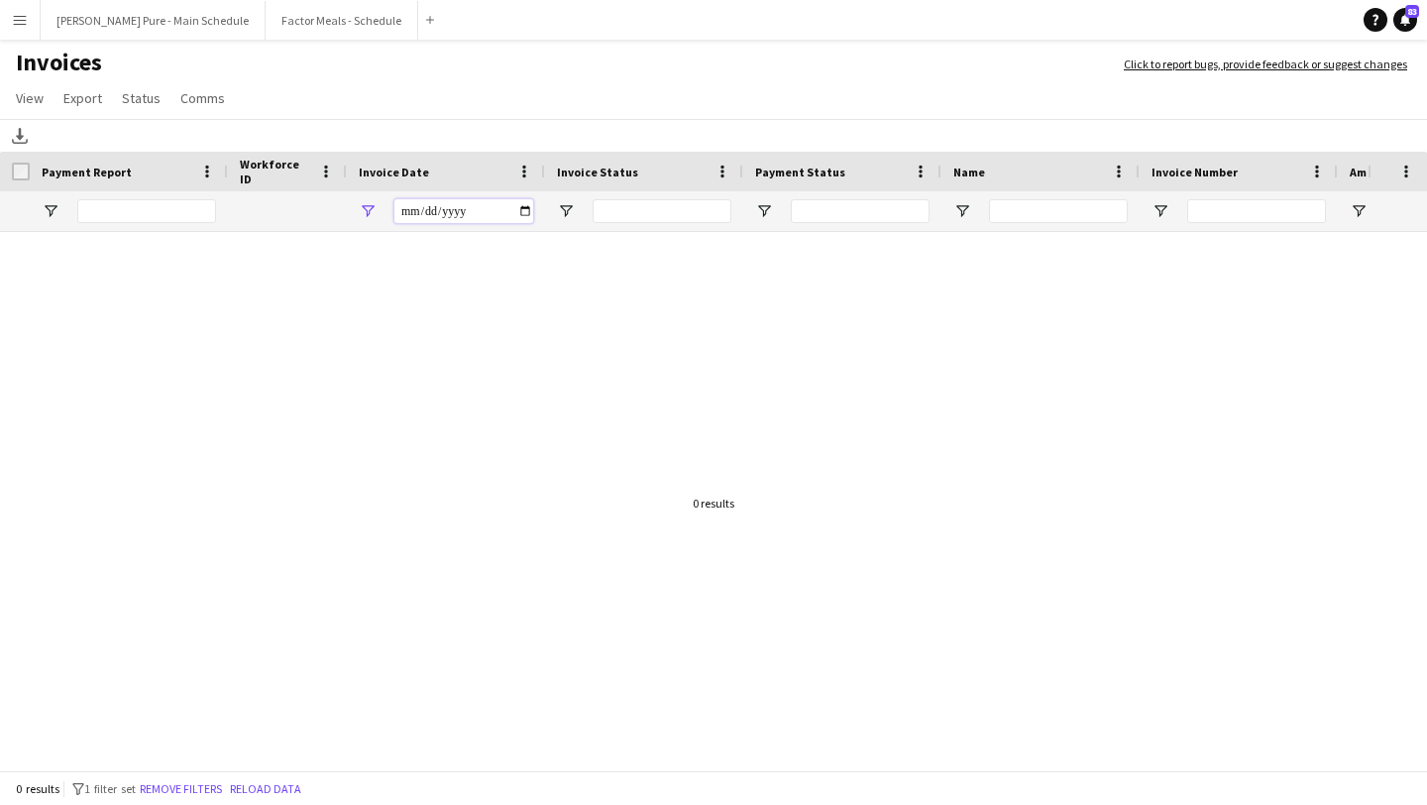
click at [529, 218] on input "**********" at bounding box center [463, 211] width 139 height 24
click at [526, 203] on input "**********" at bounding box center [463, 211] width 139 height 24
click at [526, 209] on input "**********" at bounding box center [463, 211] width 139 height 24
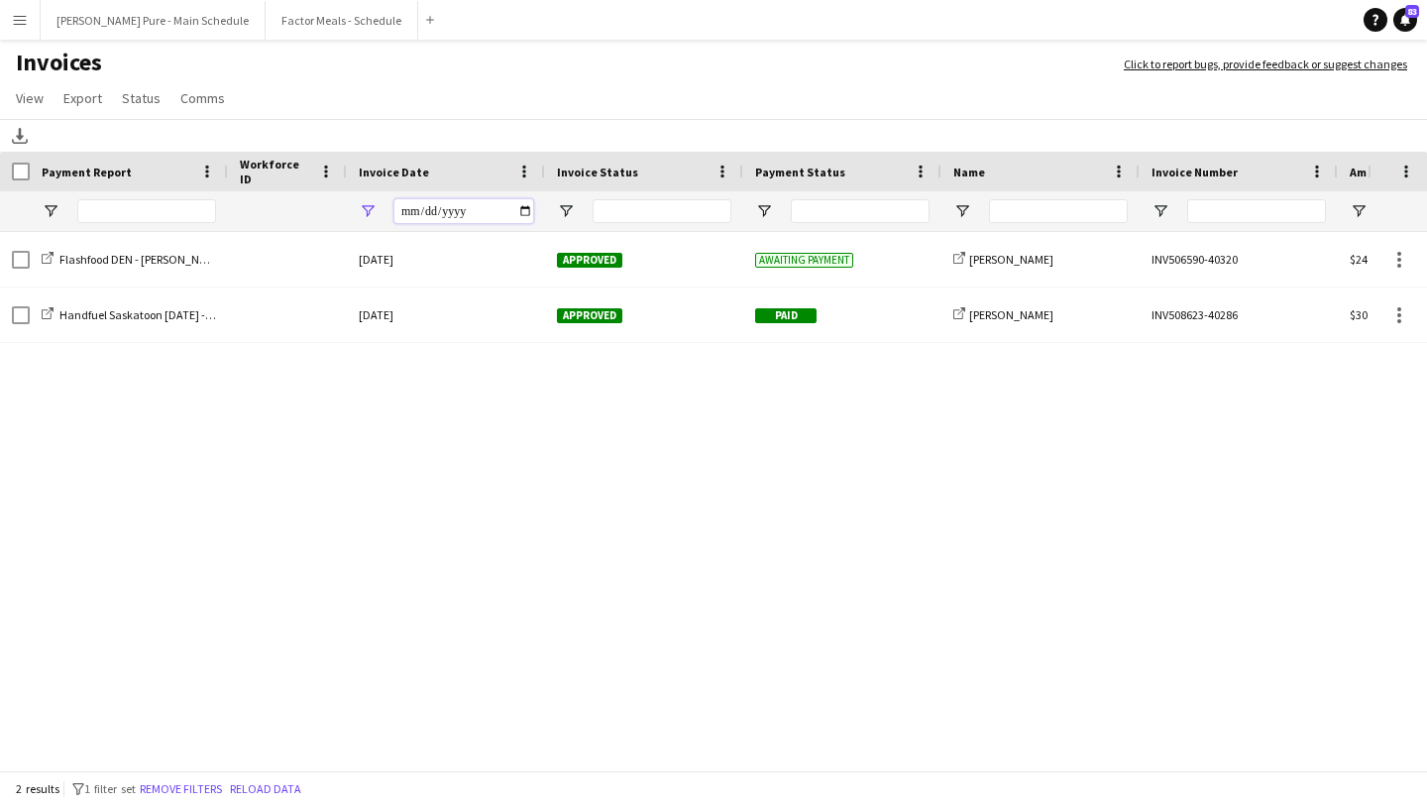
click at [523, 214] on input "**********" at bounding box center [463, 211] width 139 height 24
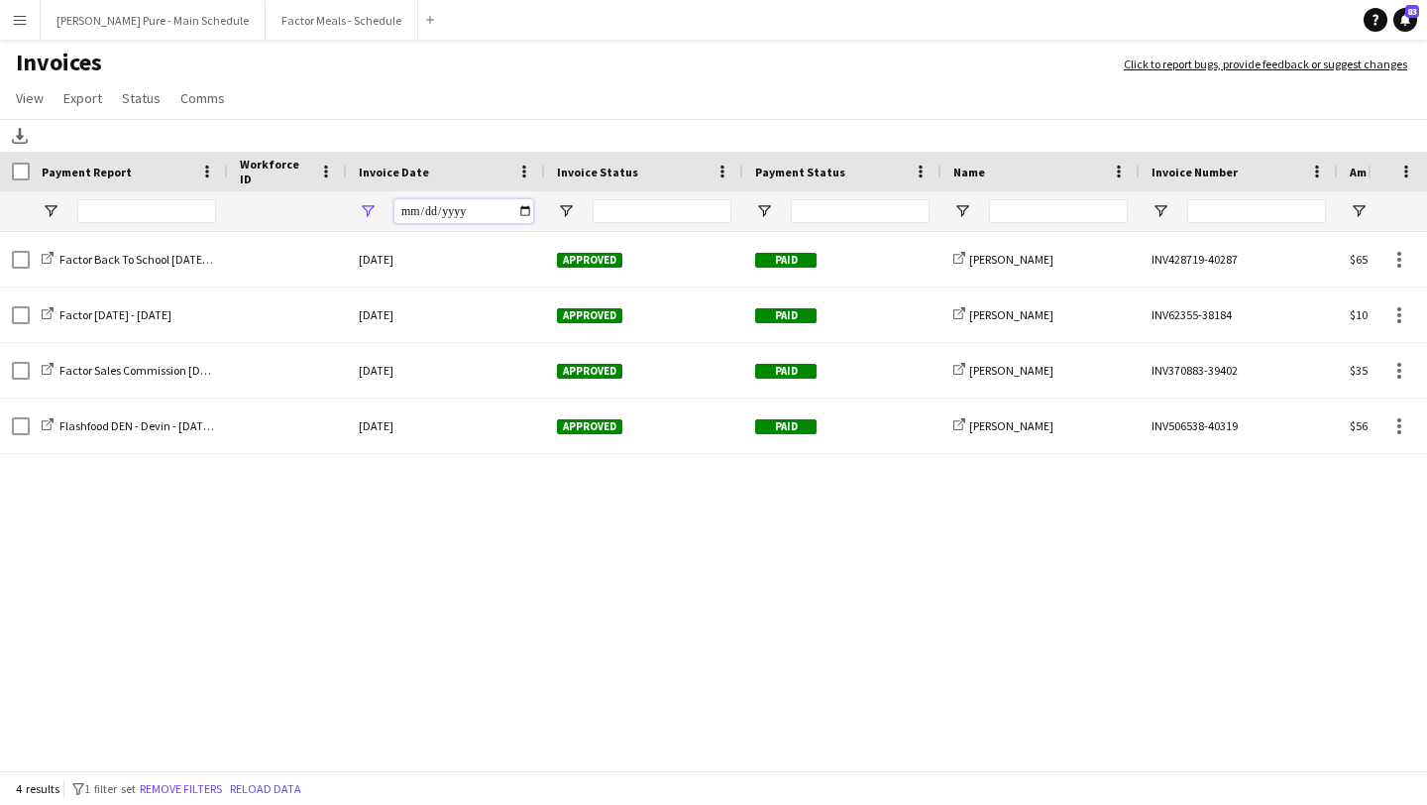
click at [527, 216] on input "**********" at bounding box center [463, 211] width 139 height 24
click at [522, 208] on input "**********" at bounding box center [463, 211] width 139 height 24
click at [526, 214] on input "**********" at bounding box center [463, 211] width 139 height 24
type input "**********"
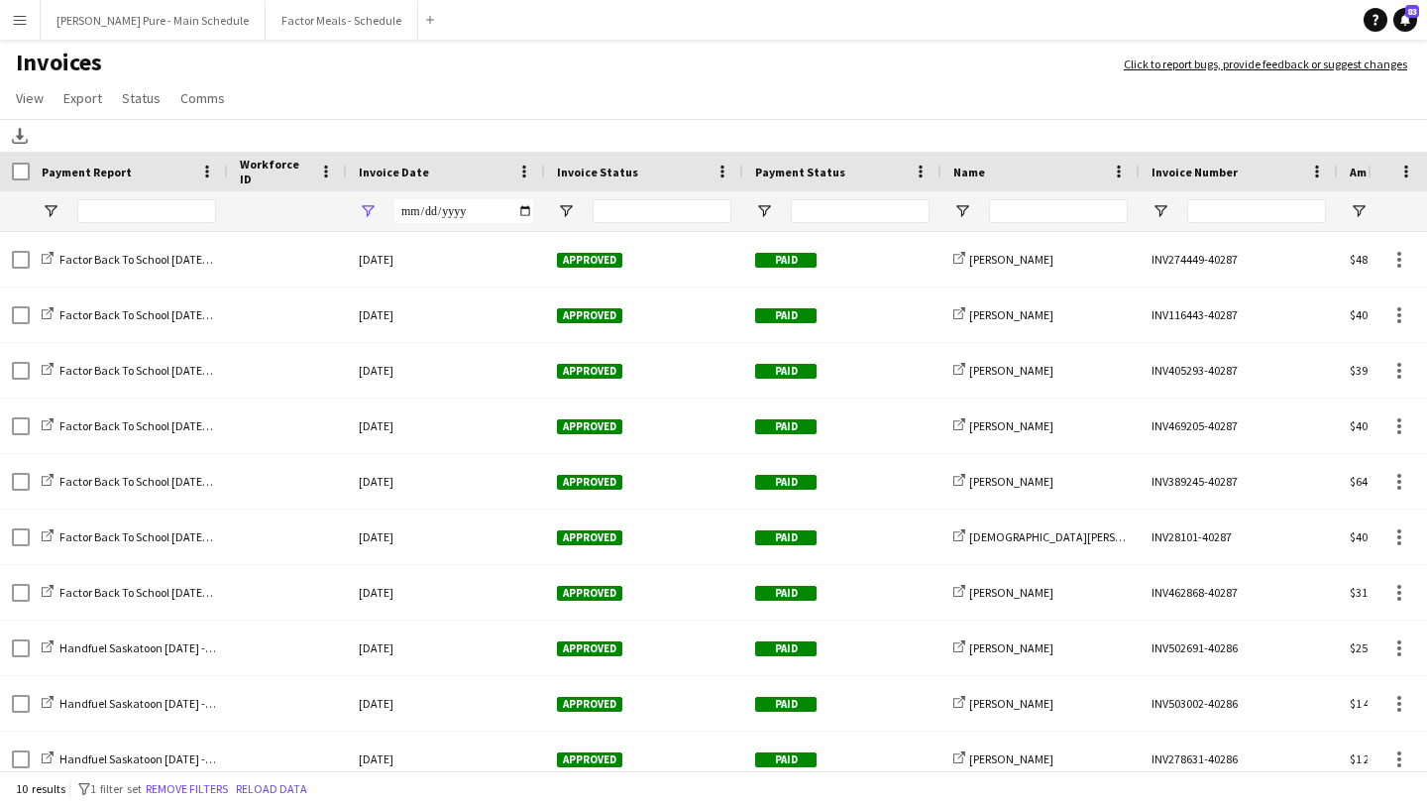
click at [816, 35] on app-navbar "Menu Boards Boards Boards All jobs Status Workforce Workforce My Workforce Recr…" at bounding box center [713, 20] width 1427 height 40
click at [266, 24] on button "Factor Meals - Schedule Close" at bounding box center [342, 20] width 153 height 39
